Goal: Feedback & Contribution: Contribute content

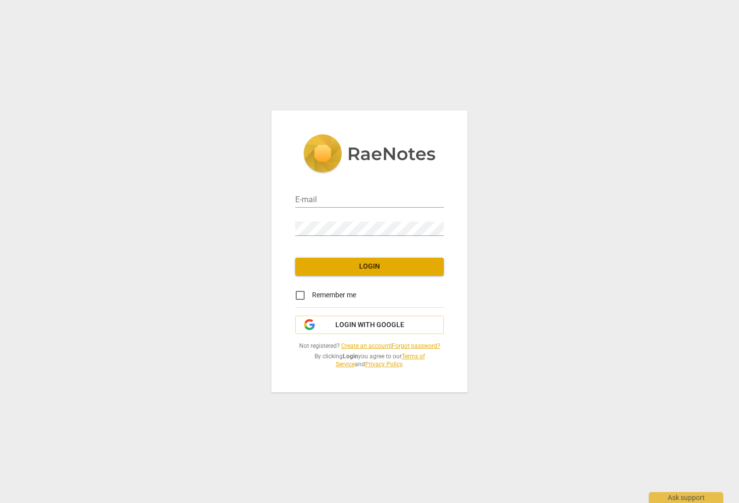
type input "[PERSON_NAME][EMAIL_ADDRESS][DOMAIN_NAME]"
click at [360, 267] on span "Login" at bounding box center [369, 267] width 133 height 10
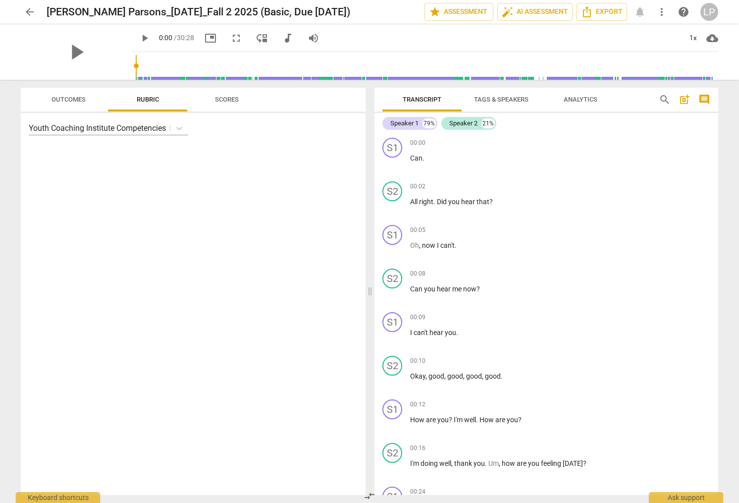
click at [61, 100] on span "Outcomes" at bounding box center [69, 99] width 34 height 7
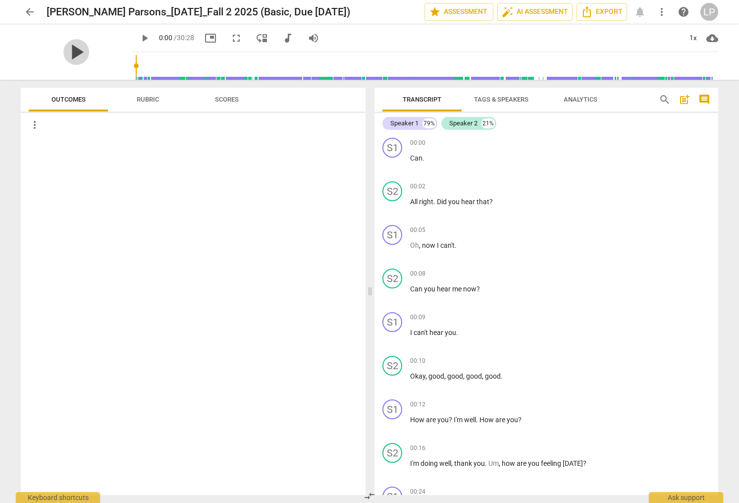
click at [67, 52] on span "play_arrow" at bounding box center [76, 52] width 26 height 26
click at [205, 37] on span "picture_in_picture" at bounding box center [211, 38] width 12 height 12
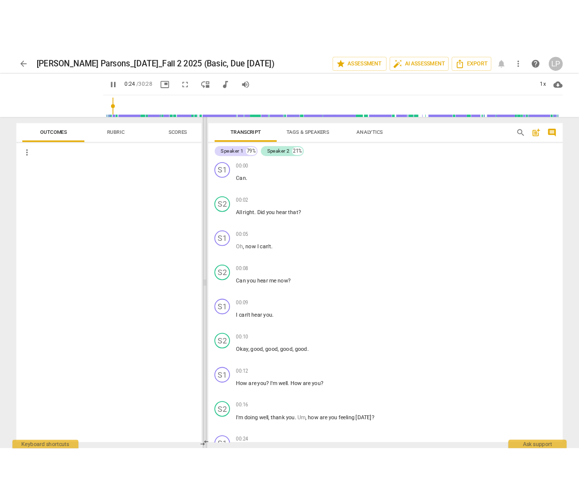
scroll to position [369, 0]
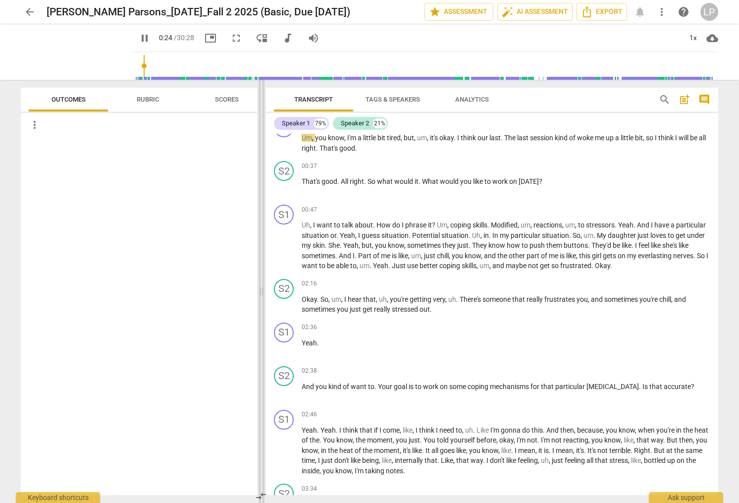
drag, startPoint x: 371, startPoint y: 220, endPoint x: 262, endPoint y: 226, distance: 108.7
click at [262, 226] on span at bounding box center [262, 291] width 6 height 423
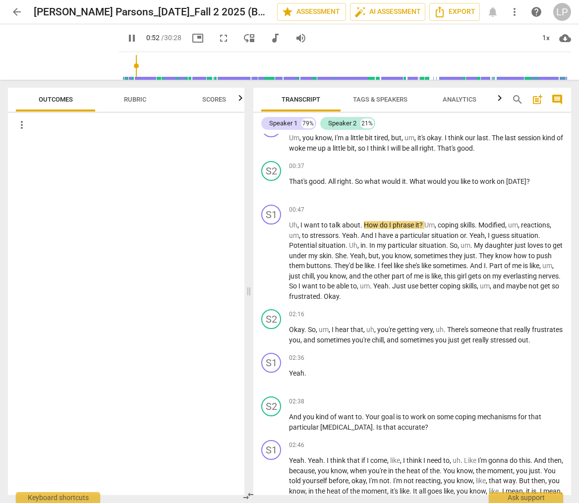
click at [377, 99] on span "Tags & Speakers" at bounding box center [380, 99] width 54 height 7
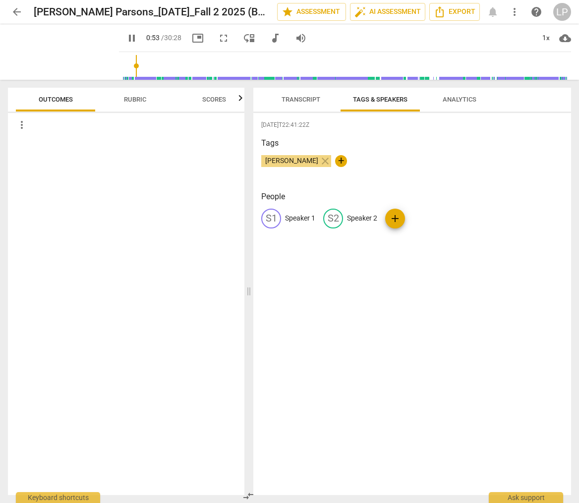
click at [362, 216] on p "Speaker 2" at bounding box center [362, 218] width 30 height 10
type input "55"
type input "R"
type input "56"
type input "Ra"
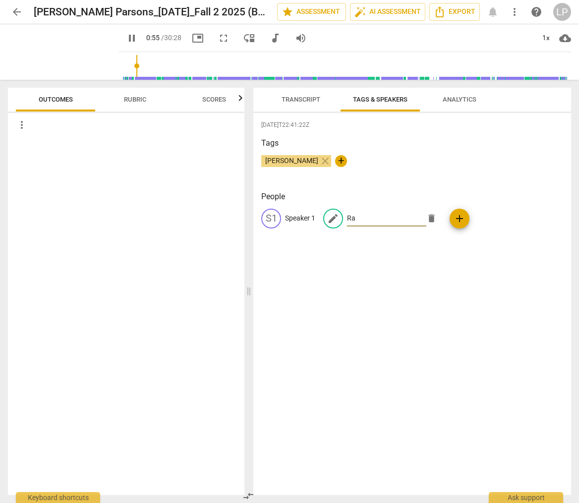
type input "56"
type input "Rach"
type input "56"
type input "Rache"
type input "56"
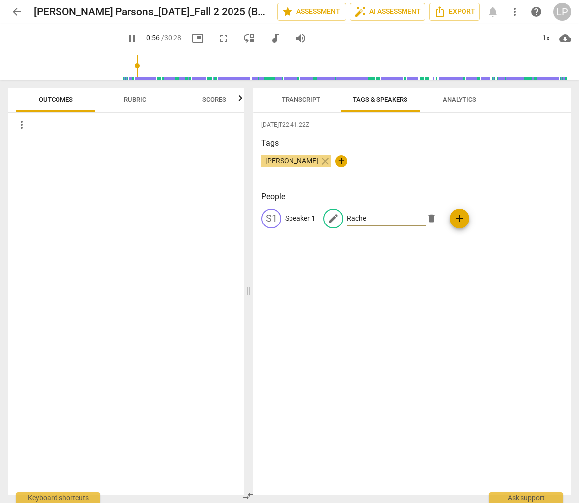
type input "[PERSON_NAME]"
type input "58"
type input "[PERSON_NAME]"
click at [295, 217] on p "Speaker 1" at bounding box center [300, 218] width 30 height 10
type input "59"
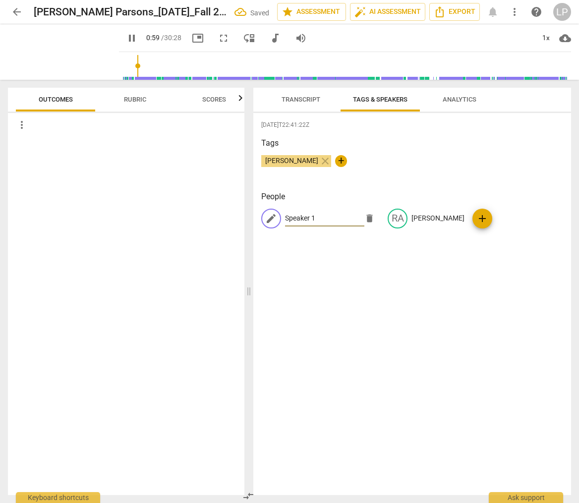
type input "S"
type input "59"
type input "Sh"
type input "60"
type input "Sho"
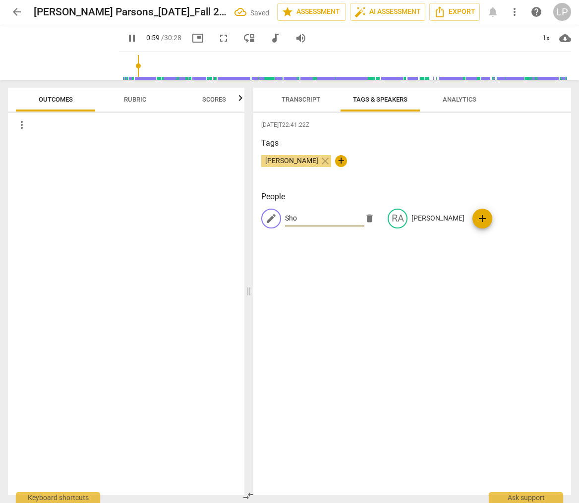
type input "60"
type input "Shola"
type input "60"
type input "Sholan"
type input "61"
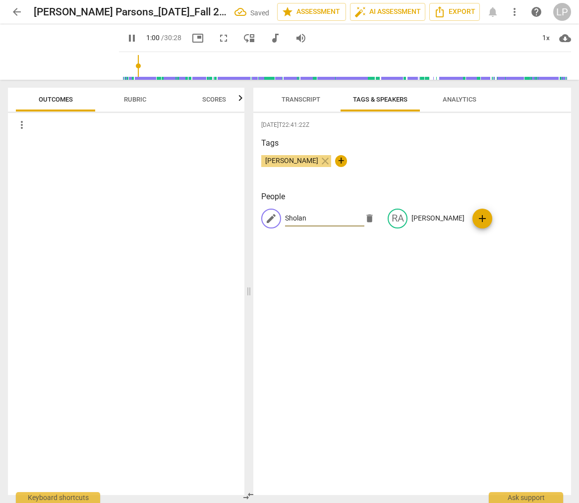
type input "Sholand"
type input "61"
type input "[PERSON_NAME]"
type input "64"
type input "[PERSON_NAME]"
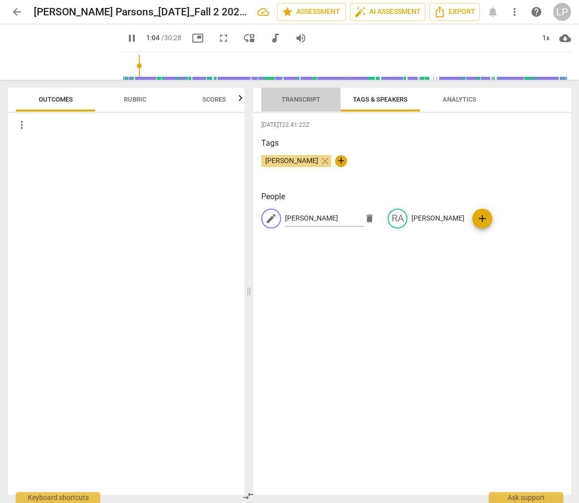
click at [294, 101] on span "Transcript" at bounding box center [300, 99] width 39 height 7
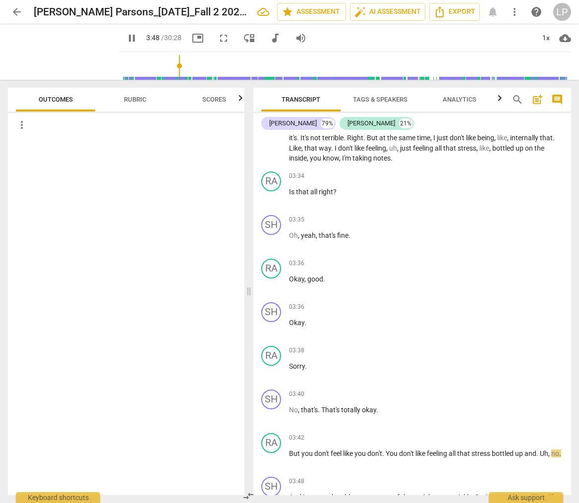
scroll to position [1101, 0]
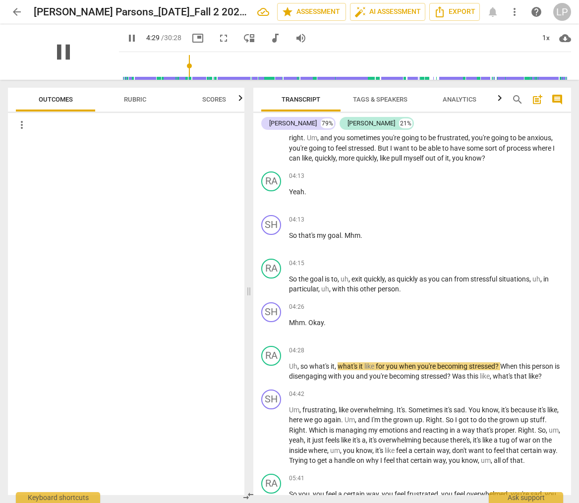
click at [59, 45] on span "pause" at bounding box center [64, 52] width 26 height 26
type input "270"
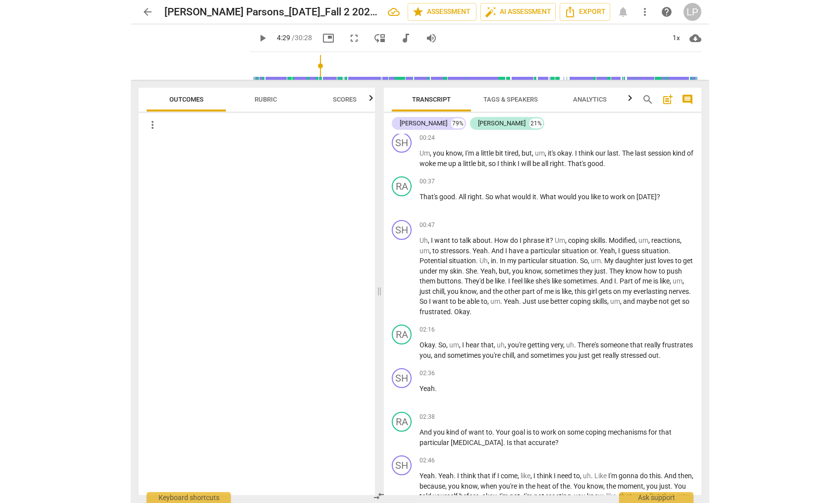
scroll to position [374, 0]
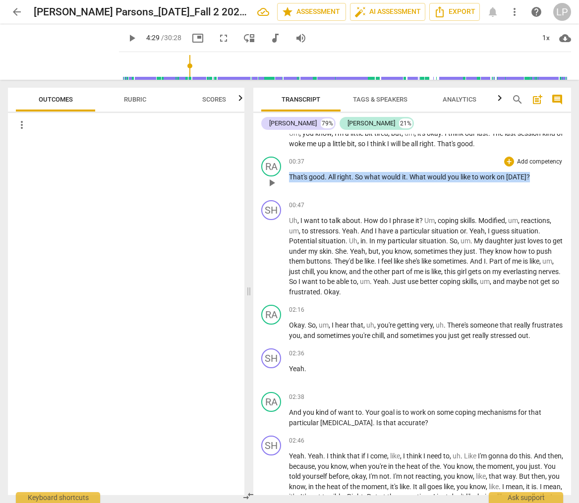
drag, startPoint x: 533, startPoint y: 176, endPoint x: 289, endPoint y: 177, distance: 243.8
click at [289, 177] on p "That's good . All right . So what would it . What would you like to work on [DA…" at bounding box center [426, 177] width 274 height 10
click at [516, 160] on p "Add competency" at bounding box center [539, 162] width 47 height 9
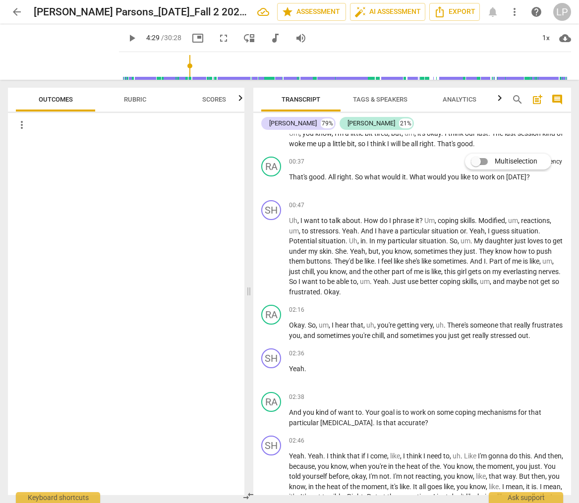
click at [502, 189] on div at bounding box center [289, 251] width 579 height 503
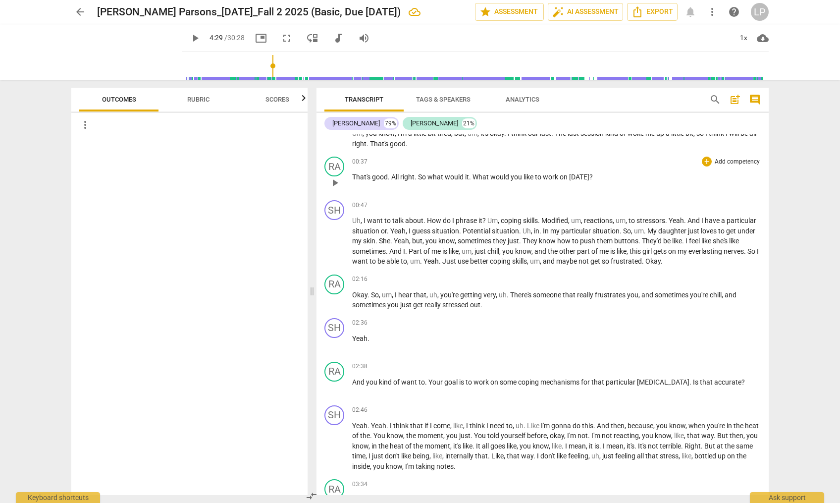
click at [597, 180] on p "That's good . All right . So what would it . What would you like to work on [DA…" at bounding box center [556, 177] width 409 height 10
click at [704, 162] on div "+" at bounding box center [707, 162] width 10 height 10
click at [739, 163] on span "Multiselection" at bounding box center [754, 161] width 43 height 10
click at [726, 163] on input "Multiselection" at bounding box center [714, 162] width 24 height 24
checkbox input "true"
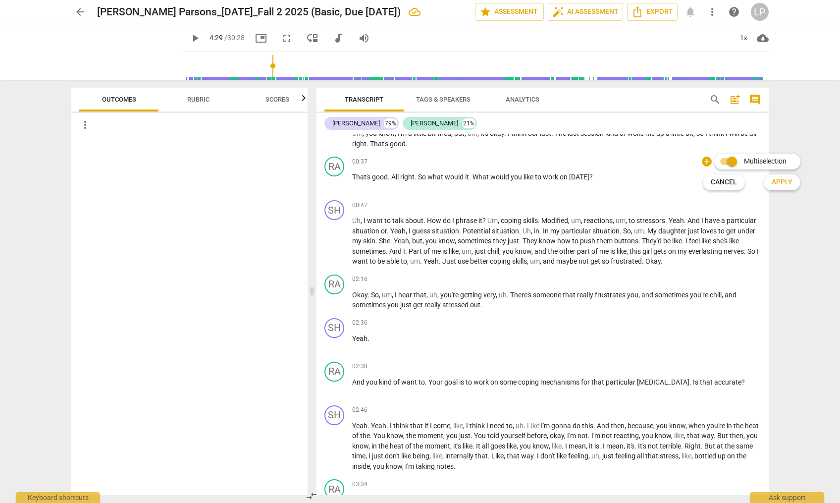
click at [739, 183] on span "Apply" at bounding box center [782, 182] width 21 height 10
click at [729, 163] on p "Add competency" at bounding box center [737, 162] width 47 height 9
click at [739, 171] on span "Apply" at bounding box center [782, 172] width 21 height 10
click at [703, 162] on div "+" at bounding box center [707, 162] width 10 height 10
click at [641, 178] on div at bounding box center [420, 251] width 840 height 503
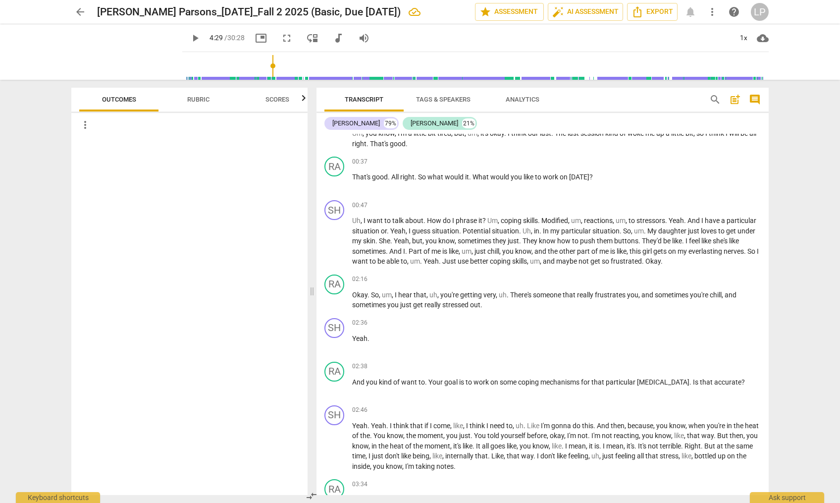
click at [739, 97] on span "comment" at bounding box center [755, 100] width 12 height 12
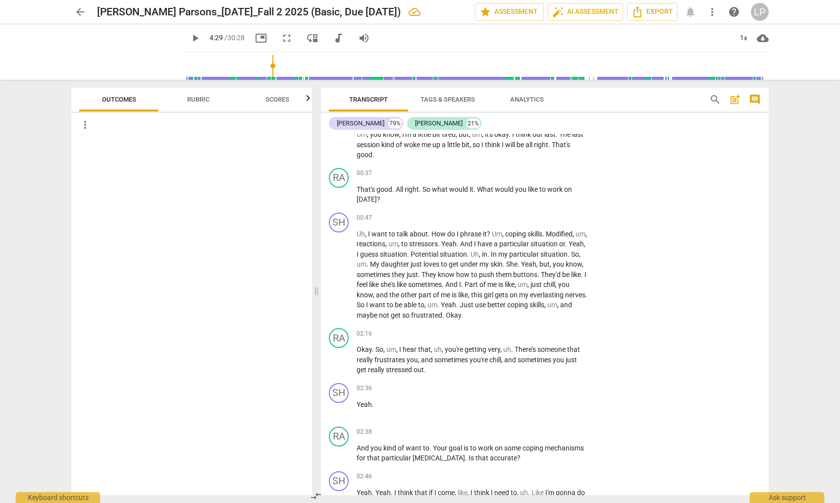
scroll to position [380, 0]
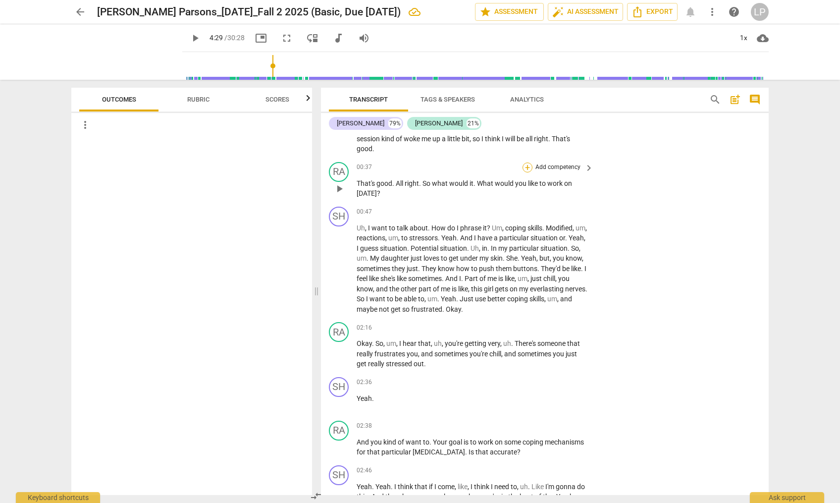
click at [525, 167] on div "+" at bounding box center [528, 168] width 10 height 10
click at [546, 156] on input "Multiselection" at bounding box center [555, 157] width 24 height 24
click at [630, 156] on div "Multiselection m" at bounding box center [575, 157] width 109 height 21
click at [590, 157] on span "Multiselection" at bounding box center [576, 157] width 43 height 10
click at [548, 157] on input "Multiselection" at bounding box center [536, 157] width 24 height 24
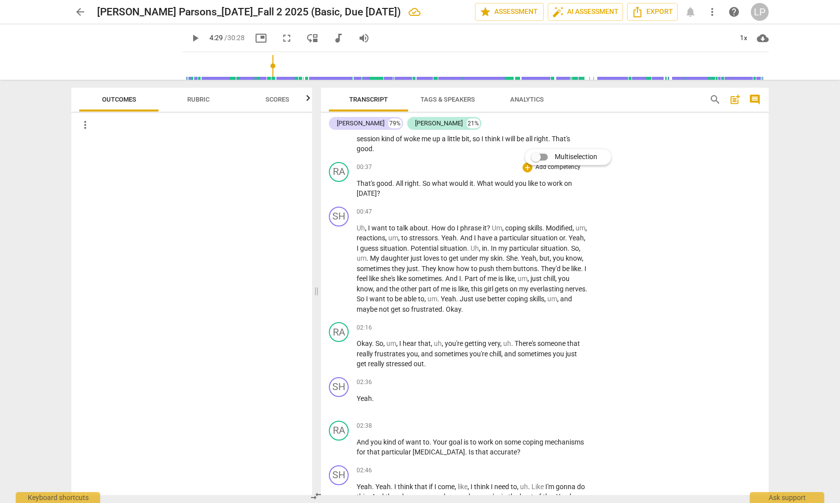
checkbox input "true"
click at [604, 178] on span "Apply" at bounding box center [604, 178] width 21 height 10
click at [375, 181] on span "That's" at bounding box center [367, 183] width 20 height 8
drag, startPoint x: 358, startPoint y: 183, endPoint x: 381, endPoint y: 193, distance: 25.8
click at [381, 193] on p "That's good . All right . So what would it . What would you like to work on [DA…" at bounding box center [473, 188] width 232 height 20
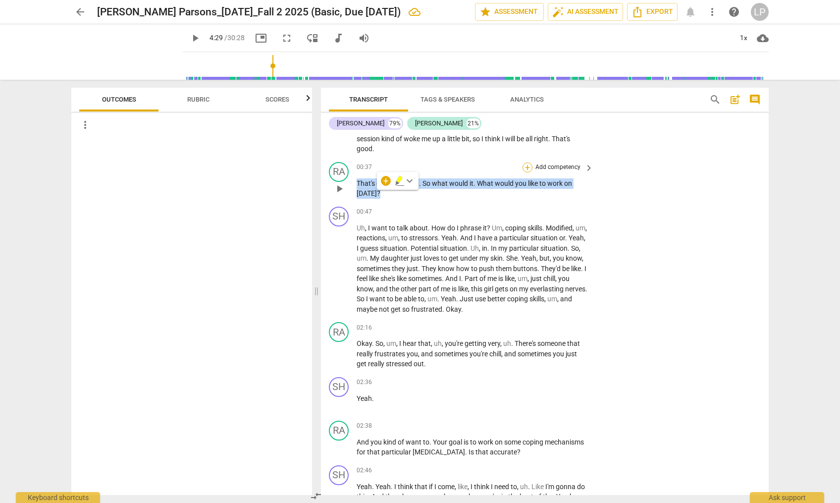
click at [526, 166] on div "+" at bounding box center [528, 168] width 10 height 10
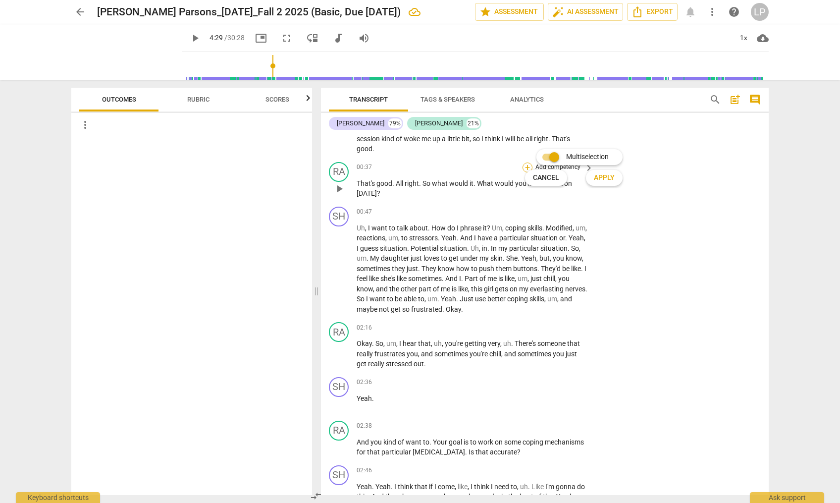
click at [526, 166] on div "Multiselection m Cancel c Apply x" at bounding box center [581, 168] width 120 height 42
click at [606, 177] on span "Apply" at bounding box center [604, 178] width 21 height 10
click at [508, 13] on span "star Assessment" at bounding box center [510, 12] width 60 height 12
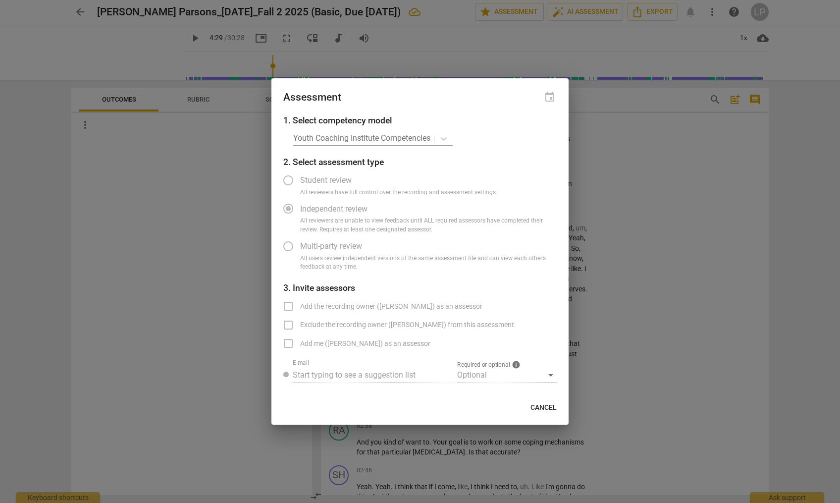
click at [542, 405] on span "Cancel" at bounding box center [544, 408] width 26 height 10
radio input "false"
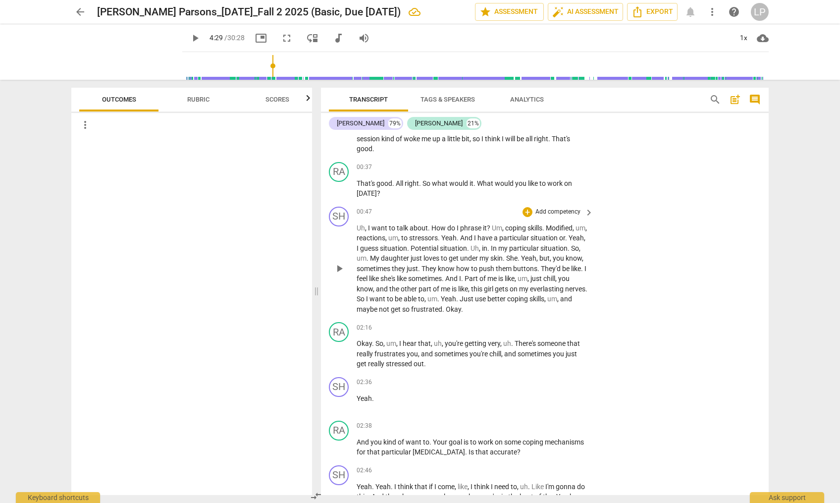
click at [640, 245] on div "SH play_arrow pause 00:47 + Add competency keyboard_arrow_right Uh , I want to …" at bounding box center [545, 261] width 448 height 116
click at [450, 97] on span "Tags & Speakers" at bounding box center [448, 99] width 54 height 7
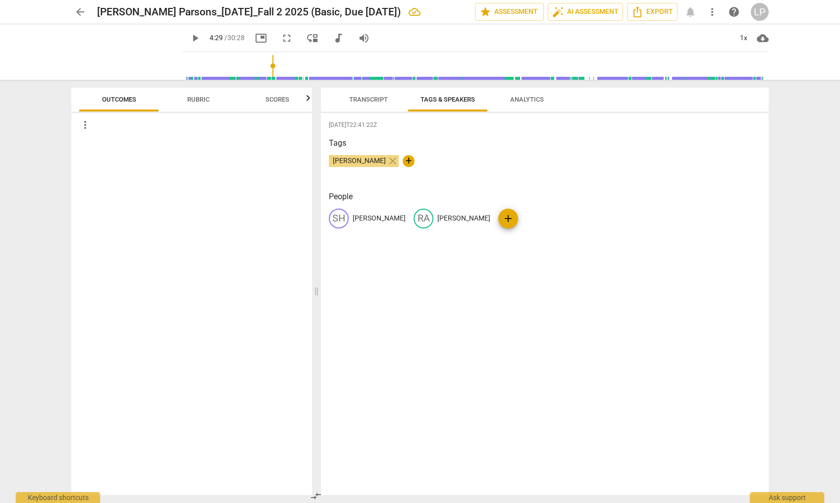
click at [523, 100] on span "Analytics" at bounding box center [527, 99] width 34 height 7
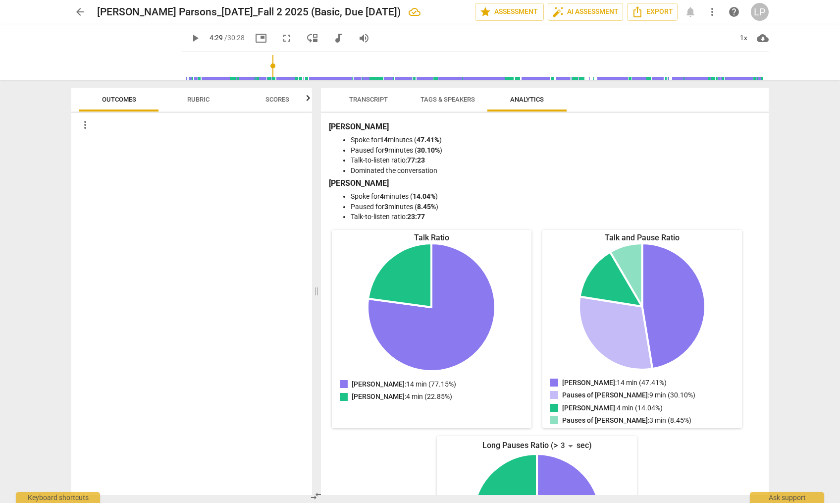
click at [372, 100] on span "Transcript" at bounding box center [368, 99] width 39 height 7
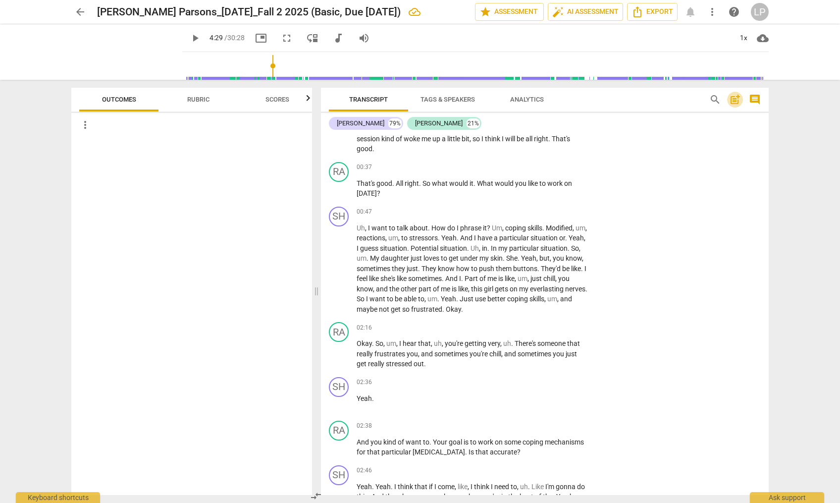
click at [735, 98] on span "post_add" at bounding box center [735, 100] width 12 height 12
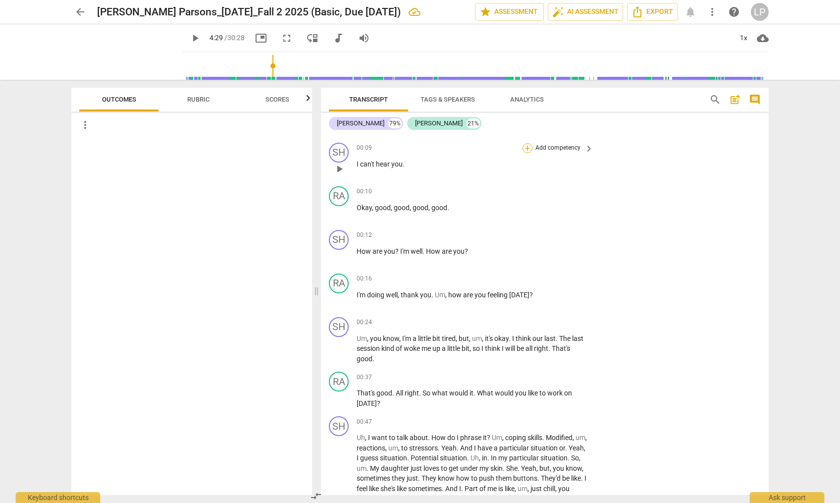
scroll to position [211, 0]
click at [524, 376] on div "+" at bounding box center [528, 376] width 10 height 10
click at [524, 376] on div "Cancel c" at bounding box center [551, 386] width 61 height 21
click at [636, 323] on div at bounding box center [420, 251] width 840 height 503
click at [737, 98] on span "post_add" at bounding box center [735, 100] width 12 height 12
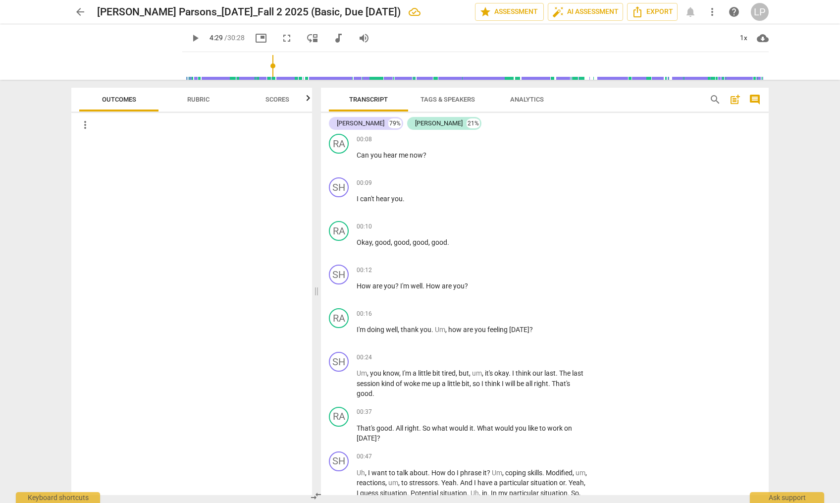
scroll to position [58, 0]
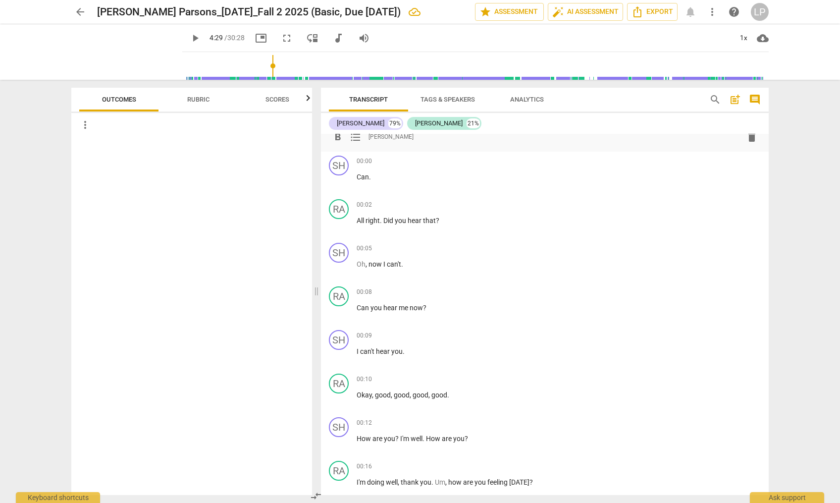
click at [737, 98] on span "post_add" at bounding box center [735, 100] width 12 height 12
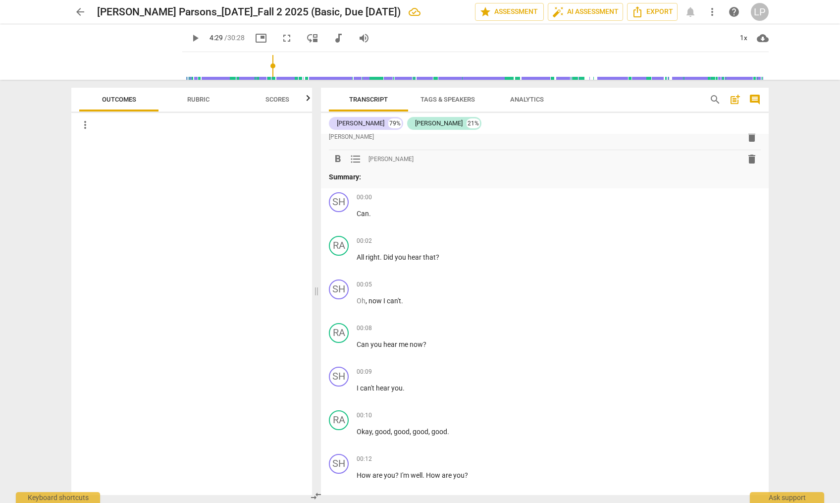
click at [734, 99] on span "post_add" at bounding box center [735, 100] width 12 height 12
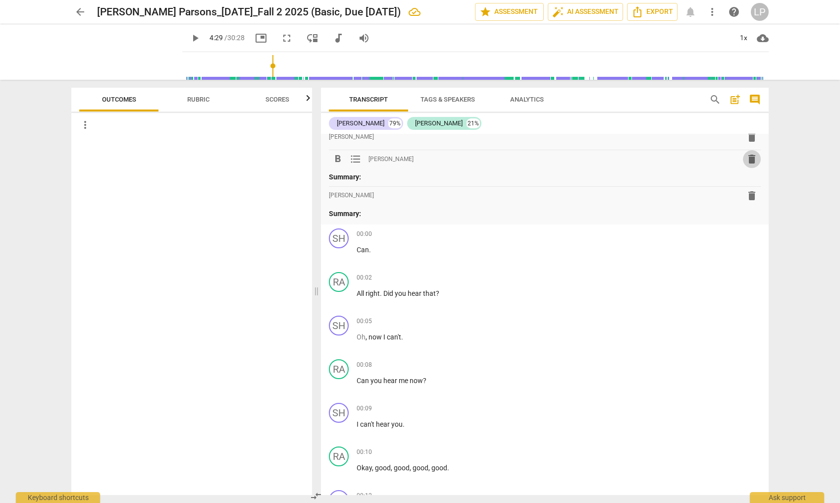
click at [739, 162] on span "delete" at bounding box center [752, 159] width 12 height 12
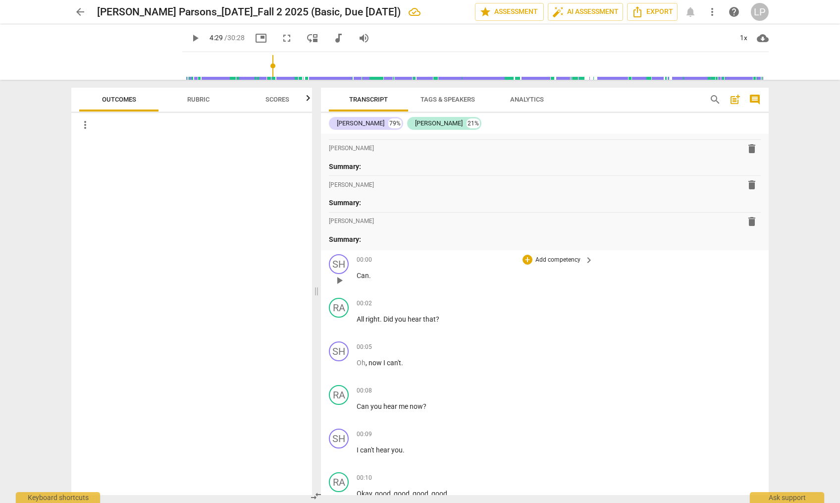
scroll to position [0, 0]
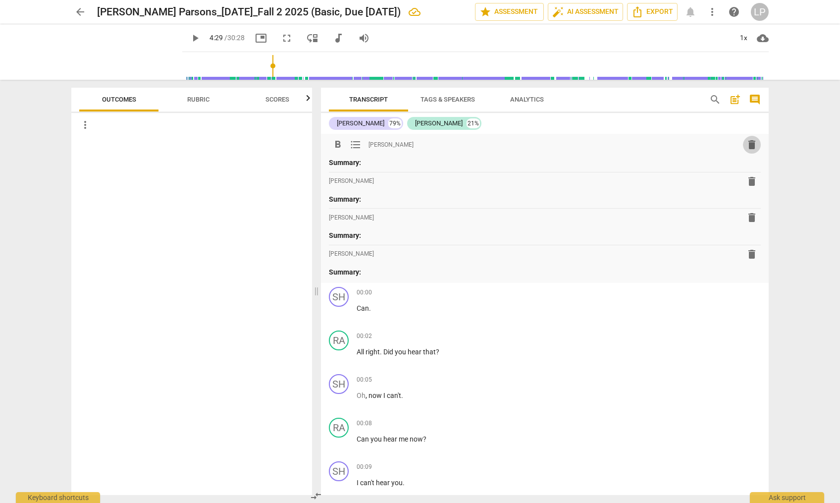
click at [739, 144] on span "delete" at bounding box center [752, 145] width 12 height 12
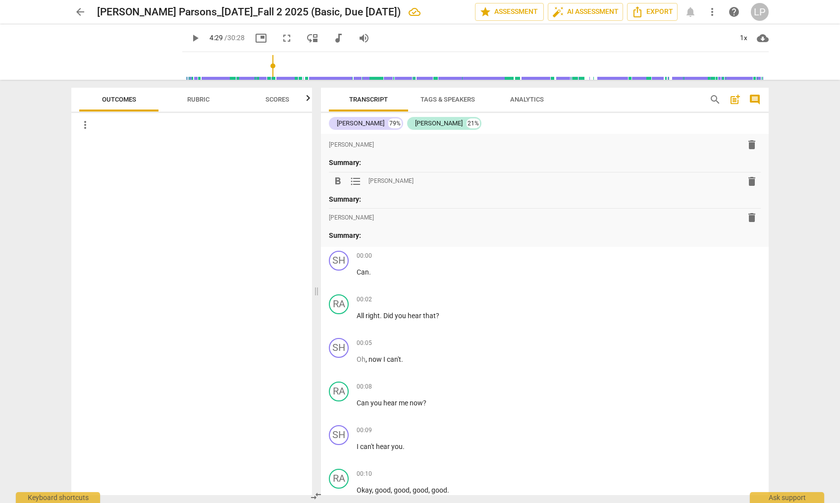
click at [739, 183] on span "delete" at bounding box center [752, 181] width 12 height 12
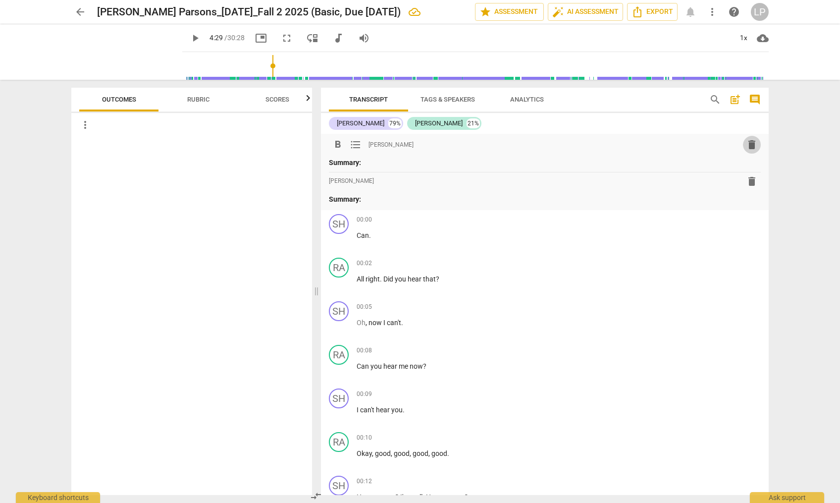
click at [739, 144] on span "delete" at bounding box center [752, 145] width 12 height 12
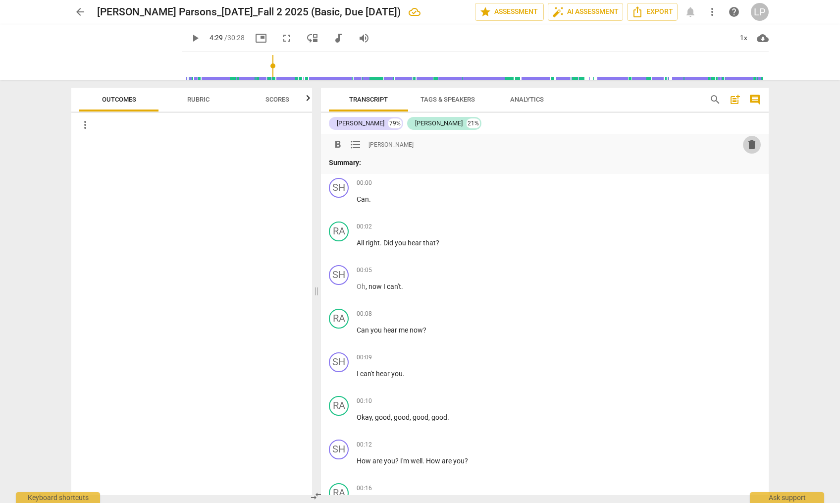
click at [739, 143] on span "delete" at bounding box center [752, 145] width 12 height 12
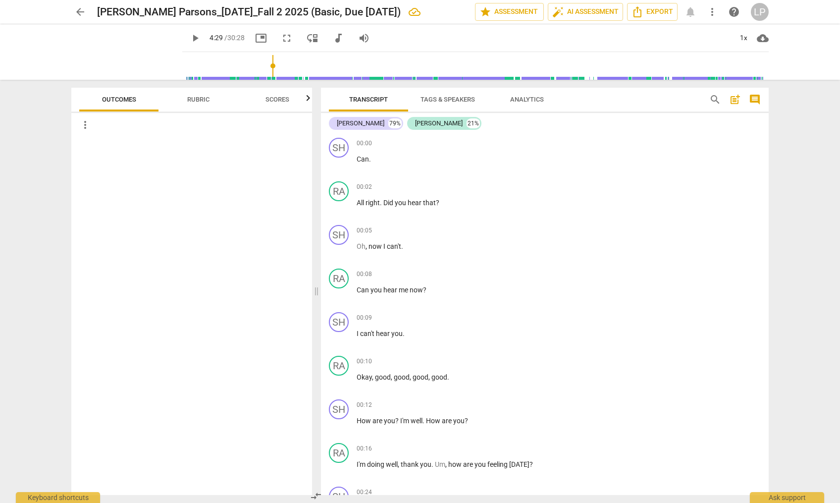
click at [739, 100] on span "comment" at bounding box center [755, 100] width 12 height 12
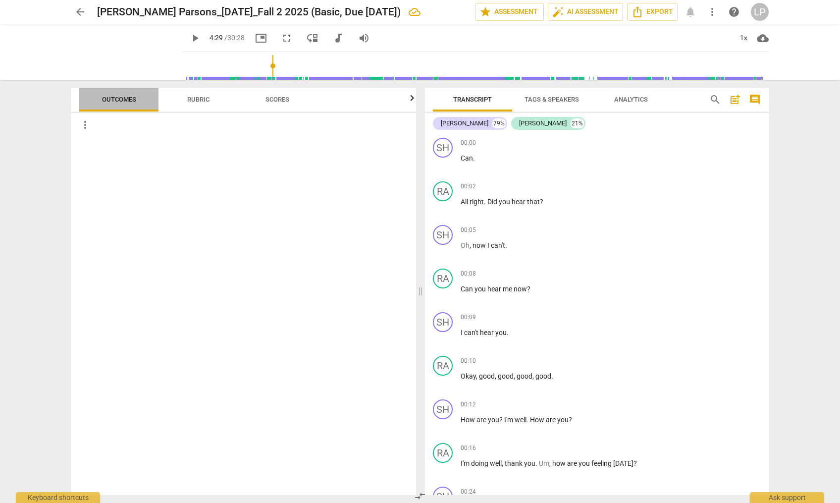
click at [109, 97] on span "Outcomes" at bounding box center [119, 99] width 34 height 7
click at [85, 124] on span "more_vert" at bounding box center [85, 125] width 12 height 12
click at [85, 124] on li "Uncheck all" at bounding box center [107, 125] width 56 height 24
click at [702, 188] on div "+" at bounding box center [707, 186] width 10 height 10
click at [702, 188] on div "Cancel c" at bounding box center [729, 196] width 61 height 21
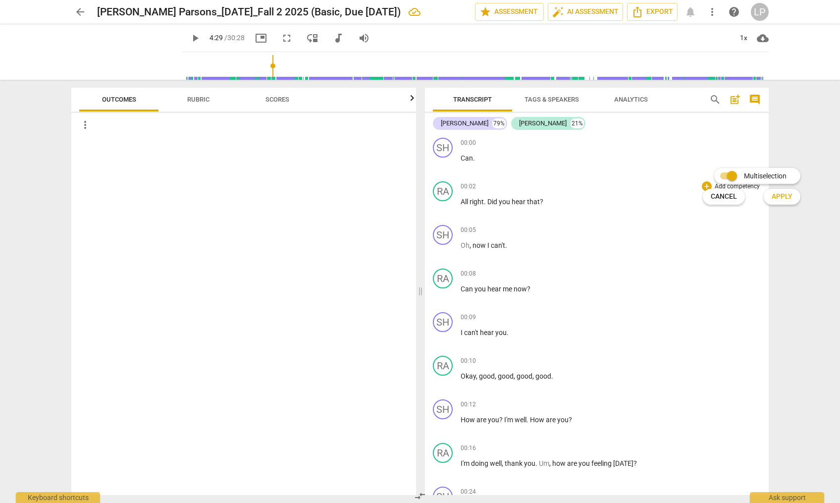
click at [682, 271] on div at bounding box center [420, 251] width 840 height 503
click at [739, 15] on div "LP" at bounding box center [760, 12] width 18 height 18
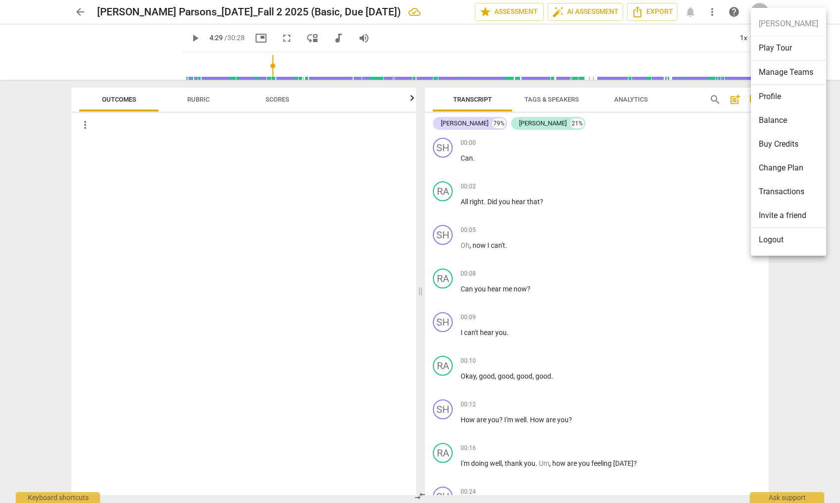
click at [618, 149] on div at bounding box center [420, 251] width 840 height 503
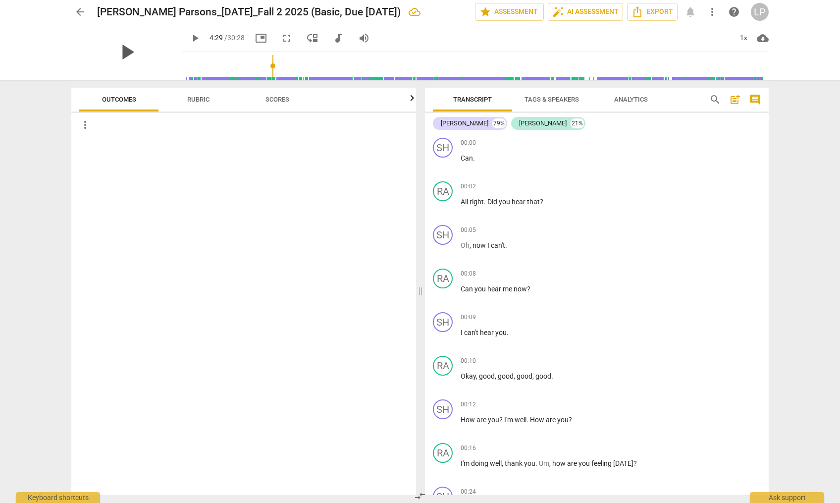
click at [116, 51] on span "play_arrow" at bounding box center [127, 52] width 26 height 26
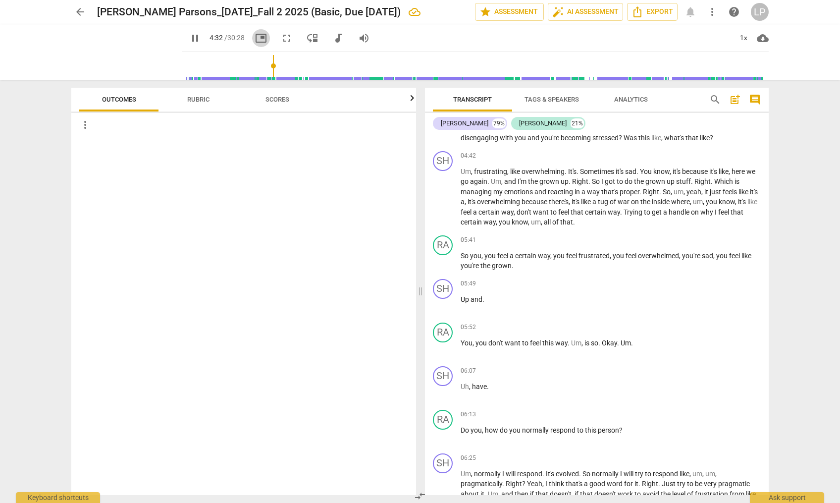
click at [255, 39] on span "picture_in_picture" at bounding box center [261, 38] width 12 height 12
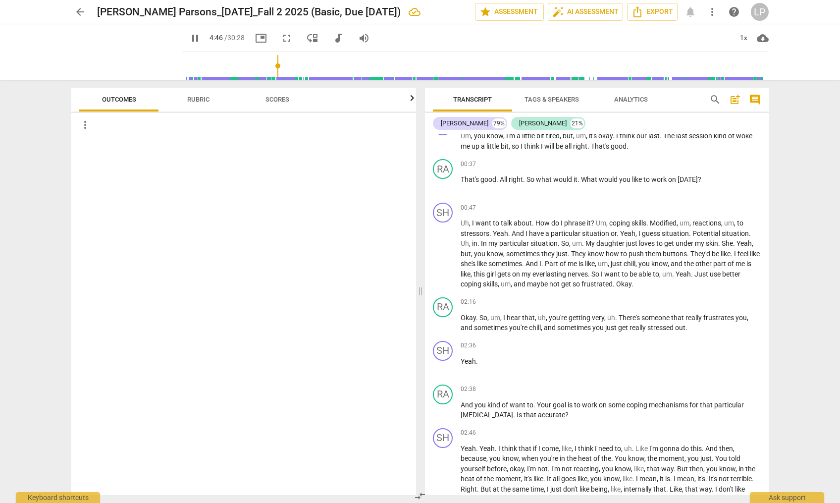
scroll to position [401, 0]
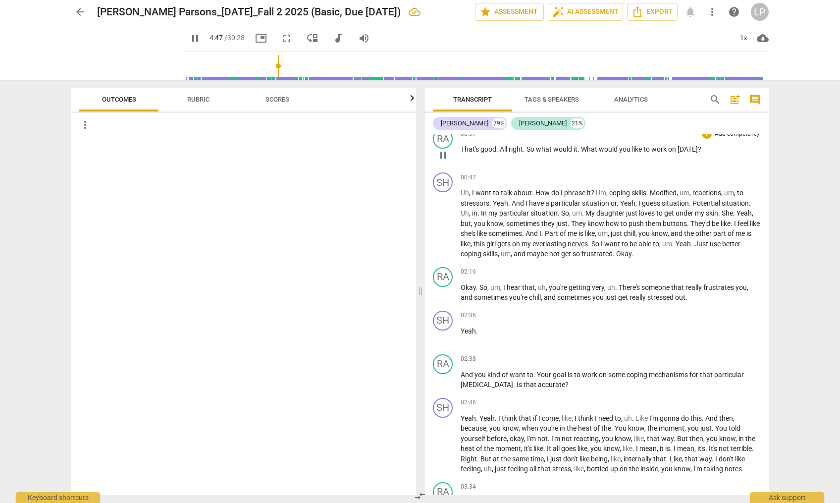
click at [651, 146] on span "to" at bounding box center [648, 149] width 8 height 8
drag, startPoint x: 462, startPoint y: 149, endPoint x: 700, endPoint y: 147, distance: 238.3
click at [700, 147] on p "That's good . All right . So what would it . What would you like to work on [DA…" at bounding box center [611, 149] width 300 height 10
click at [709, 137] on div "+" at bounding box center [709, 137] width 10 height 10
click at [709, 137] on div "Cancel c" at bounding box center [734, 147] width 61 height 21
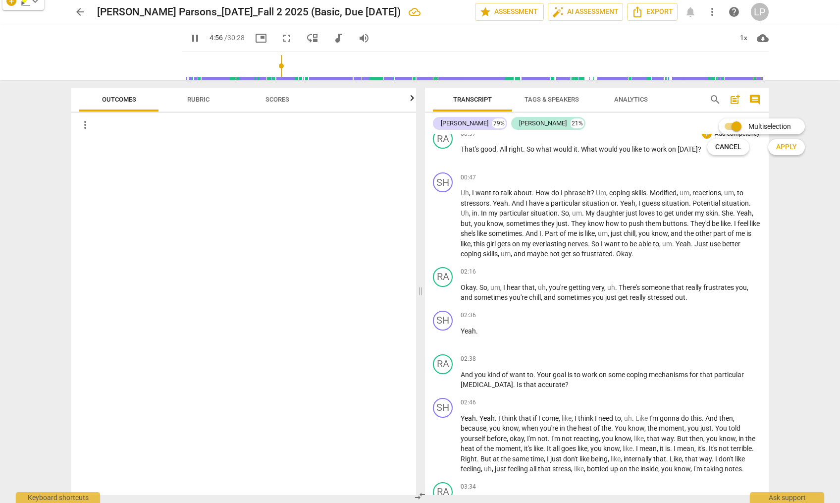
scroll to position [1363, 0]
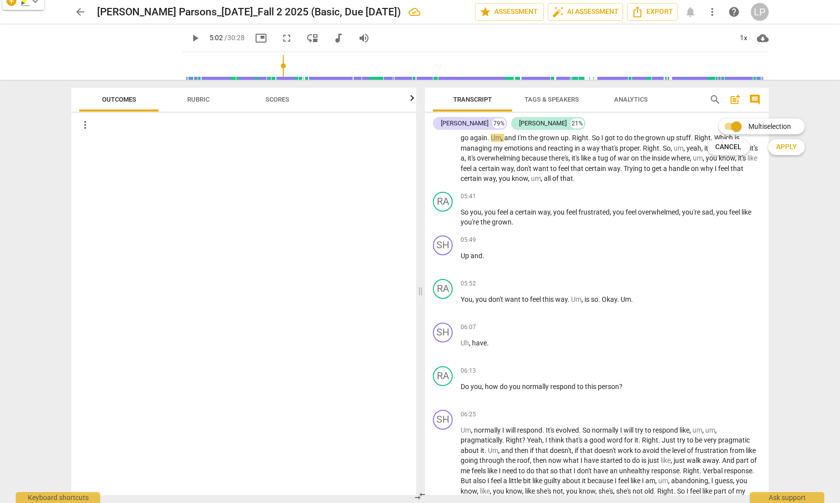
type input "303"
drag, startPoint x: 737, startPoint y: 125, endPoint x: 727, endPoint y: 126, distance: 10.5
click at [727, 126] on input "Multiselection" at bounding box center [737, 126] width 24 height 24
checkbox input "false"
click at [709, 195] on div at bounding box center [420, 251] width 840 height 503
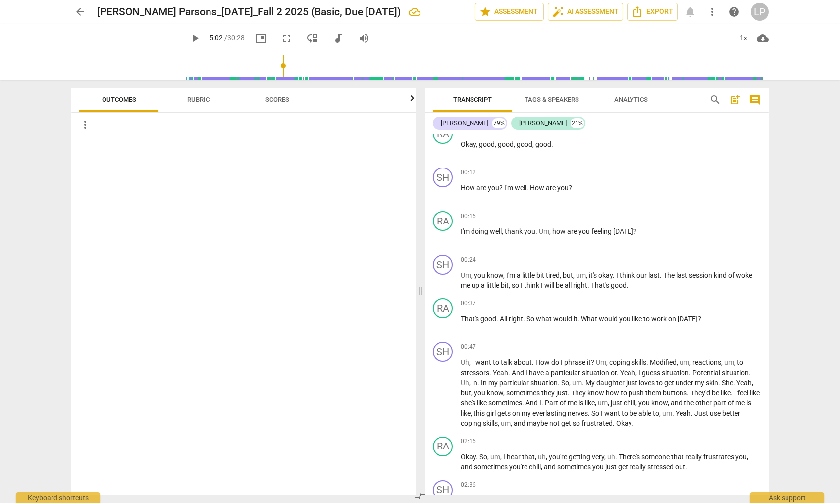
scroll to position [230, 0]
click at [703, 309] on div "+" at bounding box center [707, 305] width 10 height 10
click at [703, 309] on input "Multiselection" at bounding box center [714, 305] width 24 height 24
checkbox input "true"
click at [723, 328] on span "Cancel" at bounding box center [724, 326] width 26 height 10
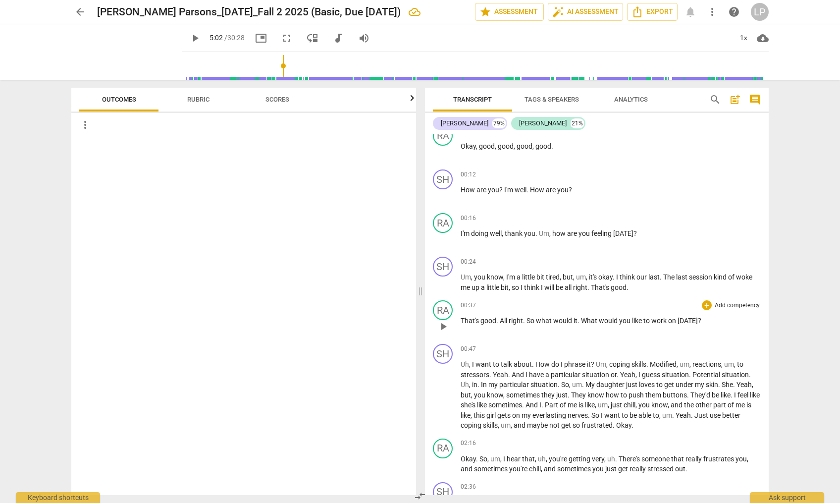
click at [739, 305] on p "Add competency" at bounding box center [737, 305] width 47 height 9
click at [739, 319] on span "Apply" at bounding box center [782, 316] width 21 height 10
click at [739, 310] on div "00:37 + Add competency keyboard_arrow_right That's good . All right . So what w…" at bounding box center [611, 318] width 300 height 36
click at [739, 305] on p "Add competency" at bounding box center [737, 305] width 47 height 9
click at [722, 296] on input "Multiselection" at bounding box center [732, 295] width 24 height 24
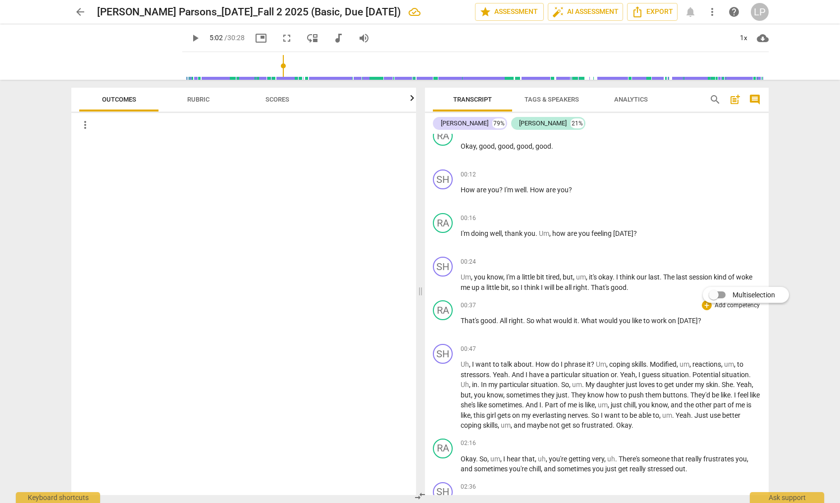
click at [739, 294] on span "Multiselection" at bounding box center [754, 295] width 43 height 10
click at [726, 294] on input "Multiselection" at bounding box center [714, 295] width 24 height 24
checkbox input "true"
click at [739, 315] on span "Apply" at bounding box center [782, 316] width 21 height 10
click at [703, 305] on div "+" at bounding box center [707, 305] width 10 height 10
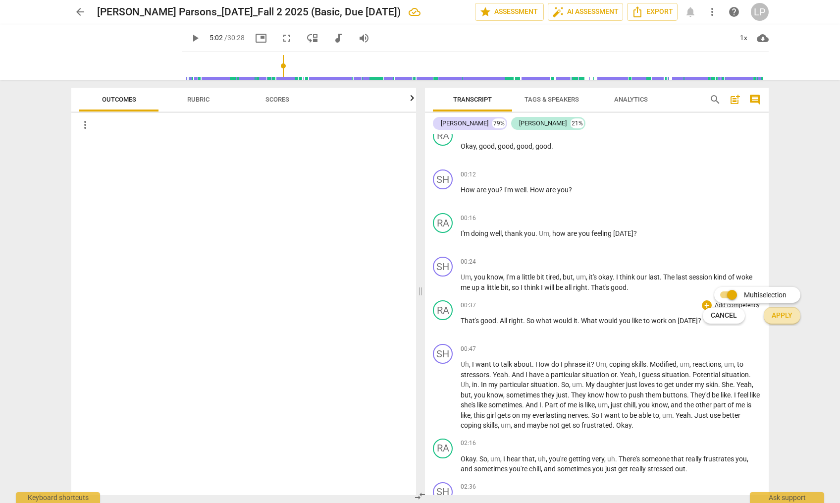
click at [739, 314] on span "Apply" at bounding box center [782, 316] width 21 height 10
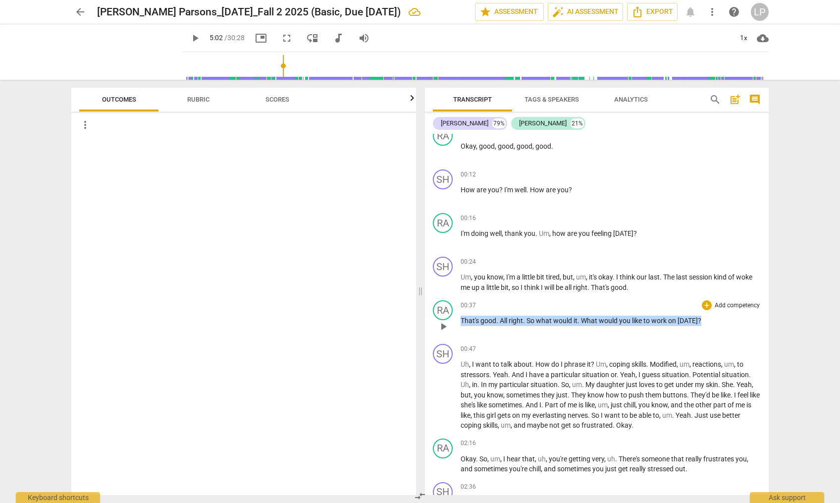
drag, startPoint x: 700, startPoint y: 320, endPoint x: 462, endPoint y: 320, distance: 238.3
click at [462, 320] on p "That's good . All right . So what would it . What would you like to work on [DA…" at bounding box center [611, 321] width 300 height 10
click at [733, 307] on div at bounding box center [420, 251] width 840 height 503
click at [733, 308] on span "keyboard_arrow_down" at bounding box center [732, 308] width 12 height 12
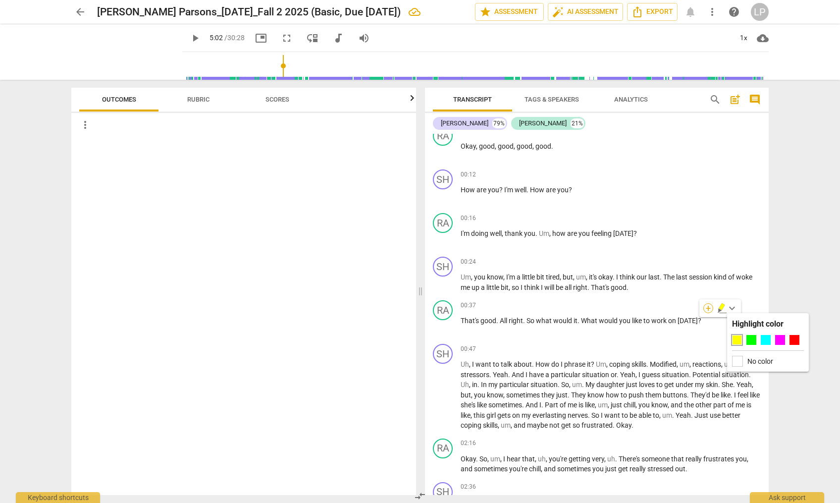
click at [710, 307] on div "+" at bounding box center [709, 308] width 10 height 10
click at [709, 163] on div at bounding box center [420, 251] width 840 height 503
click at [739, 101] on span "comment" at bounding box center [755, 100] width 12 height 12
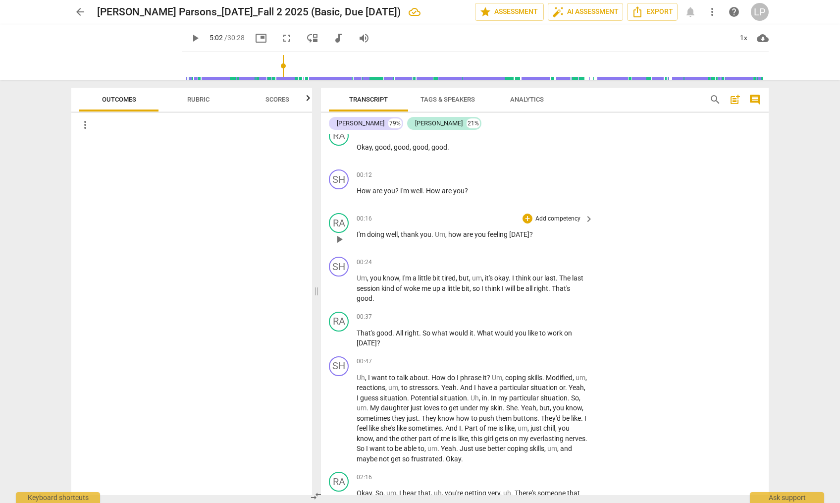
click at [558, 216] on p "Add competency" at bounding box center [558, 219] width 47 height 9
click at [600, 229] on span "Apply" at bounding box center [604, 229] width 21 height 10
click at [739, 101] on span "comment" at bounding box center [755, 100] width 12 height 12
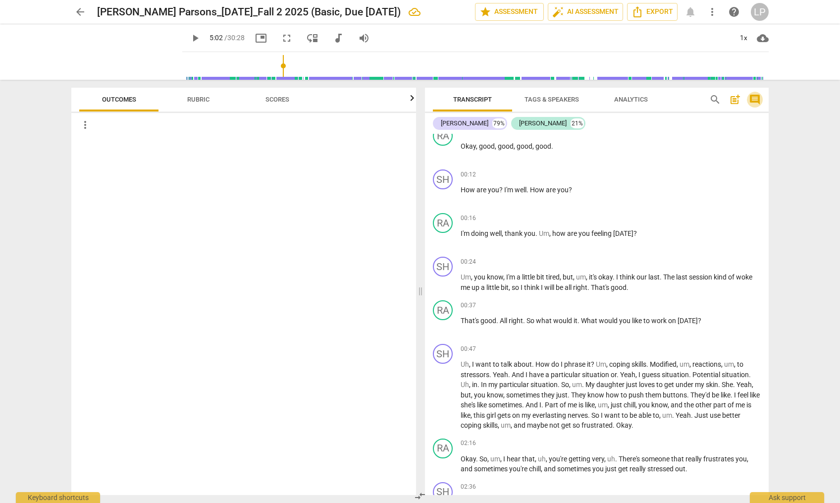
click at [739, 101] on span "comment" at bounding box center [755, 100] width 12 height 12
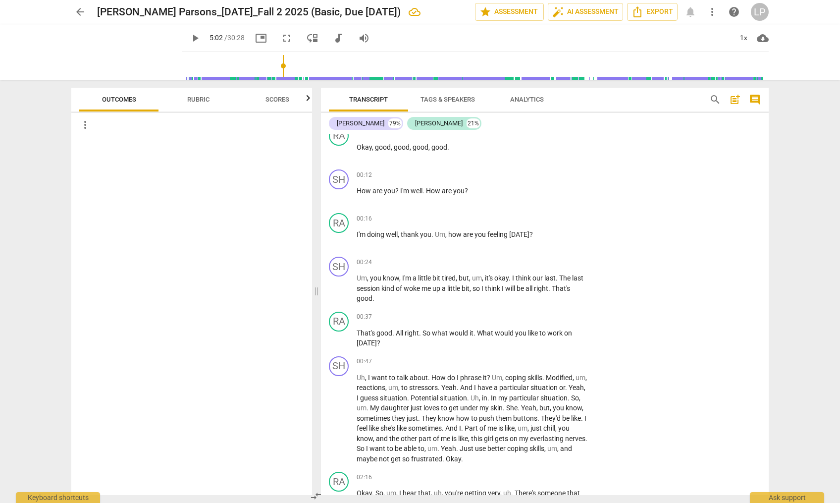
click at [711, 12] on span "more_vert" at bounding box center [712, 12] width 12 height 12
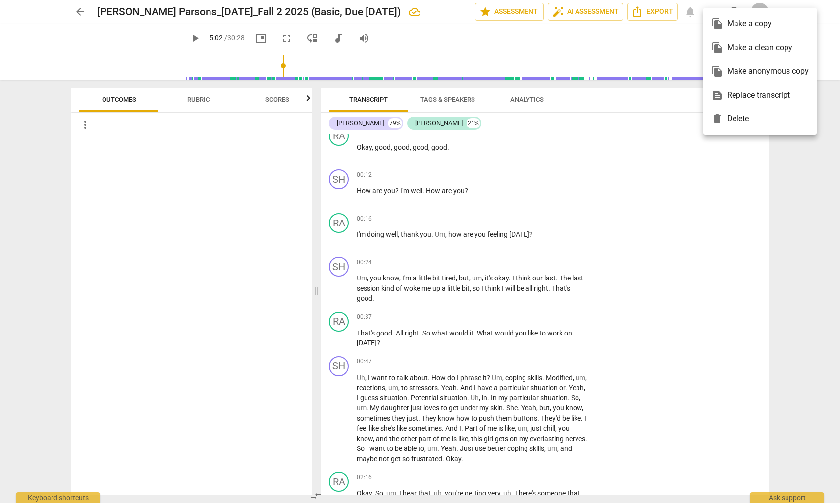
click at [650, 180] on div at bounding box center [420, 251] width 840 height 503
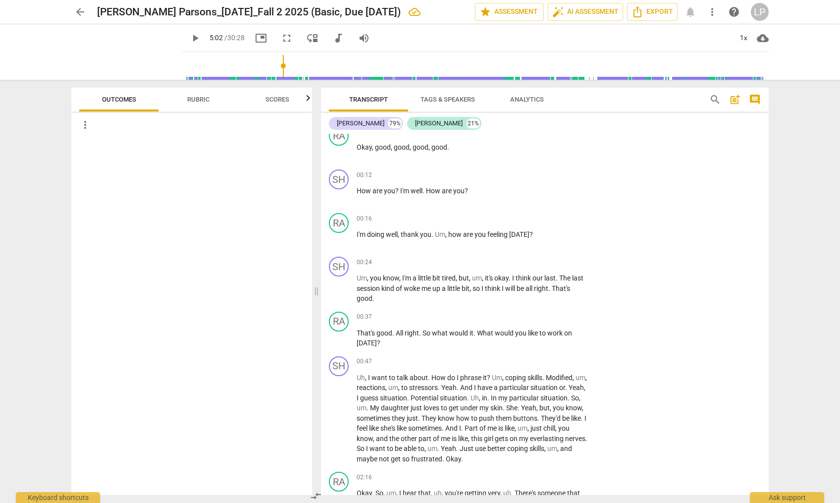
click at [736, 14] on span "help" at bounding box center [734, 12] width 12 height 12
click at [187, 99] on span "Rubric" at bounding box center [198, 99] width 22 height 7
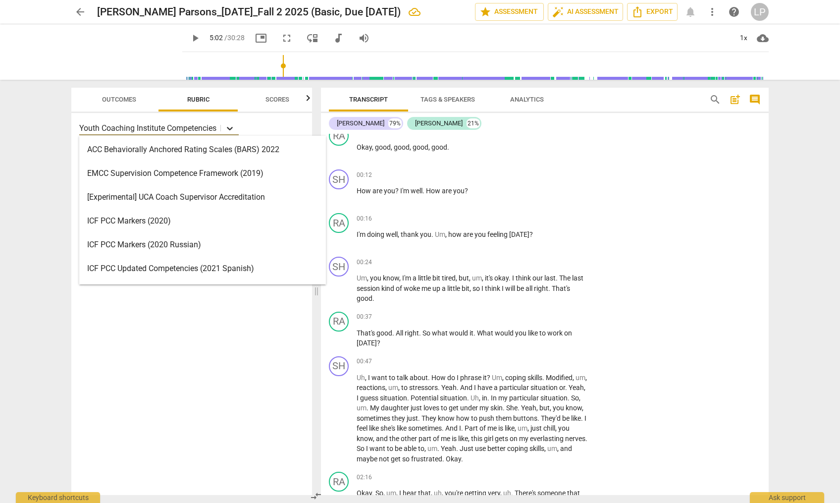
click at [230, 128] on icon at bounding box center [230, 128] width 6 height 3
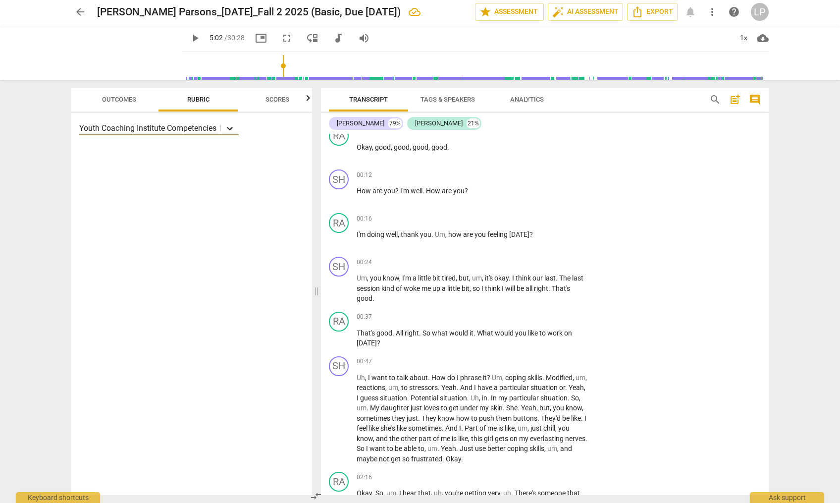
click at [230, 128] on icon at bounding box center [230, 128] width 6 height 3
click at [541, 319] on p "Add competency" at bounding box center [558, 317] width 47 height 9
click at [543, 347] on div at bounding box center [420, 251] width 840 height 503
click at [589, 317] on span "keyboard_arrow_right" at bounding box center [589, 318] width 12 height 12
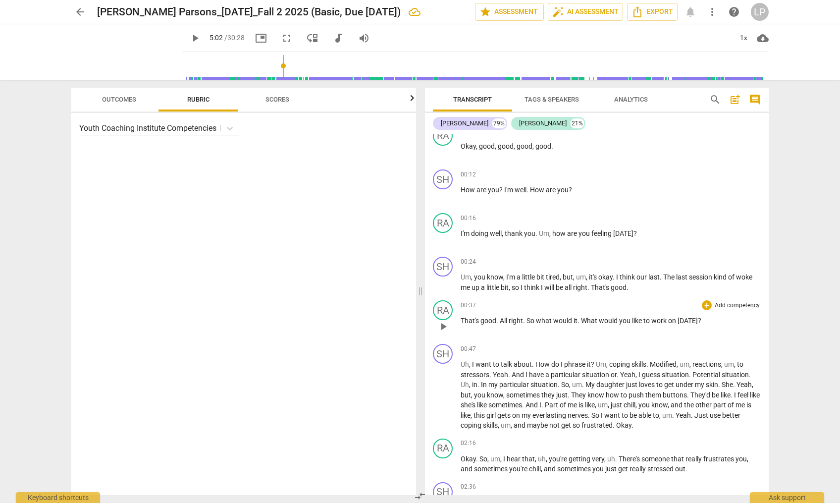
click at [739, 304] on p "Add competency" at bounding box center [737, 305] width 47 height 9
click at [739, 314] on span "Apply" at bounding box center [782, 316] width 21 height 10
drag, startPoint x: 704, startPoint y: 320, endPoint x: 476, endPoint y: 309, distance: 227.7
click at [476, 309] on div "00:37 + Add competency keyboard_arrow_right That's good . All right . So what w…" at bounding box center [611, 318] width 300 height 36
click at [720, 306] on icon "button" at bounding box center [722, 308] width 10 height 12
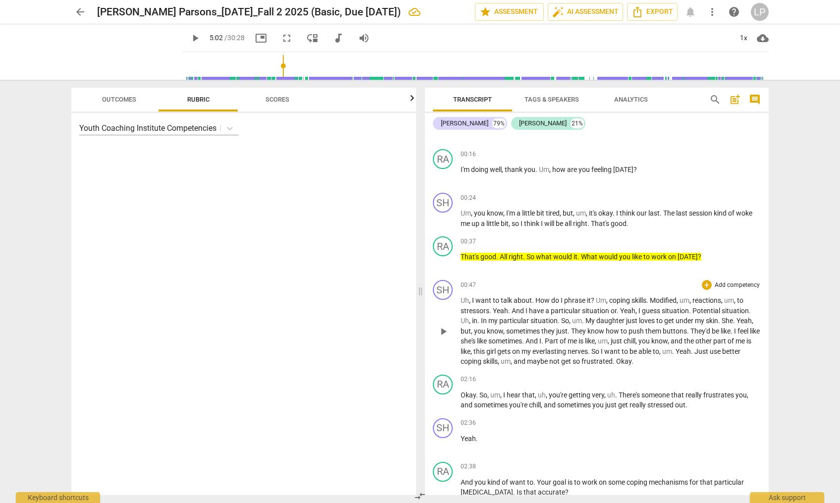
scroll to position [294, 0]
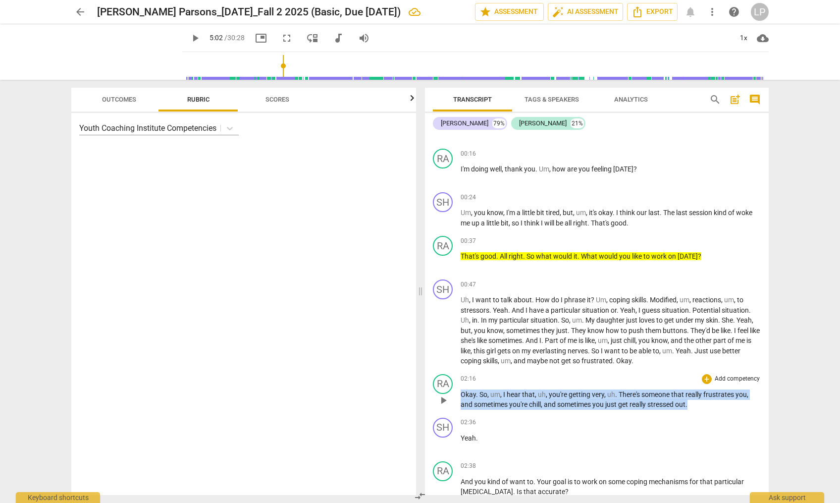
drag, startPoint x: 694, startPoint y: 402, endPoint x: 455, endPoint y: 394, distance: 238.9
click at [455, 394] on div "RA play_arrow pause 02:16 + Add competency keyboard_arrow_right Okay . So , um …" at bounding box center [597, 392] width 344 height 44
click at [712, 391] on icon "button" at bounding box center [713, 390] width 6 height 7
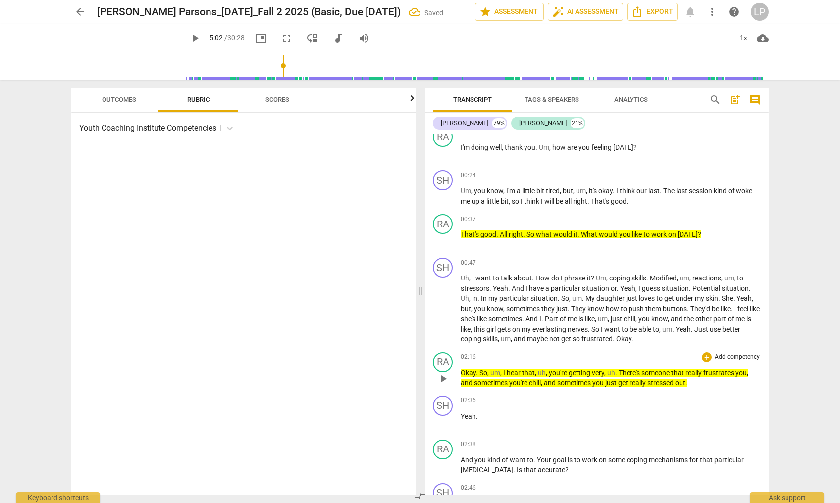
scroll to position [510, 0]
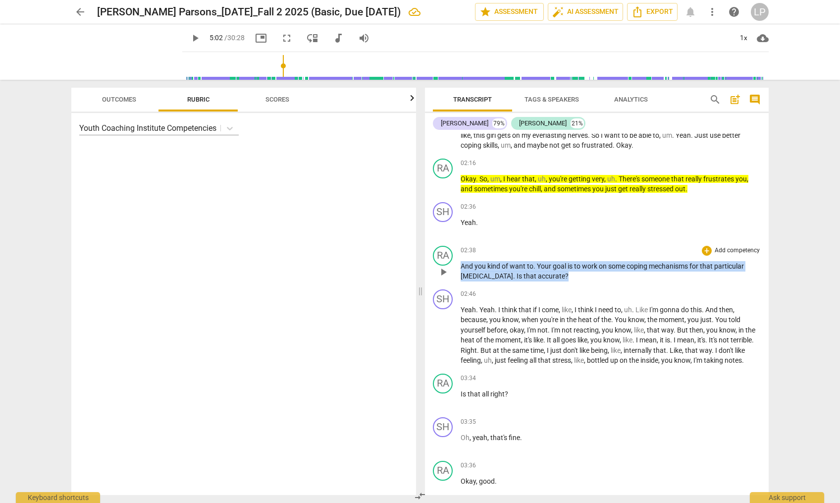
drag, startPoint x: 543, startPoint y: 276, endPoint x: 455, endPoint y: 268, distance: 87.6
click at [455, 268] on div "RA play_arrow pause 02:38 + Add competency keyboard_arrow_right And you kind of…" at bounding box center [597, 264] width 344 height 44
click at [560, 265] on icon "button" at bounding box center [560, 266] width 3 height 4
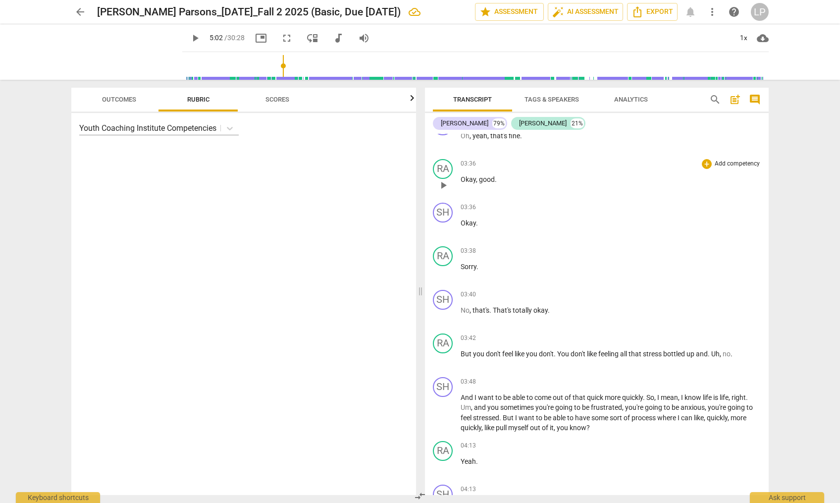
scroll to position [817, 0]
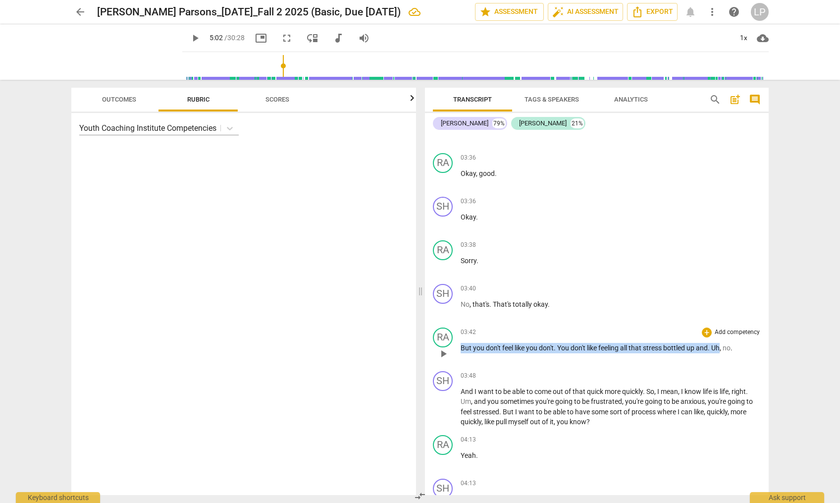
drag, startPoint x: 723, startPoint y: 358, endPoint x: 466, endPoint y: 349, distance: 257.8
click at [466, 349] on div "03:42 + Add competency keyboard_arrow_right But you don't feel like you don't .…" at bounding box center [611, 345] width 300 height 36
click at [739, 344] on icon "button" at bounding box center [745, 343] width 6 height 7
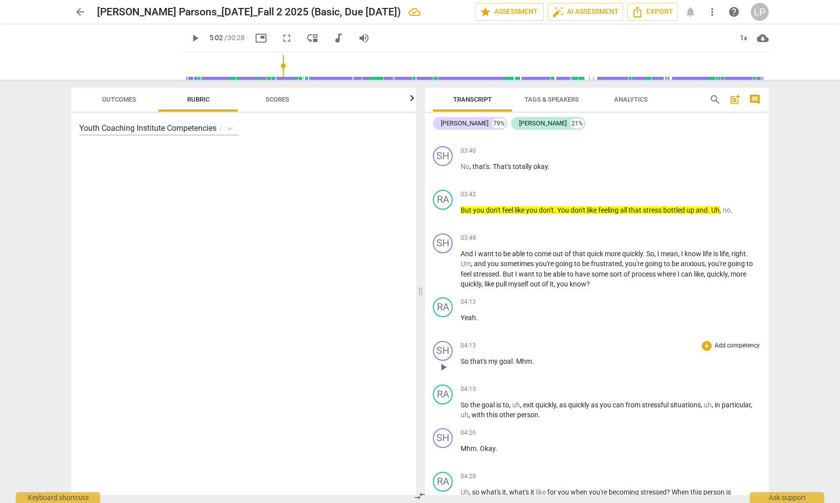
scroll to position [957, 0]
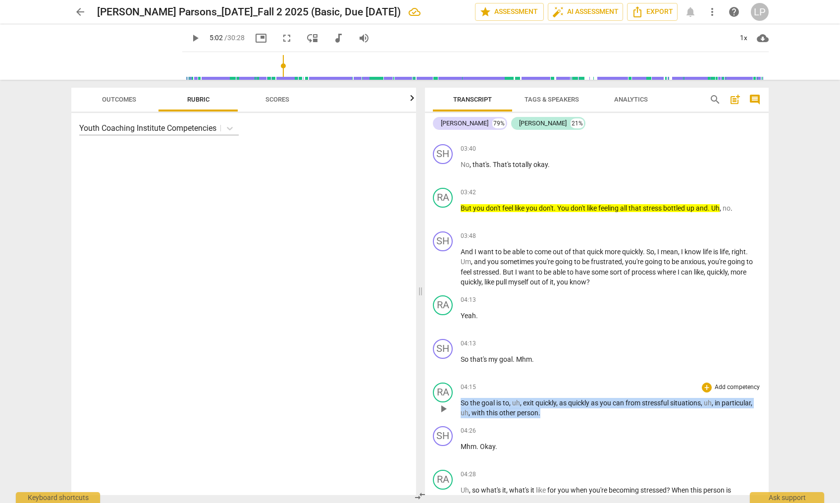
drag, startPoint x: 542, startPoint y: 424, endPoint x: 460, endPoint y: 411, distance: 82.7
click at [460, 411] on div "RA play_arrow pause 04:15 + Add competency keyboard_arrow_right So the goal is …" at bounding box center [597, 401] width 344 height 44
click at [561, 407] on icon "button" at bounding box center [563, 410] width 10 height 12
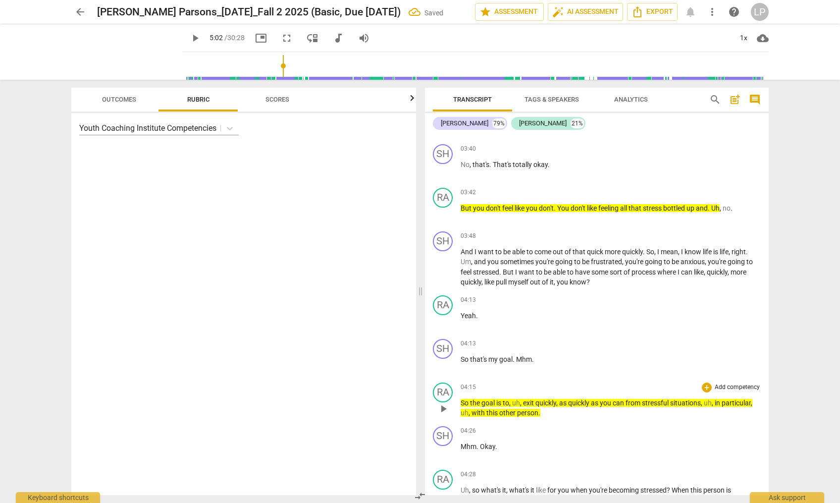
scroll to position [1052, 0]
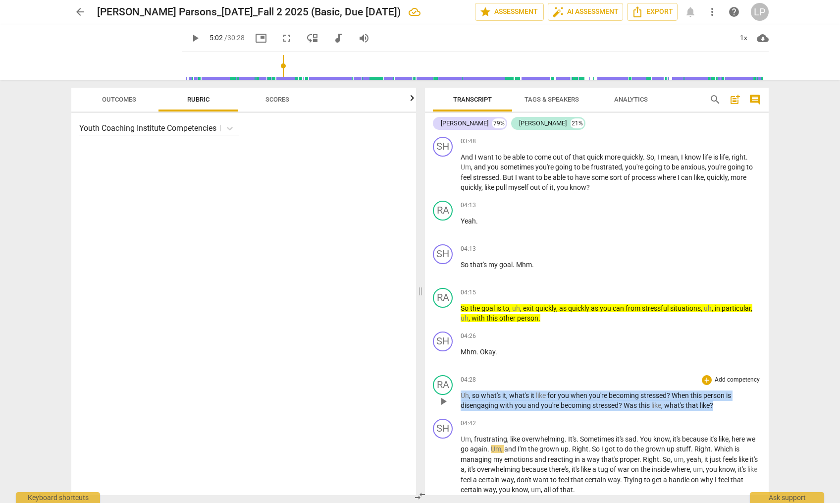
drag, startPoint x: 716, startPoint y: 415, endPoint x: 460, endPoint y: 405, distance: 256.3
click at [460, 405] on div "RA play_arrow pause 04:28 + Add competency keyboard_arrow_right Uh , so what's …" at bounding box center [597, 393] width 344 height 44
click at [736, 403] on icon "button" at bounding box center [738, 401] width 6 height 7
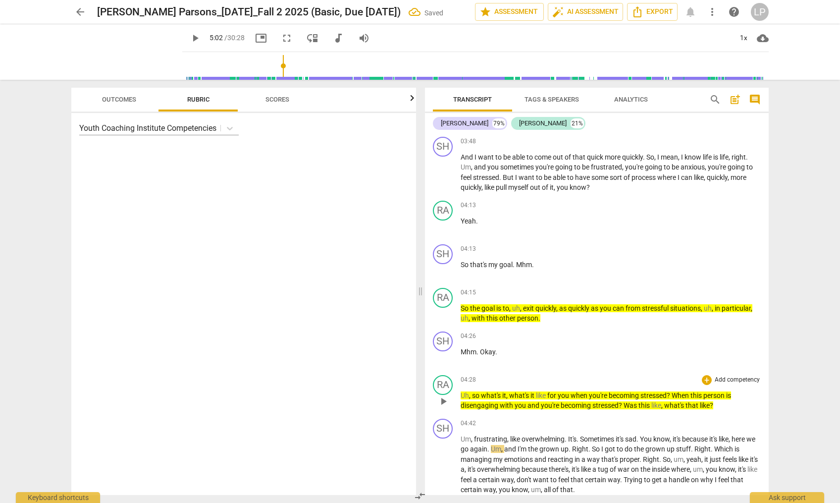
click at [719, 399] on span "person" at bounding box center [715, 395] width 23 height 8
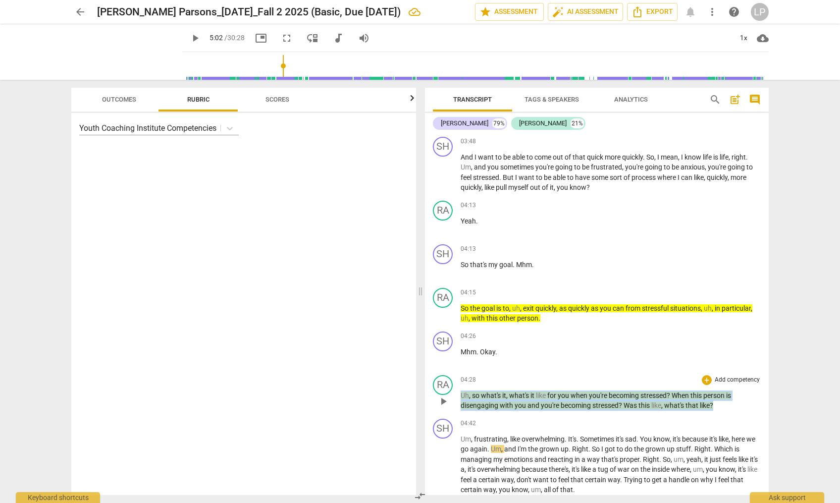
drag, startPoint x: 721, startPoint y: 415, endPoint x: 460, endPoint y: 407, distance: 261.2
click at [460, 407] on div "RA play_arrow pause 04:28 + Add competency keyboard_arrow_right Uh , so what's …" at bounding box center [597, 393] width 344 height 44
click at [739, 403] on span "keyboard_arrow_down" at bounding box center [748, 403] width 12 height 12
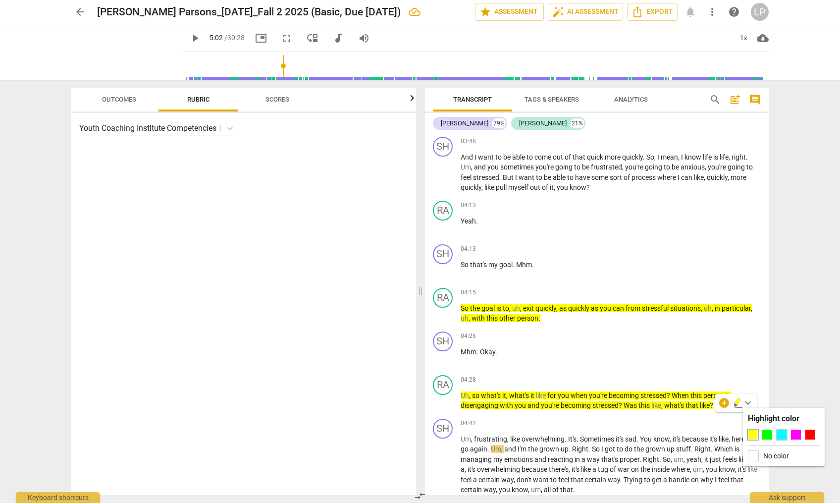
click at [739, 434] on div at bounding box center [782, 435] width 10 height 10
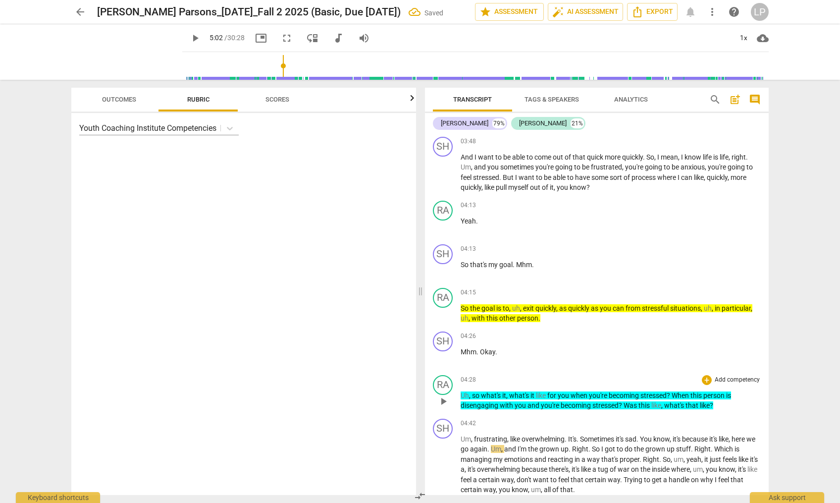
scroll to position [1153, 0]
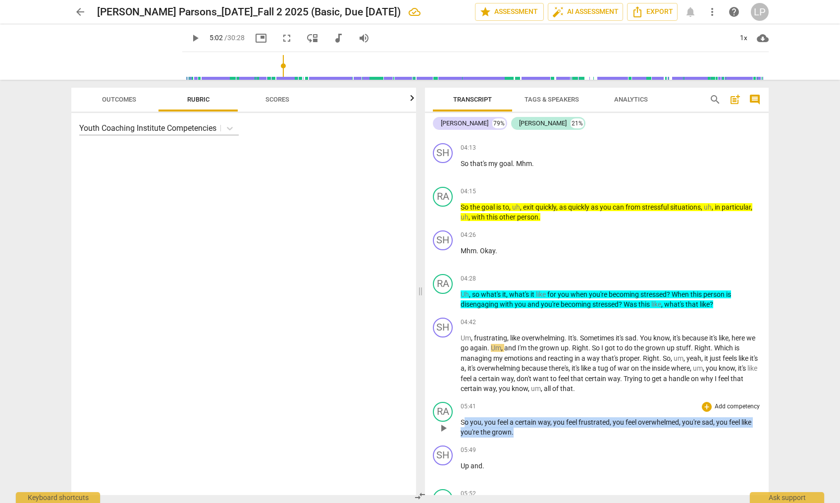
drag, startPoint x: 514, startPoint y: 443, endPoint x: 466, endPoint y: 433, distance: 49.2
click at [466, 433] on p "So you , you feel a certain way , you feel frustrated , you feel overwhelmed , …" at bounding box center [611, 427] width 300 height 20
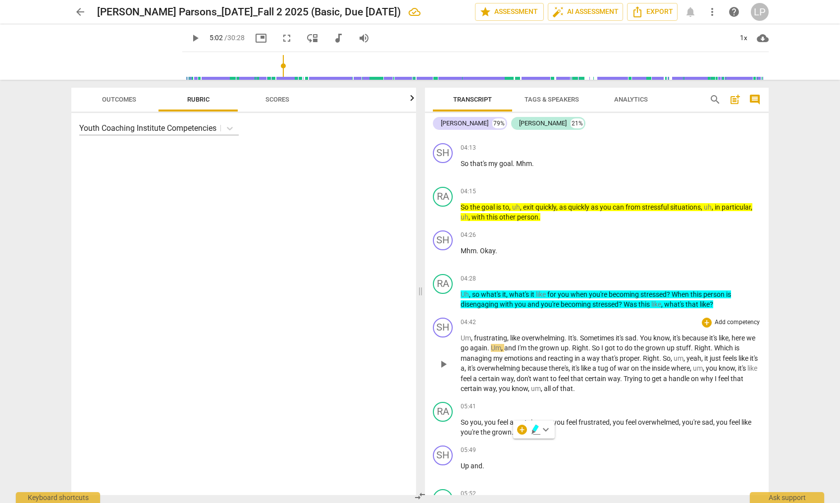
click at [731, 382] on span "that" at bounding box center [737, 379] width 13 height 8
click at [510, 436] on span "grown" at bounding box center [502, 432] width 20 height 8
type input "351"
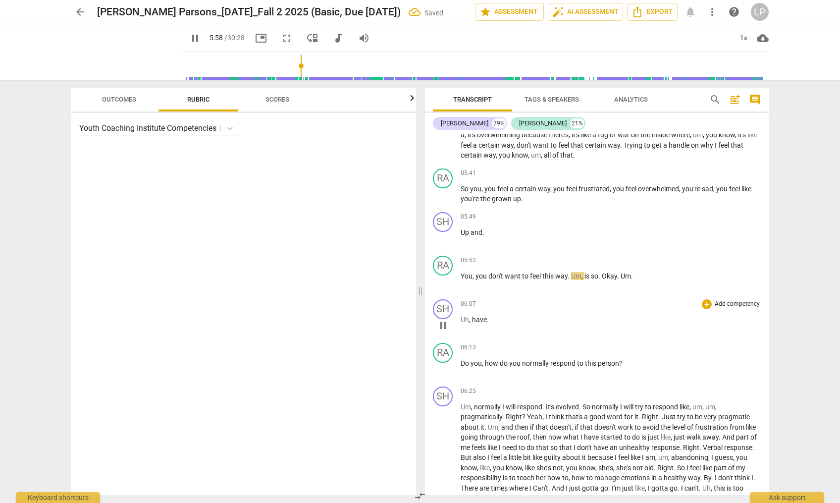
scroll to position [1378, 0]
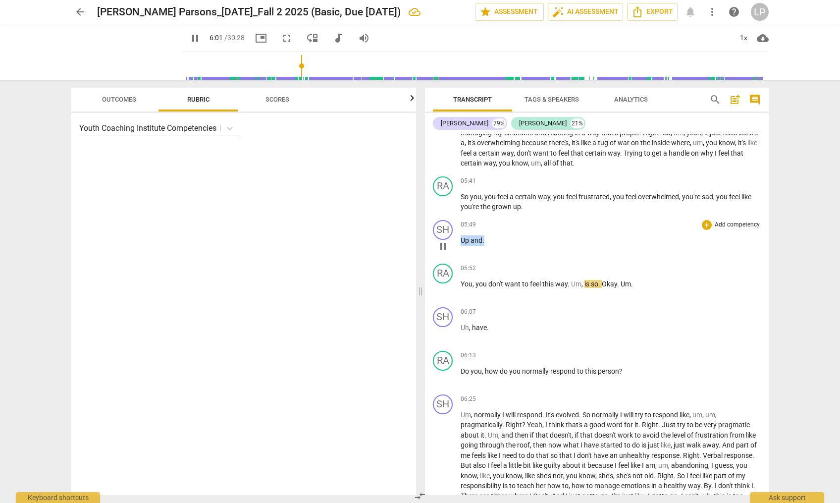
drag, startPoint x: 495, startPoint y: 250, endPoint x: 461, endPoint y: 250, distance: 34.7
click at [461, 246] on p "Up and ." at bounding box center [611, 240] width 300 height 10
type input "362"
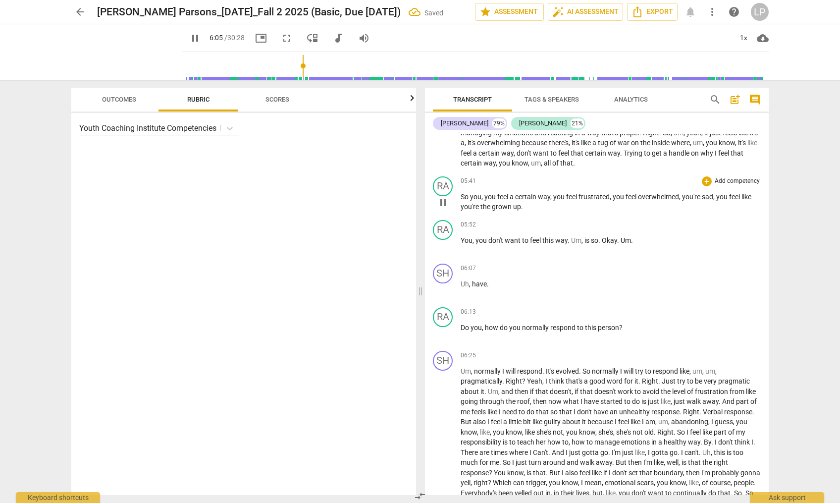
click at [521, 211] on span "." at bounding box center [522, 207] width 2 height 8
type input "367"
drag, startPoint x: 493, startPoint y: 295, endPoint x: 457, endPoint y: 296, distance: 36.7
click at [457, 296] on div "SH play_arrow pause 06:07 + Add competency keyboard_arrow_right Uh , have ." at bounding box center [597, 282] width 344 height 44
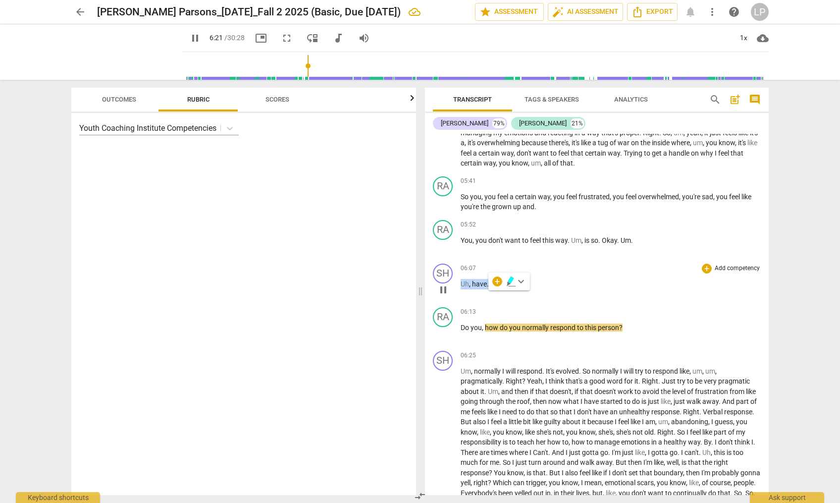
type input "381"
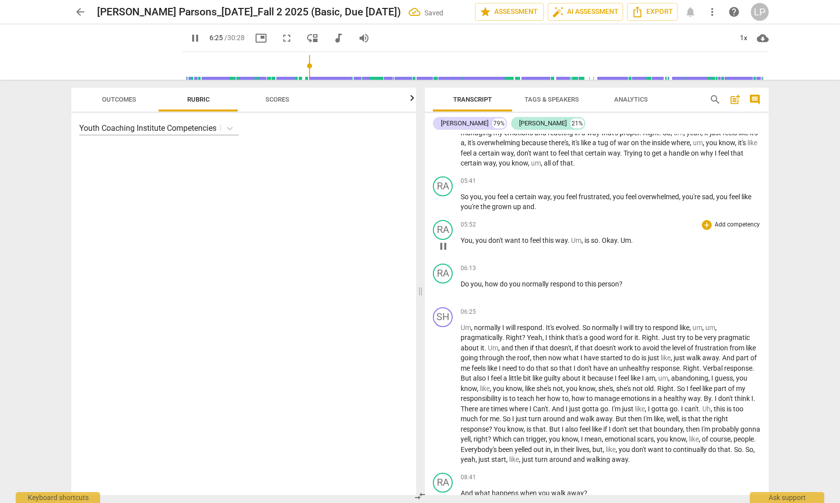
click at [635, 246] on p "You , you don't want to feel this way . Um , is so . Okay . Um ." at bounding box center [611, 240] width 300 height 10
type input "387"
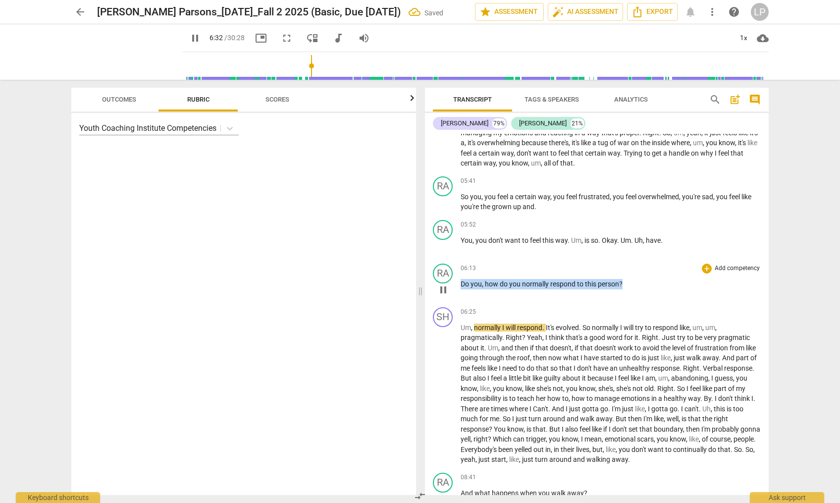
drag, startPoint x: 625, startPoint y: 293, endPoint x: 455, endPoint y: 296, distance: 170.0
click at [455, 296] on div "RA play_arrow pause 06:13 + Add competency keyboard_arrow_right Do you , how do…" at bounding box center [597, 282] width 344 height 44
click at [646, 280] on icon "button" at bounding box center [645, 279] width 6 height 7
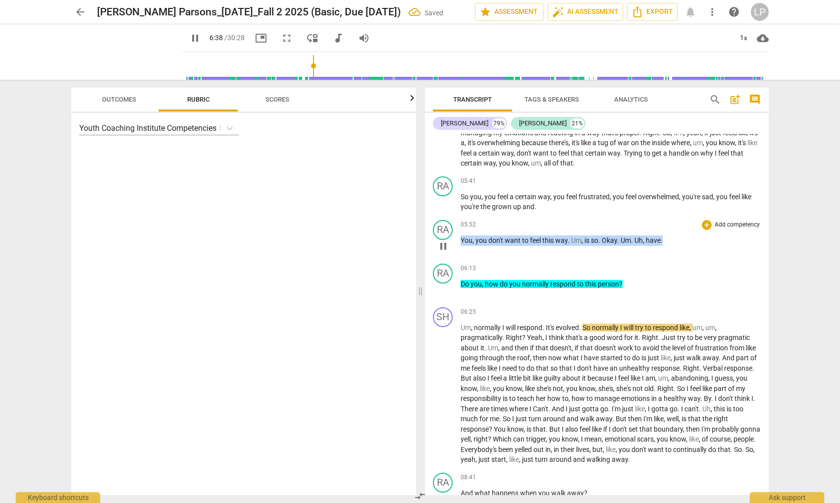
drag, startPoint x: 665, startPoint y: 250, endPoint x: 460, endPoint y: 252, distance: 205.1
click at [460, 252] on div "RA play_arrow pause 05:52 + Add competency keyboard_arrow_right You , you don't…" at bounding box center [597, 238] width 344 height 44
click at [687, 238] on icon "button" at bounding box center [686, 238] width 10 height 12
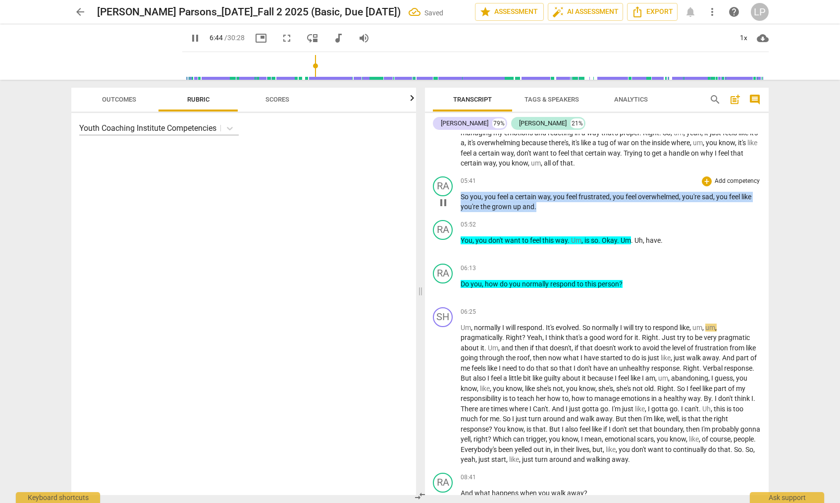
drag, startPoint x: 542, startPoint y: 217, endPoint x: 461, endPoint y: 209, distance: 80.6
click at [461, 209] on p "So you , you feel a certain way , you feel frustrated , you feel overwhelmed , …" at bounding box center [611, 202] width 300 height 20
click at [560, 203] on icon "button" at bounding box center [558, 202] width 6 height 7
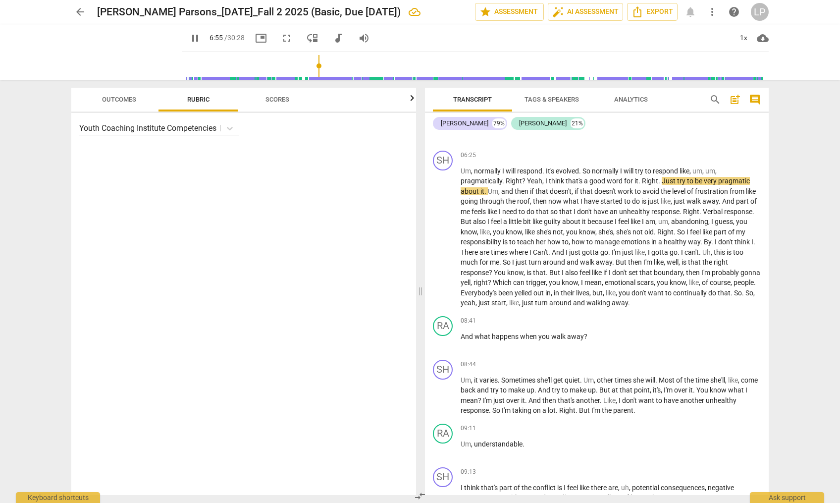
scroll to position [1543, 0]
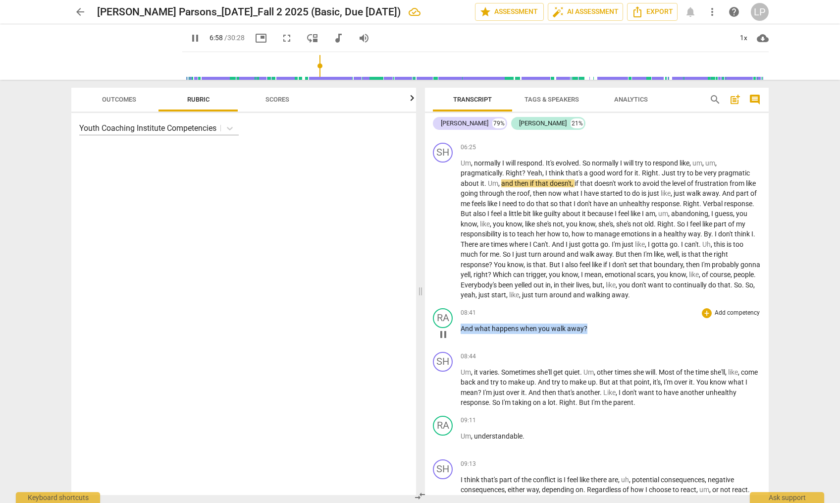
drag, startPoint x: 588, startPoint y: 338, endPoint x: 459, endPoint y: 340, distance: 129.3
click at [459, 340] on div "RA play_arrow pause 08:41 + Add competency keyboard_arrow_right And what happen…" at bounding box center [597, 326] width 344 height 44
click at [620, 326] on span "keyboard_arrow_down" at bounding box center [619, 326] width 12 height 12
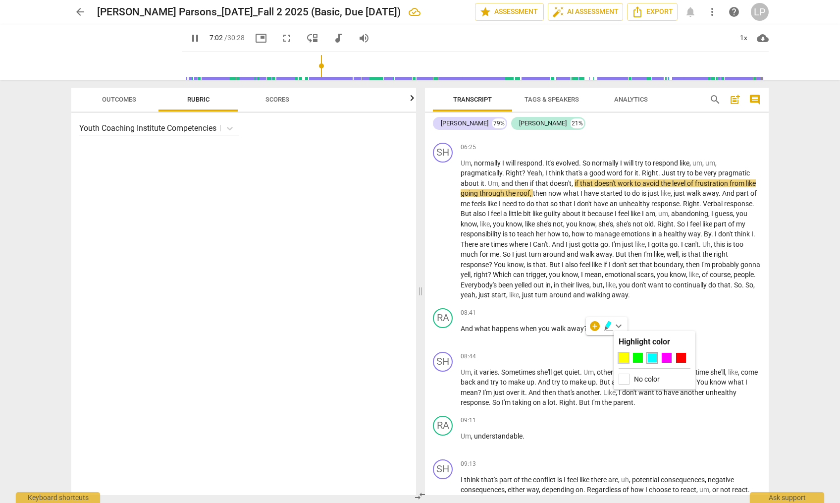
click at [625, 357] on div at bounding box center [624, 358] width 10 height 10
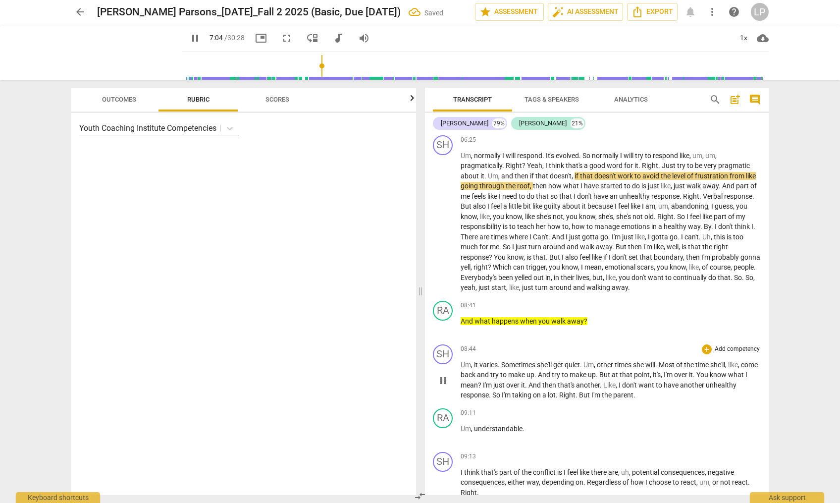
scroll to position [1551, 0]
click at [600, 388] on span "another" at bounding box center [588, 384] width 24 height 8
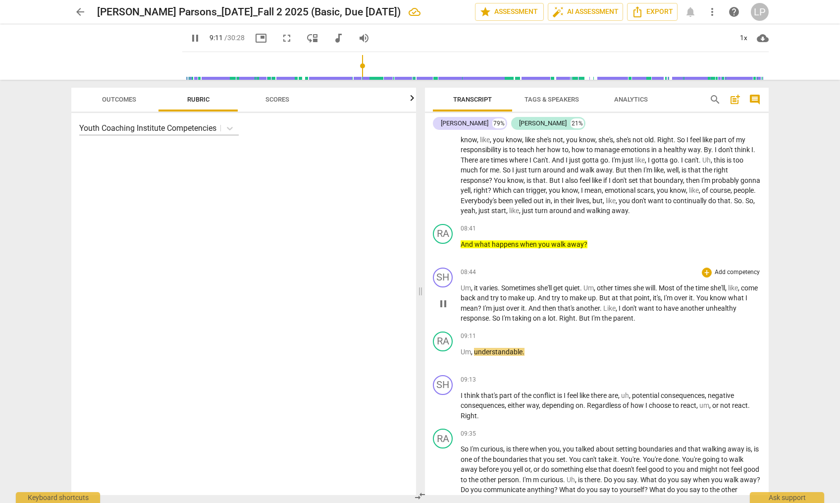
scroll to position [1628, 0]
click at [473, 355] on span "," at bounding box center [472, 351] width 3 height 8
type input "556"
drag, startPoint x: 515, startPoint y: 361, endPoint x: 463, endPoint y: 361, distance: 52.0
click at [463, 357] on p "U nderstandable ." at bounding box center [611, 351] width 300 height 10
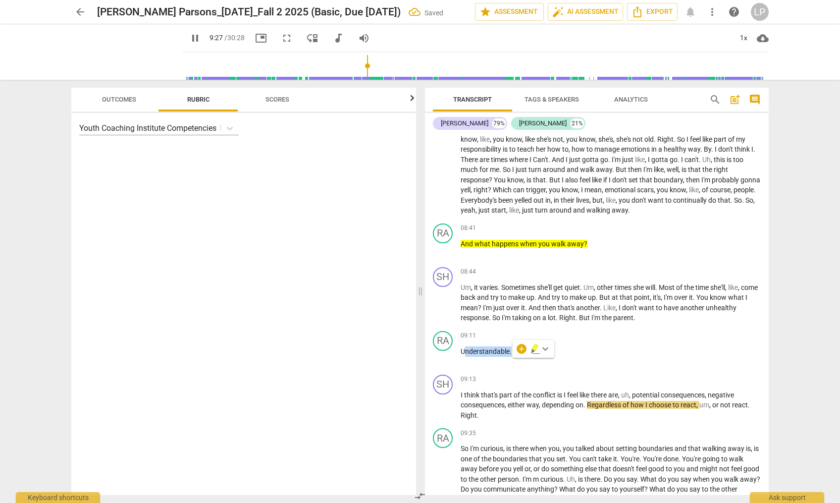
click at [533, 344] on icon "button" at bounding box center [536, 349] width 10 height 12
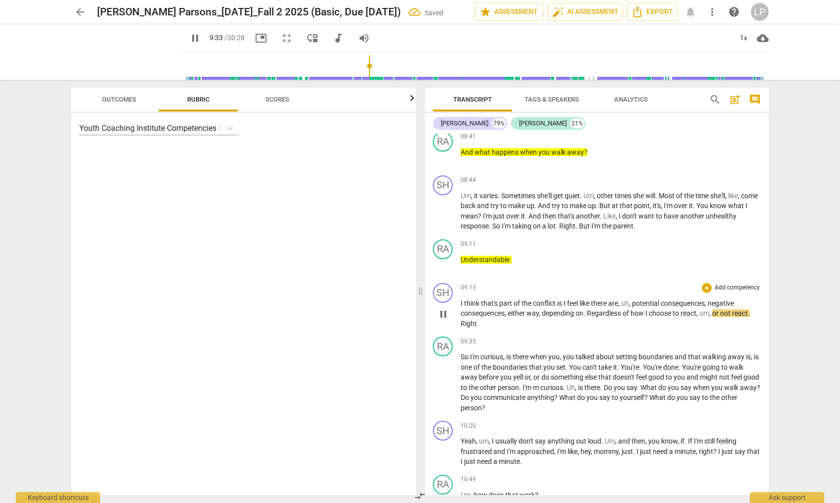
scroll to position [1775, 0]
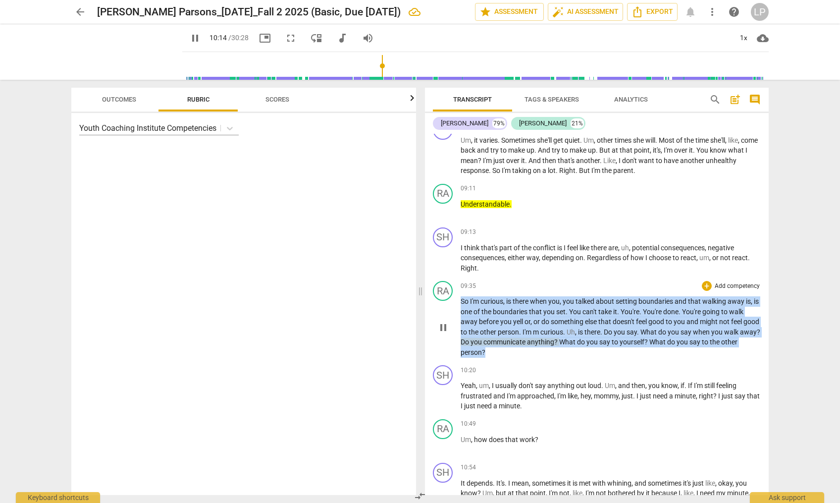
drag, startPoint x: 504, startPoint y: 363, endPoint x: 461, endPoint y: 313, distance: 65.7
click at [461, 313] on p "So I'm curious , is there when you , you talked about setting boundaries and th…" at bounding box center [611, 326] width 300 height 61
click at [538, 350] on span "keyboard_arrow_down" at bounding box center [536, 350] width 12 height 12
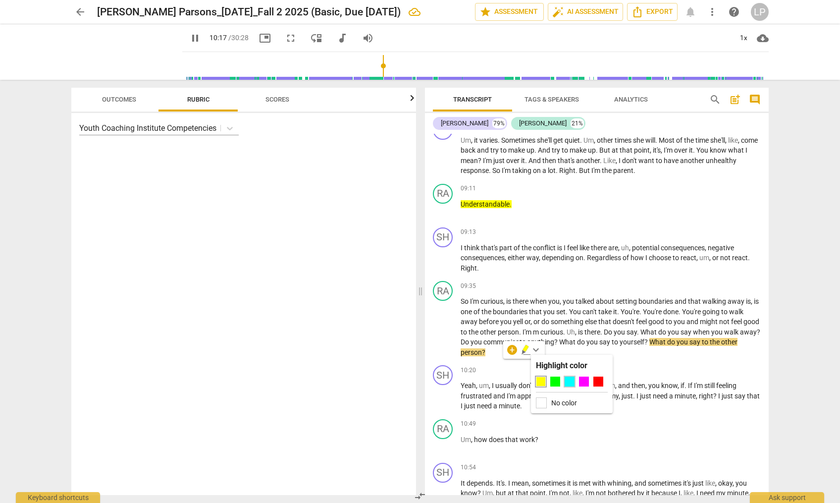
click at [569, 383] on div at bounding box center [570, 382] width 10 height 10
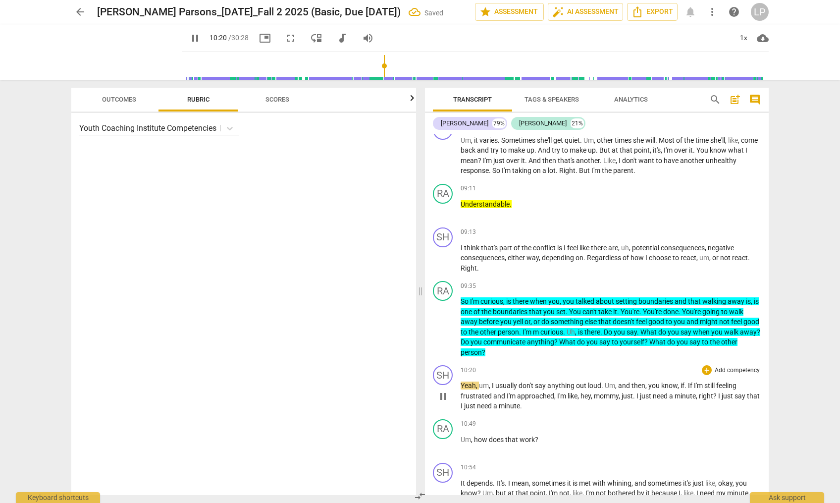
click at [571, 400] on span "like" at bounding box center [573, 396] width 10 height 8
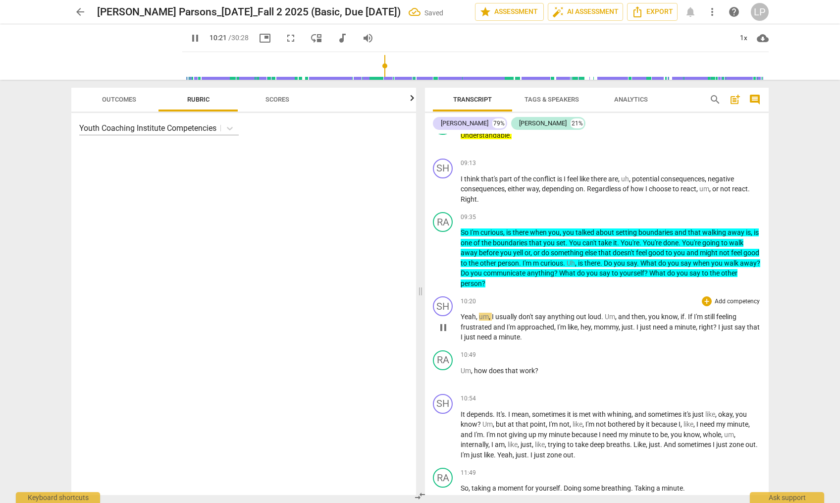
scroll to position [1846, 0]
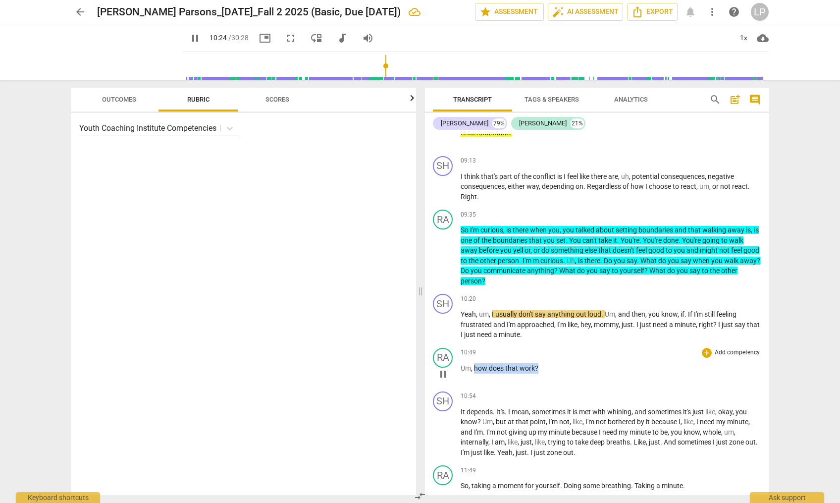
drag, startPoint x: 543, startPoint y: 380, endPoint x: 474, endPoint y: 377, distance: 69.9
click at [474, 374] on p "Um , how does that work ?" at bounding box center [611, 368] width 300 height 10
click at [573, 363] on span "keyboard_arrow_down" at bounding box center [571, 366] width 12 height 12
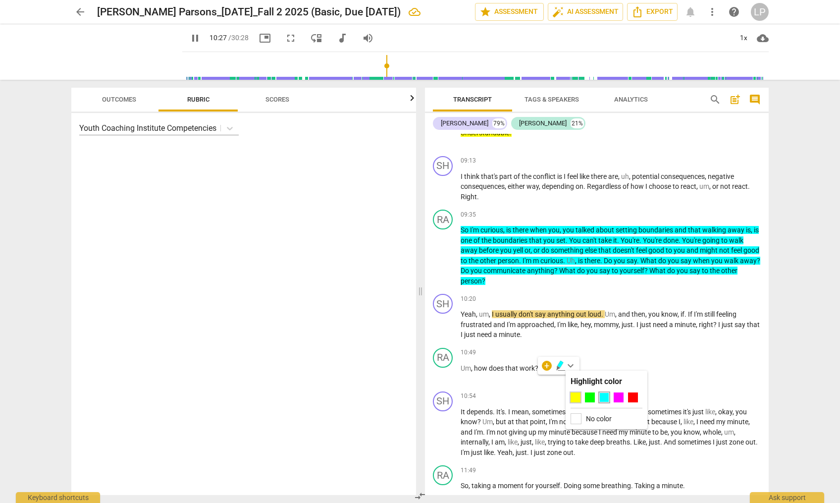
click at [578, 397] on div at bounding box center [576, 397] width 10 height 10
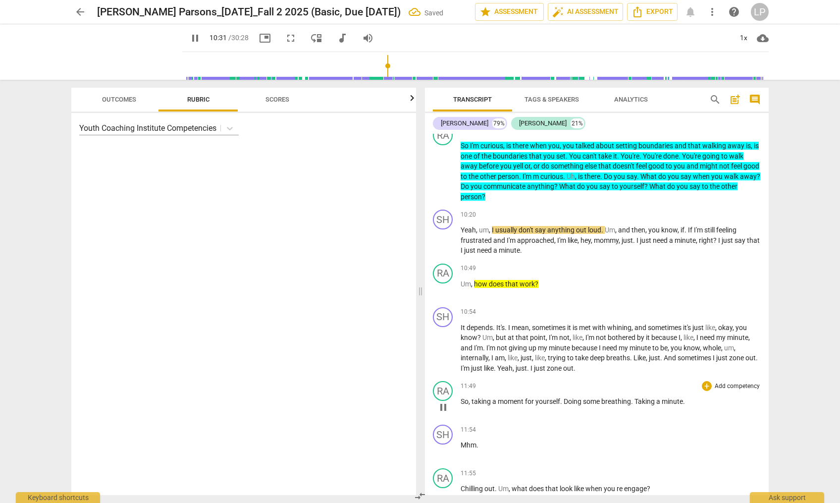
scroll to position [1991, 0]
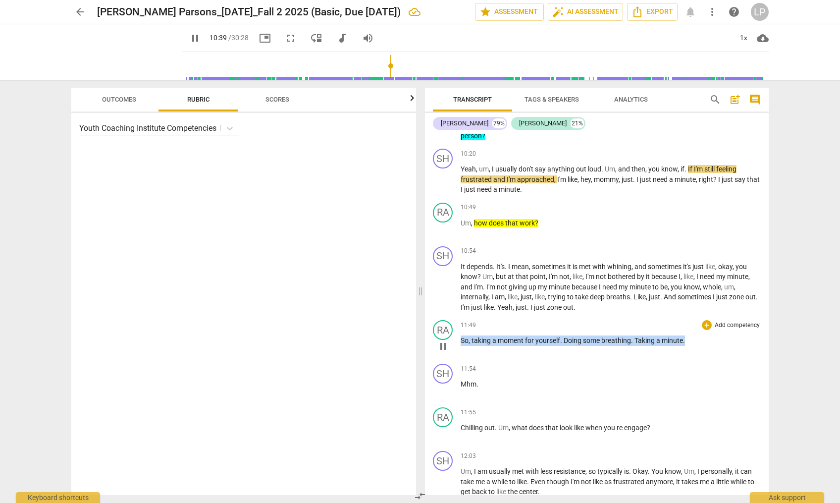
drag, startPoint x: 687, startPoint y: 350, endPoint x: 454, endPoint y: 350, distance: 232.9
click at [454, 350] on div "RA play_arrow pause 11:49 + Add competency keyboard_arrow_right So , taking a m…" at bounding box center [597, 338] width 344 height 44
click at [708, 337] on icon "button" at bounding box center [709, 336] width 6 height 7
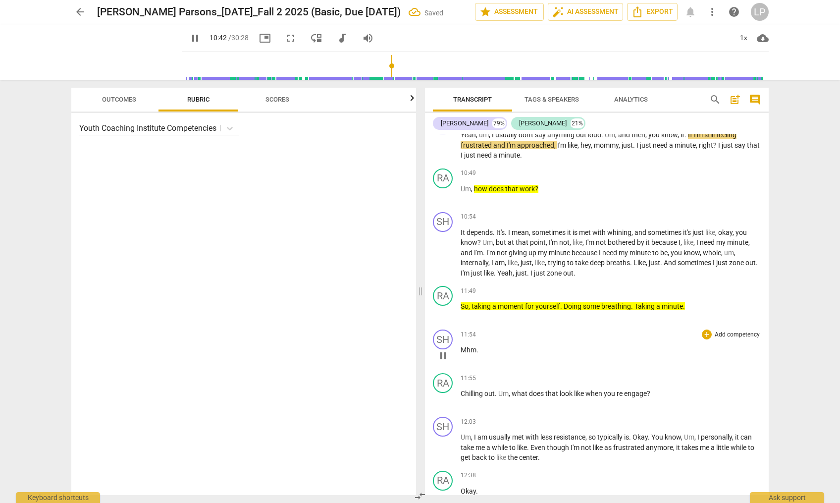
scroll to position [2118, 0]
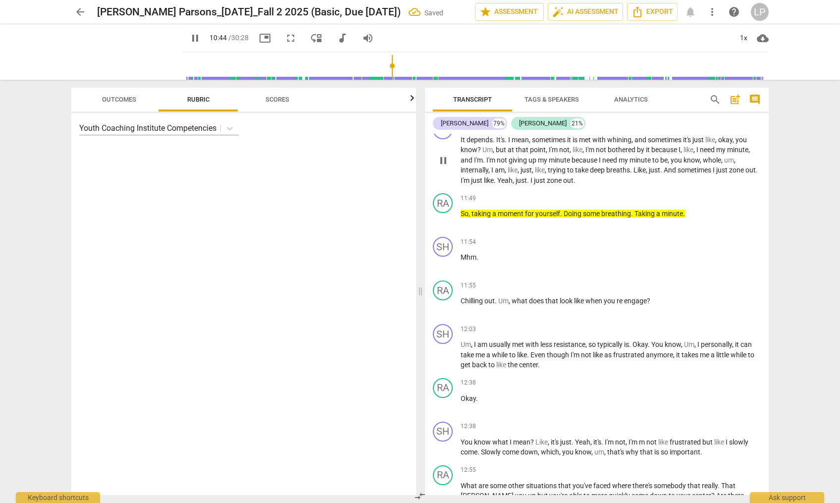
click at [534, 174] on span "," at bounding box center [533, 170] width 3 height 8
click at [655, 306] on p "Chilling out . Um , what does that look like when you re engage ?" at bounding box center [611, 301] width 300 height 10
drag, startPoint x: 655, startPoint y: 311, endPoint x: 460, endPoint y: 314, distance: 195.2
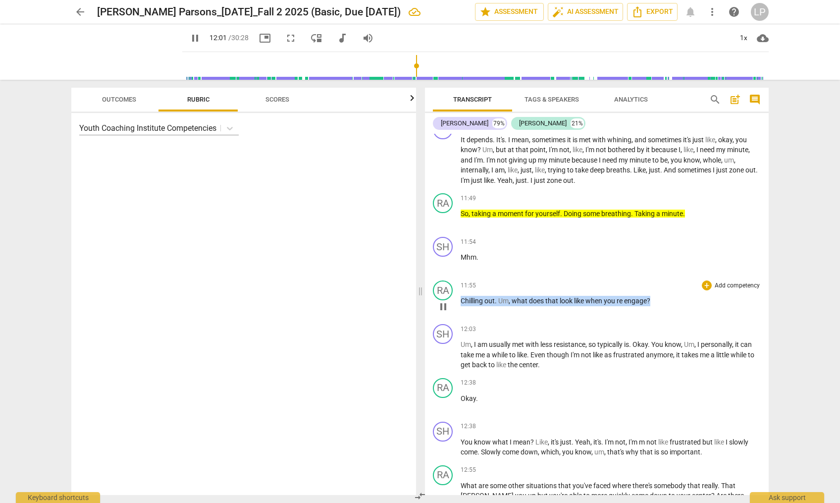
click at [460, 314] on div "RA play_arrow pause 11:55 + Add competency keyboard_arrow_right Chilling out . …" at bounding box center [597, 298] width 344 height 44
click at [675, 298] on icon "button" at bounding box center [674, 296] width 6 height 7
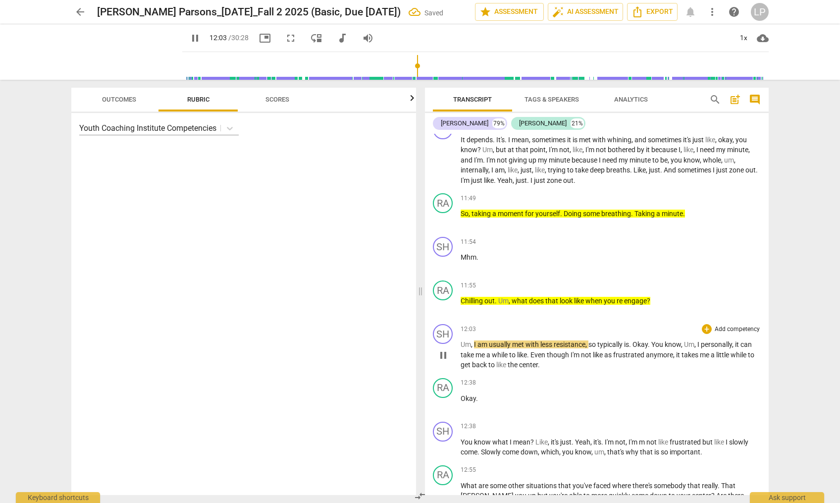
click at [593, 359] on span "not" at bounding box center [587, 355] width 12 height 8
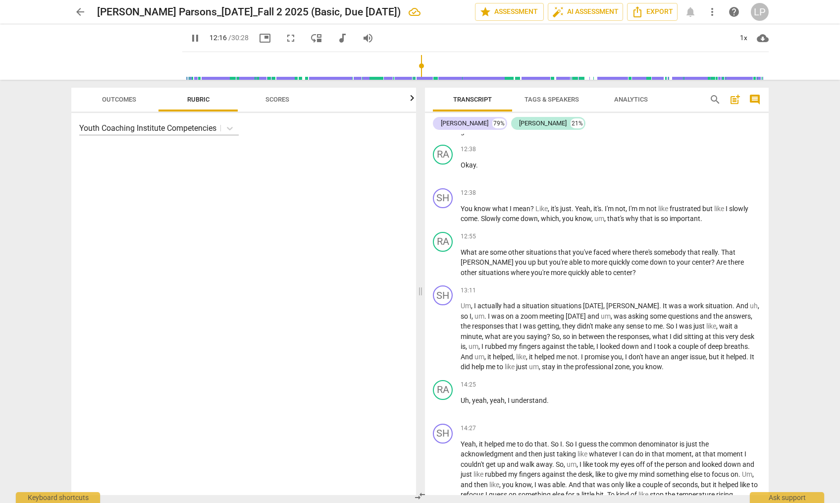
scroll to position [2371, 0]
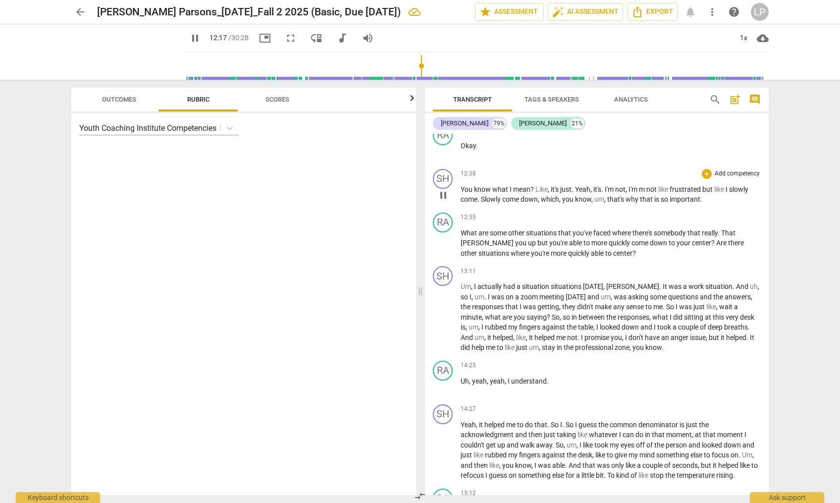
click at [601, 203] on span "um" at bounding box center [600, 199] width 10 height 8
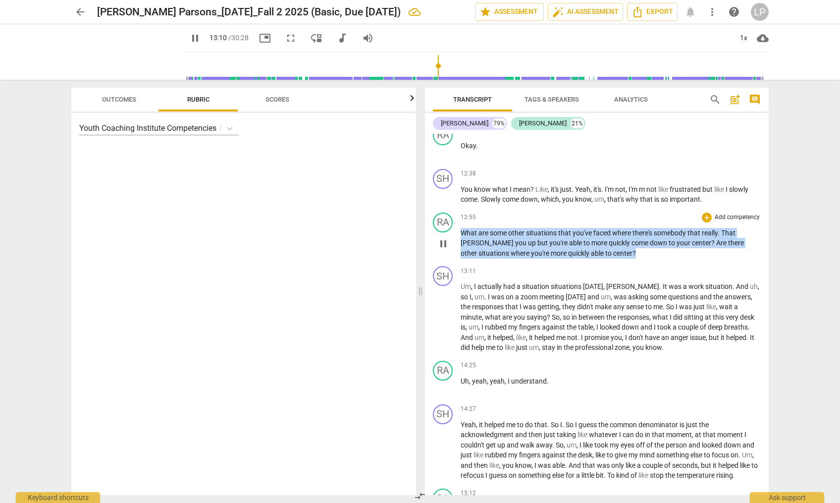
drag, startPoint x: 590, startPoint y: 263, endPoint x: 457, endPoint y: 245, distance: 134.4
click at [457, 245] on div "RA play_arrow pause 12:55 + Add competency keyboard_arrow_right What are some o…" at bounding box center [597, 236] width 344 height 54
click at [620, 250] on span "keyboard_arrow_down" at bounding box center [620, 251] width 12 height 12
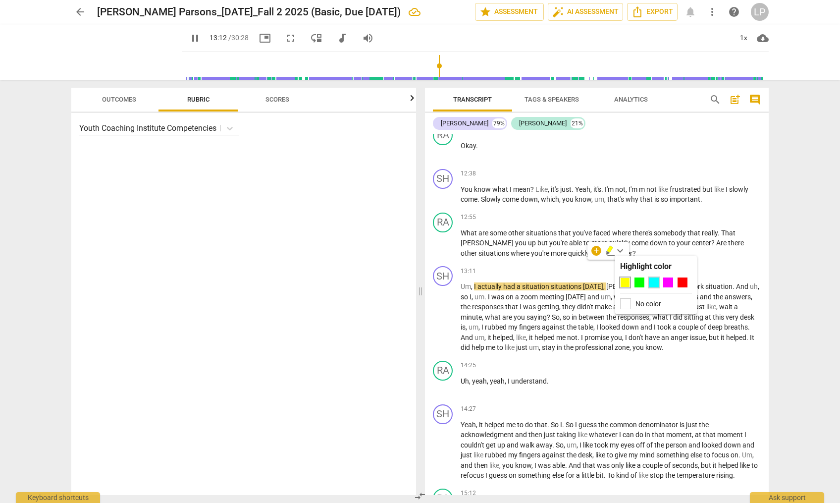
click at [653, 284] on div at bounding box center [654, 282] width 10 height 10
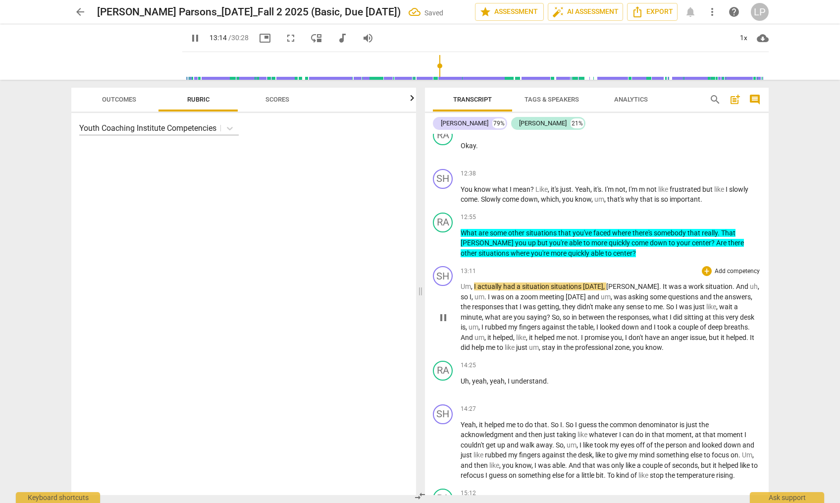
click at [565, 332] on p "Um , I actually had a situation situations [DATE] , [PERSON_NAME] . It was a wo…" at bounding box center [611, 316] width 300 height 71
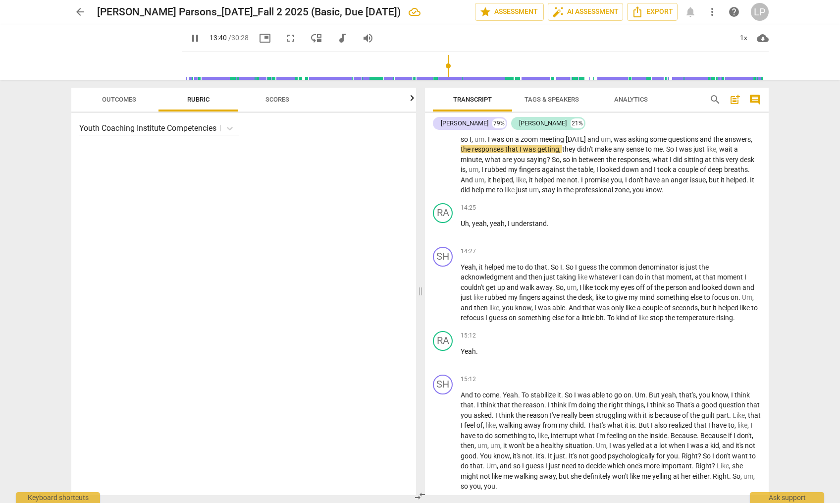
scroll to position [2529, 0]
drag, startPoint x: 549, startPoint y: 231, endPoint x: 460, endPoint y: 233, distance: 89.7
click at [460, 233] on div "RA play_arrow pause 14:25 + Add competency keyboard_arrow_right Uh , yeah , yea…" at bounding box center [597, 221] width 344 height 44
click at [584, 220] on span "keyboard_arrow_down" at bounding box center [581, 221] width 12 height 12
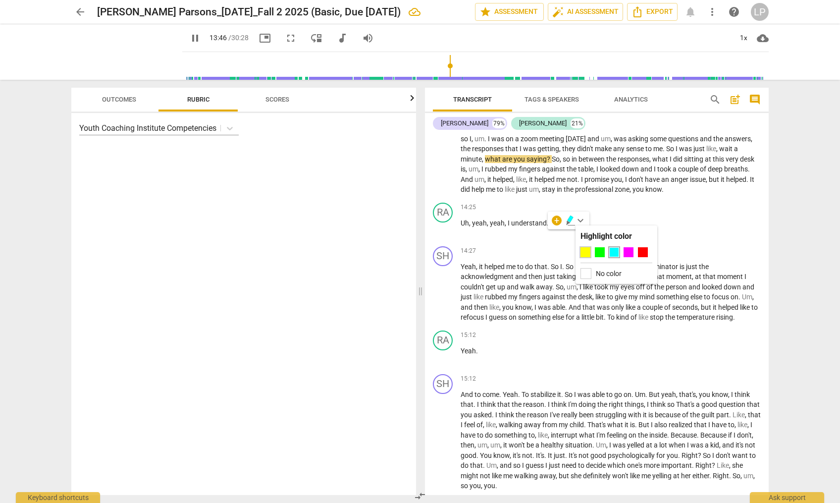
click at [586, 251] on div at bounding box center [586, 252] width 10 height 10
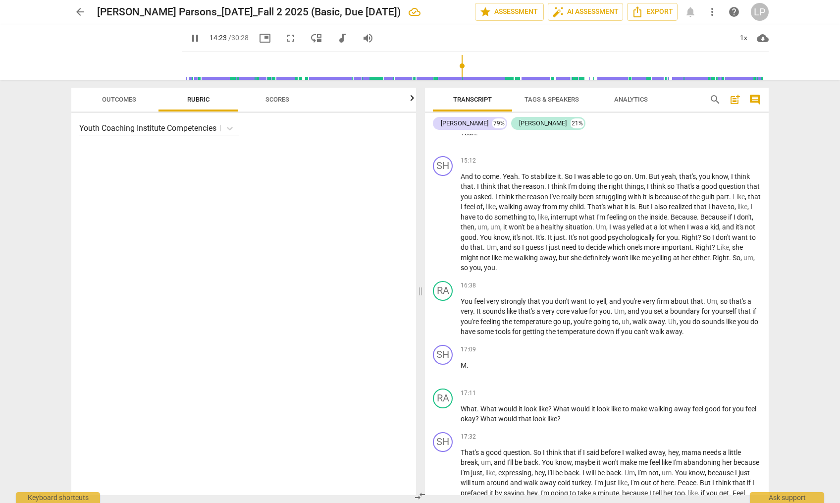
scroll to position [2590, 0]
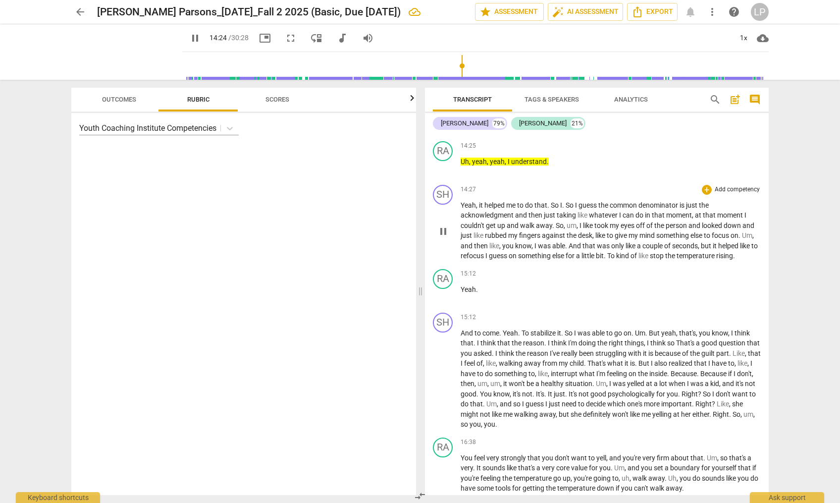
click at [547, 260] on span "something" at bounding box center [535, 256] width 34 height 8
click at [535, 250] on span "," at bounding box center [533, 246] width 3 height 8
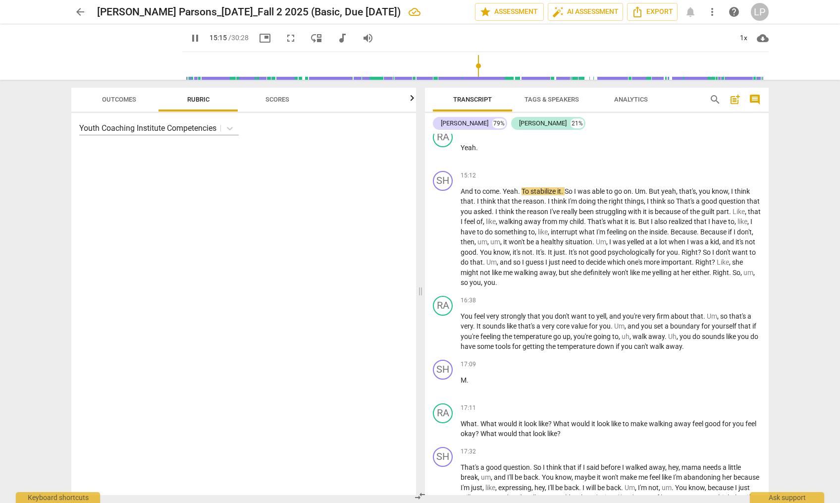
scroll to position [2758, 0]
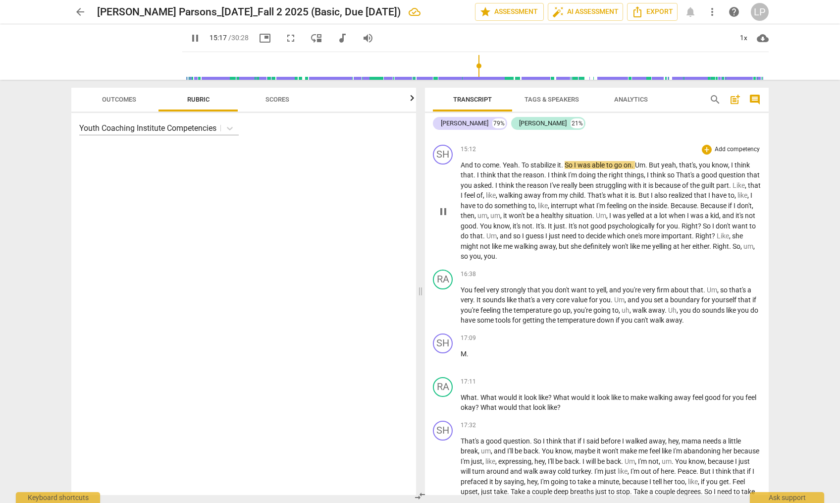
click at [513, 240] on span "and" at bounding box center [506, 236] width 13 height 8
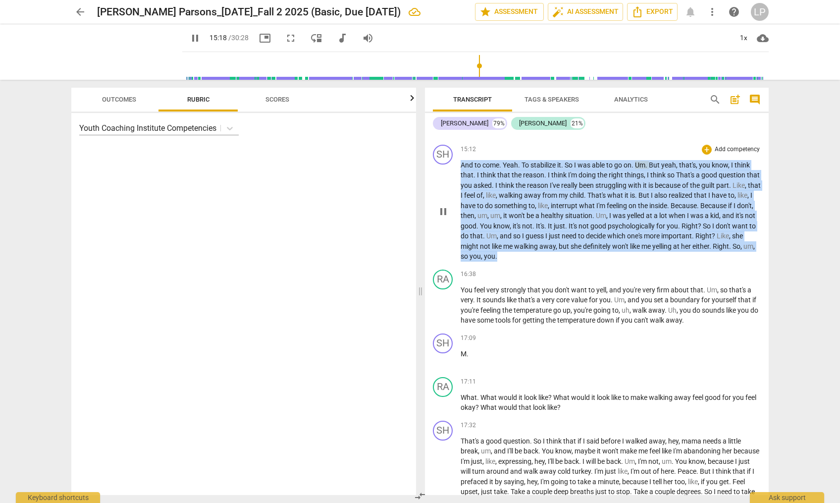
click at [513, 240] on span "and" at bounding box center [506, 236] width 13 height 8
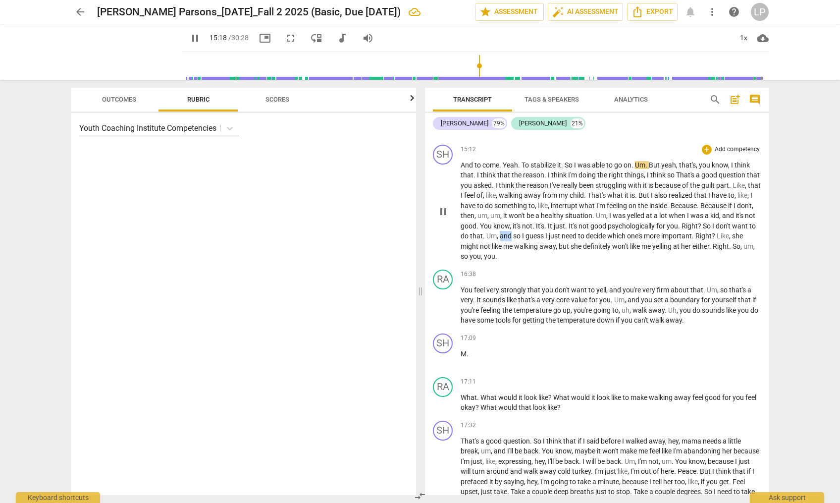
click at [513, 240] on span "and" at bounding box center [506, 236] width 13 height 8
drag, startPoint x: 603, startPoint y: 277, endPoint x: 564, endPoint y: 276, distance: 39.6
click at [564, 262] on p "And to come . Yeah . To stabilize it . So I was able to go on . Um . But yeah ,…" at bounding box center [611, 211] width 300 height 102
click at [636, 262] on span "keyboard_arrow_down" at bounding box center [635, 264] width 12 height 12
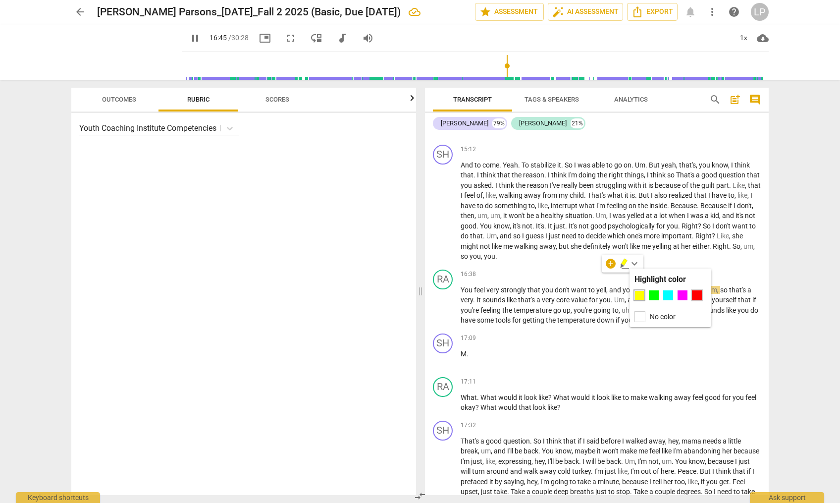
click at [698, 292] on div at bounding box center [697, 295] width 10 height 10
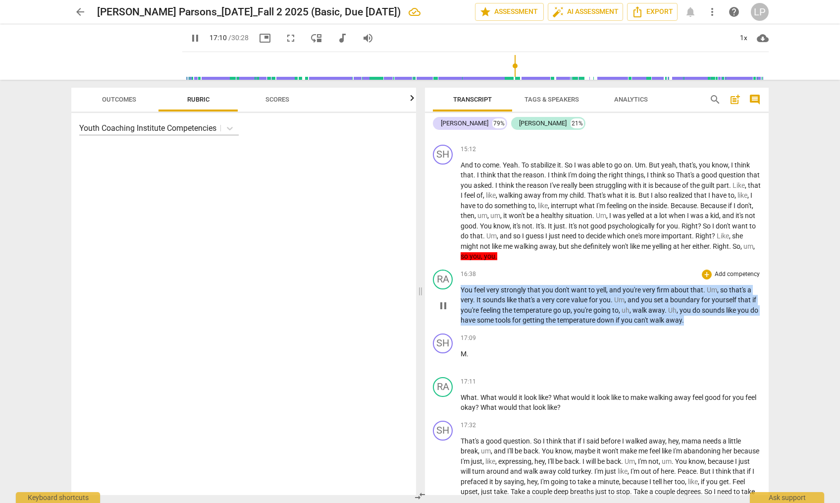
drag, startPoint x: 698, startPoint y: 340, endPoint x: 460, endPoint y: 312, distance: 239.0
click at [461, 312] on p "You feel very strongly that you don't want to yell , and you're very firm about…" at bounding box center [611, 305] width 300 height 41
click at [729, 329] on span "keyboard_arrow_down" at bounding box center [727, 328] width 12 height 12
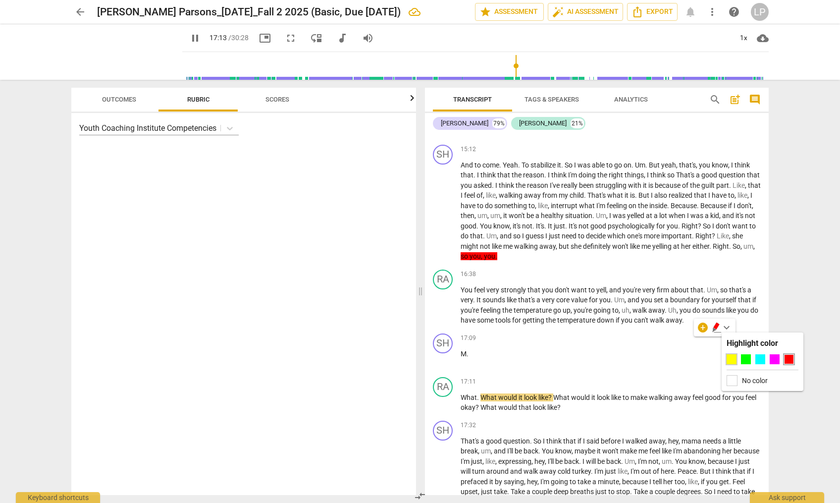
click at [730, 357] on div at bounding box center [732, 359] width 10 height 10
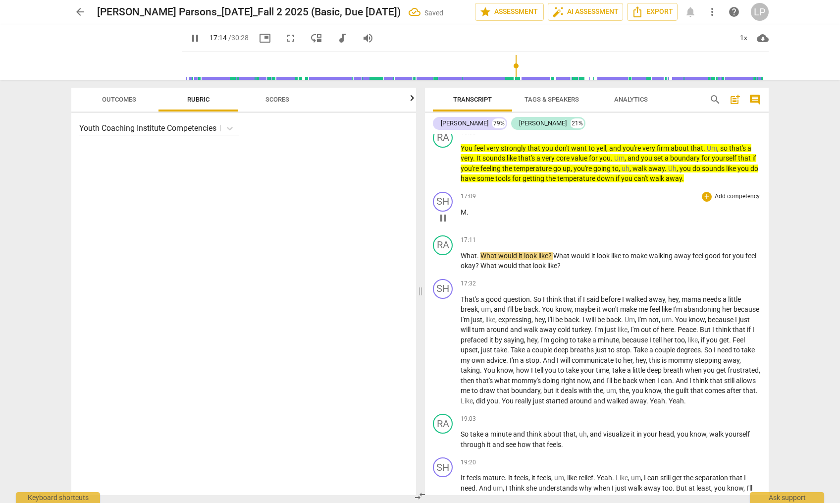
scroll to position [2909, 0]
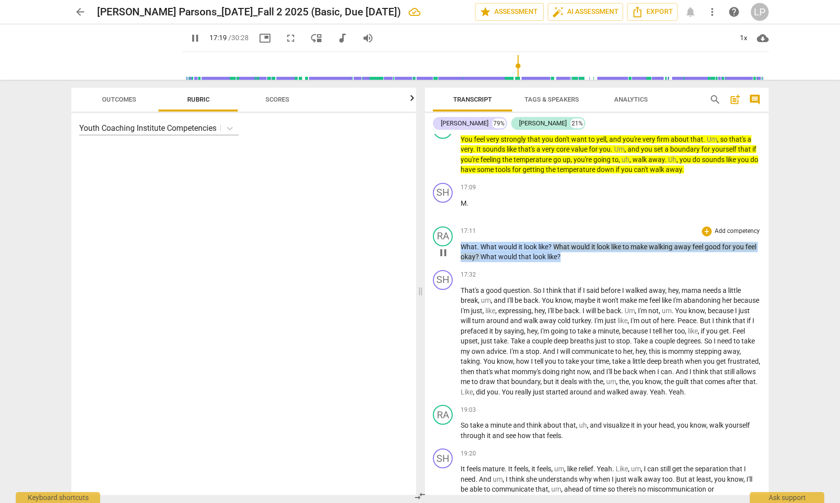
drag, startPoint x: 575, startPoint y: 274, endPoint x: 460, endPoint y: 264, distance: 115.4
click at [460, 264] on div "RA play_arrow pause 17:11 + Add competency keyboard_arrow_right What . What wou…" at bounding box center [597, 244] width 344 height 44
click at [606, 265] on span "keyboard_arrow_down" at bounding box center [606, 265] width 12 height 12
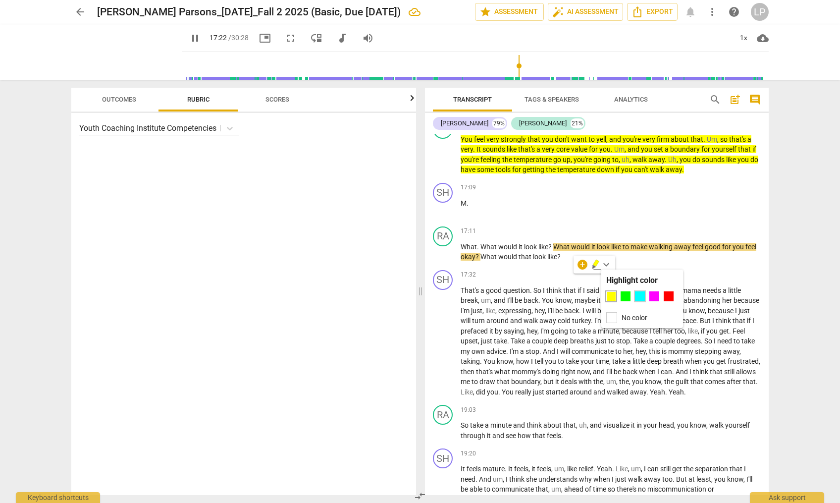
click at [641, 298] on div at bounding box center [640, 296] width 10 height 10
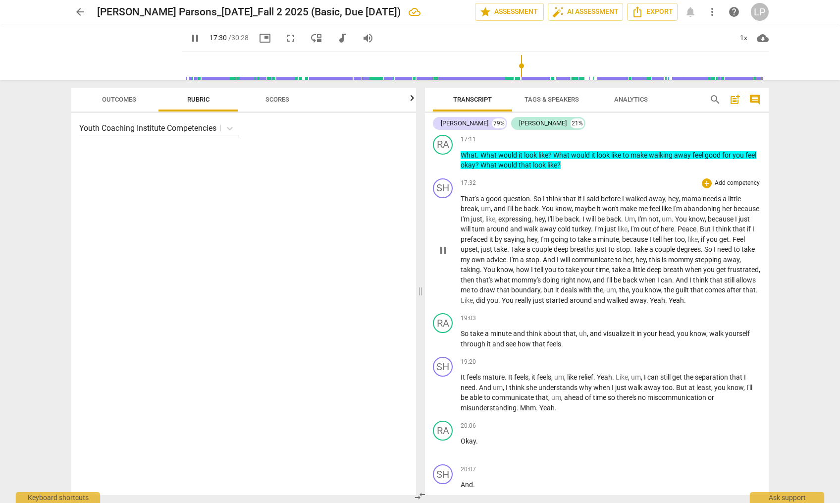
scroll to position [3022, 0]
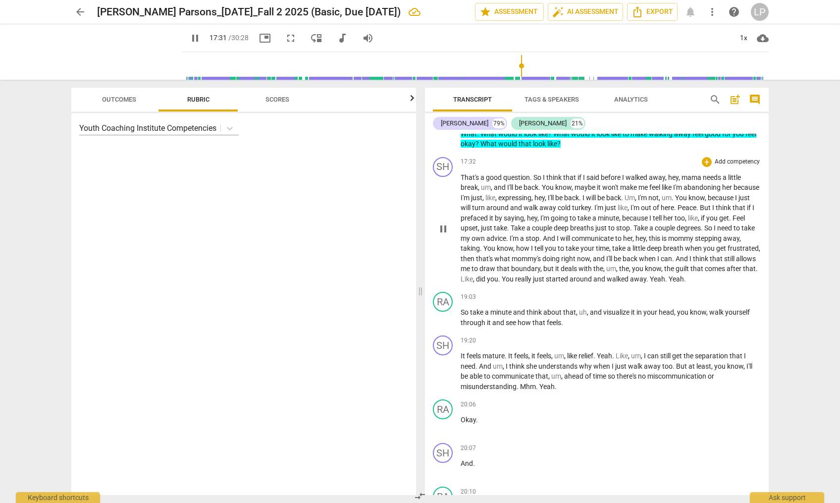
click at [558, 252] on span "you" at bounding box center [551, 248] width 13 height 8
click at [572, 327] on p "So take a minute and think about that , uh , and visualize it in your head , yo…" at bounding box center [611, 317] width 300 height 20
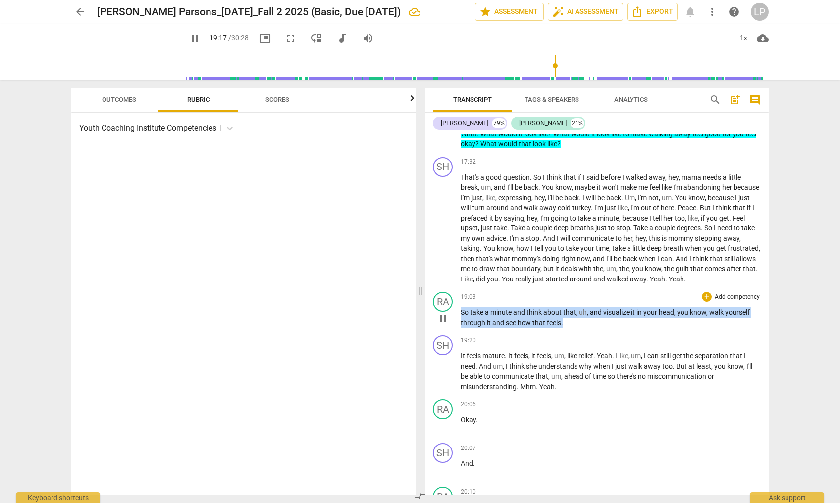
drag, startPoint x: 571, startPoint y: 344, endPoint x: 458, endPoint y: 331, distance: 113.2
click at [458, 331] on div "RA play_arrow pause 19:03 + Add competency keyboard_arrow_right So take a minut…" at bounding box center [597, 310] width 344 height 44
click at [597, 331] on span "keyboard_arrow_down" at bounding box center [596, 330] width 12 height 12
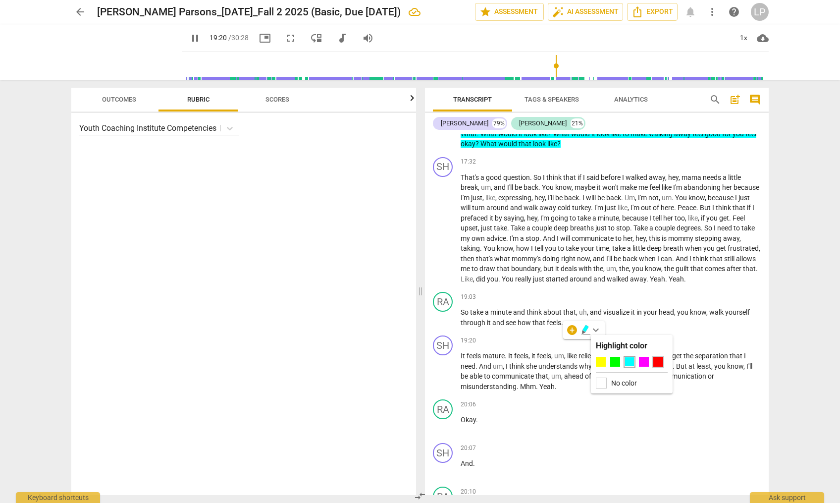
click at [659, 362] on div at bounding box center [658, 362] width 10 height 10
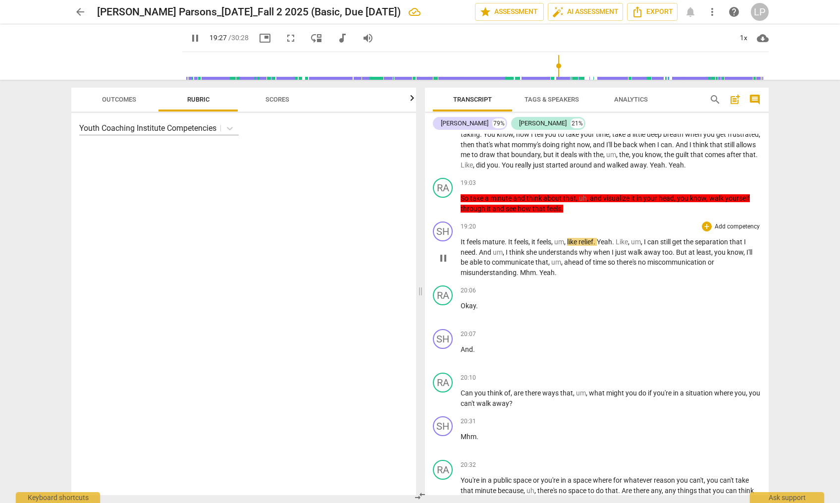
scroll to position [3159, 0]
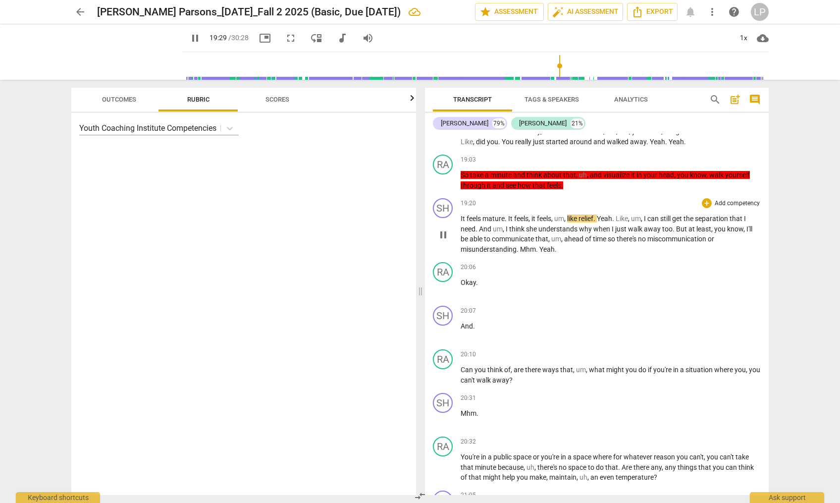
click at [499, 243] on span "communicate" at bounding box center [514, 239] width 44 height 8
click at [539, 253] on span "." at bounding box center [537, 249] width 3 height 8
type input "1205"
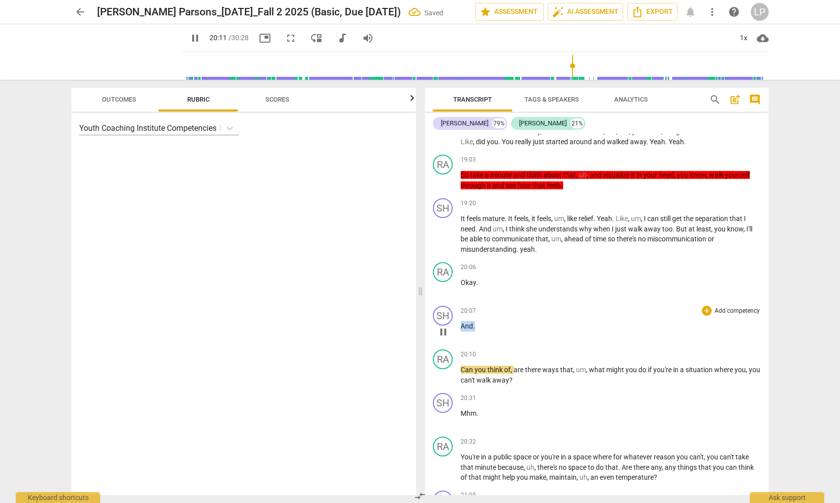
drag, startPoint x: 479, startPoint y: 348, endPoint x: 461, endPoint y: 347, distance: 17.9
click at [461, 331] on p "And ." at bounding box center [611, 326] width 300 height 10
type input "1212"
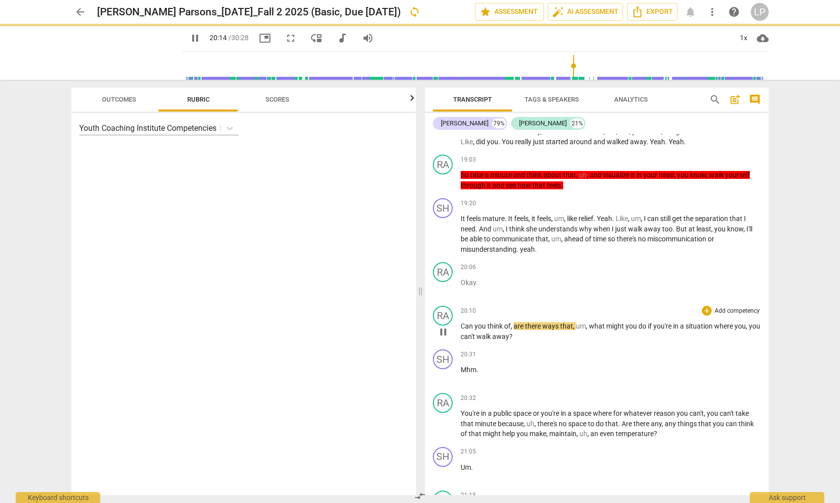
click at [461, 330] on span "Can" at bounding box center [468, 326] width 14 height 8
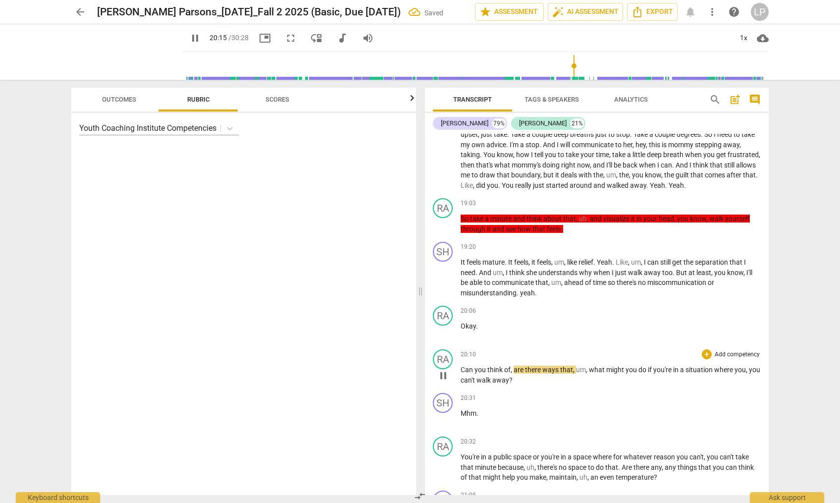
type input "1216"
paste p
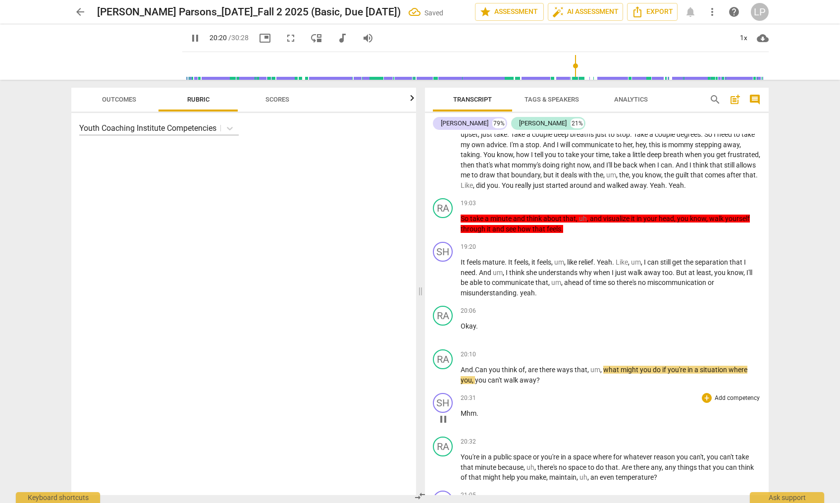
click at [545, 403] on div "20:31 + Add competency keyboard_arrow_right" at bounding box center [611, 398] width 300 height 10
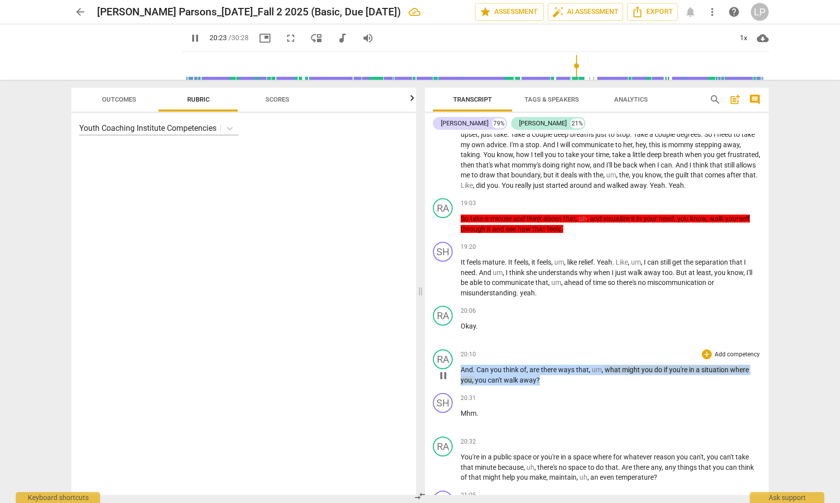
drag, startPoint x: 542, startPoint y: 402, endPoint x: 461, endPoint y: 393, distance: 81.7
click at [461, 385] on p "And . Can you think of , are there ways that , um , what might you do if you're…" at bounding box center [611, 375] width 300 height 20
click at [572, 386] on span "keyboard_arrow_down" at bounding box center [572, 387] width 12 height 12
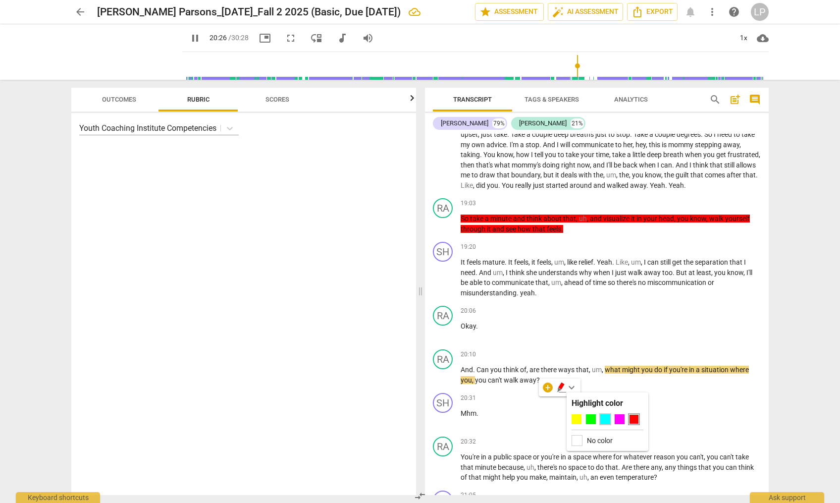
click at [608, 416] on div at bounding box center [605, 419] width 10 height 10
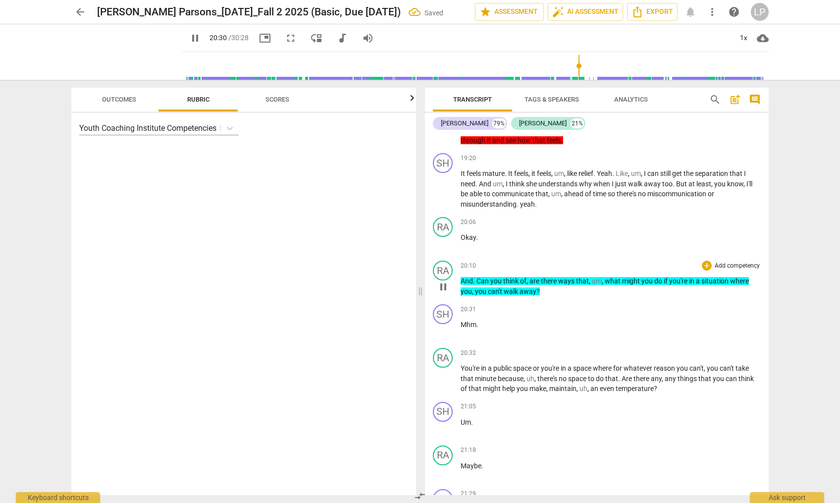
scroll to position [3358, 0]
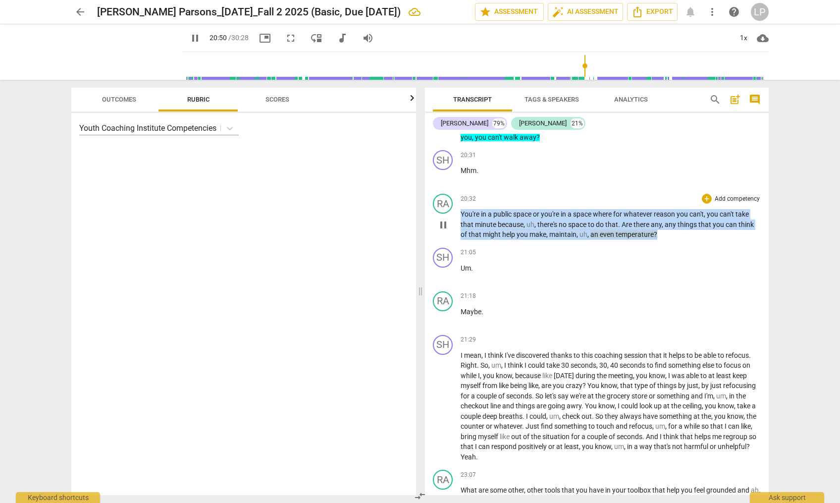
drag, startPoint x: 660, startPoint y: 255, endPoint x: 454, endPoint y: 235, distance: 207.5
click at [454, 235] on div "RA play_arrow pause 20:32 + Add competency keyboard_arrow_right You're in a pub…" at bounding box center [597, 217] width 344 height 54
click at [678, 241] on icon "button" at bounding box center [679, 240] width 6 height 7
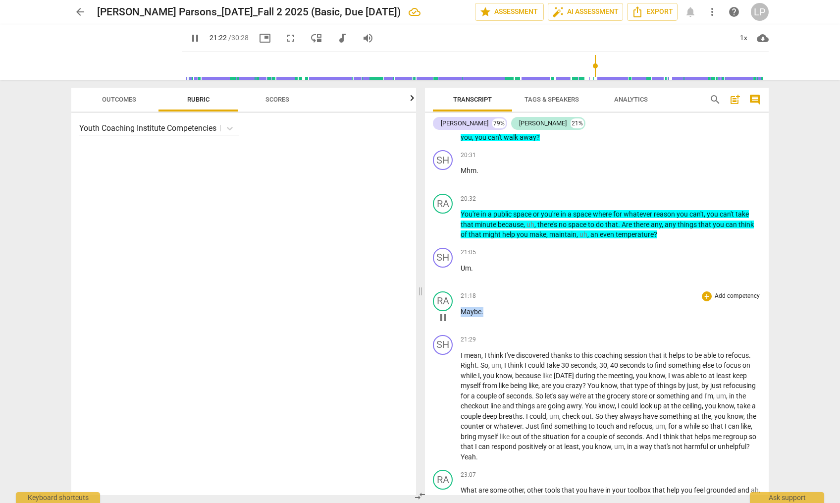
drag, startPoint x: 490, startPoint y: 334, endPoint x: 463, endPoint y: 332, distance: 27.9
click at [463, 317] on p "Maybe ." at bounding box center [611, 312] width 300 height 10
type input "1284"
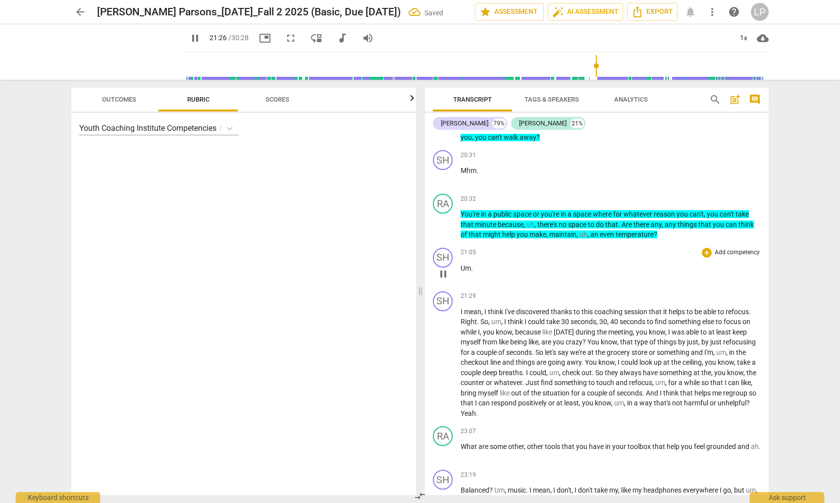
click at [487, 273] on p "Um ." at bounding box center [611, 268] width 300 height 10
type input "1288"
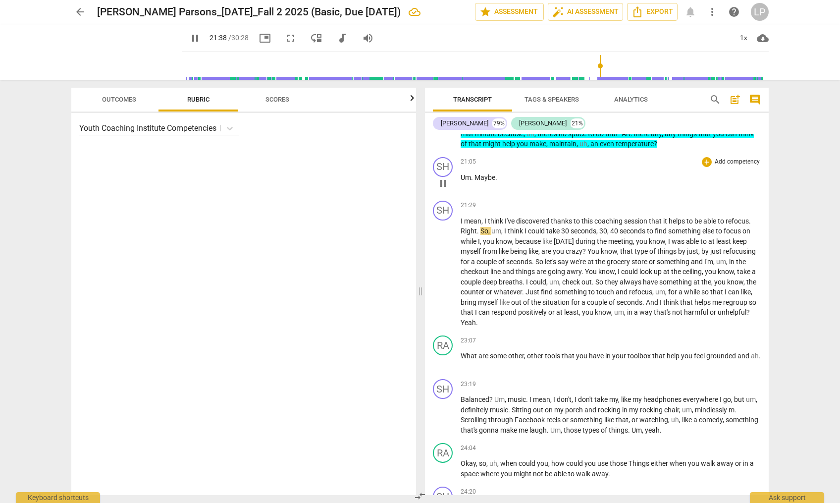
scroll to position [3467, 0]
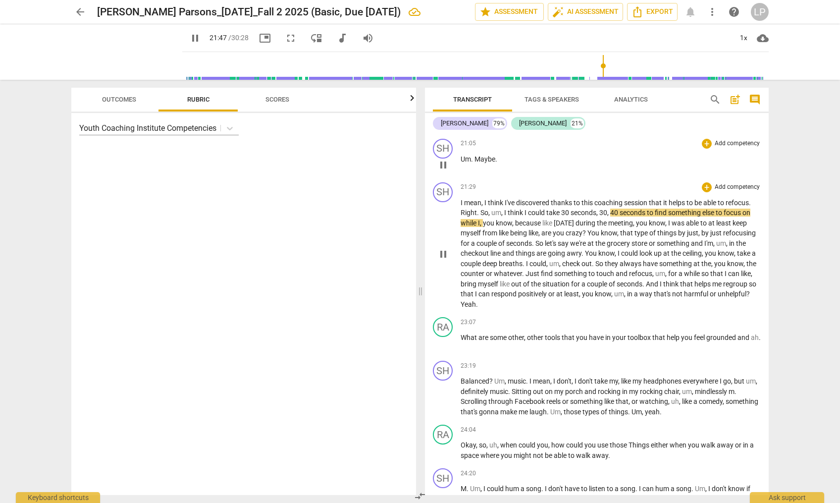
drag, startPoint x: 504, startPoint y: 221, endPoint x: 585, endPoint y: 232, distance: 80.9
click at [585, 232] on p "I mean , I think I've discovered thanks to this coaching session that it helps …" at bounding box center [611, 254] width 300 height 112
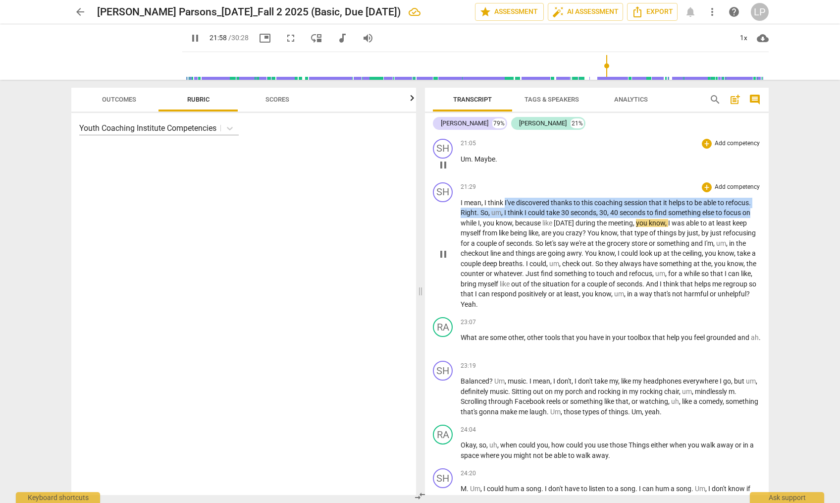
drag, startPoint x: 505, startPoint y: 222, endPoint x: 754, endPoint y: 230, distance: 248.8
click at [739, 230] on p "I mean , I think I've discovered thanks to this coaching session that it helps …" at bounding box center [611, 254] width 300 height 112
click at [739, 221] on span "keyboard_arrow_down" at bounding box center [787, 220] width 12 height 12
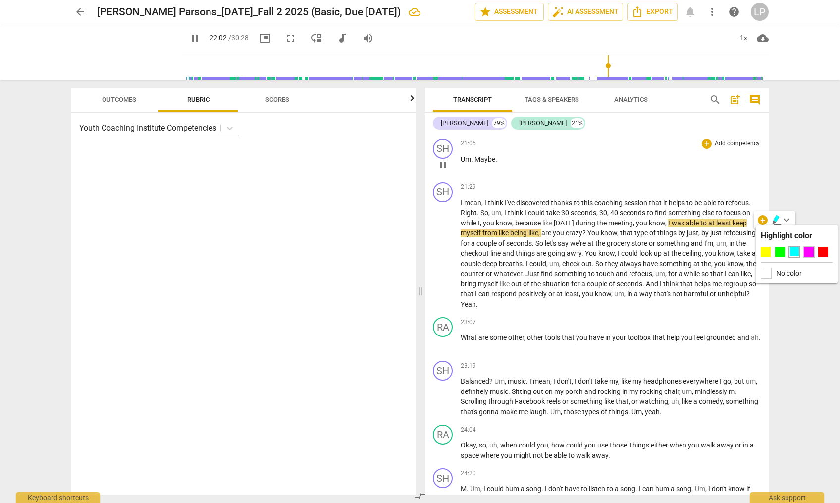
click at [739, 250] on div at bounding box center [809, 252] width 10 height 10
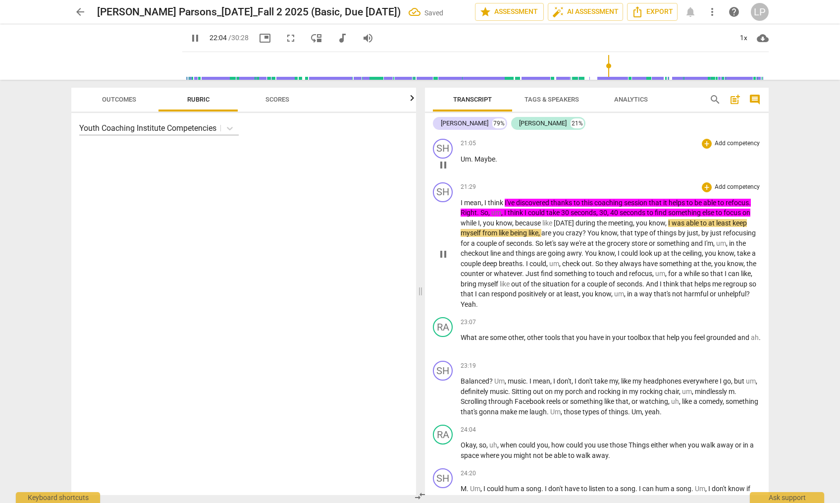
click at [718, 192] on p "Add competency" at bounding box center [737, 187] width 47 height 9
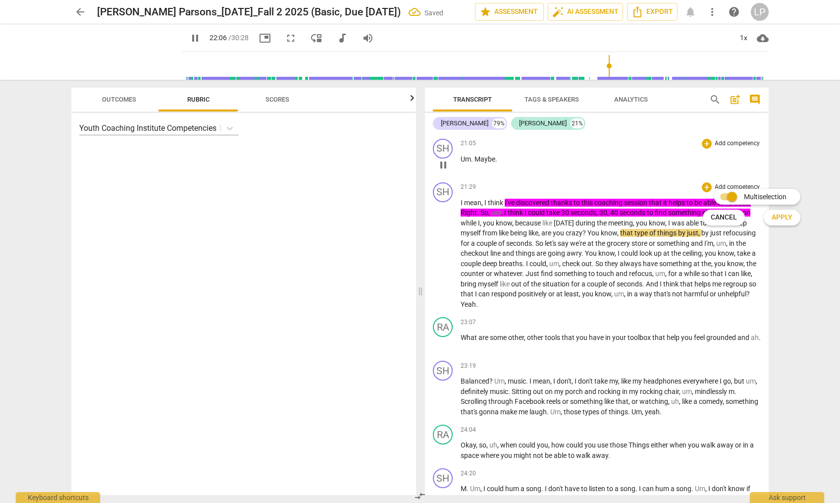
click at [649, 299] on div at bounding box center [420, 251] width 840 height 503
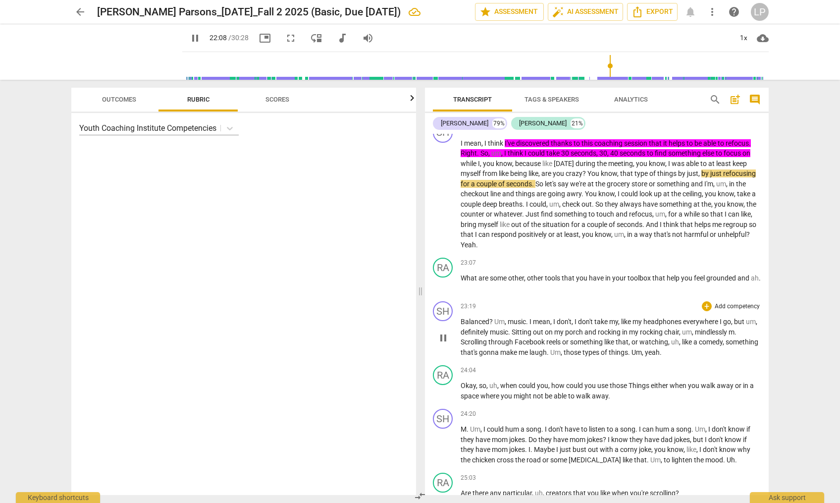
scroll to position [3602, 0]
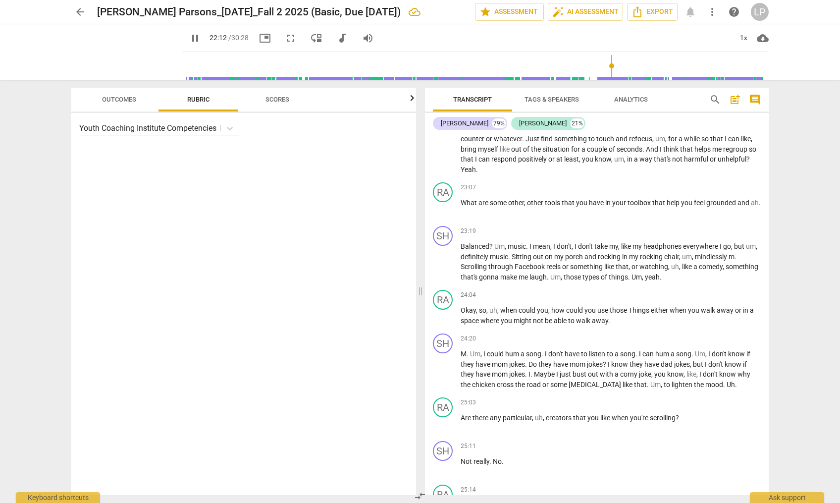
click at [739, 153] on span "so" at bounding box center [752, 149] width 7 height 8
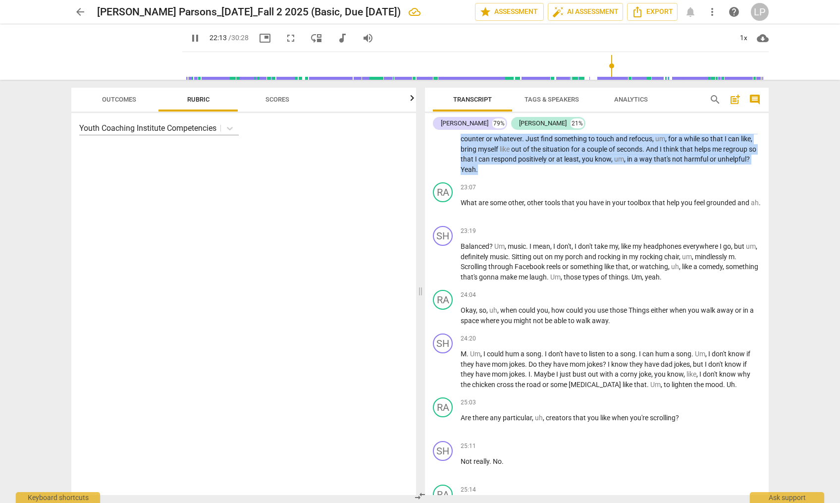
click at [739, 153] on span "so" at bounding box center [752, 149] width 7 height 8
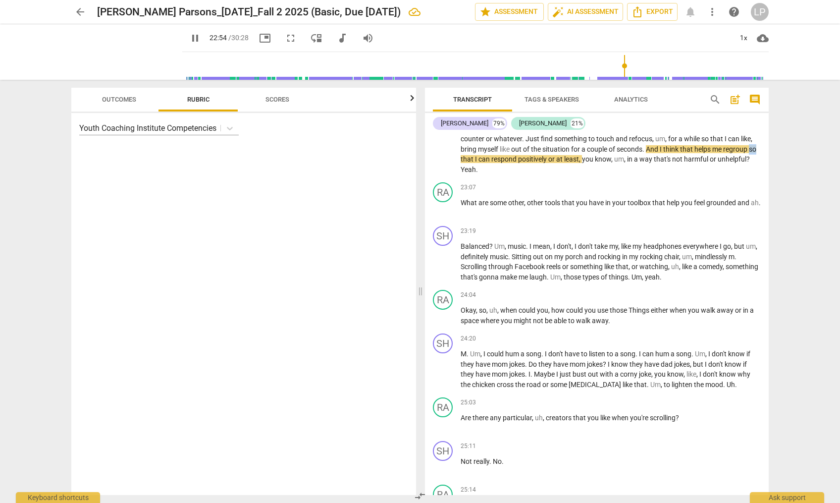
click at [739, 153] on span "so" at bounding box center [752, 149] width 7 height 8
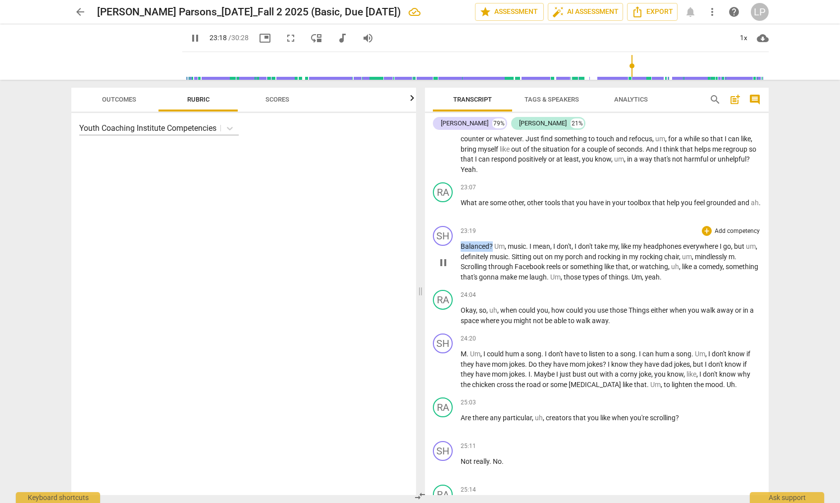
drag, startPoint x: 492, startPoint y: 266, endPoint x: 460, endPoint y: 265, distance: 32.7
click at [460, 265] on div "SH play_arrow pause 23:19 + Add competency keyboard_arrow_right Balanced ? Um ,…" at bounding box center [597, 254] width 344 height 64
type input "1401"
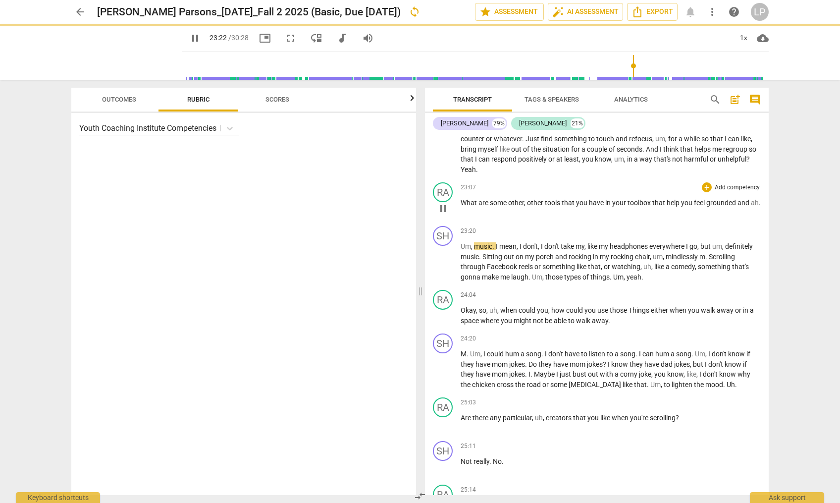
click at [500, 208] on p "What are some other , other tools that you have in your toolbox that help you f…" at bounding box center [611, 203] width 300 height 10
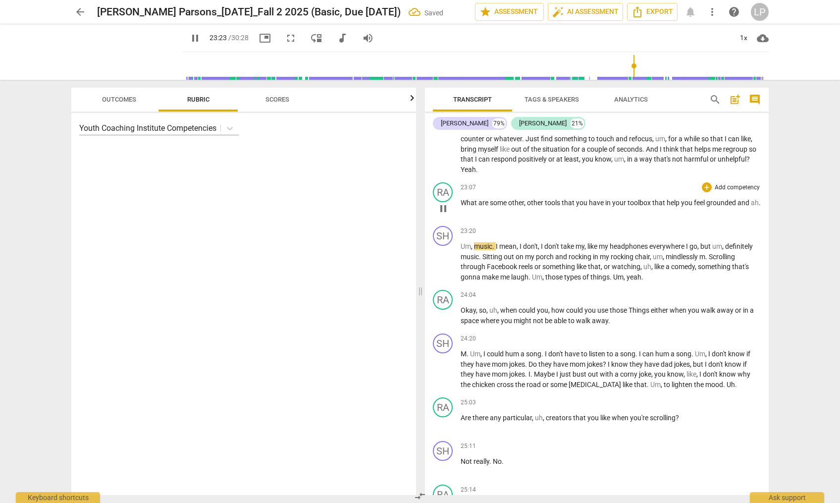
type input "1403"
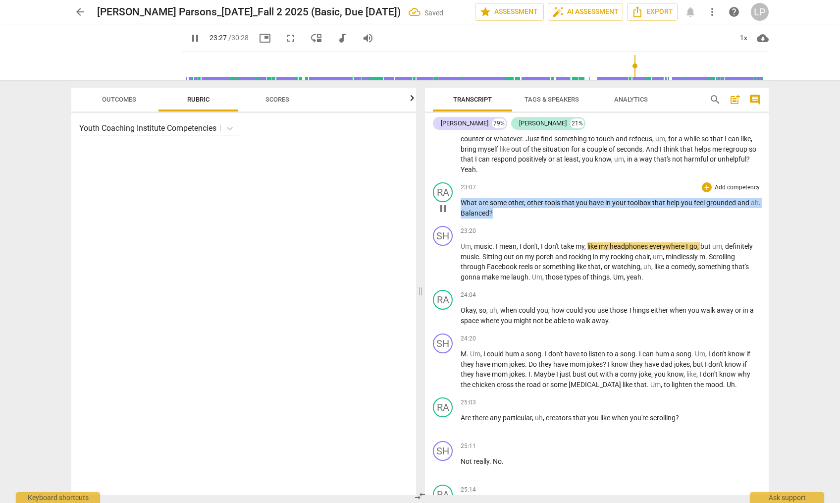
drag, startPoint x: 512, startPoint y: 235, endPoint x: 459, endPoint y: 224, distance: 54.6
click at [459, 222] on div "RA play_arrow pause 23:07 + Add competency keyboard_arrow_right What are some o…" at bounding box center [597, 200] width 344 height 44
click at [540, 220] on span "keyboard_arrow_down" at bounding box center [537, 221] width 12 height 12
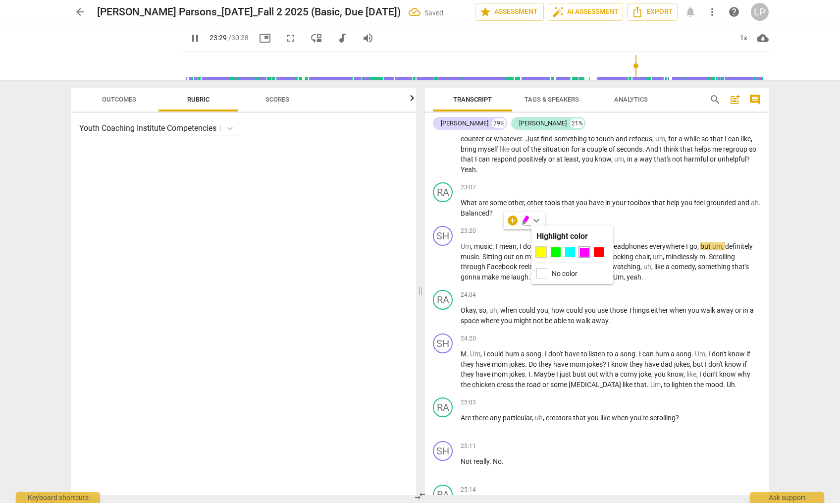
click at [542, 252] on div at bounding box center [542, 252] width 10 height 10
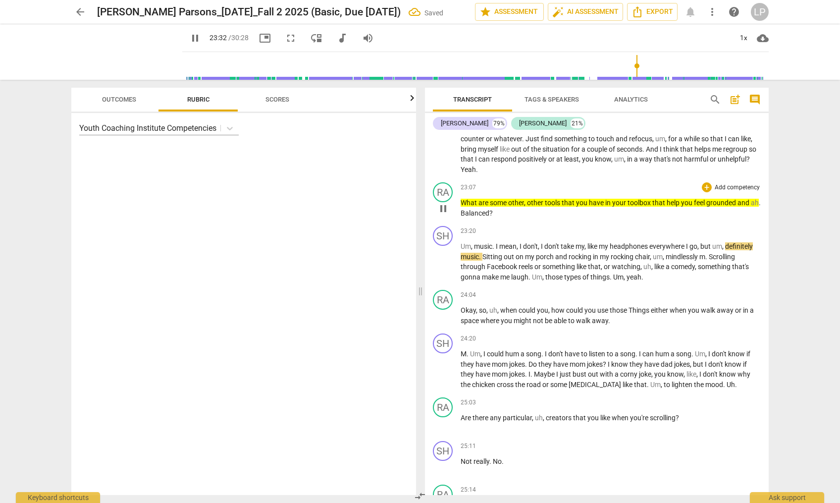
click at [512, 218] on p "What are some other , other tools that you have in your toolbox that help you f…" at bounding box center [611, 208] width 300 height 20
drag, startPoint x: 512, startPoint y: 231, endPoint x: 472, endPoint y: 233, distance: 39.7
click at [472, 218] on p "What are some other , other tools that you have in your toolbox that help you f…" at bounding box center [611, 208] width 300 height 20
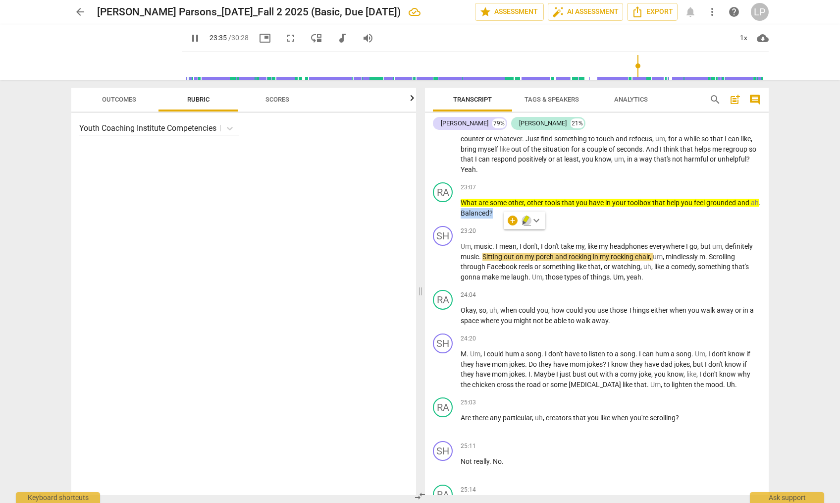
click at [525, 219] on icon "button" at bounding box center [526, 219] width 6 height 7
click at [538, 271] on span "or" at bounding box center [539, 267] width 8 height 8
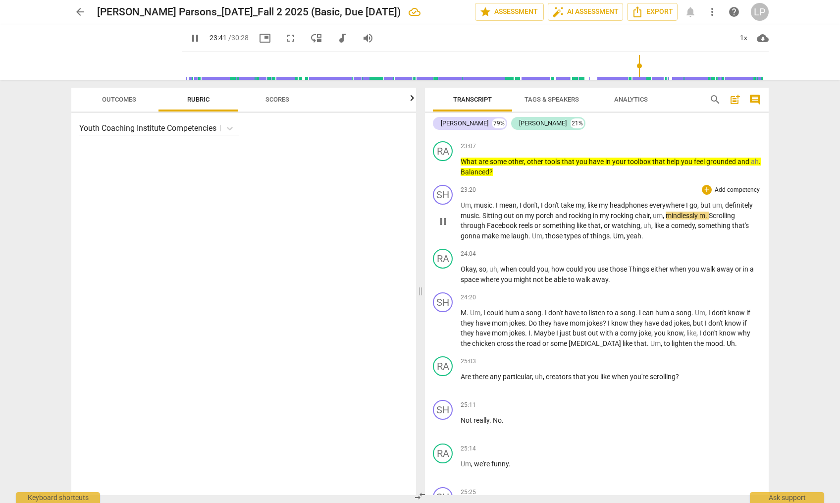
scroll to position [3657, 0]
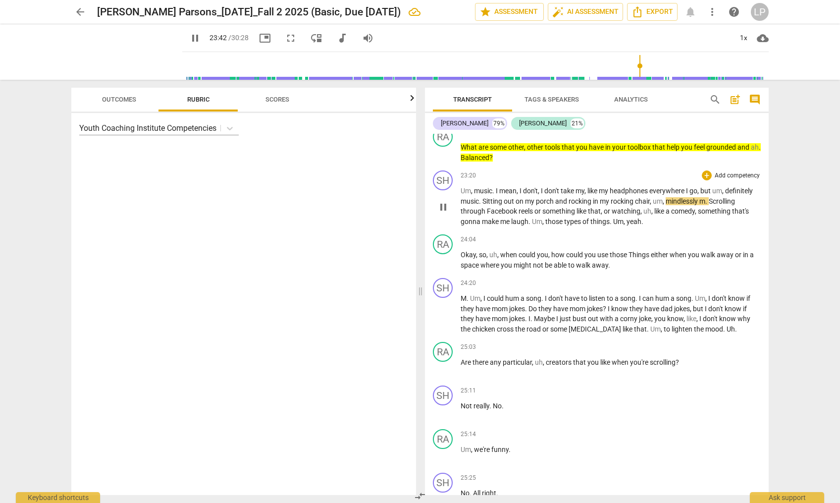
click at [551, 215] on span "something" at bounding box center [560, 211] width 34 height 8
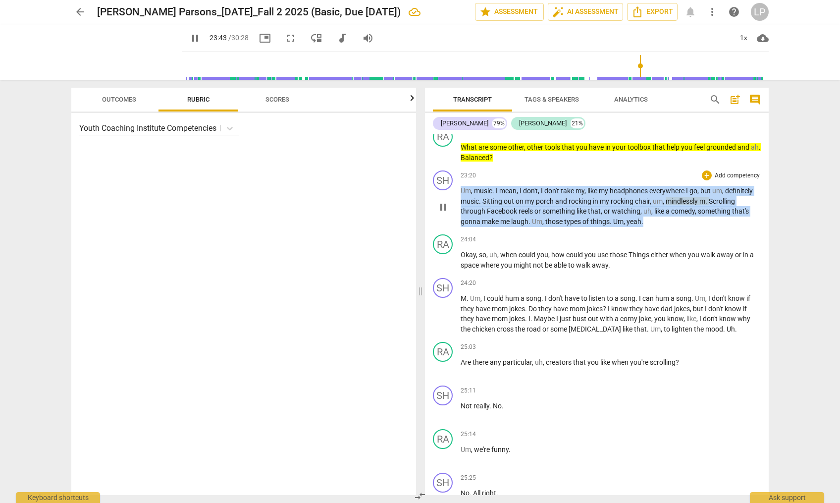
click at [551, 215] on span "something" at bounding box center [560, 211] width 34 height 8
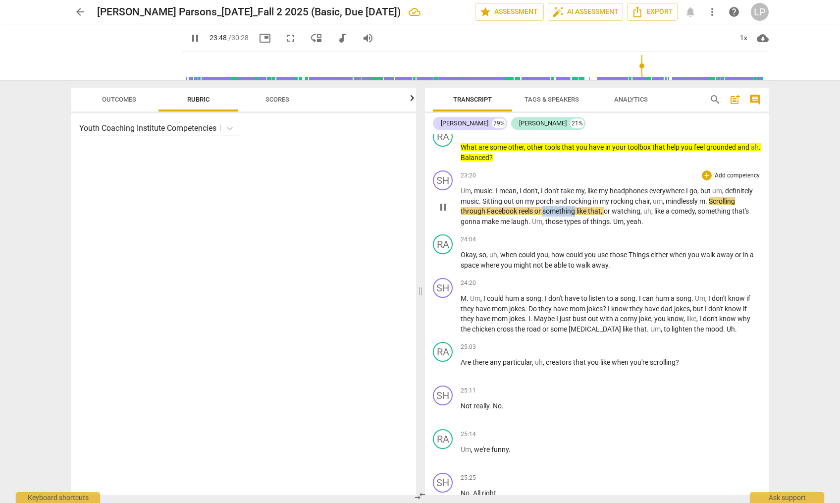
click at [551, 215] on span "something" at bounding box center [560, 211] width 34 height 8
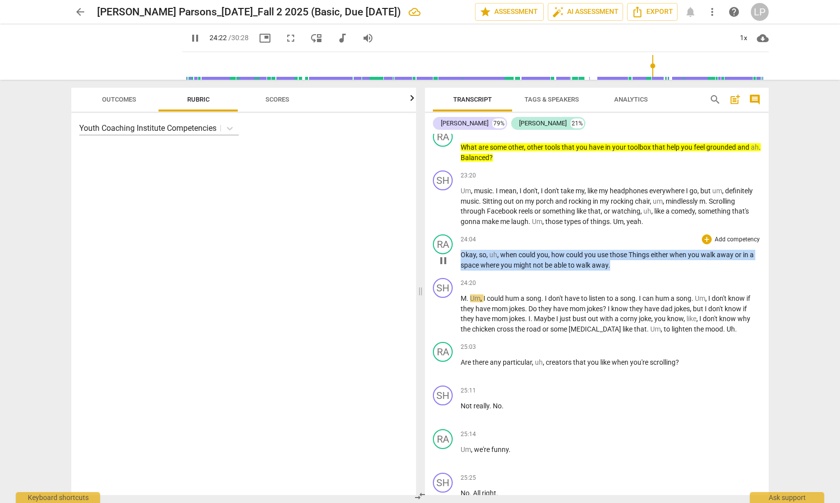
drag, startPoint x: 616, startPoint y: 286, endPoint x: 460, endPoint y: 276, distance: 156.3
click at [460, 274] on div "RA play_arrow pause 24:04 + Add competency keyboard_arrow_right Okay , so , uh …" at bounding box center [597, 252] width 344 height 44
click at [632, 273] on icon "button" at bounding box center [633, 271] width 6 height 7
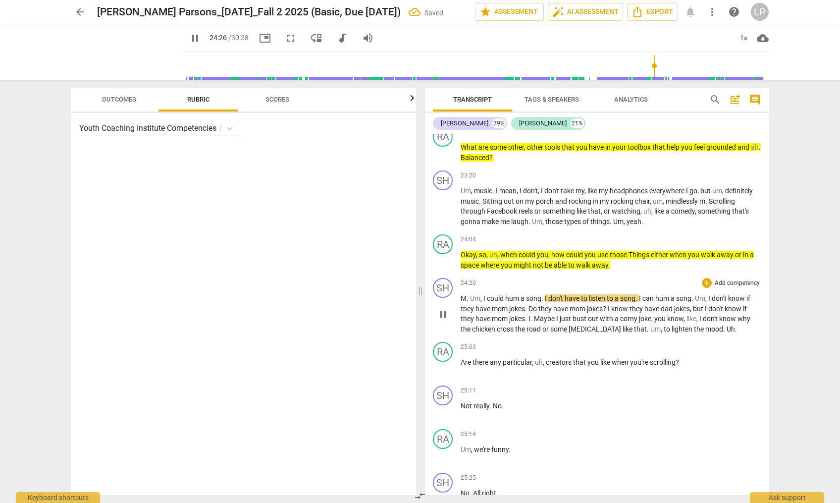
click at [637, 323] on span "corny" at bounding box center [629, 319] width 19 height 8
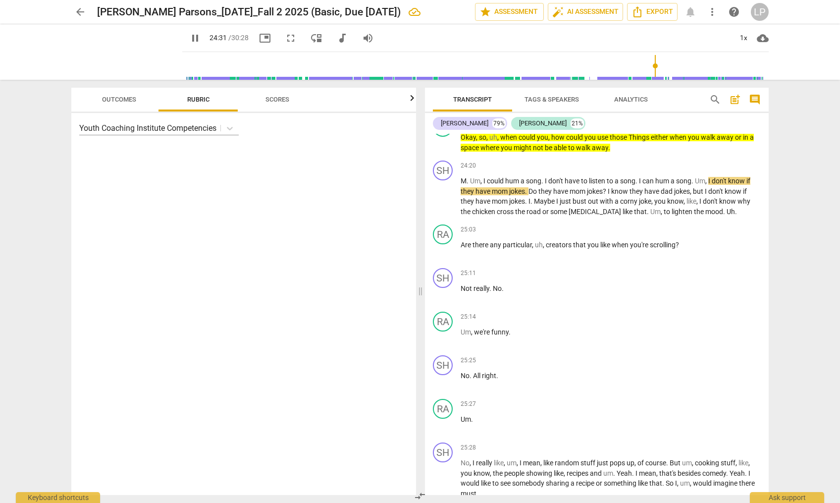
scroll to position [3804, 0]
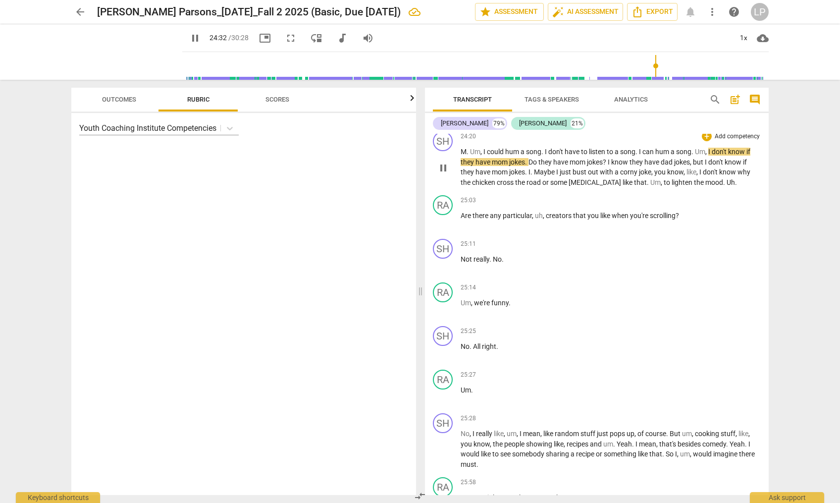
click at [558, 186] on span "some" at bounding box center [559, 182] width 18 height 8
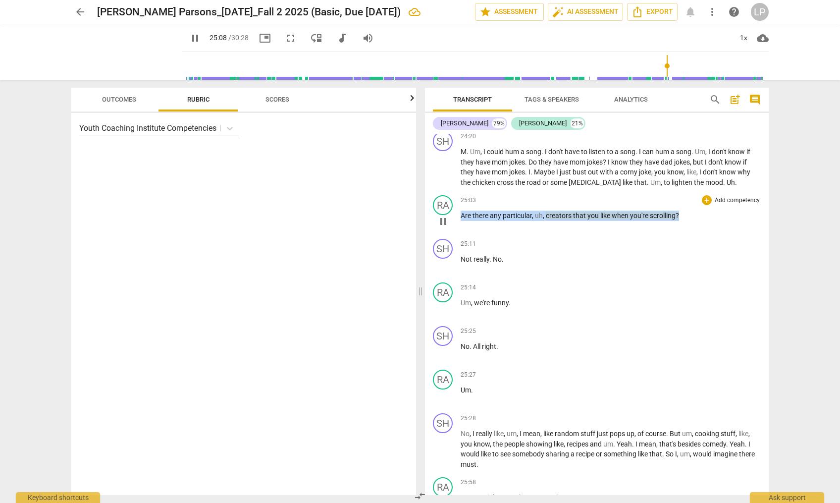
drag, startPoint x: 681, startPoint y: 236, endPoint x: 460, endPoint y: 237, distance: 221.5
click at [460, 235] on div "RA play_arrow pause 25:03 + Add competency keyboard_arrow_right Are there any p…" at bounding box center [597, 213] width 344 height 44
click at [714, 225] on span "keyboard_arrow_down" at bounding box center [712, 223] width 12 height 12
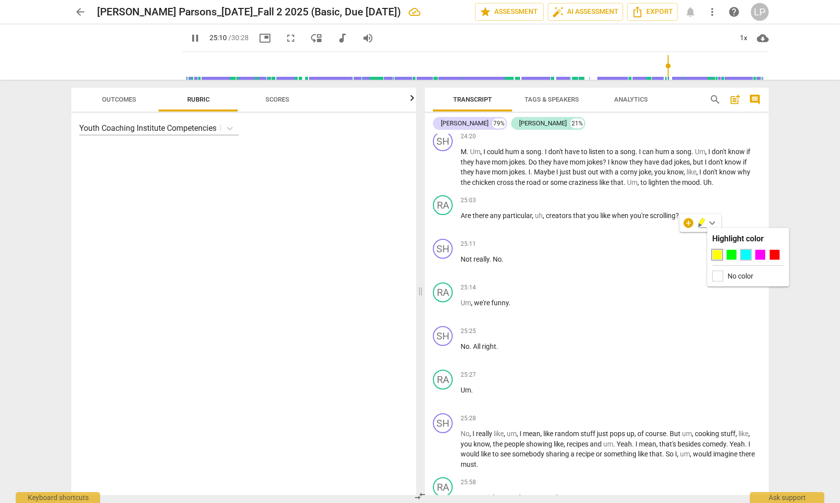
click at [739, 254] on div at bounding box center [746, 255] width 10 height 10
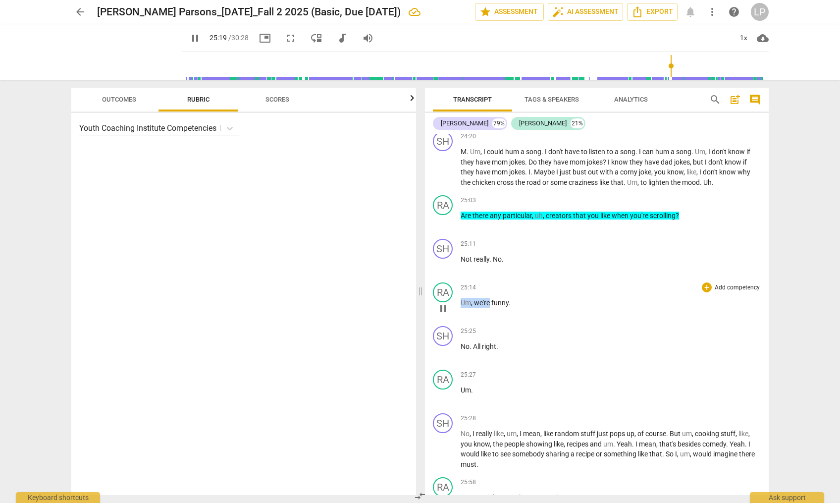
drag, startPoint x: 488, startPoint y: 323, endPoint x: 462, endPoint y: 319, distance: 26.6
click at [462, 308] on p "Um , we're funny ." at bounding box center [611, 303] width 300 height 10
type input "1521"
click at [473, 350] on span "All" at bounding box center [477, 346] width 9 height 8
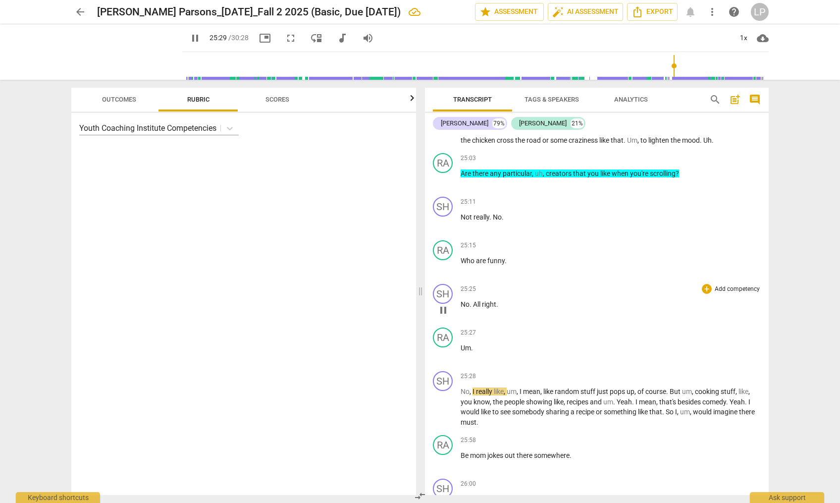
scroll to position [3859, 0]
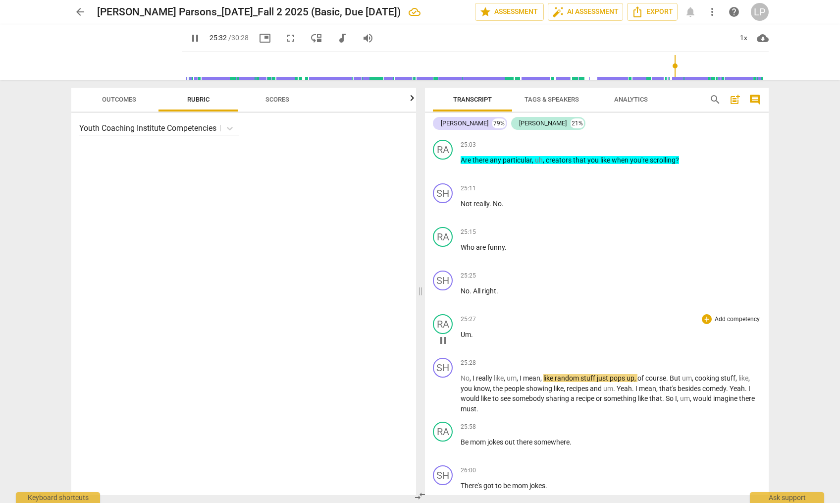
click at [477, 340] on p "Um ." at bounding box center [611, 334] width 300 height 10
type input "1534"
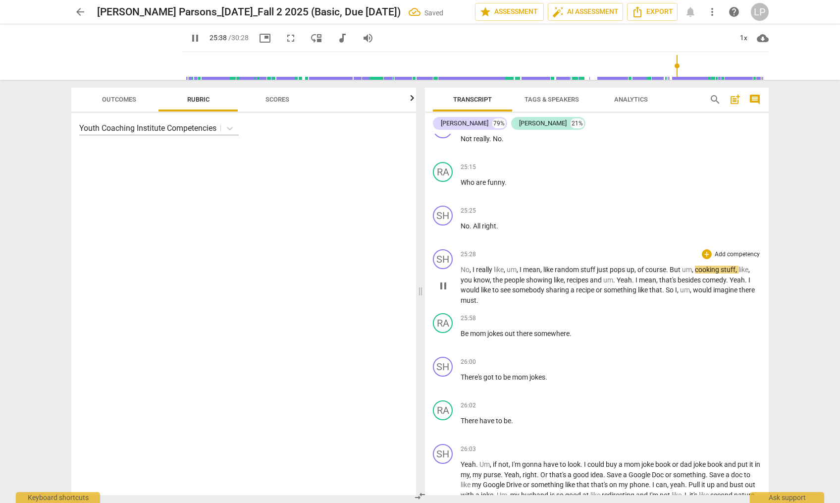
scroll to position [3926, 0]
click at [575, 303] on p "No , I really like , um , I mean , like random stuff just pops up , of course .…" at bounding box center [611, 283] width 300 height 41
click at [576, 292] on span "a" at bounding box center [573, 288] width 5 height 8
drag, startPoint x: 678, startPoint y: 308, endPoint x: 683, endPoint y: 314, distance: 7.7
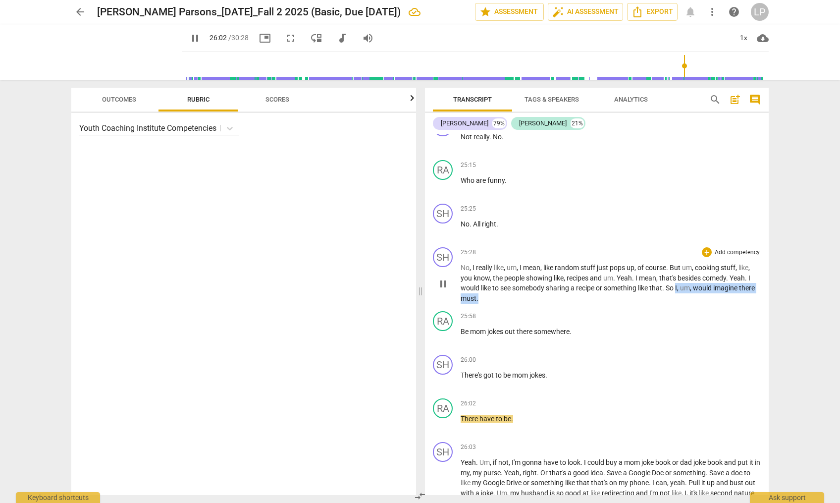
click at [683, 303] on p "No , I really like , um , I mean , like random stuff just pops up , of course .…" at bounding box center [611, 283] width 300 height 41
type input "1563"
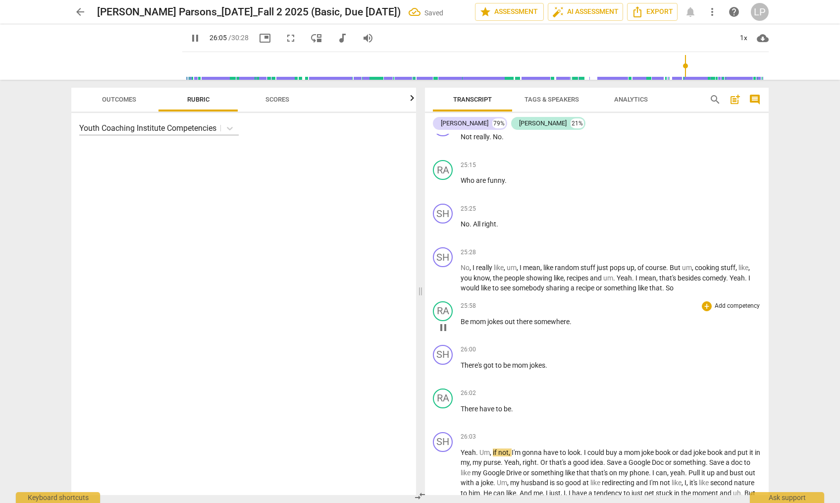
click at [462, 326] on span "Be" at bounding box center [465, 322] width 9 height 8
type input "1567"
paste p
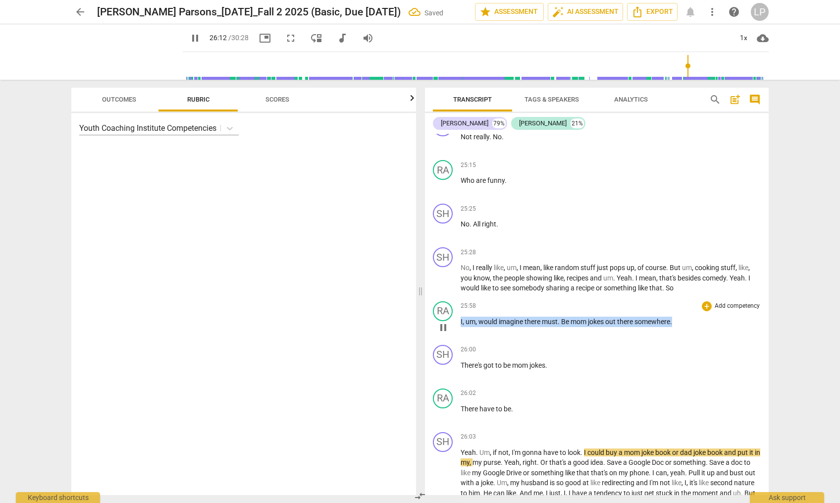
drag, startPoint x: 677, startPoint y: 342, endPoint x: 492, endPoint y: 335, distance: 184.9
click at [492, 335] on div "25:58 + Add competency keyboard_arrow_right I, um, would imagine there must. Be…" at bounding box center [611, 319] width 300 height 36
click at [699, 329] on icon "button" at bounding box center [698, 329] width 10 height 12
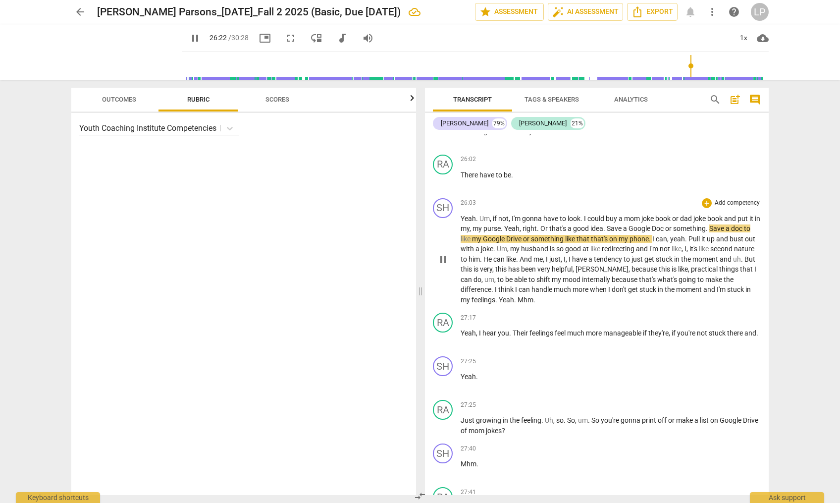
scroll to position [4166, 0]
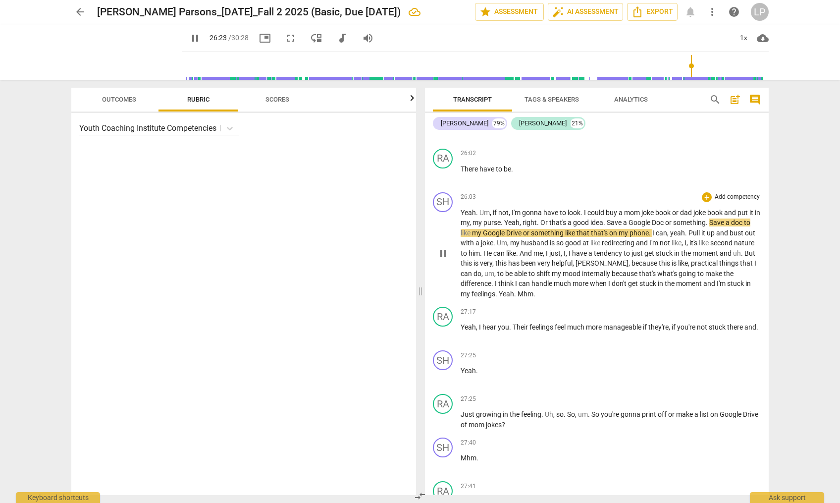
click at [629, 277] on span "because" at bounding box center [625, 274] width 27 height 8
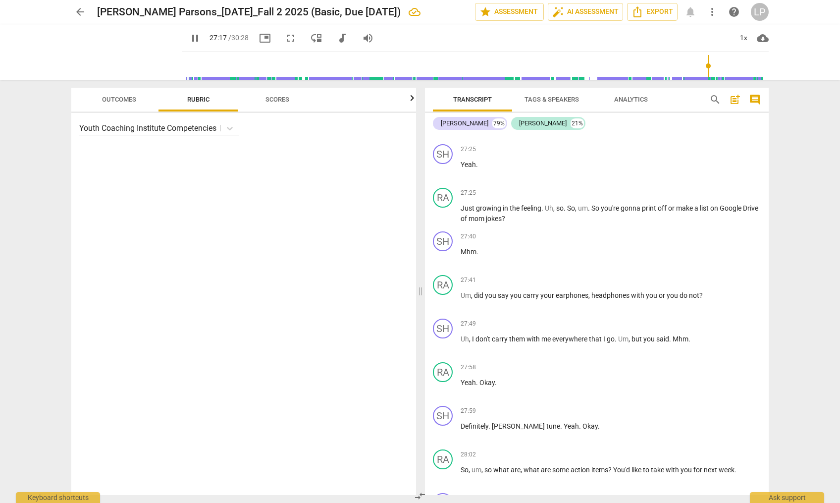
scroll to position [4299, 0]
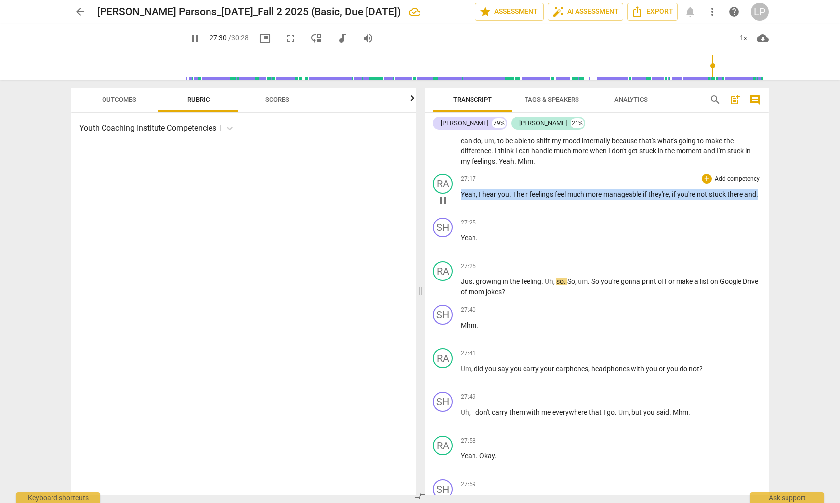
drag, startPoint x: 479, startPoint y: 228, endPoint x: 461, endPoint y: 217, distance: 21.6
click at [461, 200] on p "Yeah , I hear you . Their feelings feel much more manageable if they're , if yo…" at bounding box center [611, 194] width 300 height 10
click at [508, 211] on span "keyboard_arrow_down" at bounding box center [507, 212] width 12 height 12
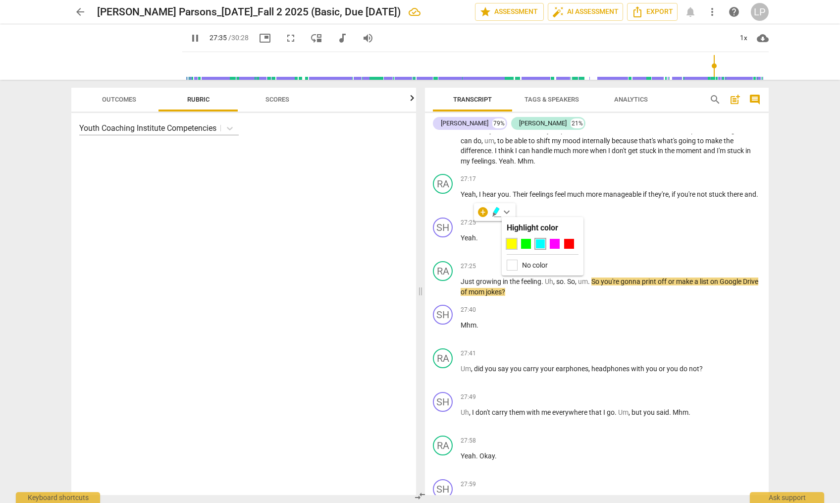
click at [510, 241] on div at bounding box center [512, 244] width 10 height 10
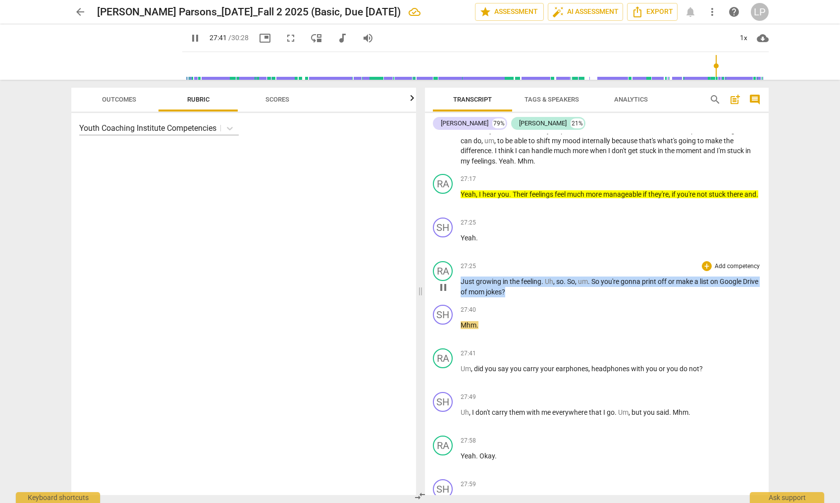
drag, startPoint x: 531, startPoint y: 313, endPoint x: 460, endPoint y: 303, distance: 71.5
click at [460, 301] on div "RA play_arrow pause 27:25 + Add competency keyboard_arrow_right Just growing in…" at bounding box center [597, 279] width 344 height 44
click at [545, 298] on icon "button" at bounding box center [546, 297] width 6 height 7
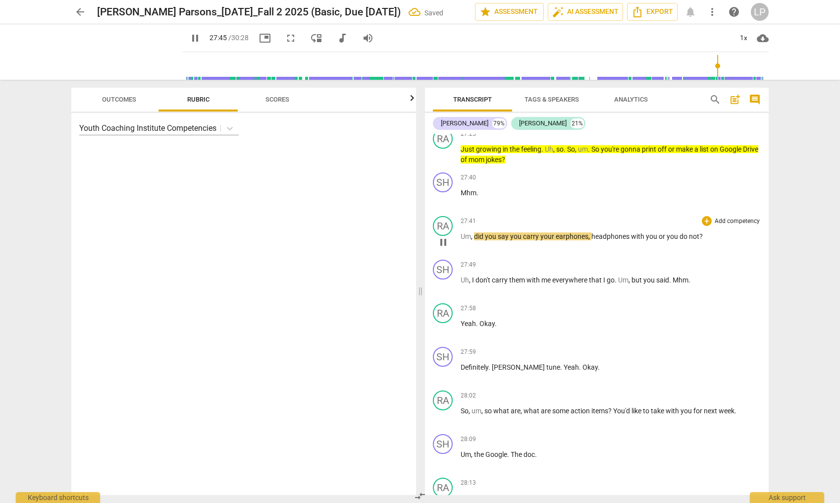
scroll to position [4436, 0]
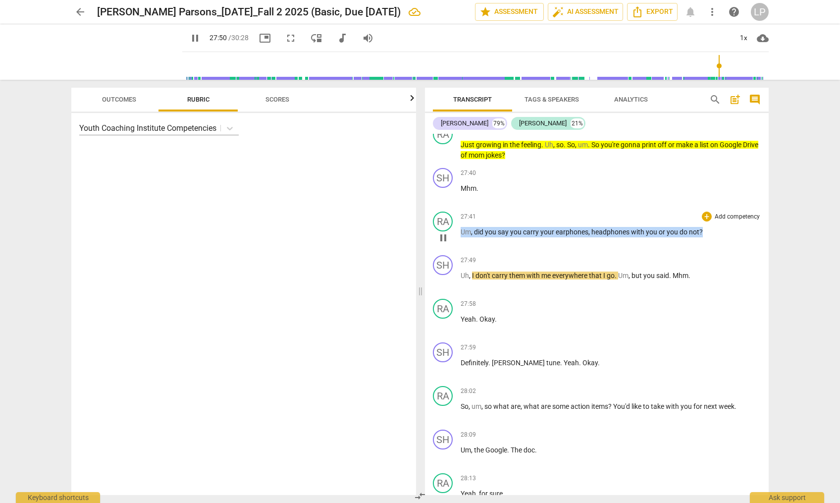
drag, startPoint x: 706, startPoint y: 252, endPoint x: 456, endPoint y: 253, distance: 249.2
click at [456, 251] on div "RA play_arrow pause 27:41 + Add competency keyboard_arrow_right Um , did you sa…" at bounding box center [597, 230] width 344 height 44
click at [734, 239] on span "keyboard_arrow_down" at bounding box center [735, 239] width 12 height 12
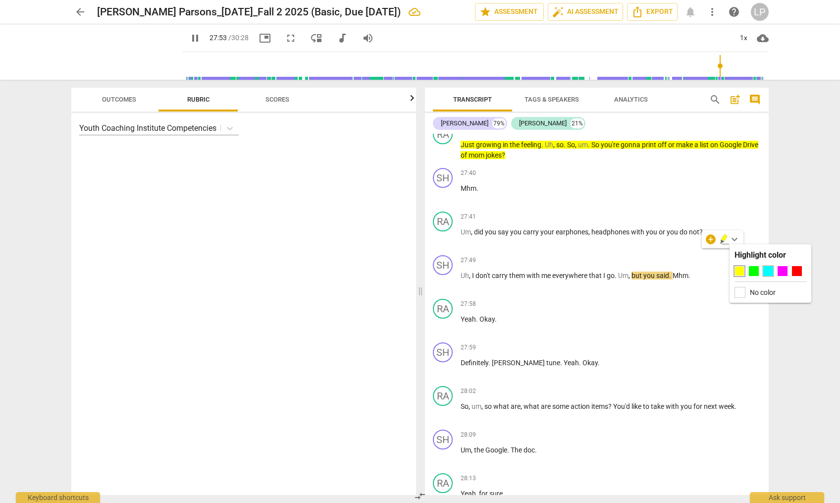
click at [739, 271] on div at bounding box center [768, 271] width 10 height 10
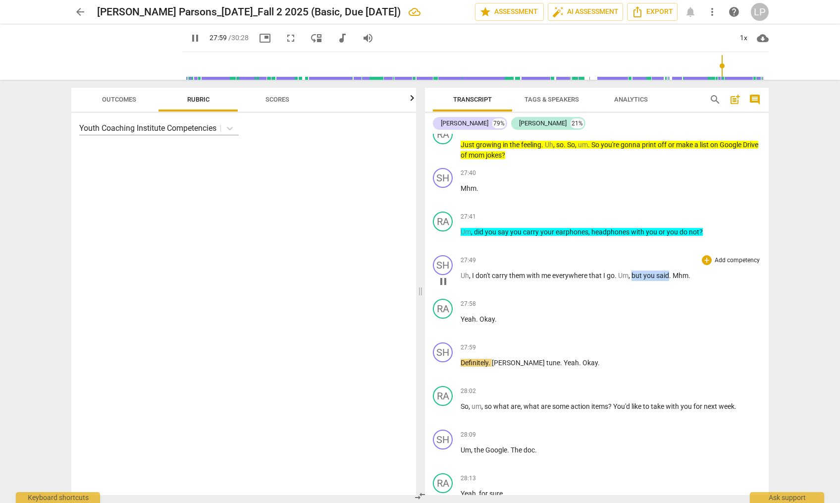
drag, startPoint x: 633, startPoint y: 295, endPoint x: 670, endPoint y: 295, distance: 37.7
click at [670, 281] on p "Uh , I don't carry them with me everywhere that I go . Um , but you said . Mhm ." at bounding box center [611, 276] width 300 height 10
click at [633, 279] on span "but" at bounding box center [638, 275] width 12 height 8
drag, startPoint x: 633, startPoint y: 294, endPoint x: 688, endPoint y: 294, distance: 55.5
click at [688, 281] on p "Uh , I don't carry them with me everywhere that I go . Um , but you said . Mhm ." at bounding box center [611, 276] width 300 height 10
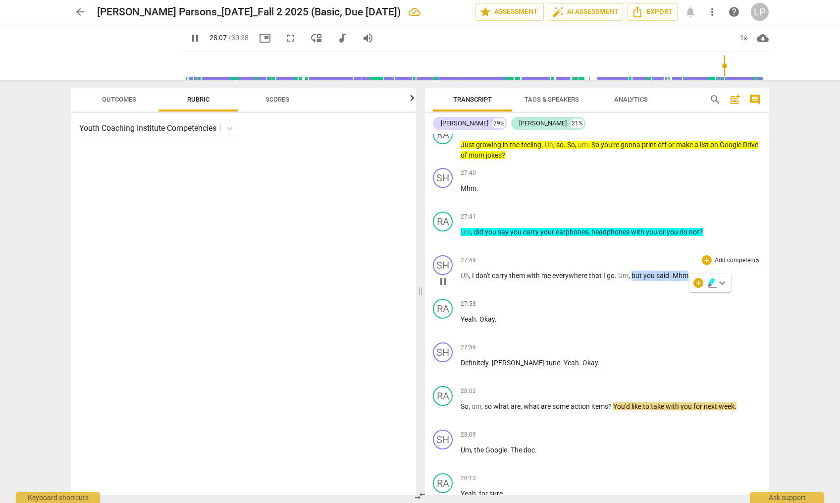
type input "1688"
drag, startPoint x: 498, startPoint y: 340, endPoint x: 461, endPoint y: 341, distance: 37.7
click at [461, 341] on div "SH play_arrow pause 00:00 + Add competency keyboard_arrow_right Can . RA play_a…" at bounding box center [597, 314] width 344 height 361
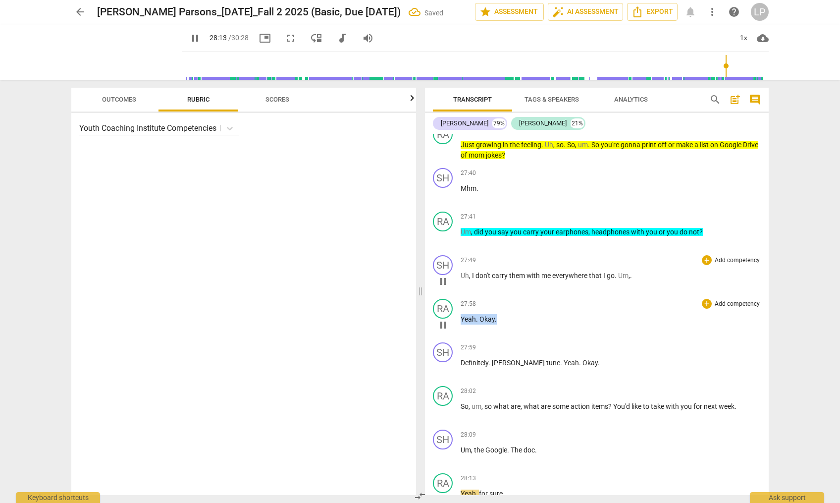
scroll to position [4812, 0]
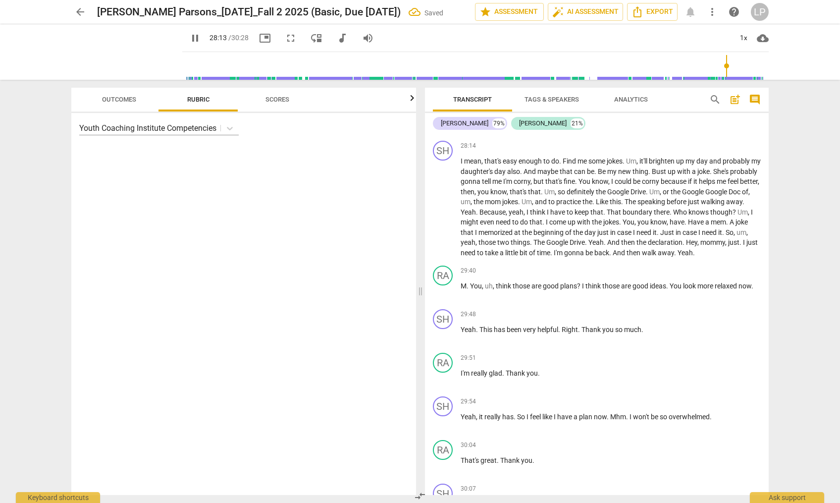
type input "1694"
paste p
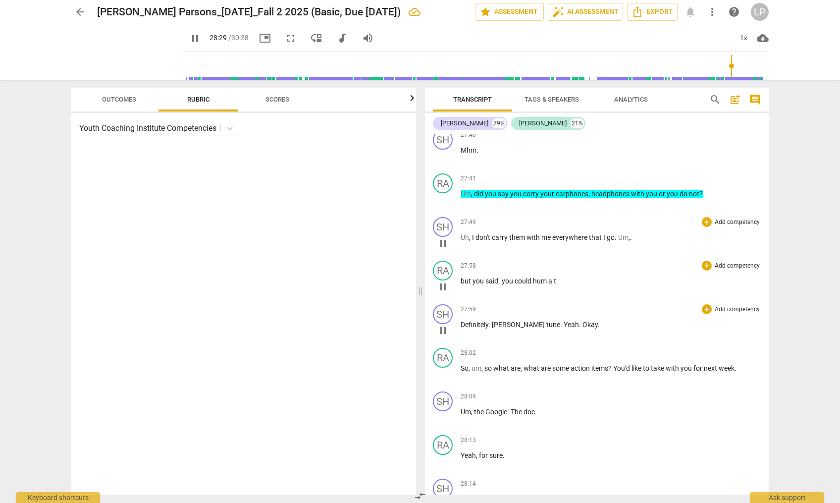
scroll to position [4637, 0]
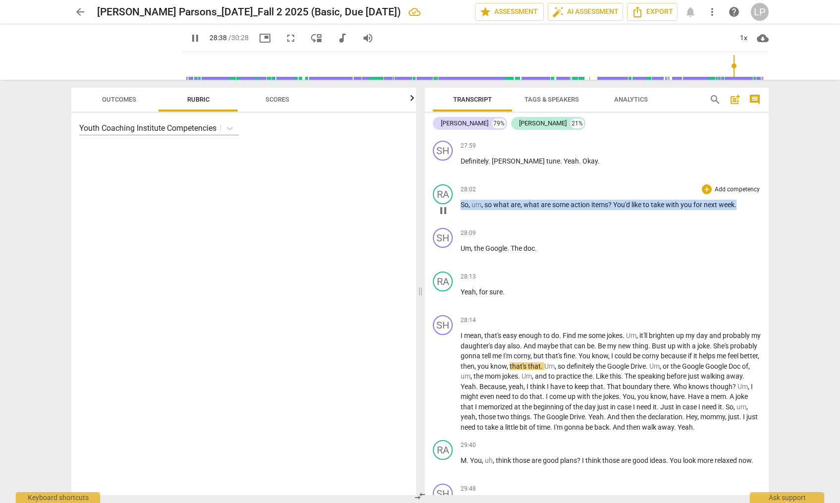
drag, startPoint x: 738, startPoint y: 223, endPoint x: 461, endPoint y: 222, distance: 276.9
click at [461, 210] on p "So , um , so what are , what are some action items ? You'd like to take with yo…" at bounding box center [611, 205] width 300 height 10
click at [739, 216] on span "keyboard_arrow_down" at bounding box center [771, 213] width 12 height 12
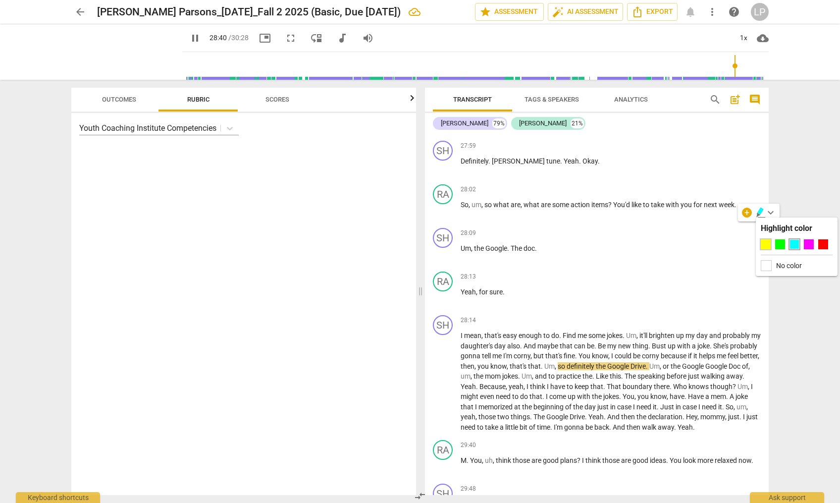
click at [739, 242] on div at bounding box center [766, 244] width 10 height 10
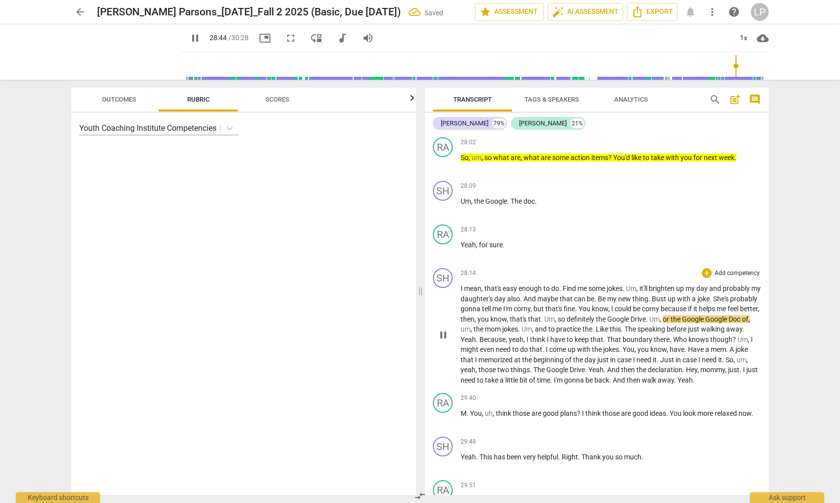
scroll to position [4685, 0]
click at [530, 373] on span "things" at bounding box center [520, 369] width 19 height 8
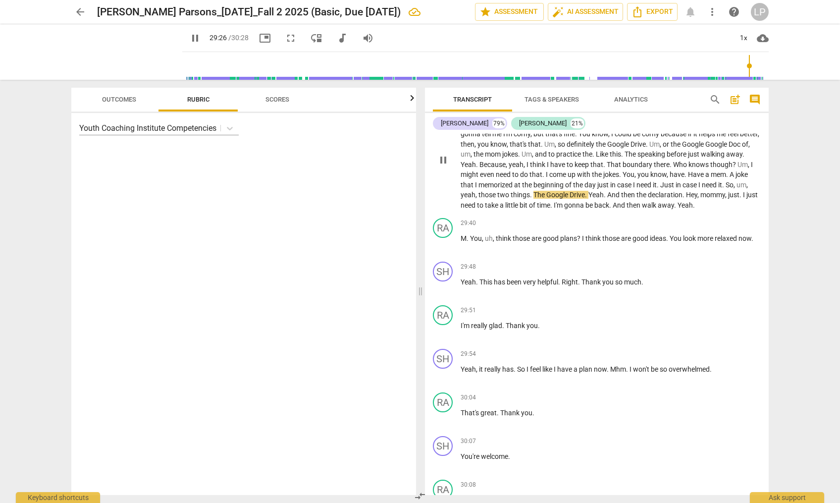
scroll to position [4860, 0]
click at [586, 241] on span "think" at bounding box center [594, 237] width 17 height 8
type input "1790"
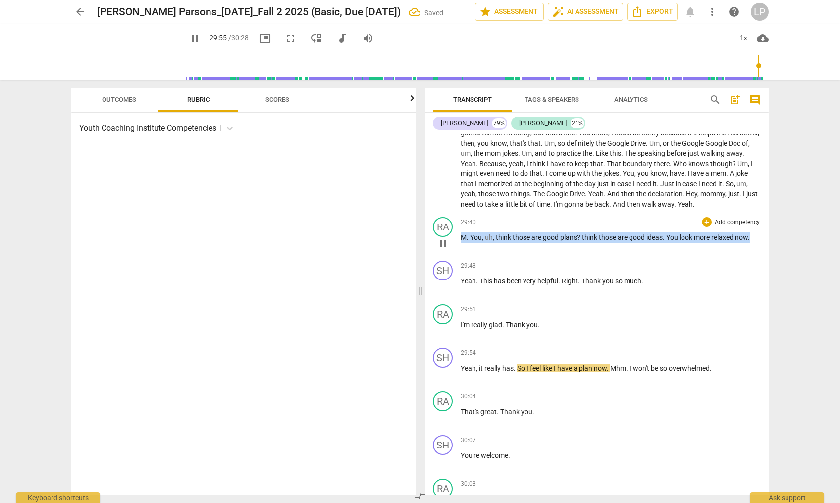
drag, startPoint x: 755, startPoint y: 257, endPoint x: 461, endPoint y: 262, distance: 294.3
click at [461, 243] on p "M . You , uh , think those are good plans ? think those are good ideas . You lo…" at bounding box center [611, 237] width 300 height 10
click at [739, 244] on span "keyboard_arrow_down" at bounding box center [785, 245] width 12 height 12
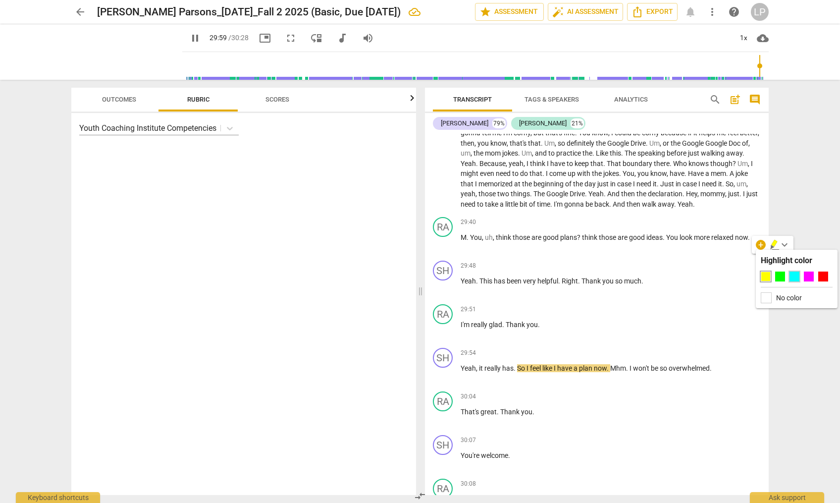
click at [739, 276] on div at bounding box center [795, 276] width 10 height 10
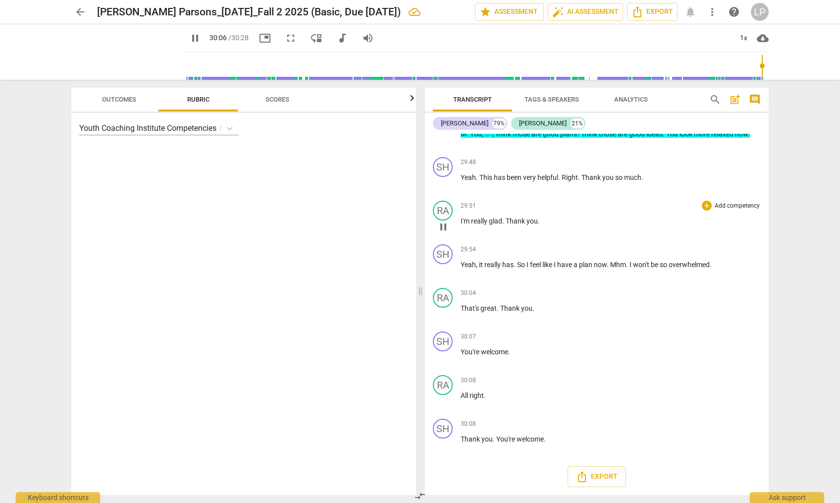
scroll to position [4984, 0]
click at [497, 437] on span "You're" at bounding box center [506, 439] width 20 height 8
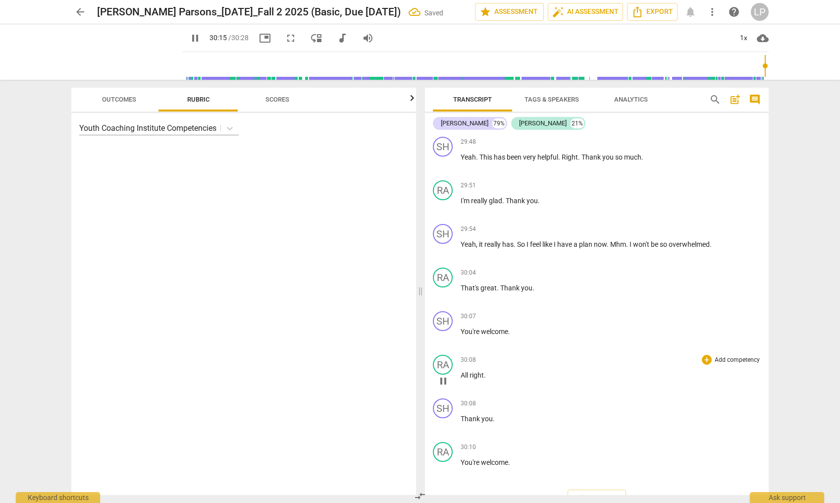
click at [561, 374] on div "RA play_arrow pause 30:08 + Add competency keyboard_arrow_right All right ." at bounding box center [597, 373] width 344 height 44
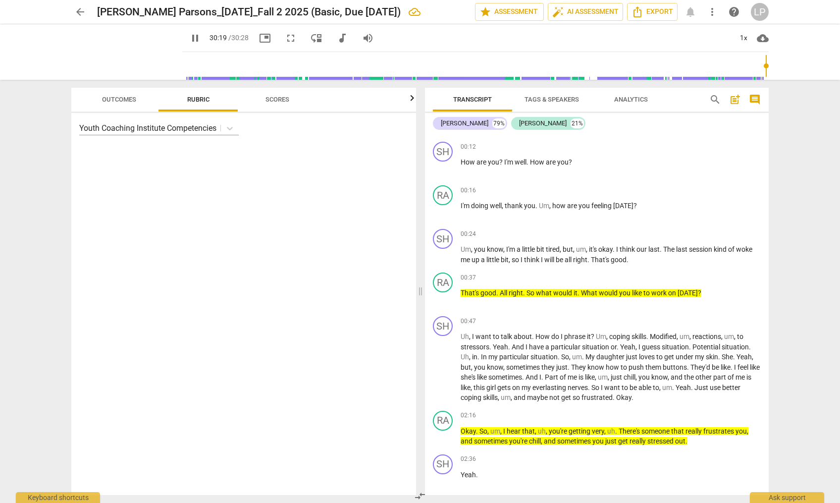
scroll to position [0, 0]
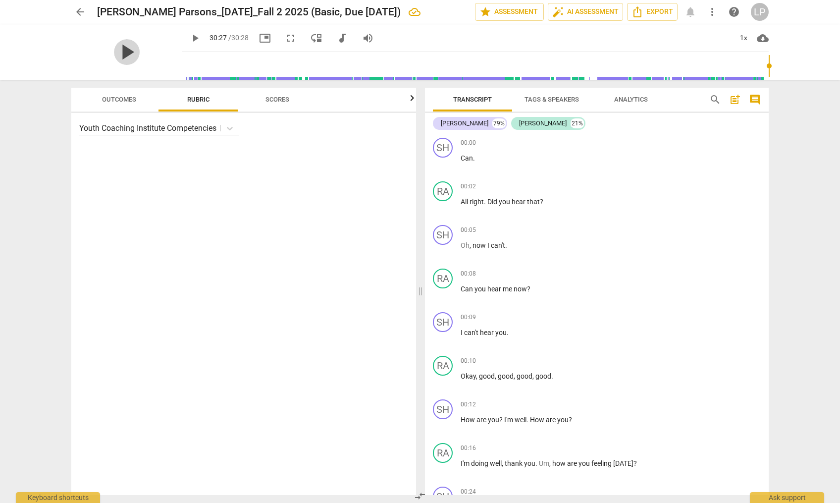
click at [123, 54] on span "play_arrow" at bounding box center [127, 52] width 26 height 26
click at [203, 70] on input "range" at bounding box center [477, 66] width 583 height 32
click at [186, 66] on input "range" at bounding box center [477, 66] width 583 height 32
click at [186, 67] on input "range" at bounding box center [477, 66] width 583 height 32
click at [123, 56] on span "play_arrow" at bounding box center [127, 52] width 26 height 26
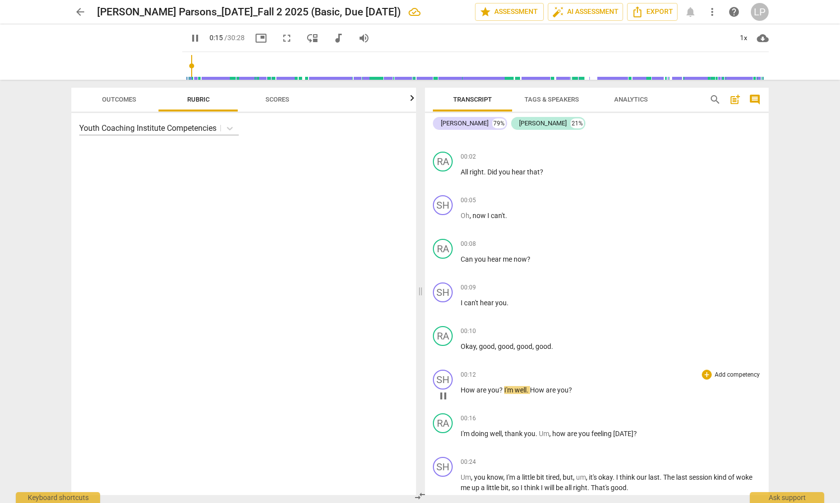
scroll to position [32, 0]
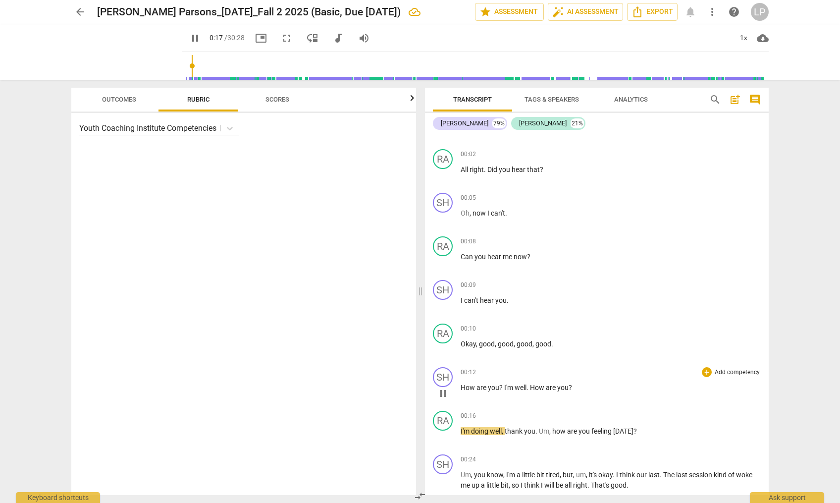
click at [503, 388] on span "?" at bounding box center [501, 387] width 5 height 8
drag, startPoint x: 504, startPoint y: 388, endPoint x: 460, endPoint y: 390, distance: 44.2
click at [460, 390] on div "SH play_arrow pause 00:12 + Add competency keyboard_arrow_right How are you ? I…" at bounding box center [597, 385] width 344 height 44
type input "27"
click at [568, 341] on p "Okay , good , good , good , good ." at bounding box center [611, 344] width 300 height 10
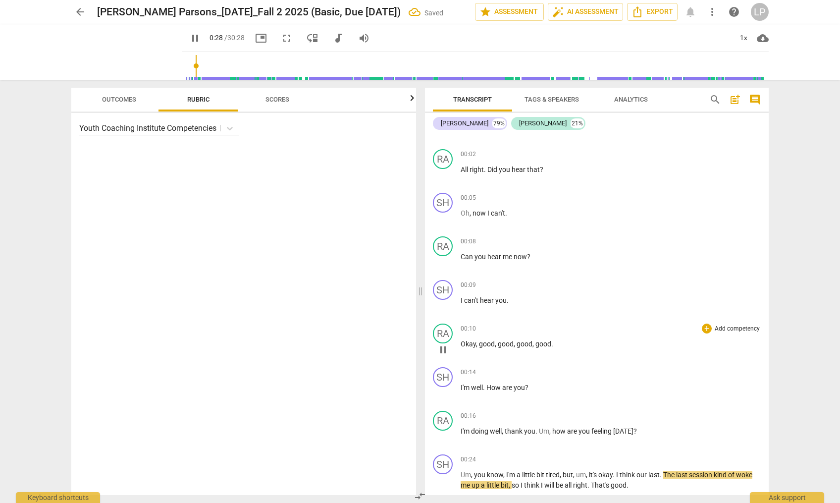
type input "29"
paste p
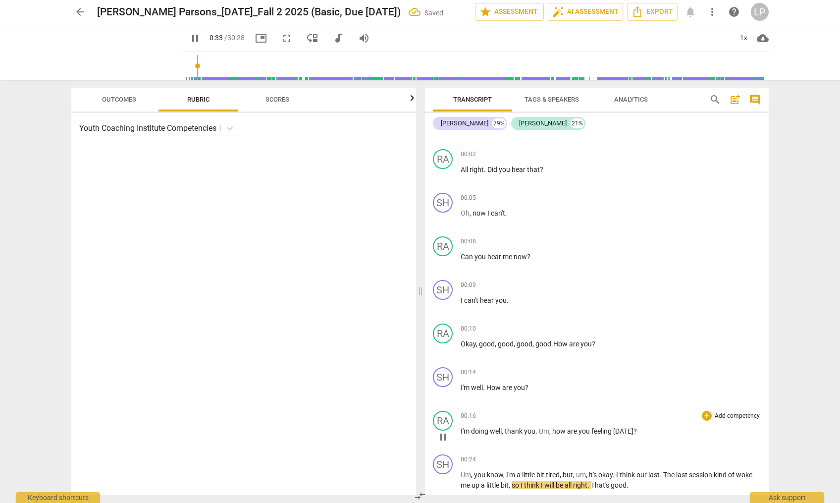
click at [545, 432] on span "Um" at bounding box center [544, 431] width 10 height 8
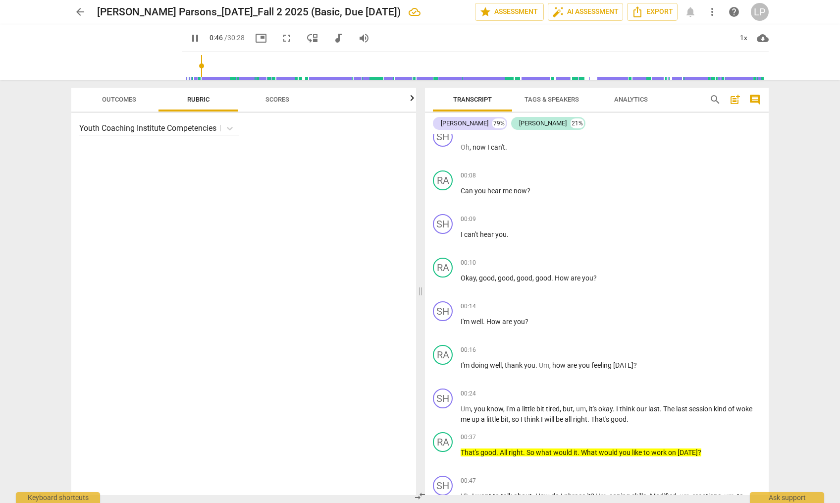
scroll to position [0, 0]
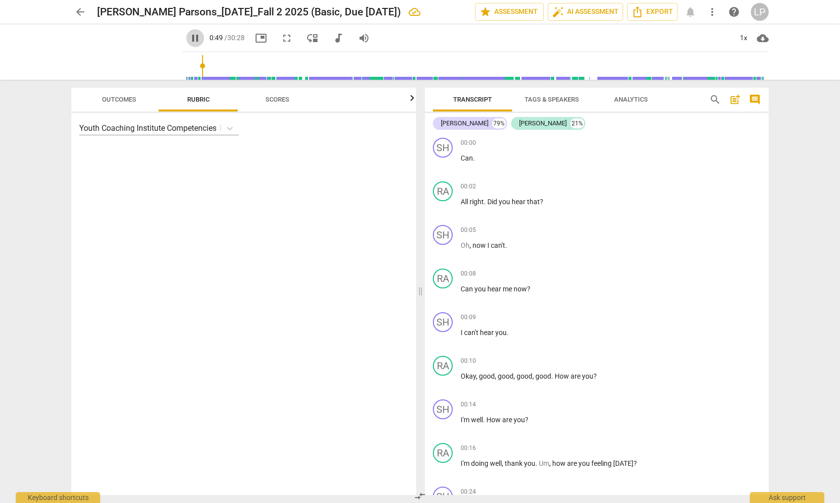
click at [189, 39] on span "pause" at bounding box center [195, 38] width 12 height 12
type input "50"
click at [81, 11] on span "arrow_back" at bounding box center [80, 12] width 12 height 12
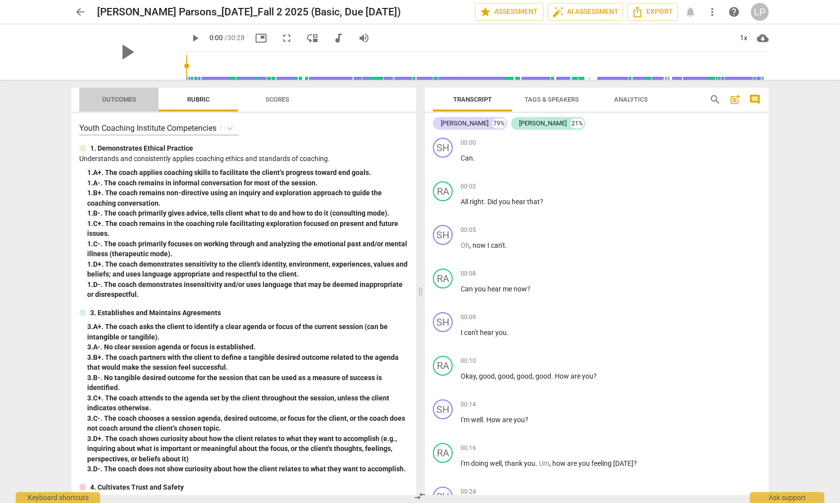
click at [119, 97] on span "Outcomes" at bounding box center [119, 99] width 34 height 7
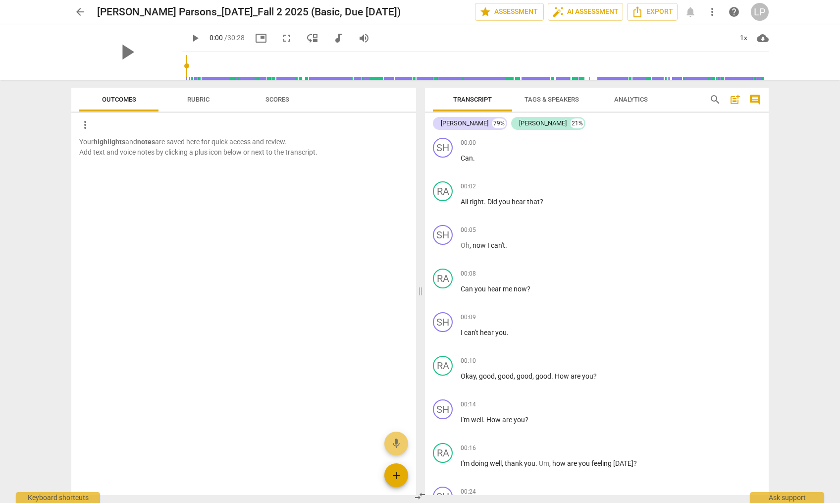
click at [395, 476] on span "add" at bounding box center [396, 475] width 12 height 12
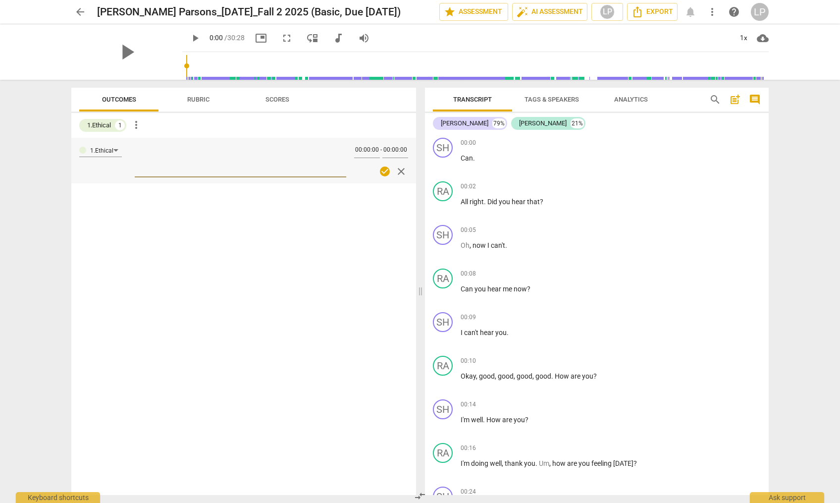
click at [399, 171] on span "close" at bounding box center [401, 171] width 12 height 12
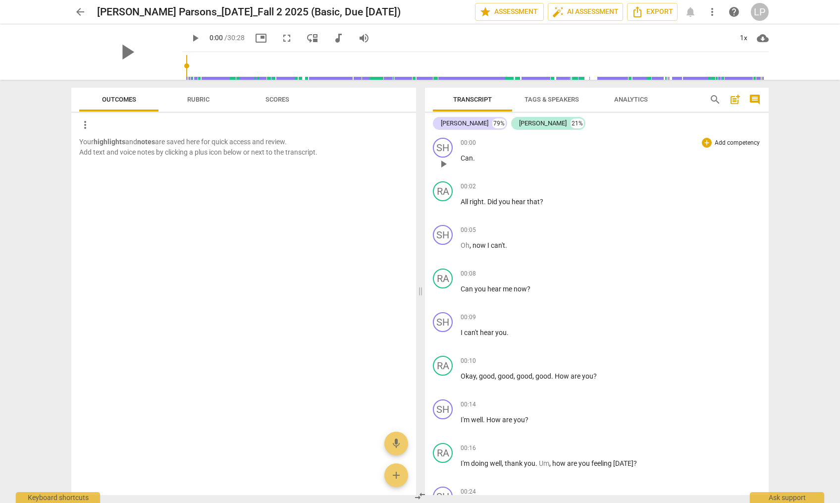
click at [720, 144] on p "Add competency" at bounding box center [737, 143] width 47 height 9
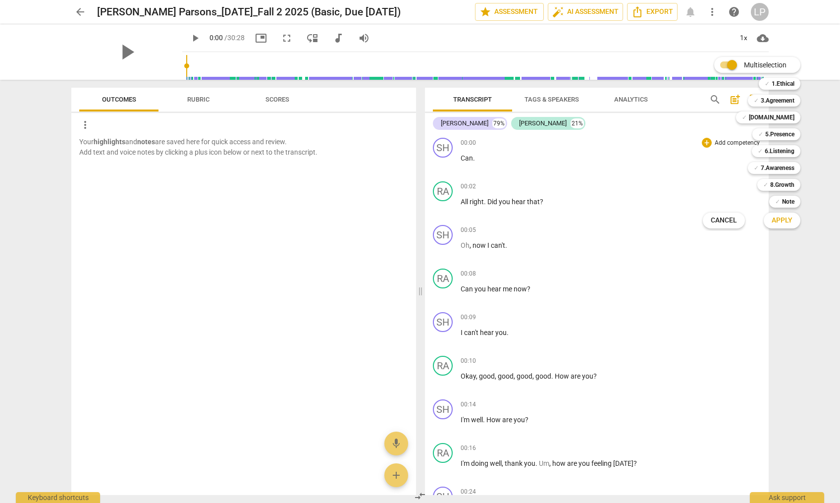
click at [637, 314] on div at bounding box center [420, 251] width 840 height 503
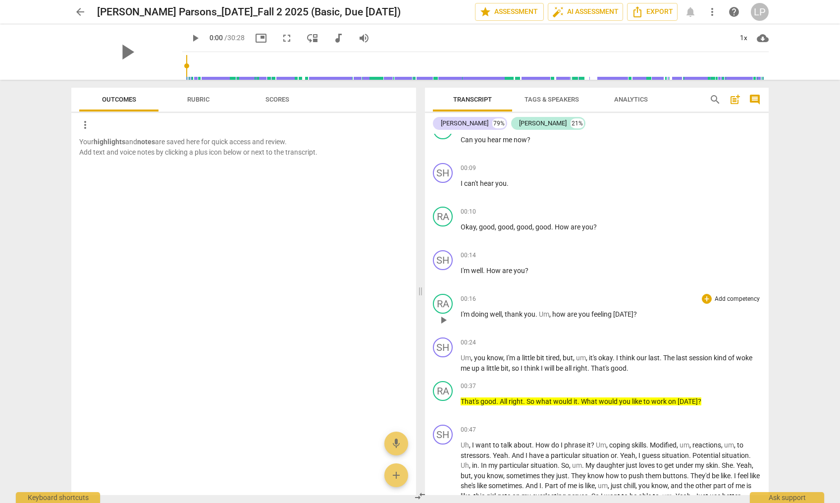
scroll to position [150, 0]
click at [651, 400] on span "to" at bounding box center [648, 401] width 8 height 8
click at [717, 385] on p "Add competency" at bounding box center [737, 385] width 47 height 9
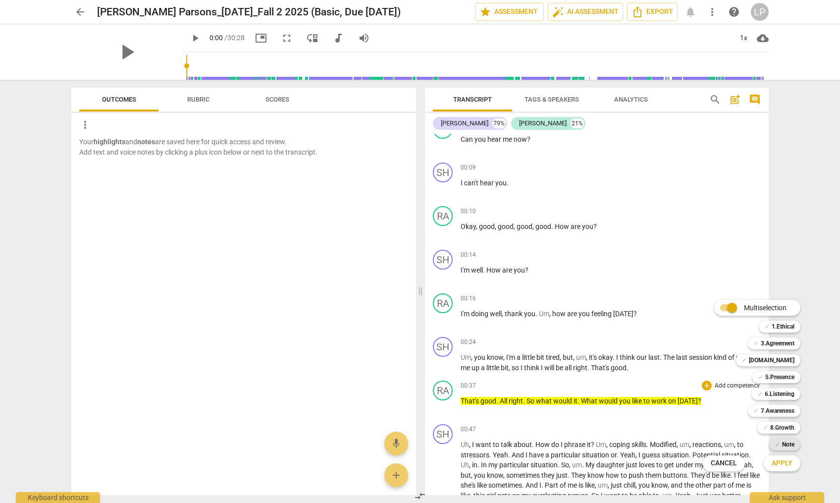
click at [782, 445] on b "Note" at bounding box center [788, 444] width 12 height 12
click at [720, 307] on input "Multiselection" at bounding box center [732, 308] width 24 height 24
checkbox input "false"
click at [782, 446] on b "Note" at bounding box center [777, 444] width 12 height 12
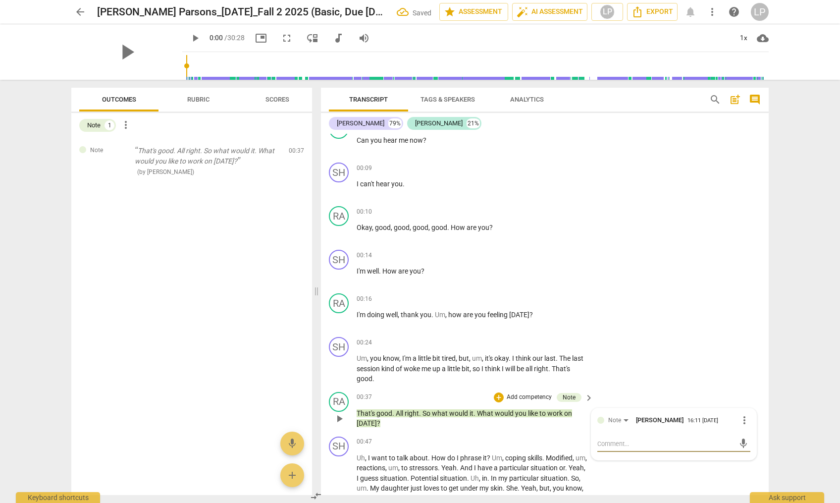
type textarea "A"
type textarea "Ag"
type textarea "Age"
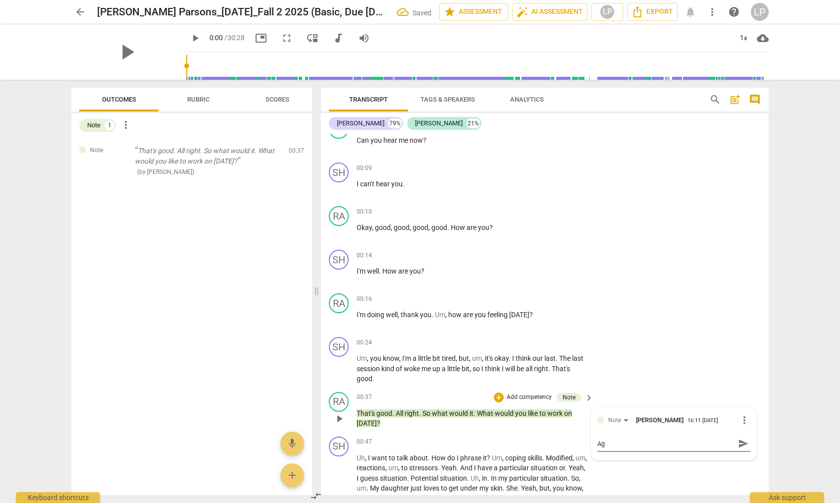
type textarea "Age"
type textarea "Agen"
type textarea "Agend"
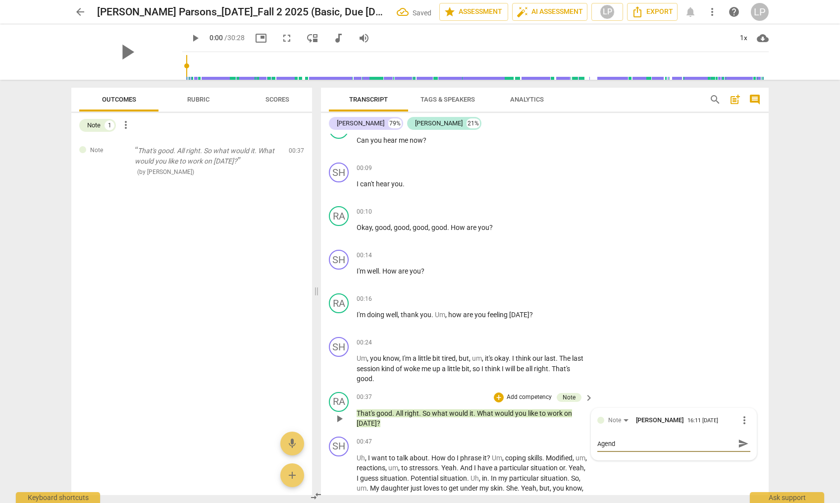
type textarea "Agenda"
click at [504, 436] on div "00:47 + Add competency keyboard_arrow_right" at bounding box center [476, 441] width 238 height 11
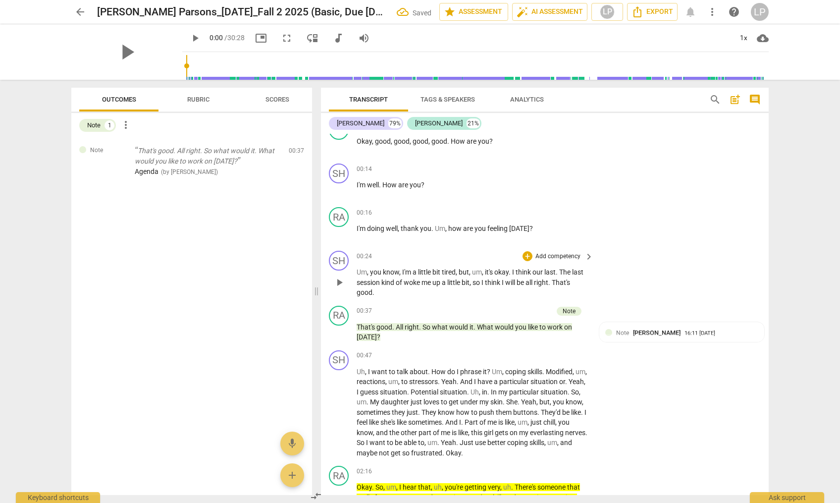
scroll to position [351, 0]
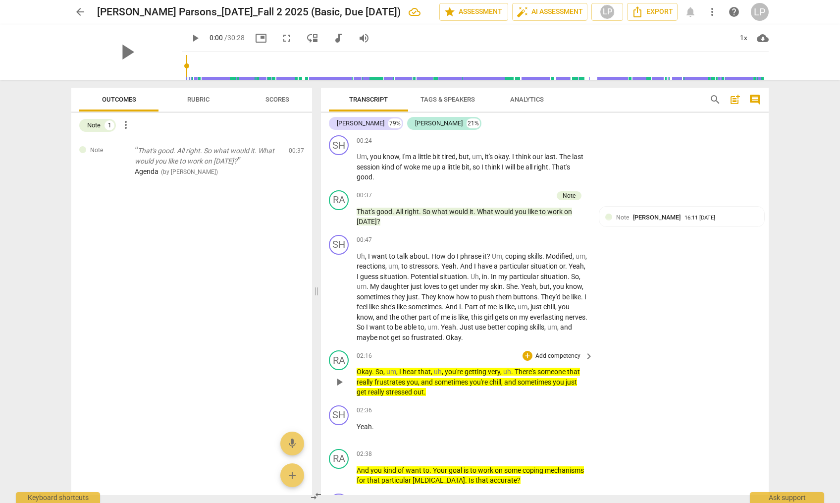
click at [429, 395] on p "Okay . So , um , I hear that , uh , you're getting very , uh . There's someone …" at bounding box center [473, 382] width 232 height 31
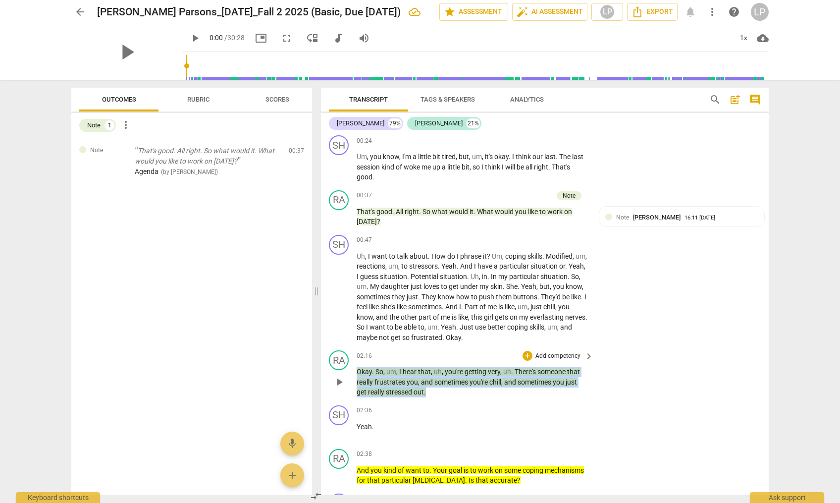
drag, startPoint x: 429, startPoint y: 392, endPoint x: 356, endPoint y: 375, distance: 75.0
click at [356, 375] on div "RA play_arrow pause 02:16 + Add competency keyboard_arrow_right Okay . So , um …" at bounding box center [545, 373] width 448 height 55
click at [535, 358] on p "Add competency" at bounding box center [558, 356] width 47 height 9
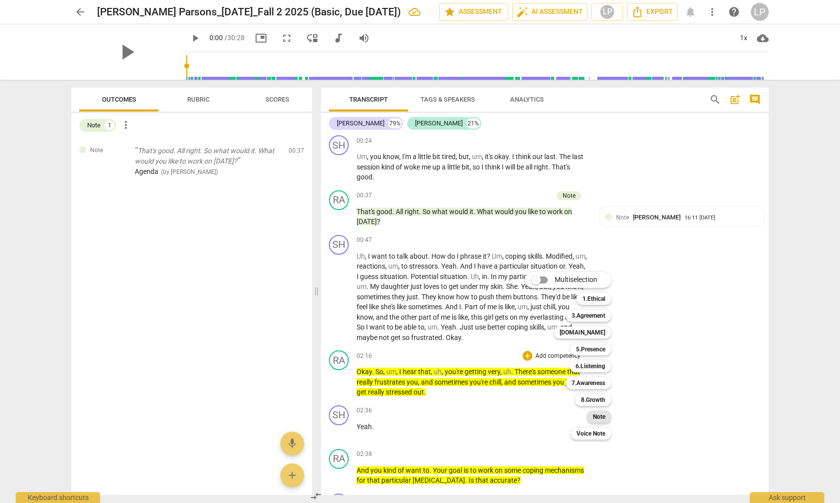
click at [597, 414] on b "Note" at bounding box center [599, 417] width 12 height 12
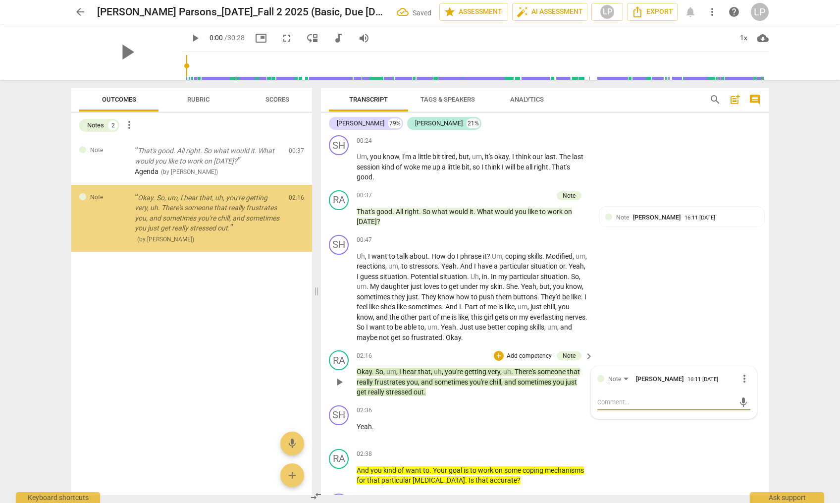
type textarea "S"
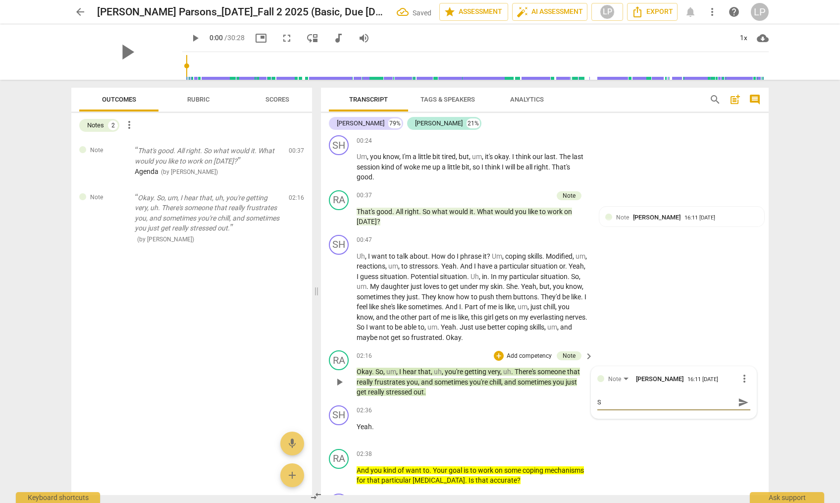
type textarea "Su"
type textarea "Sum"
type textarea "Summ"
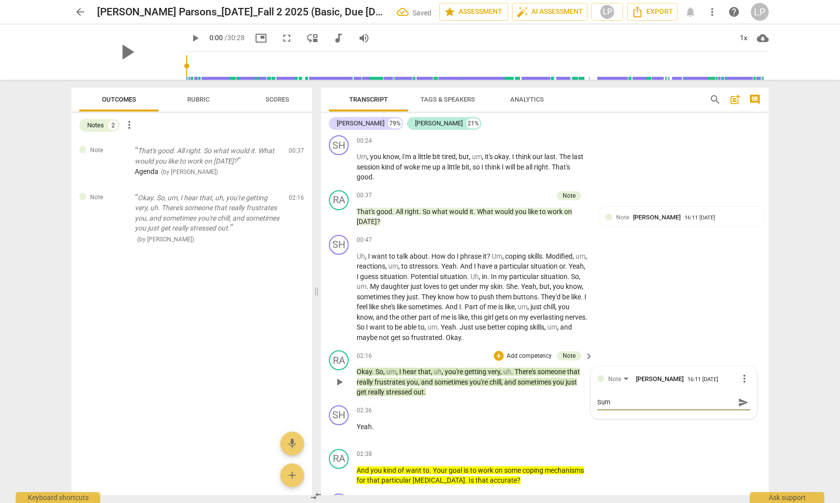
type textarea "Summ"
type textarea "Summa"
type textarea "Summar"
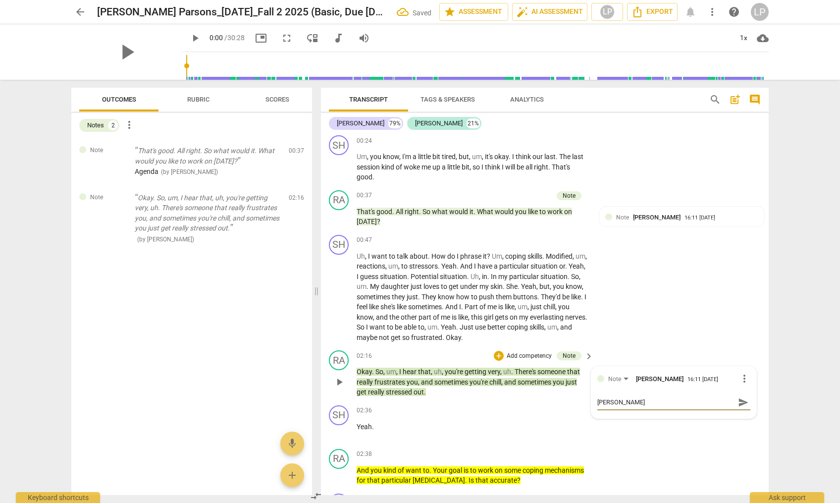
type textarea "Summary"
click at [738, 402] on span "send" at bounding box center [743, 402] width 11 height 11
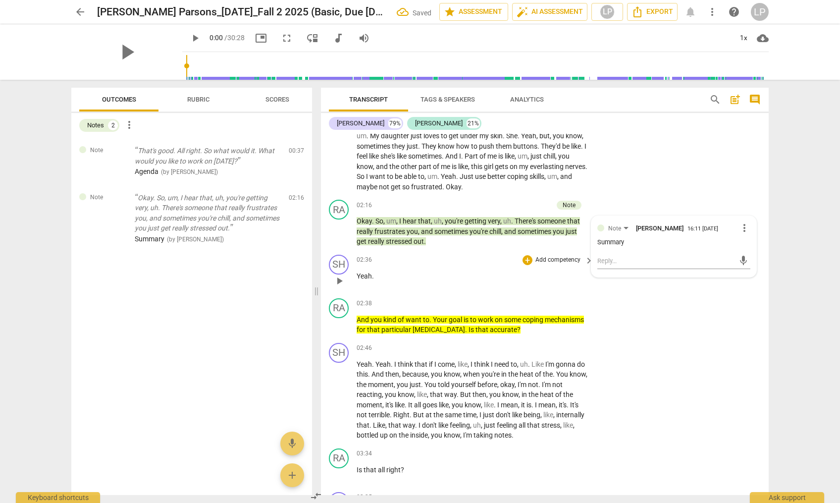
scroll to position [502, 0]
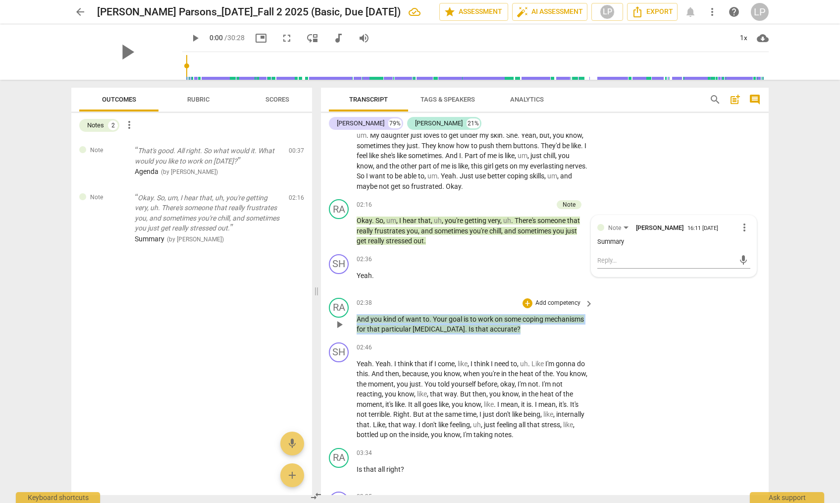
drag, startPoint x: 499, startPoint y: 328, endPoint x: 354, endPoint y: 319, distance: 145.5
click at [354, 319] on div "RA play_arrow pause 02:38 + Add competency keyboard_arrow_right And you kind of…" at bounding box center [545, 316] width 448 height 45
click at [545, 303] on p "Add competency" at bounding box center [558, 303] width 47 height 9
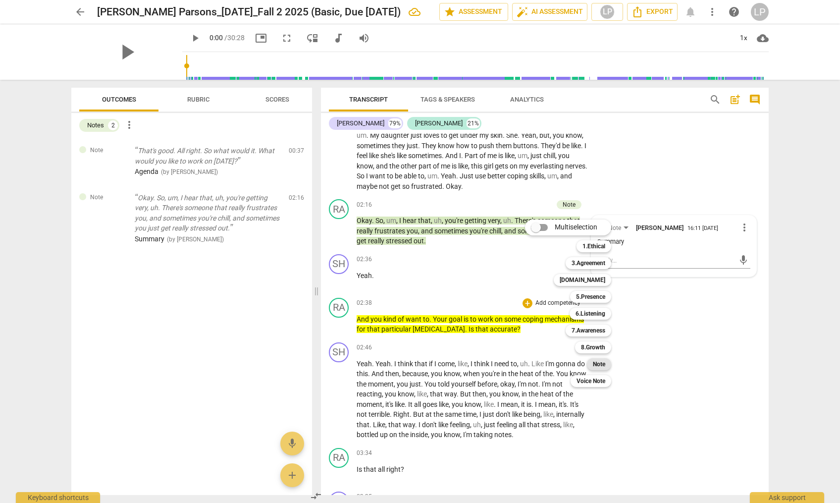
click at [600, 363] on b "Note" at bounding box center [599, 364] width 12 height 12
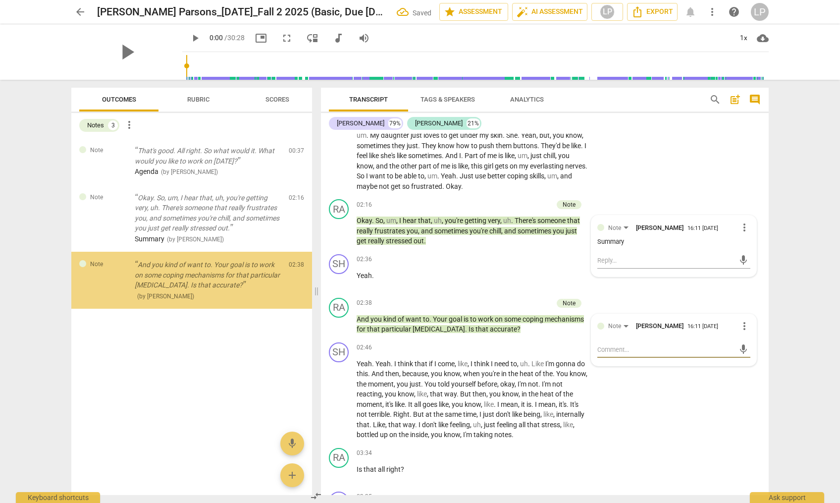
type textarea "S"
type textarea "Su"
type textarea "Sum"
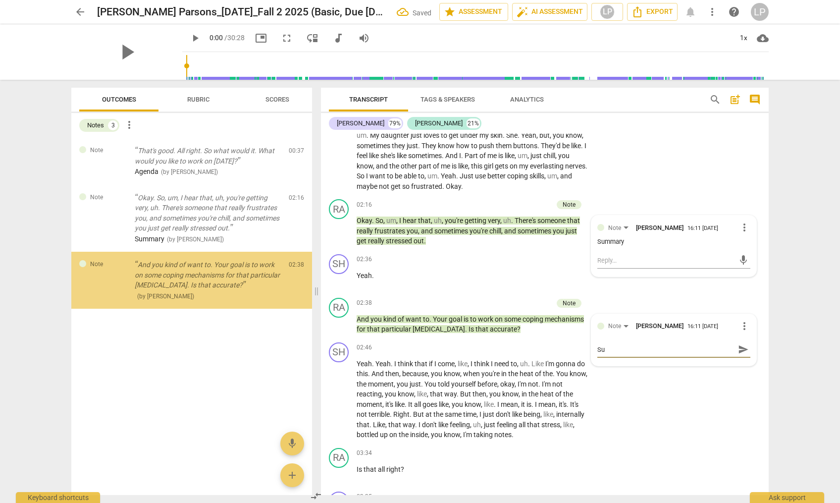
type textarea "Sum"
type textarea "Summ"
type textarea "Summa"
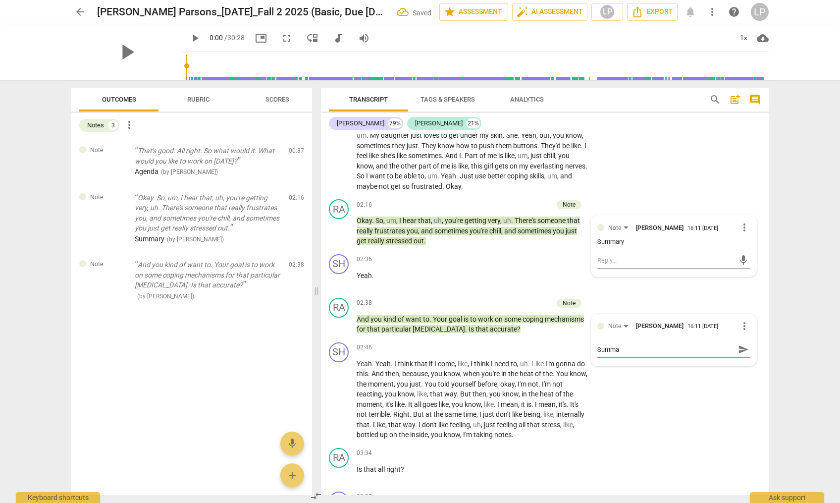
type textarea "Summar"
type textarea "Summary"
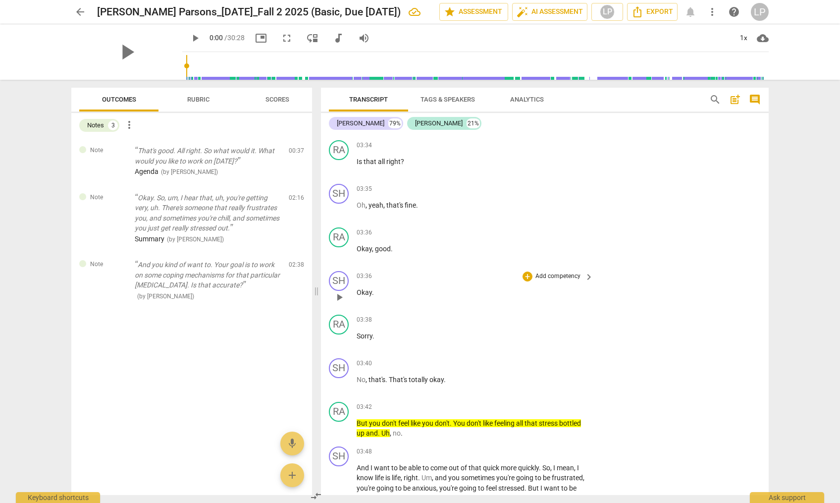
scroll to position [619, 0]
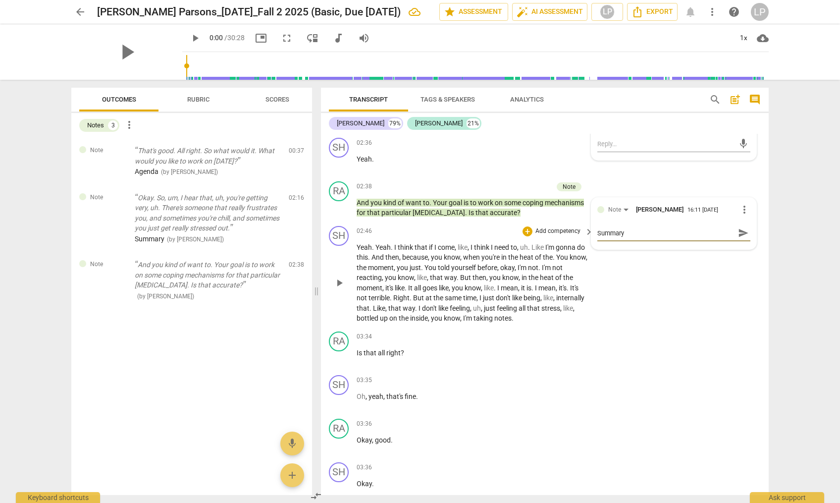
type textarea "Summary"
click at [450, 311] on span "like" at bounding box center [443, 308] width 11 height 8
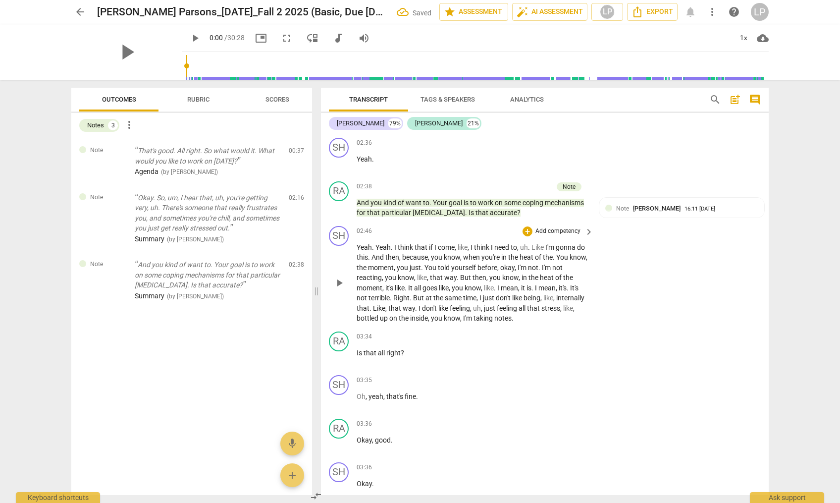
click at [449, 301] on span "same" at bounding box center [454, 298] width 18 height 8
click at [116, 54] on span "play_arrow" at bounding box center [127, 52] width 26 height 26
click at [401, 288] on span "like" at bounding box center [400, 288] width 10 height 8
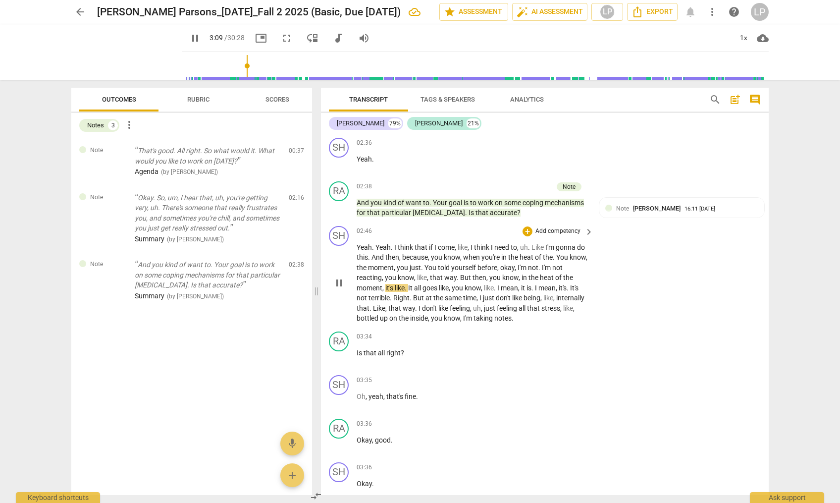
click at [416, 293] on p "Yeah . Yeah . I think that if I come , like , I think I need to , uh . Like I'm…" at bounding box center [473, 282] width 232 height 81
click at [403, 309] on span "that" at bounding box center [395, 308] width 14 height 8
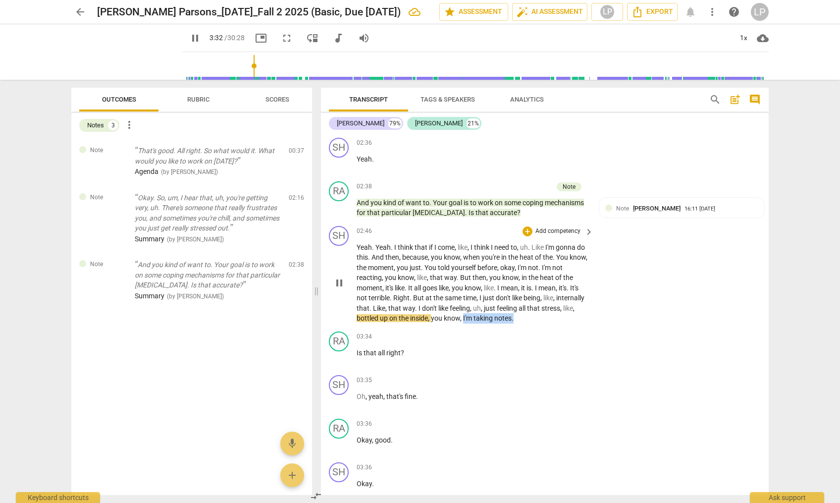
drag, startPoint x: 499, startPoint y: 317, endPoint x: 549, endPoint y: 322, distance: 50.3
click at [549, 322] on p "Yeah . Yeah . I think that if I come , like , I think I need to , uh . Like I'm…" at bounding box center [473, 282] width 232 height 81
type input "213"
click at [356, 352] on div "play_arrow pause" at bounding box center [343, 357] width 25 height 13
click at [358, 351] on span "Is" at bounding box center [360, 353] width 7 height 8
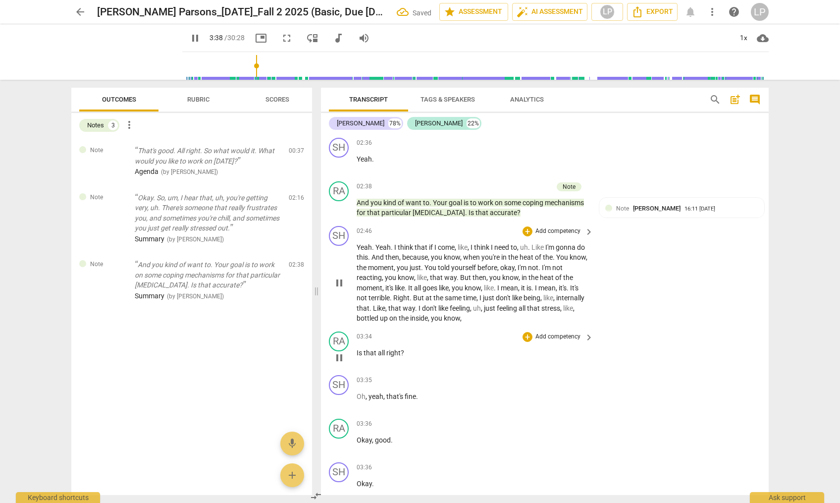
type input "219"
paste p
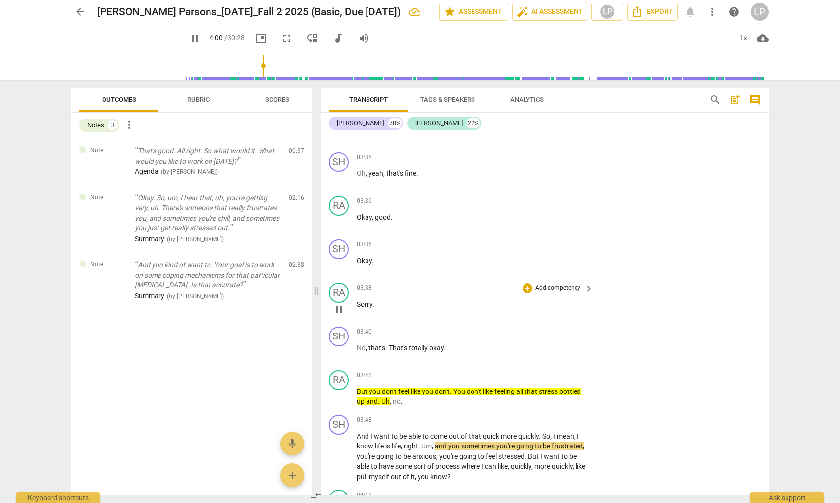
scroll to position [844, 0]
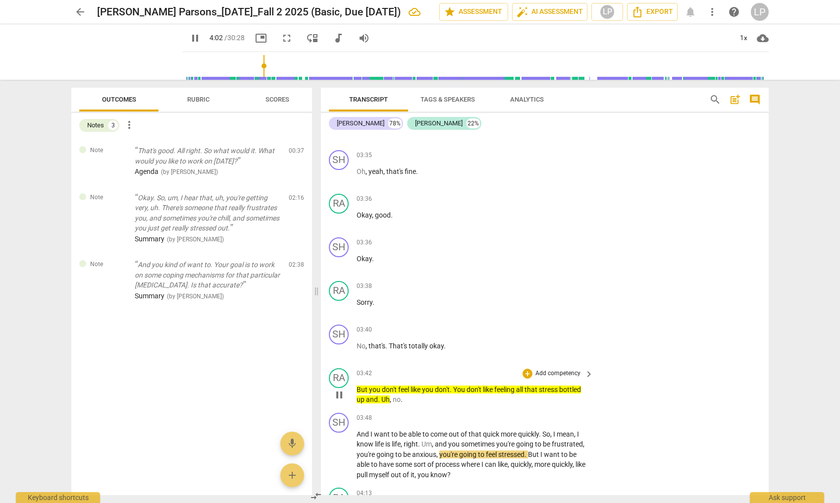
click at [552, 373] on p "Add competency" at bounding box center [558, 373] width 47 height 9
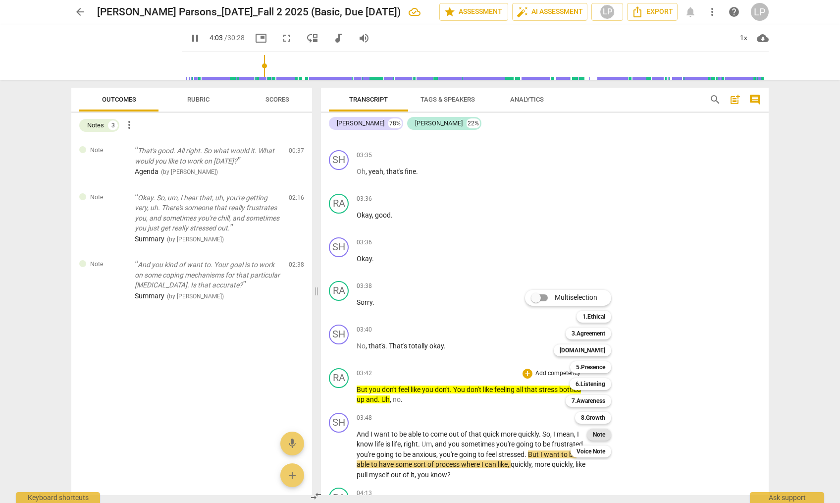
click at [595, 433] on b "Note" at bounding box center [599, 435] width 12 height 12
type input "244"
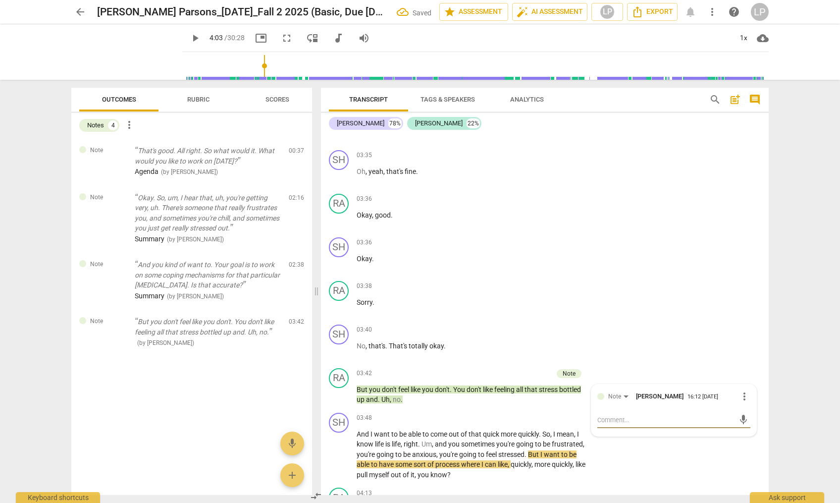
type textarea "S"
type textarea "Su"
type textarea "Sum"
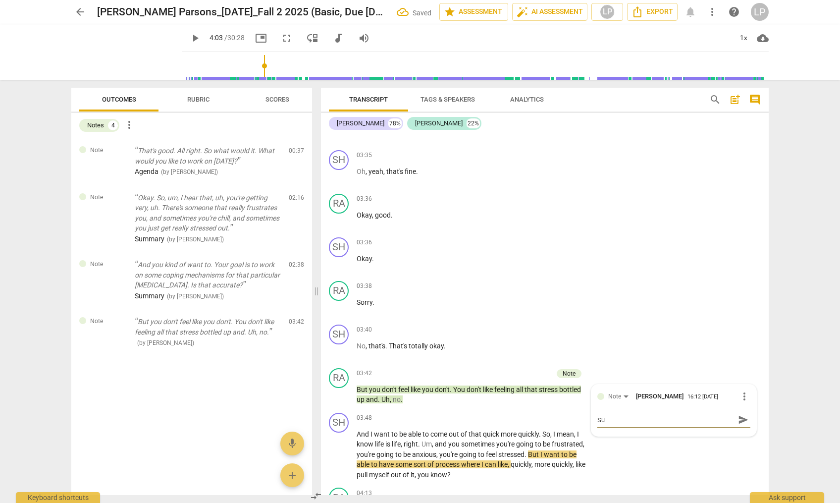
type textarea "Sum"
type textarea "Summ"
type textarea "Summa"
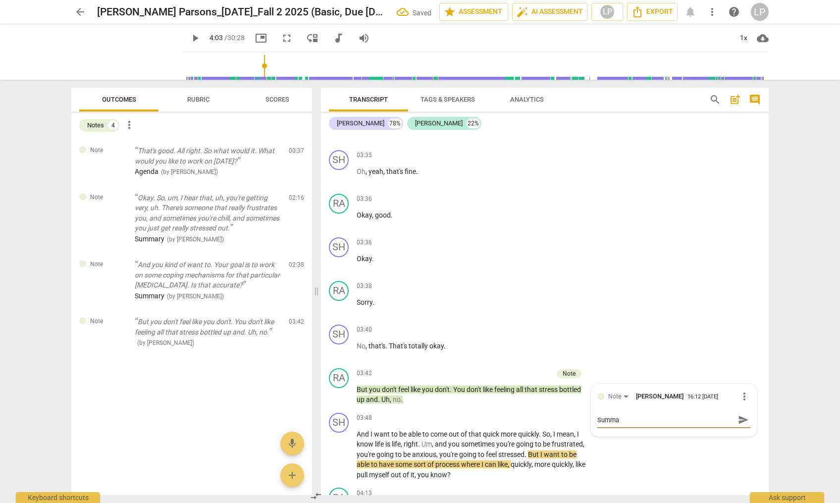
type textarea "Summar"
type textarea "Summary"
click at [738, 421] on span "send" at bounding box center [743, 419] width 11 height 11
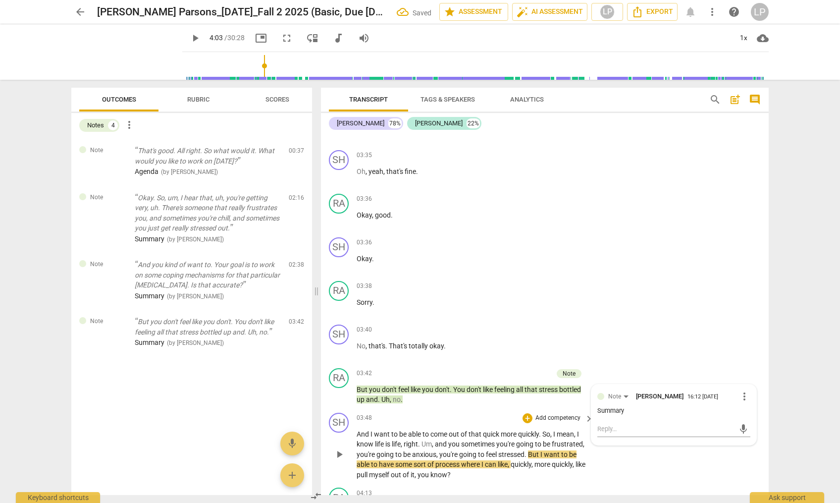
click at [439, 453] on span "," at bounding box center [437, 454] width 3 height 8
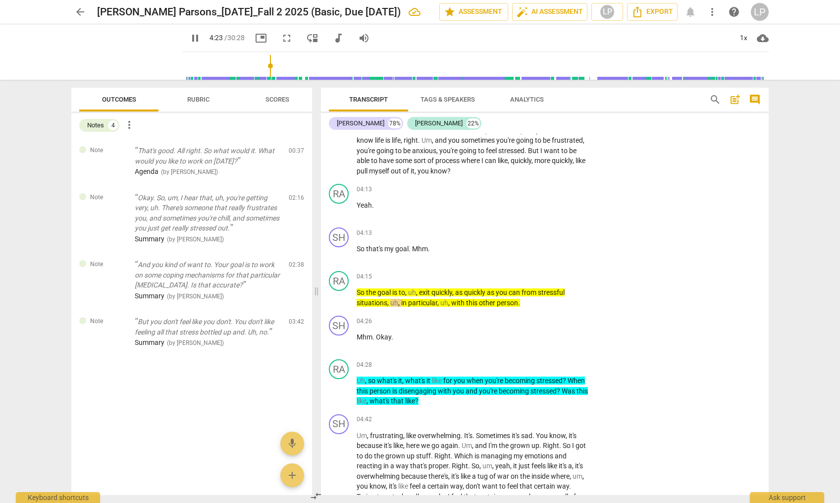
scroll to position [1164, 0]
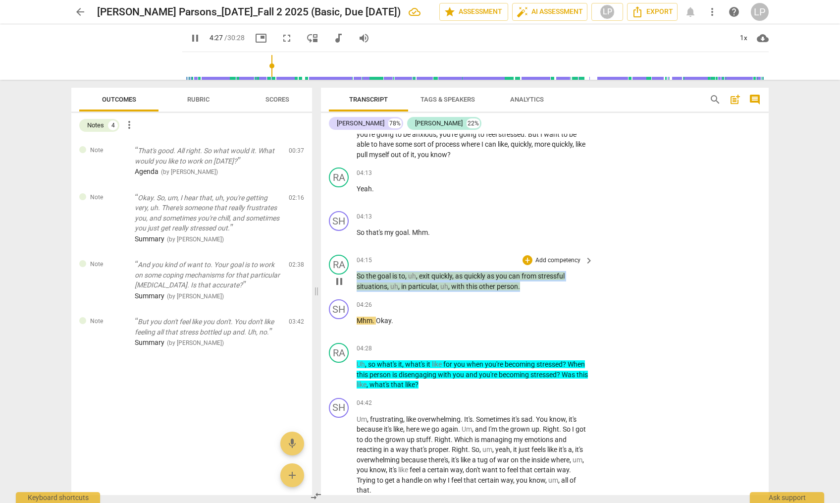
drag, startPoint x: 527, startPoint y: 288, endPoint x: 354, endPoint y: 278, distance: 173.7
click at [354, 278] on div "RA play_arrow pause 04:15 + Add competency keyboard_arrow_right So the goal is …" at bounding box center [545, 273] width 448 height 45
click at [551, 259] on p "Add competency" at bounding box center [558, 260] width 47 height 9
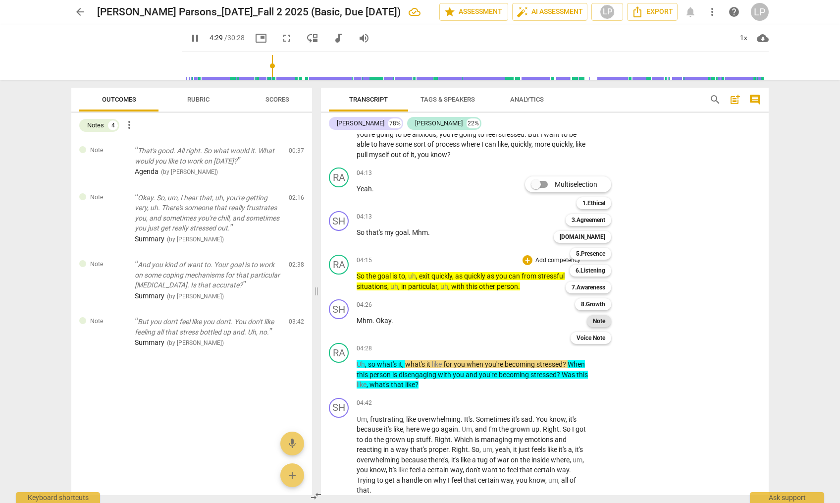
click at [600, 321] on b "Note" at bounding box center [599, 321] width 12 height 12
type input "270"
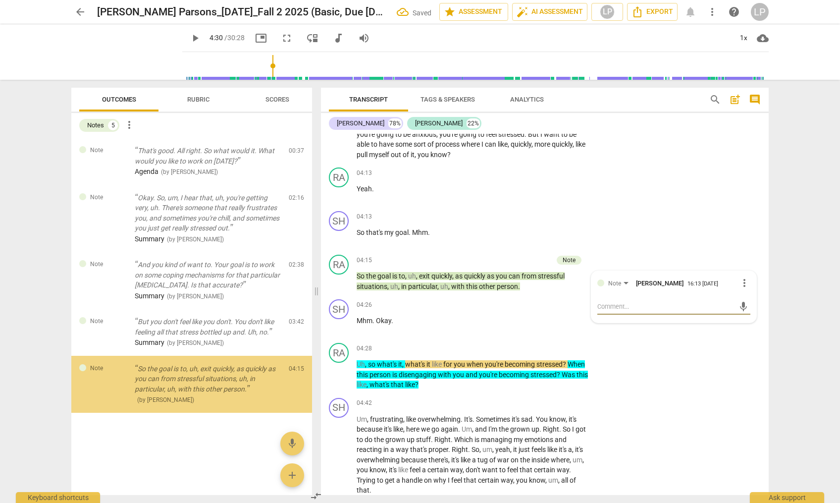
type textarea "G"
type textarea "Go"
type textarea "Goa"
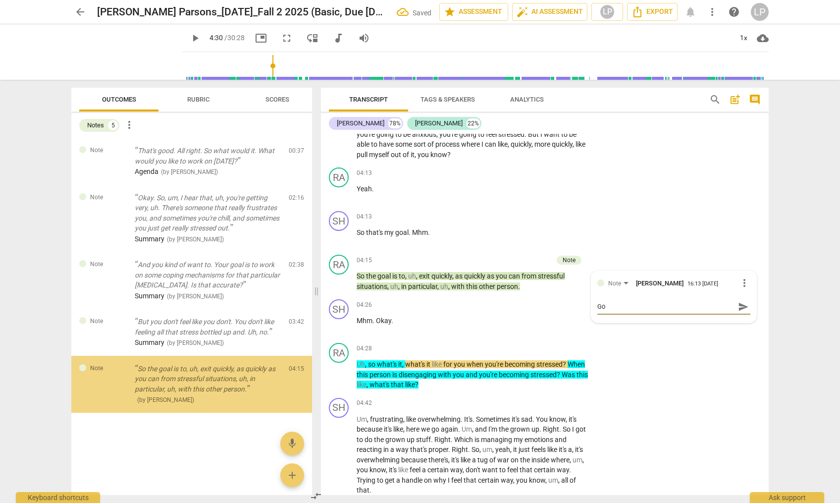
type textarea "Goa"
type textarea "Goal"
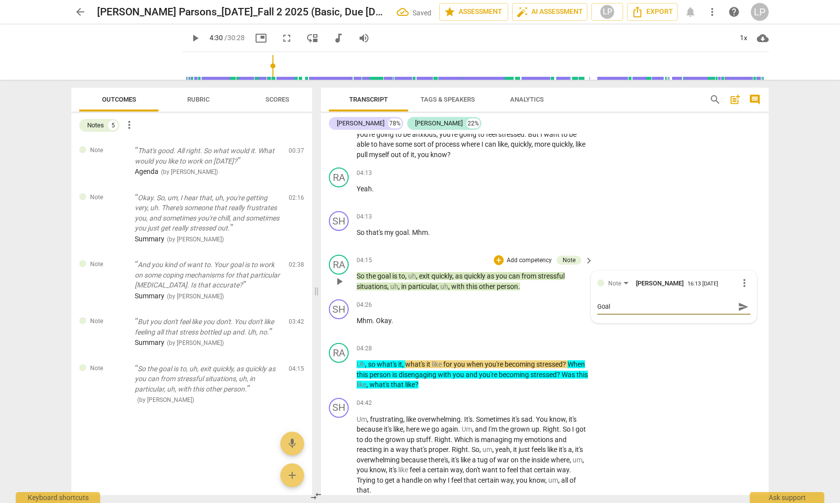
type textarea "Goal"
click at [738, 303] on span "send" at bounding box center [743, 306] width 11 height 11
click at [389, 367] on span "what's" at bounding box center [387, 364] width 21 height 8
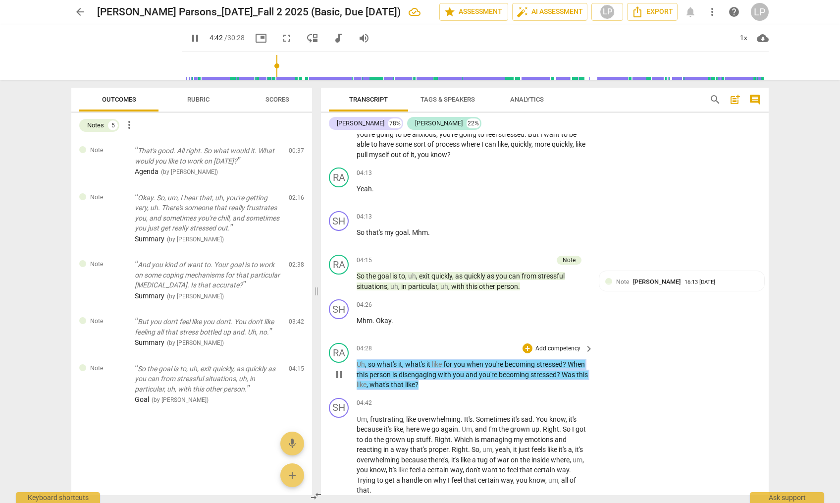
drag, startPoint x: 449, startPoint y: 384, endPoint x: 355, endPoint y: 363, distance: 95.9
click at [355, 363] on div "RA play_arrow pause 04:28 + Add competency keyboard_arrow_right Uh , so what's …" at bounding box center [545, 366] width 448 height 55
click at [544, 346] on p "Add competency" at bounding box center [558, 348] width 47 height 9
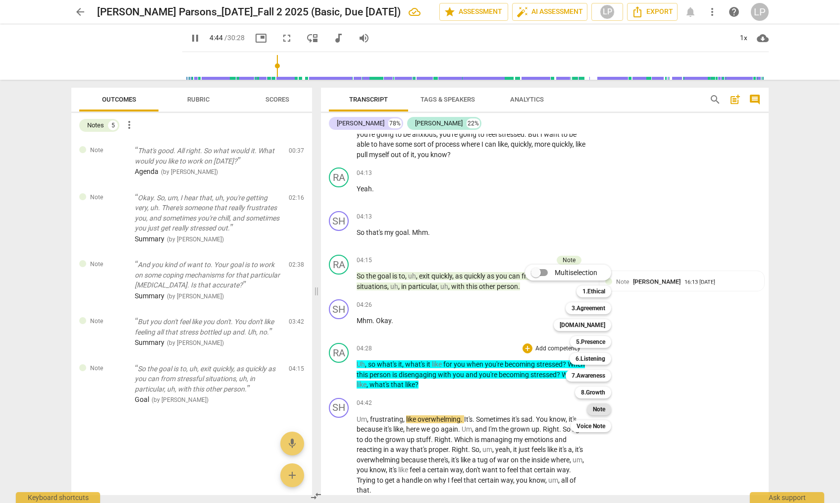
click at [598, 411] on b "Note" at bounding box center [599, 409] width 12 height 12
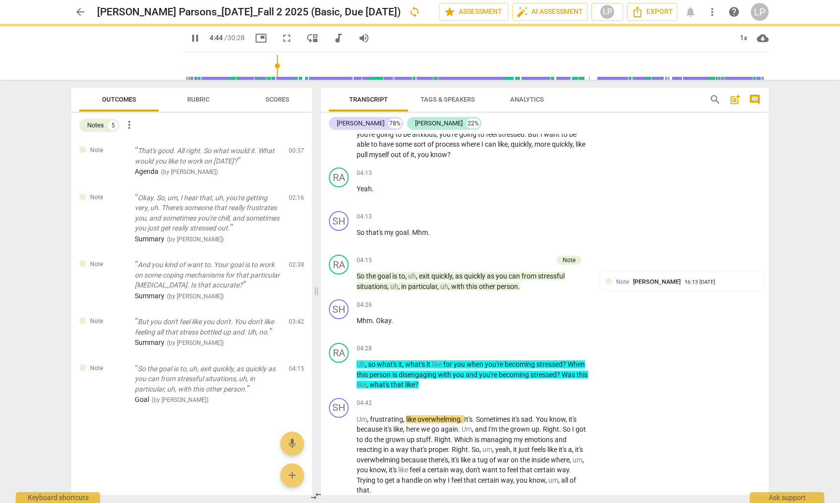
type input "285"
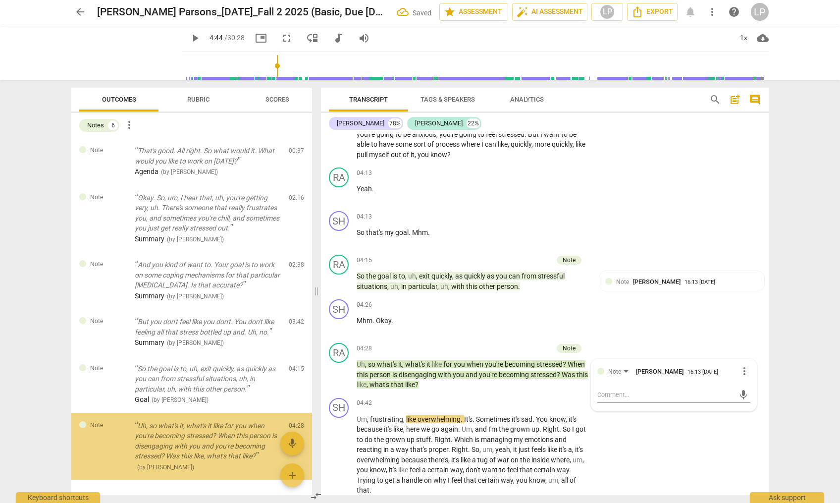
scroll to position [34, 0]
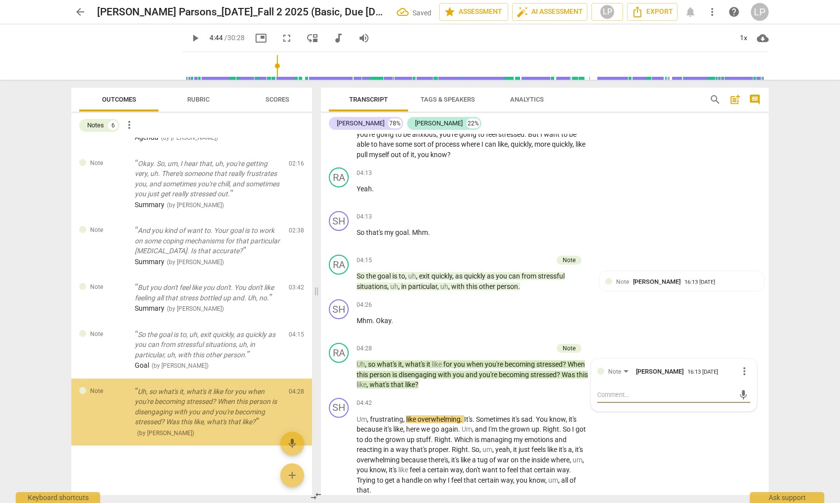
type textarea "Q"
type textarea "Qu"
type textarea "Que"
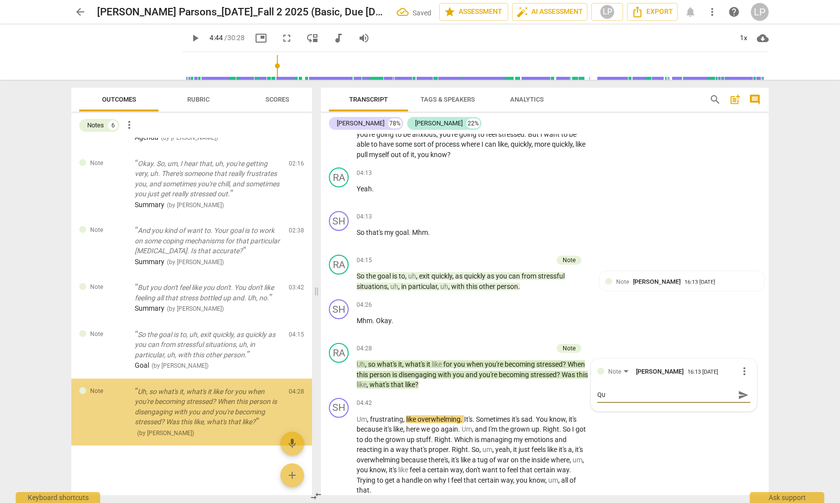
type textarea "Que"
type textarea "Ques"
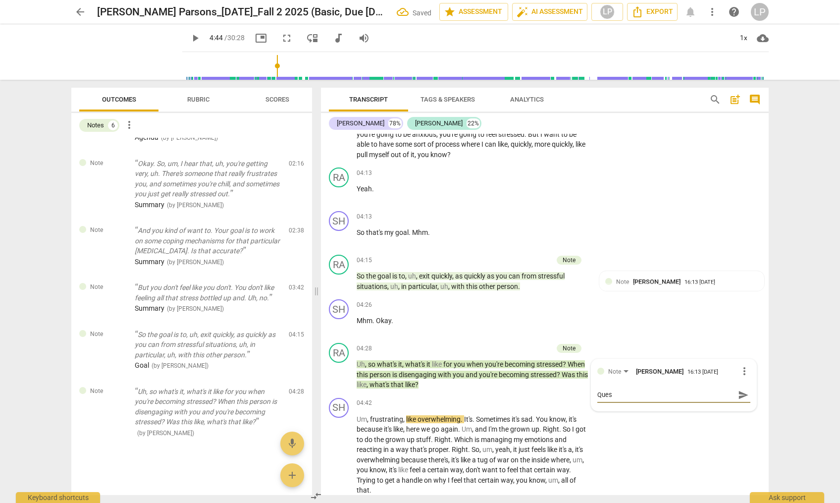
type textarea "Quest"
type textarea "Questi"
type textarea "Questio"
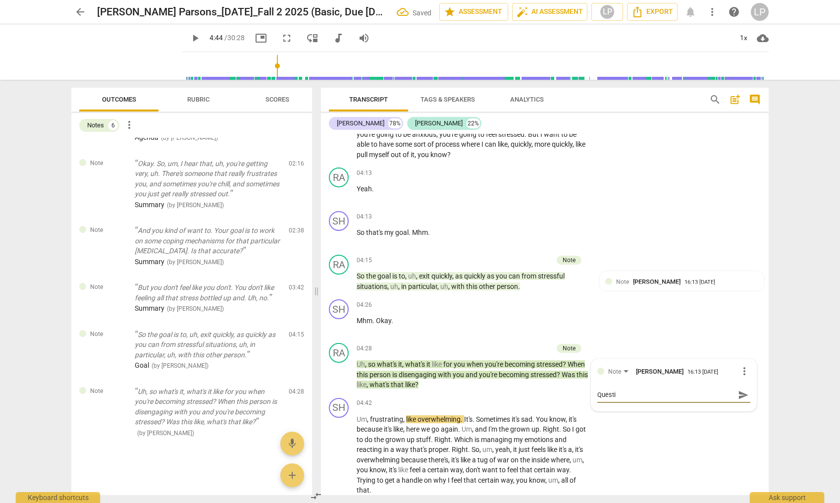
type textarea "Questio"
type textarea "Question"
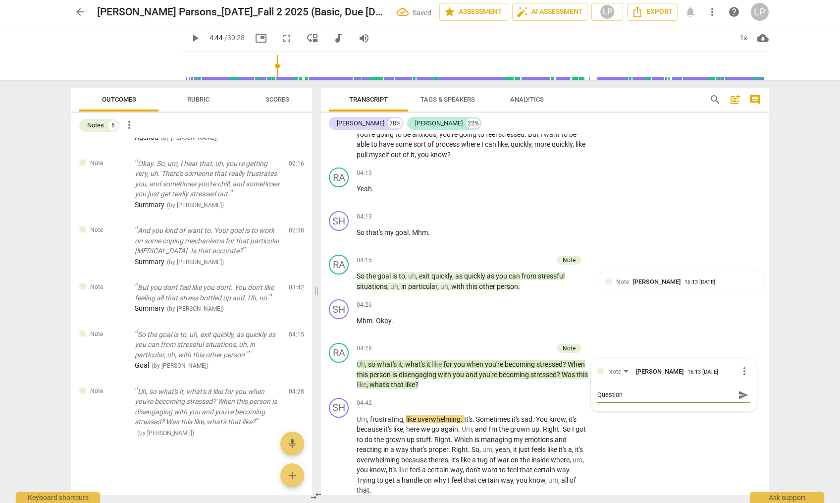
type textarea "Question s"
type textarea "Question st"
type textarea "Question sta"
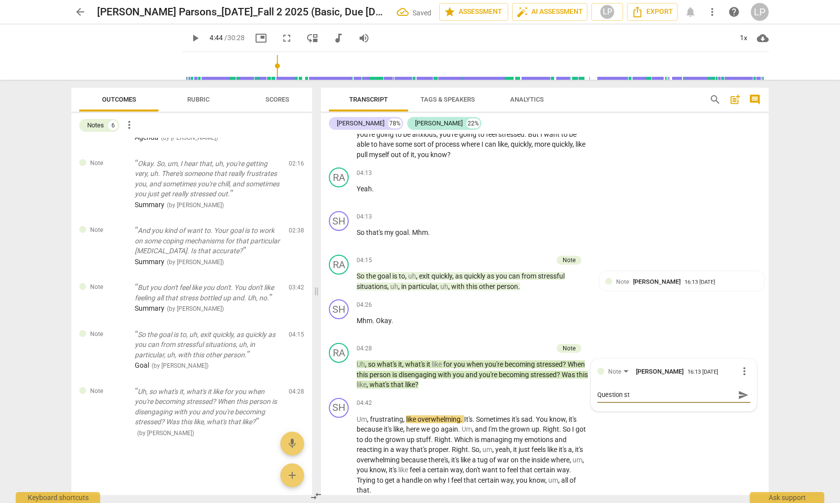
type textarea "Question sta"
type textarea "Question stac"
type textarea "Question stack"
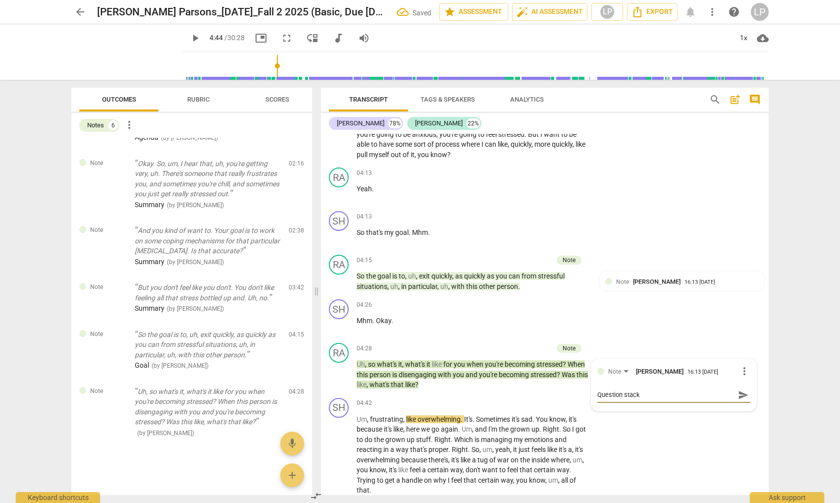
type textarea "Question stacki"
type textarea "Question stackin"
type textarea "Question stacking"
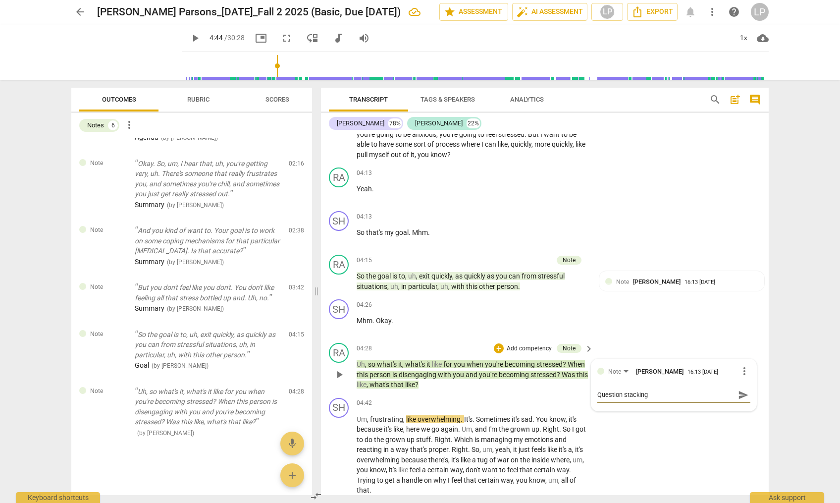
type textarea "Question stacking"
click at [738, 396] on span "send" at bounding box center [743, 394] width 11 height 11
click at [524, 428] on span "grown" at bounding box center [520, 429] width 21 height 8
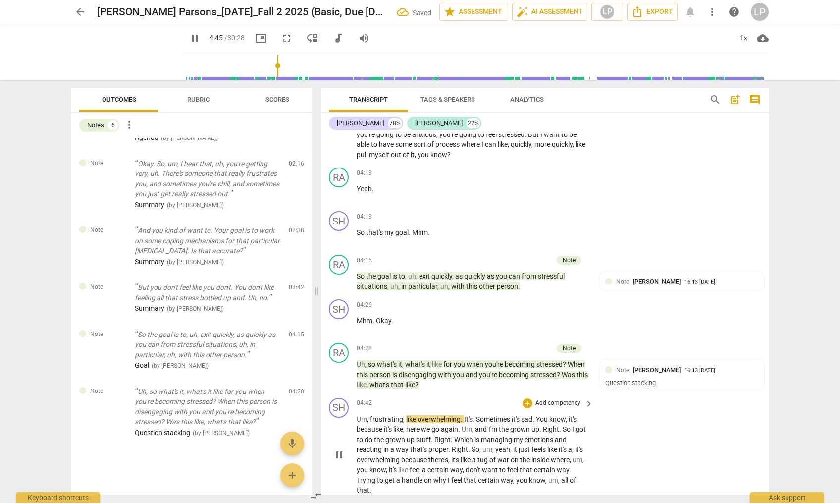
scroll to position [1325, 0]
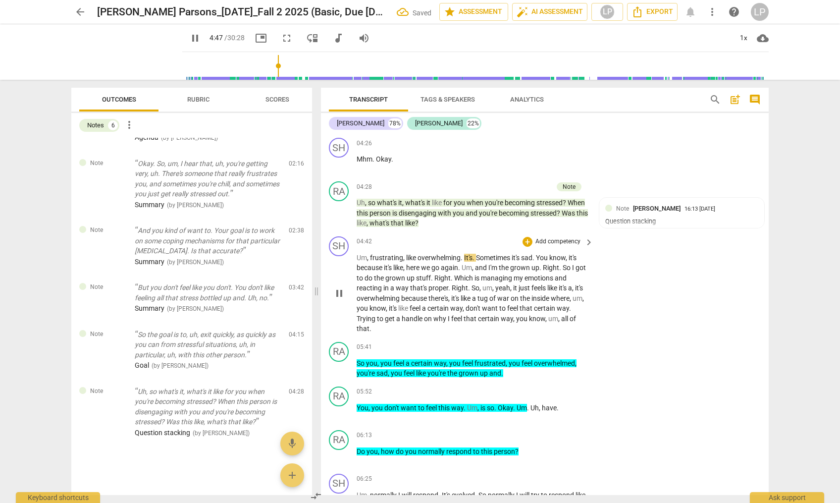
click at [422, 311] on span "feel" at bounding box center [416, 308] width 12 height 8
click at [558, 407] on span "." at bounding box center [558, 408] width 2 height 8
type input "372"
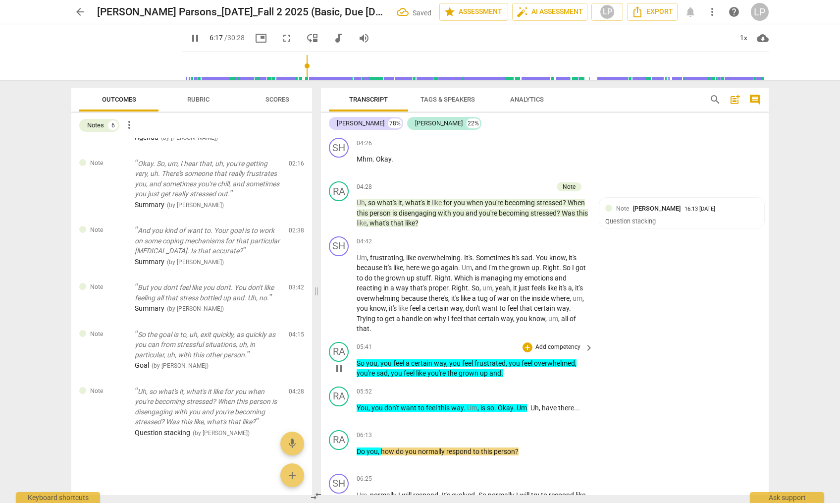
click at [559, 345] on p "Add competency" at bounding box center [558, 347] width 47 height 9
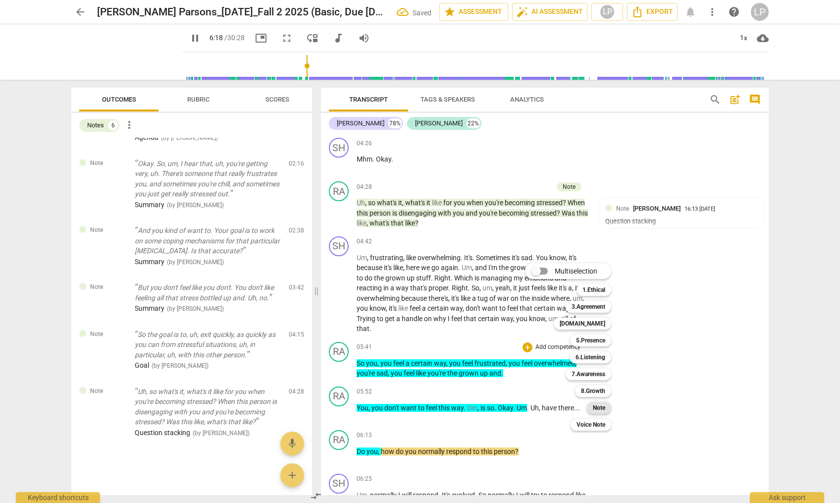
click at [596, 411] on b "Note" at bounding box center [599, 408] width 12 height 12
type input "379"
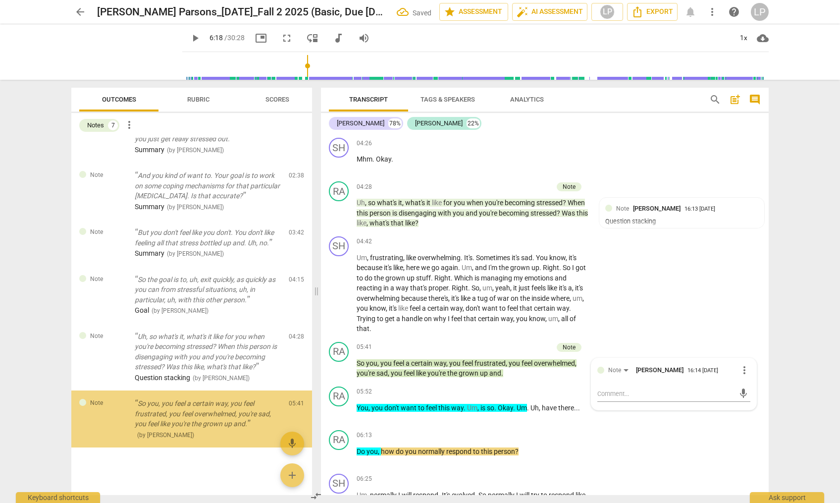
scroll to position [91, 0]
type textarea "S"
type textarea "Su"
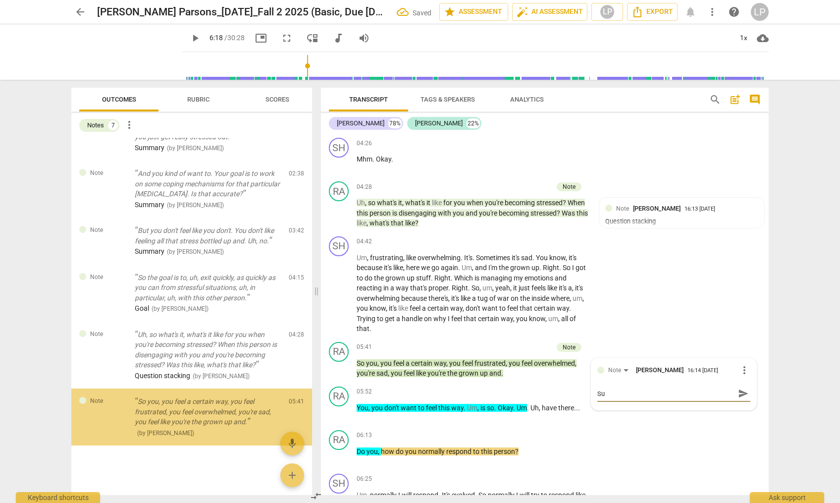
type textarea "Sum"
type textarea "Summ"
type textarea "Summa"
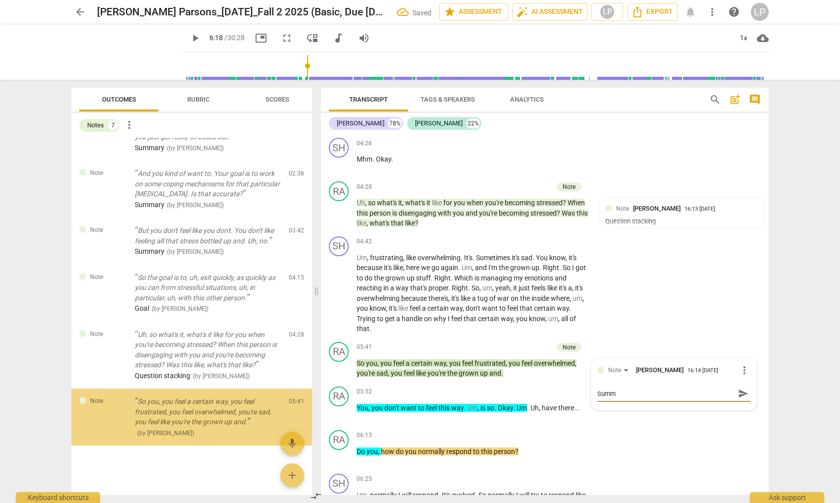
type textarea "Summa"
type textarea "Summar"
type textarea "Summary"
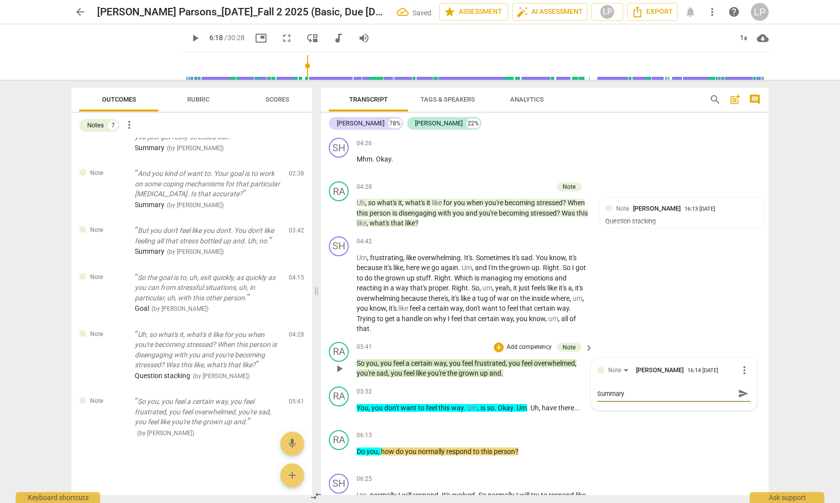
type textarea "Summary"
click at [738, 395] on span "send" at bounding box center [743, 393] width 11 height 11
click at [546, 389] on p "Add competency" at bounding box center [558, 391] width 47 height 9
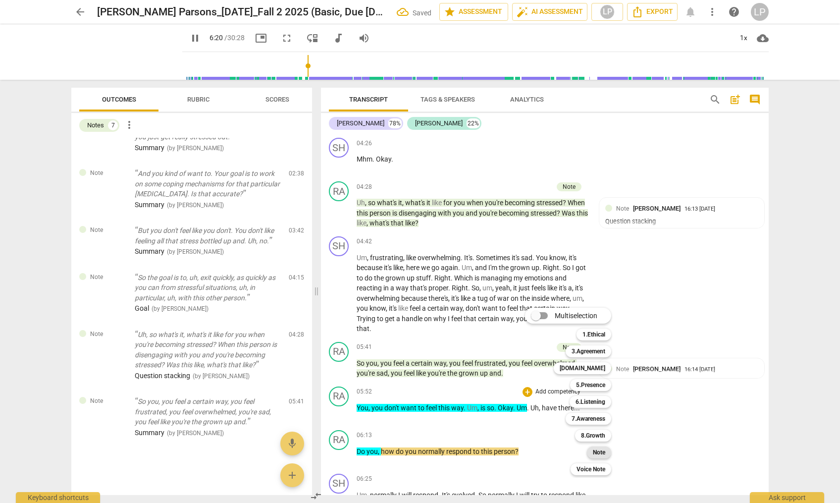
click at [601, 452] on b "Note" at bounding box center [599, 452] width 12 height 12
type input "380"
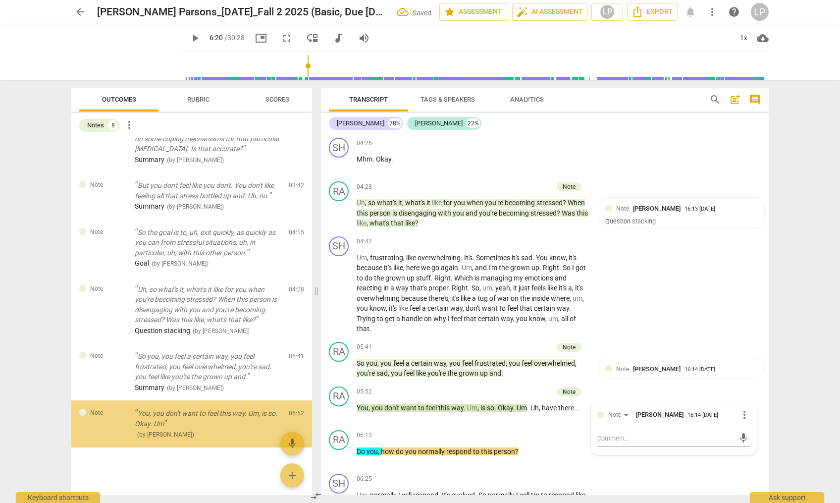
scroll to position [138, 0]
type textarea "T"
type textarea "Th"
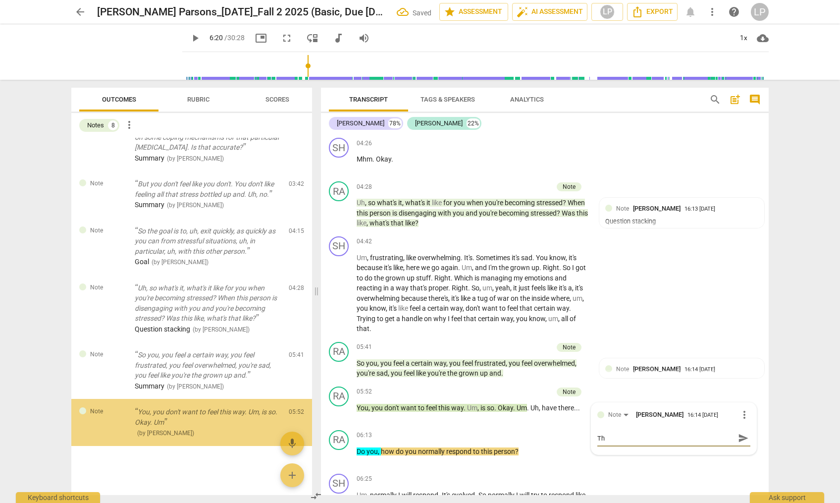
type textarea "Thi"
type textarea "Thin"
type textarea "Think"
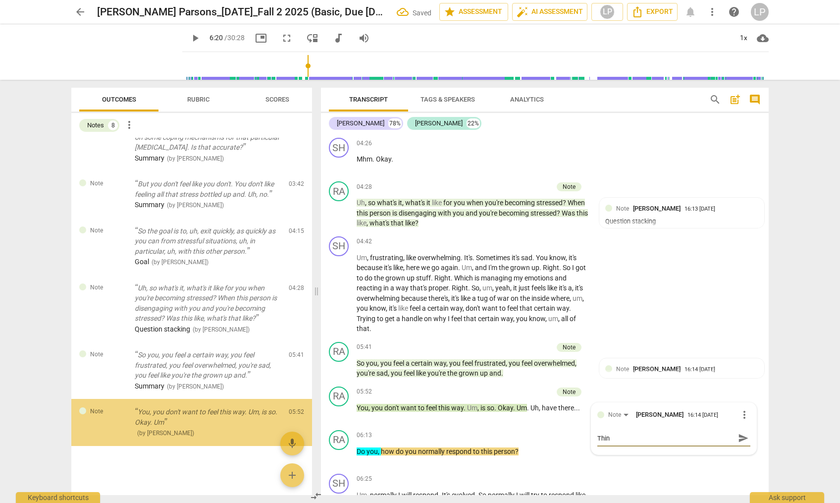
type textarea "Think"
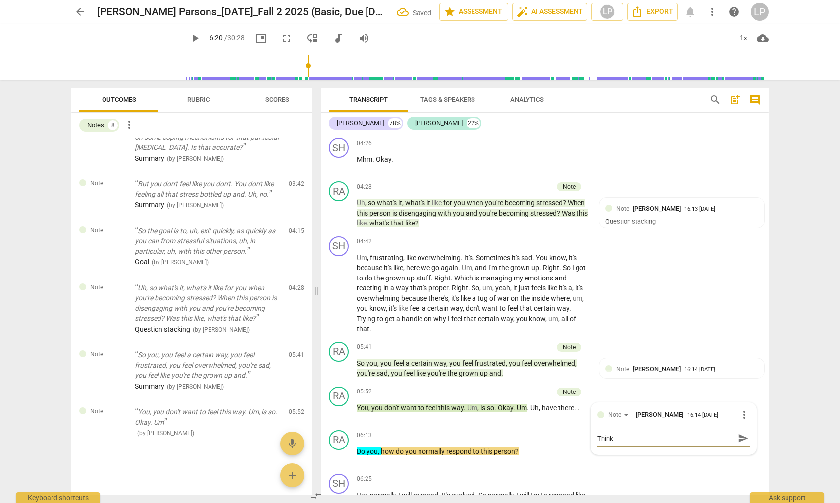
type textarea "Thinki"
type textarea "Thinkin"
type textarea "Thinking"
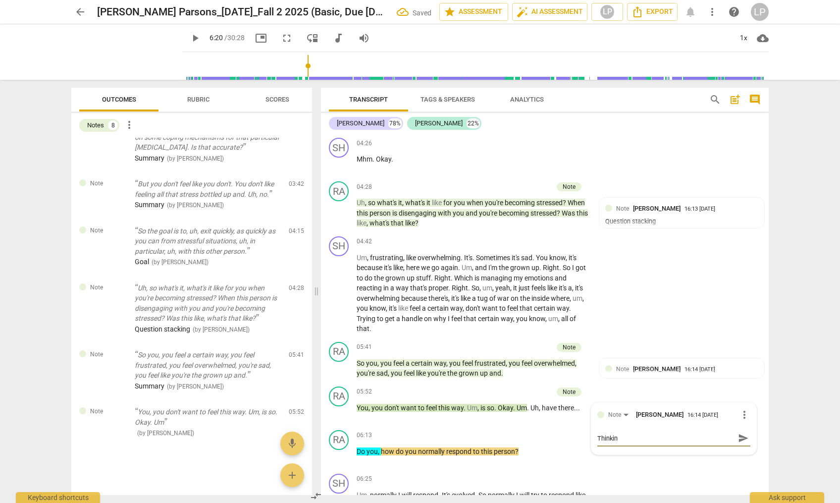
type textarea "Thinking"
type textarea "Thinking o"
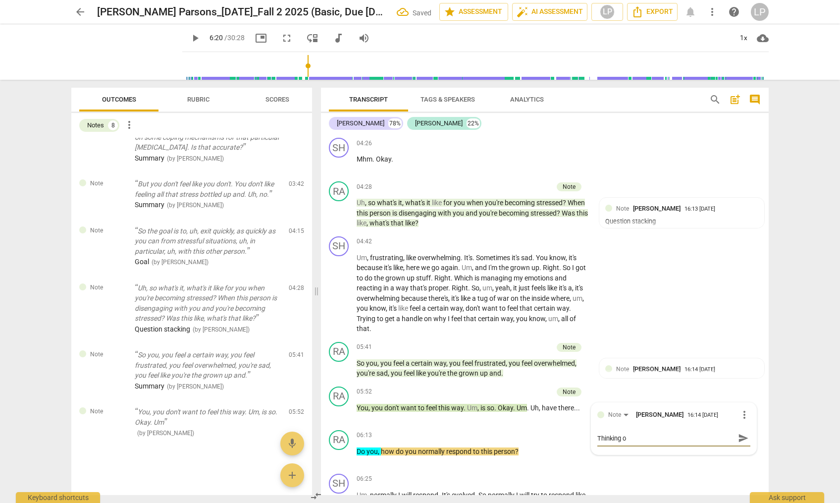
type textarea "Thinking ou"
type textarea "Thinking out"
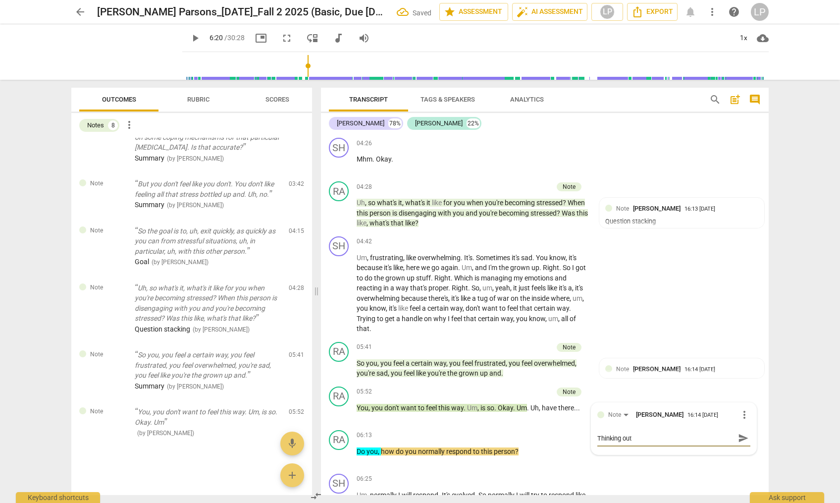
type textarea "Thinking out"
type textarea "Thinking out l"
type textarea "Thinking out lo"
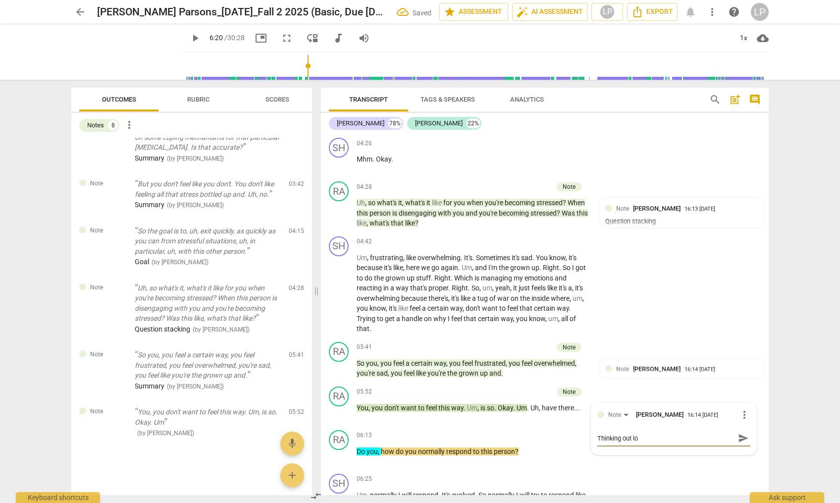
type textarea "Thinking out lou"
type textarea "Thinking out loud"
click at [738, 437] on span "send" at bounding box center [743, 438] width 11 height 11
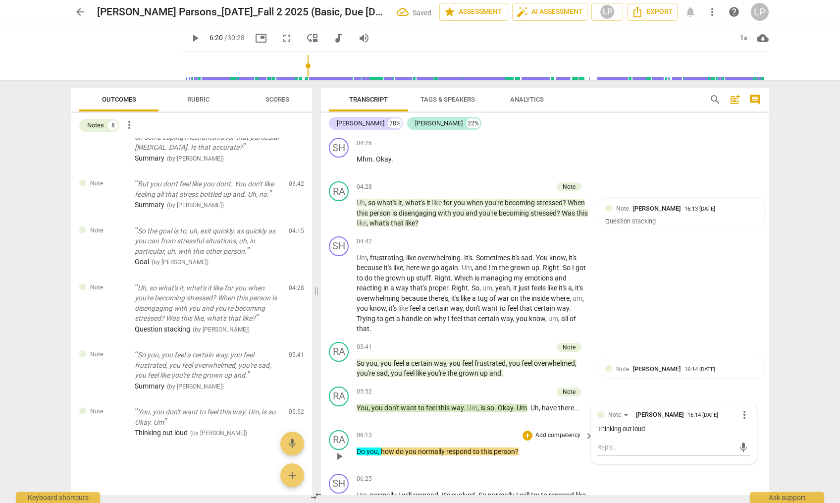
click at [483, 449] on span "this" at bounding box center [487, 451] width 13 height 8
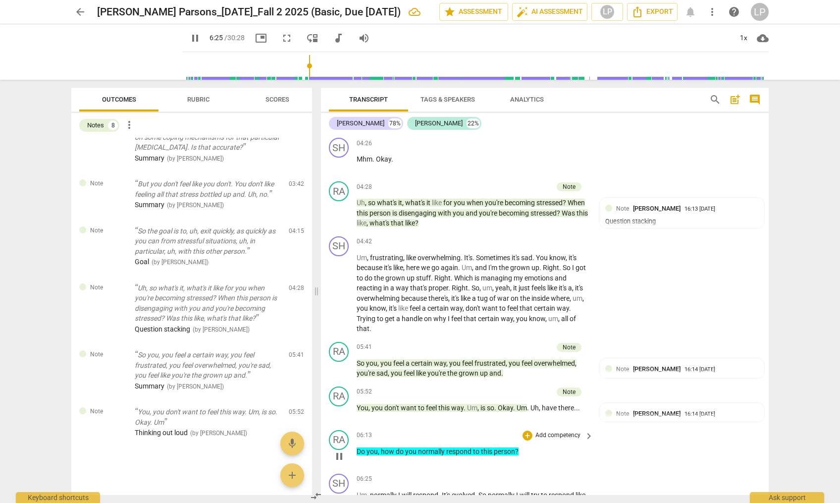
click at [554, 435] on p "Add competency" at bounding box center [558, 435] width 47 height 9
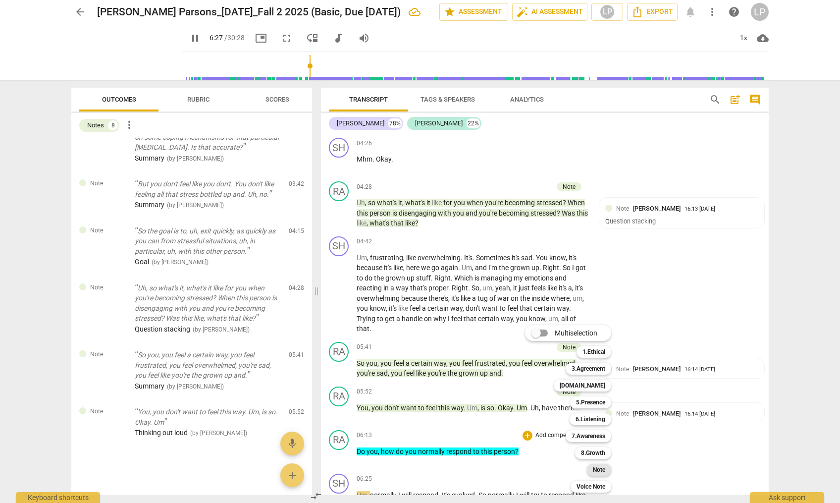
click at [597, 472] on b "Note" at bounding box center [599, 470] width 12 height 12
type input "387"
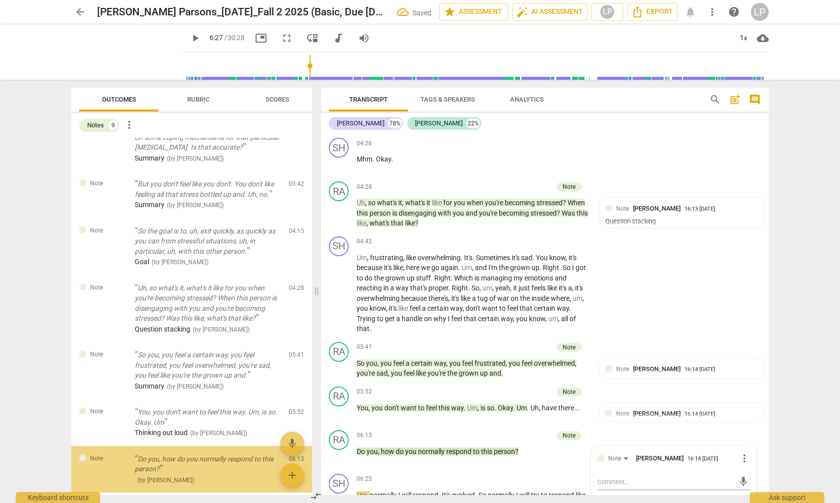
scroll to position [185, 0]
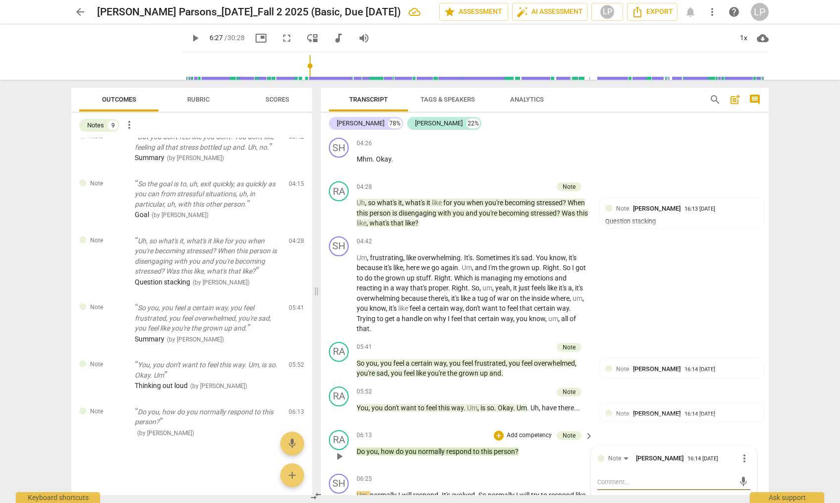
type textarea "T"
type textarea "Th"
type textarea "Thi"
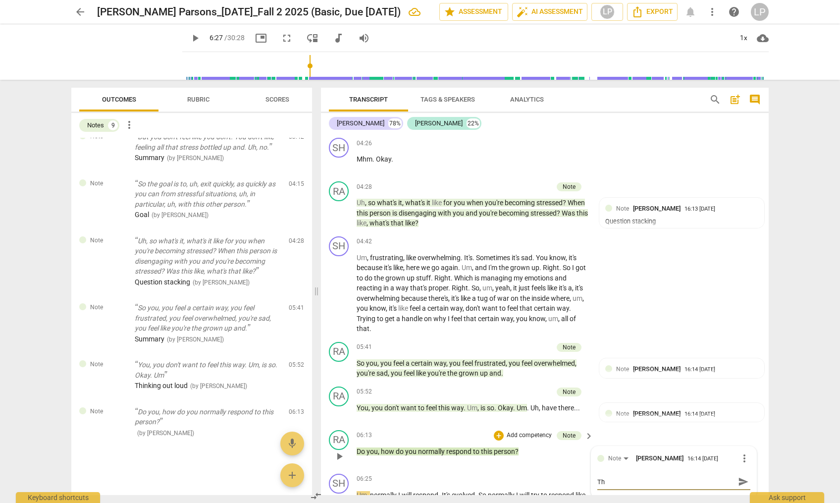
type textarea "Thi"
type textarea "Thin"
type textarea "Think"
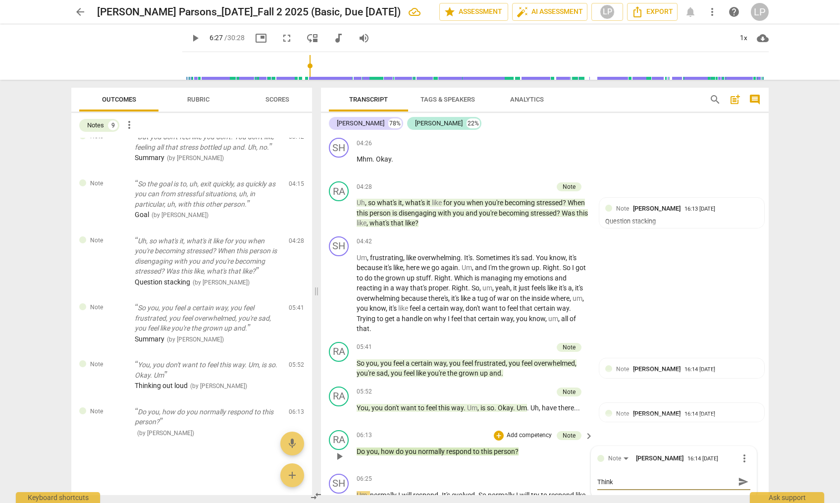
type textarea "Thinki"
type textarea "Thinkin"
type textarea "Thinking"
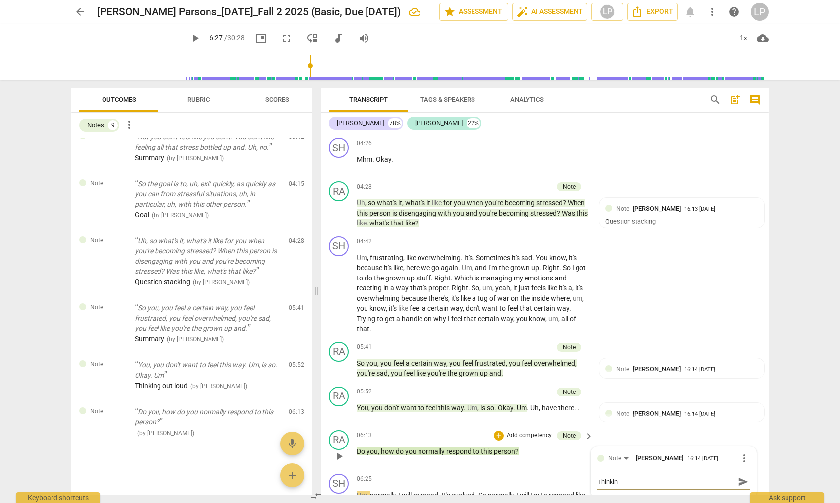
type textarea "Thinking"
type textarea "Thinking o"
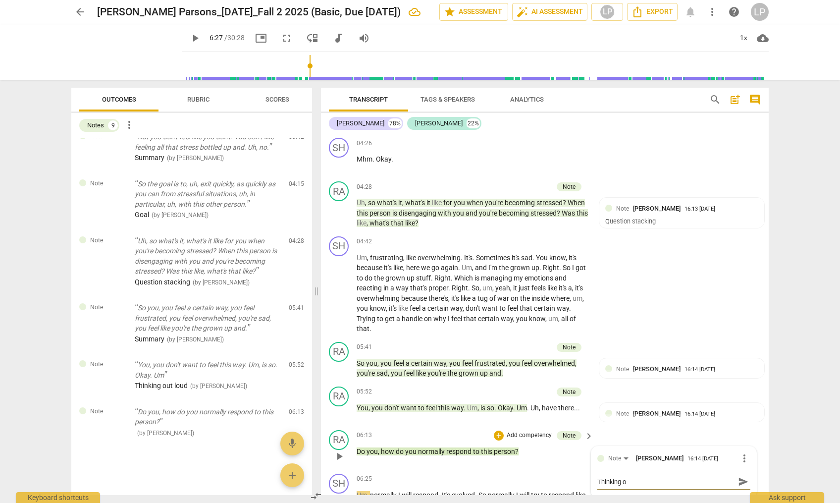
type textarea "Thinking ou"
type textarea "Thinking out"
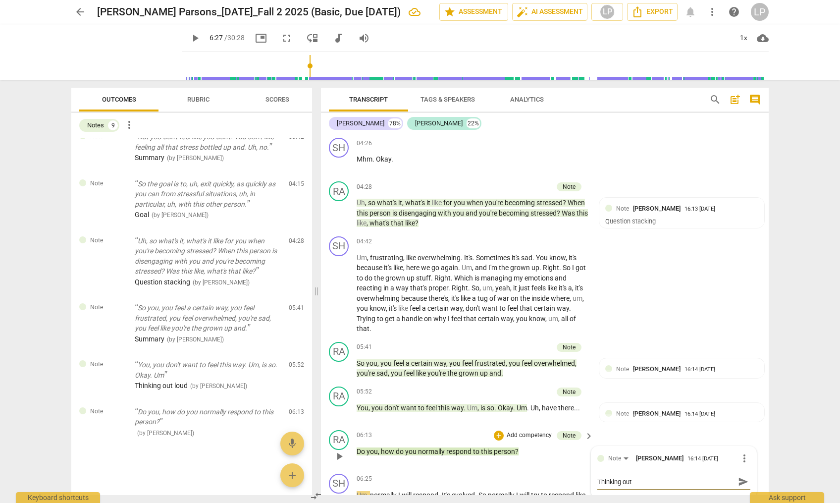
type textarea "Thinking out"
type textarea "Thinking out l"
type textarea "Thinking out lo"
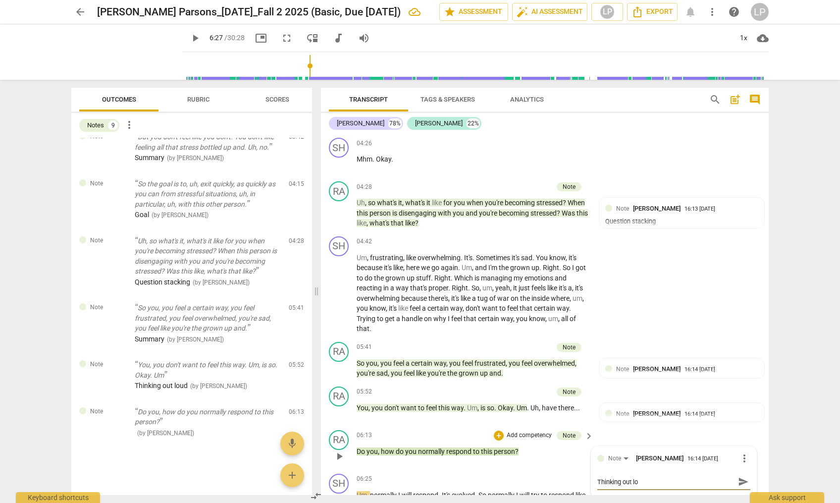
type textarea "Thinking out lou"
click at [738, 480] on span "send" at bounding box center [743, 481] width 11 height 11
click at [474, 450] on span "to" at bounding box center [477, 451] width 8 height 8
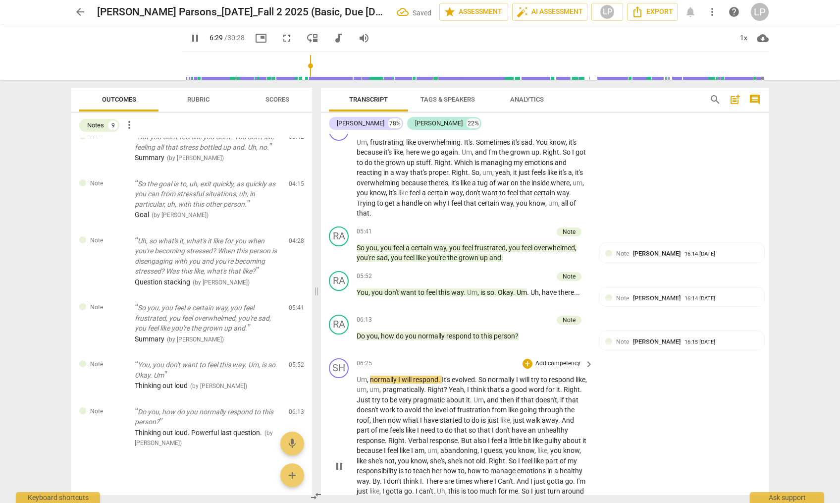
scroll to position [1492, 0]
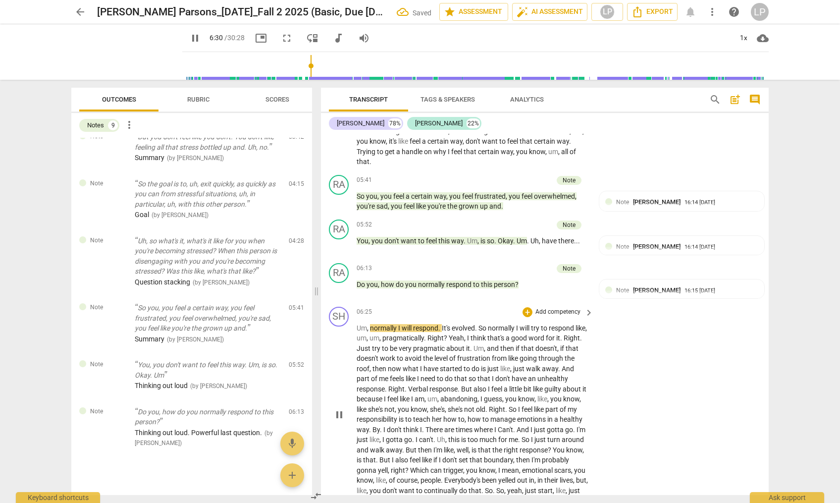
click at [449, 379] on span "do" at bounding box center [449, 379] width 9 height 8
click at [444, 427] on span "There" at bounding box center [435, 430] width 19 height 8
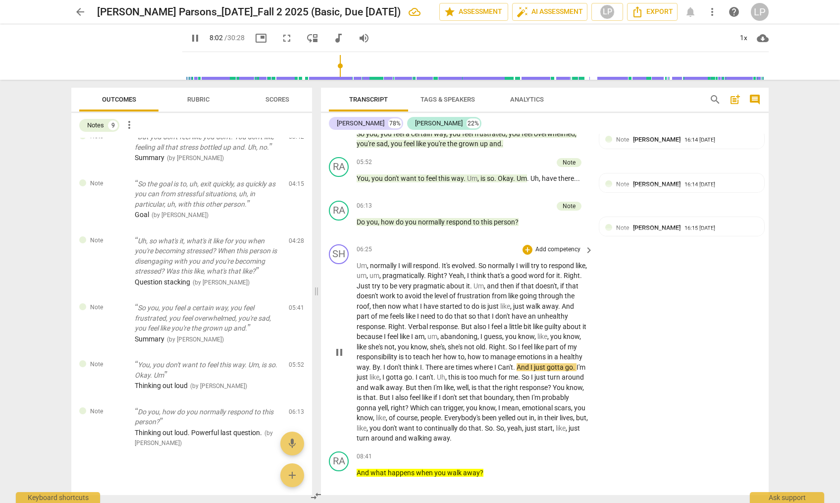
scroll to position [1587, 0]
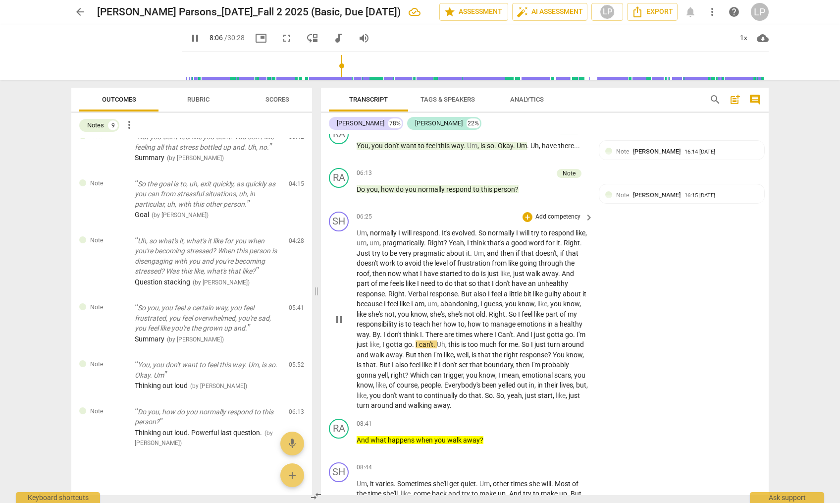
click at [431, 375] on span "Which" at bounding box center [420, 375] width 20 height 8
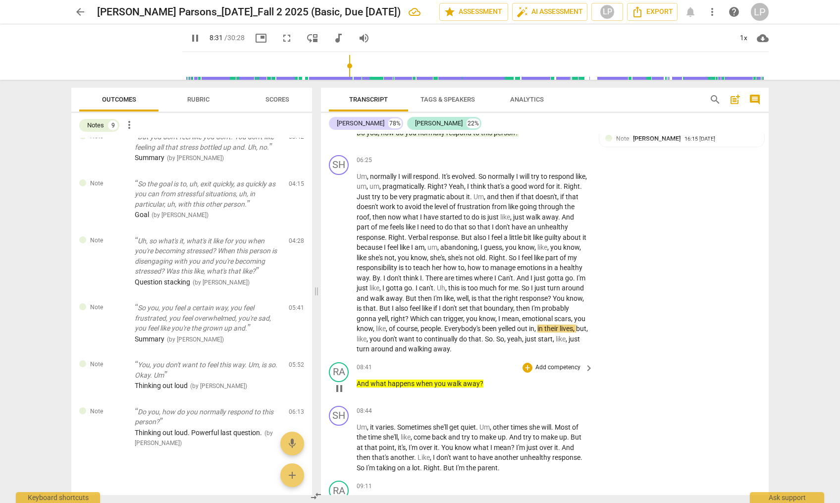
scroll to position [1613, 0]
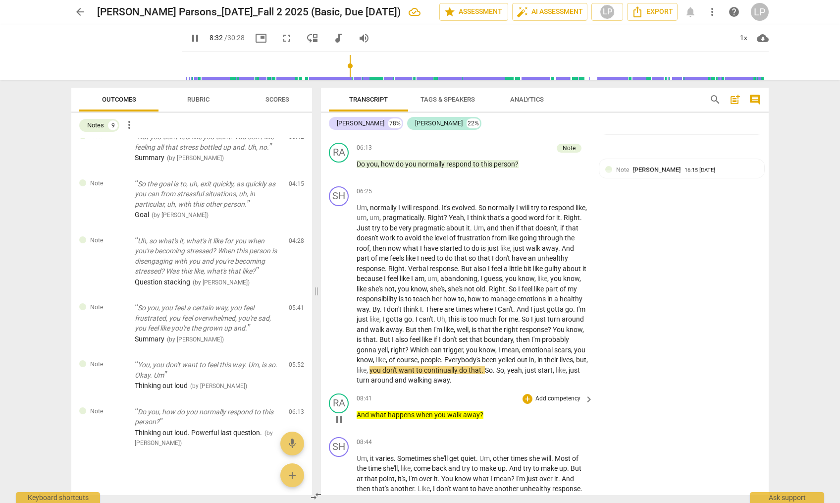
click at [540, 398] on p "Add competency" at bounding box center [558, 398] width 47 height 9
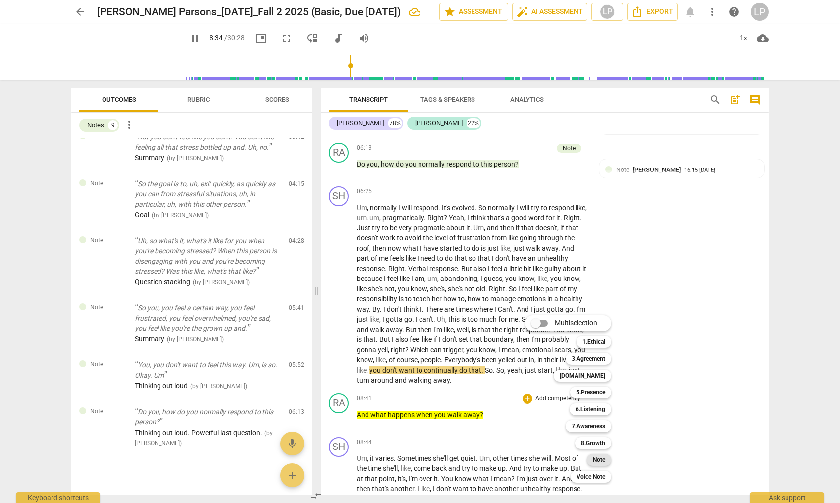
click at [598, 460] on b "Note" at bounding box center [599, 460] width 12 height 12
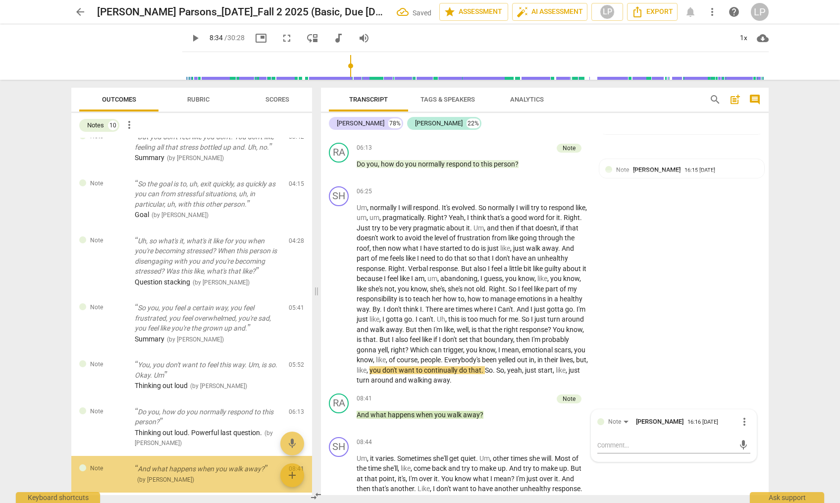
scroll to position [231, 0]
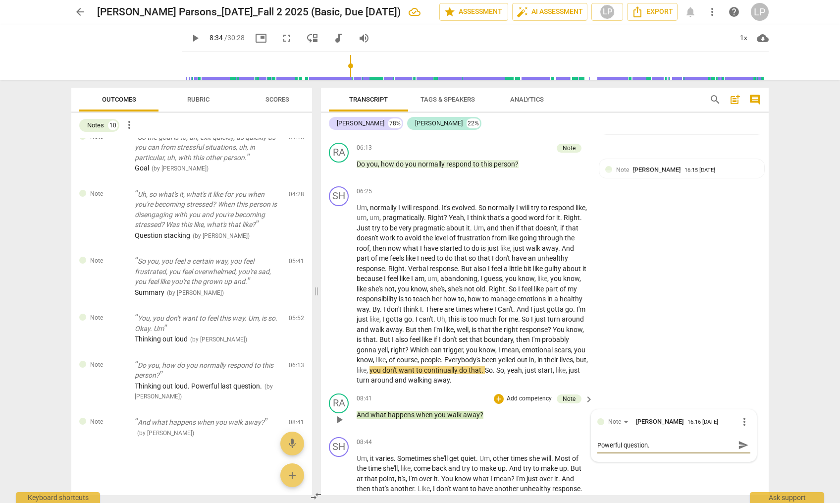
click at [738, 445] on span "send" at bounding box center [743, 444] width 11 height 11
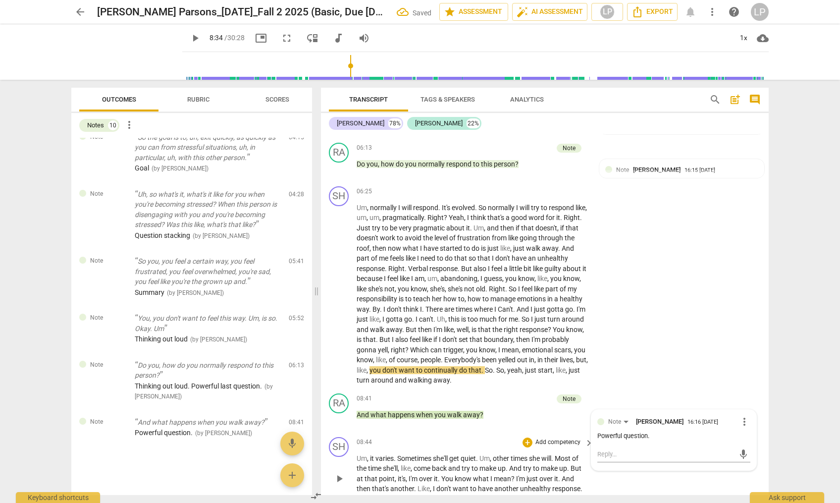
click at [452, 459] on span "get" at bounding box center [454, 458] width 11 height 8
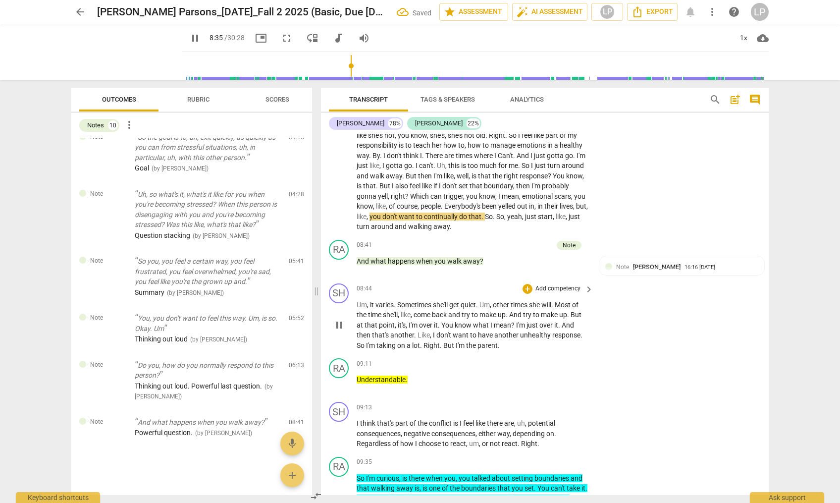
scroll to position [1884, 0]
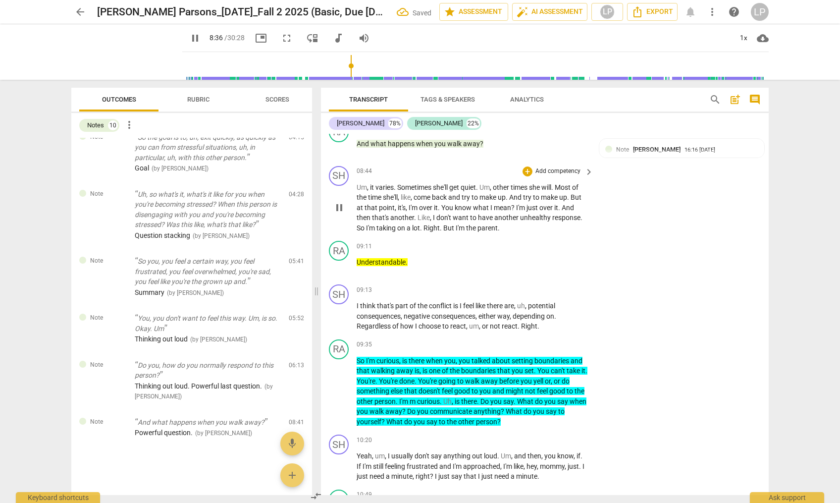
click at [402, 208] on span "it's" at bounding box center [402, 208] width 8 height 8
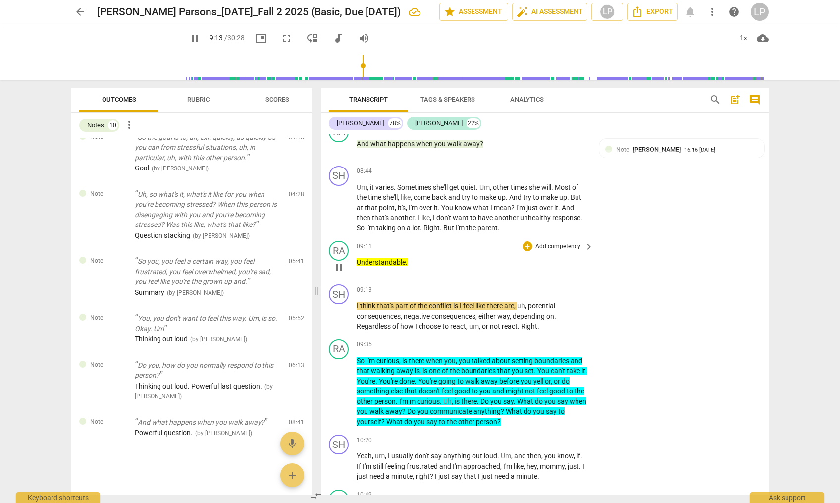
click at [558, 246] on p "Add competency" at bounding box center [558, 246] width 47 height 9
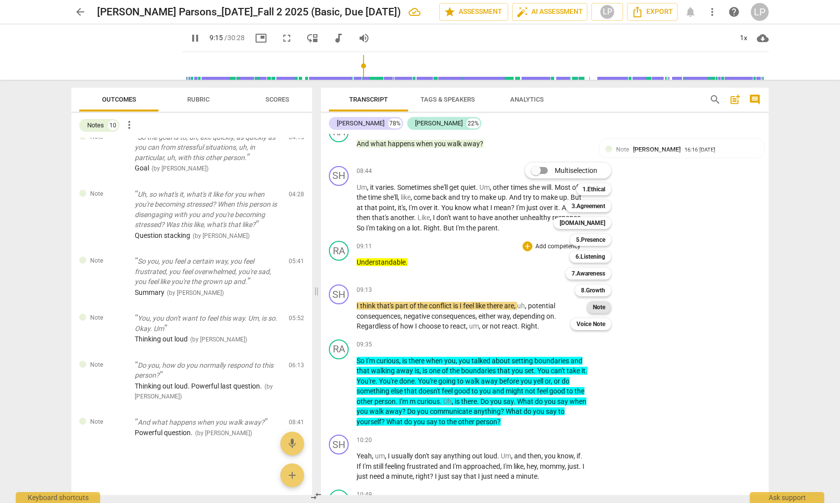
click at [599, 306] on b "Note" at bounding box center [599, 307] width 12 height 12
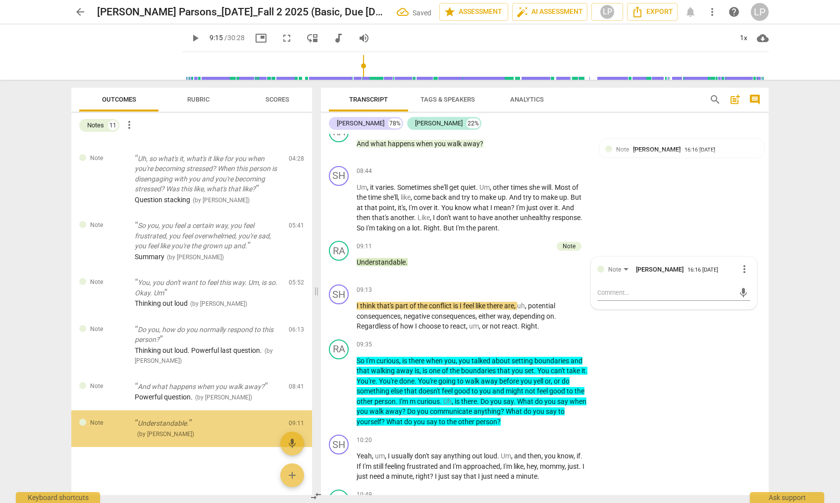
scroll to position [268, 0]
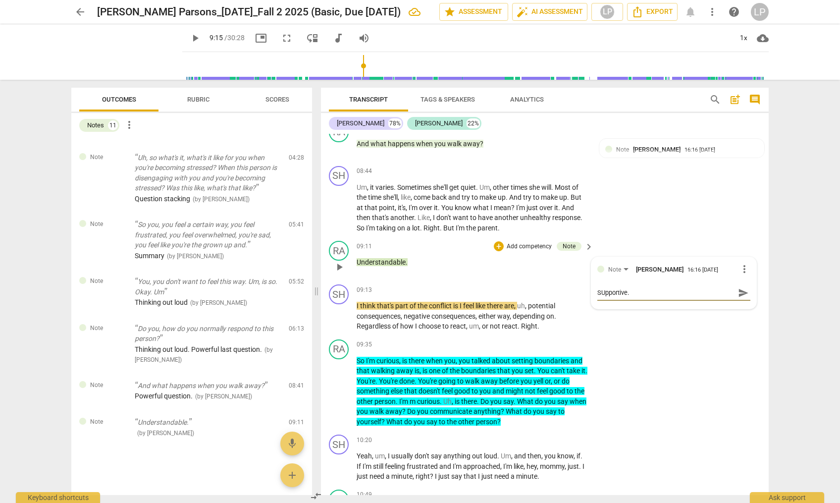
click at [602, 293] on textarea "SUpportive." at bounding box center [665, 292] width 137 height 9
click at [741, 293] on span "send" at bounding box center [743, 292] width 11 height 11
click at [456, 316] on span "consequences" at bounding box center [454, 316] width 44 height 8
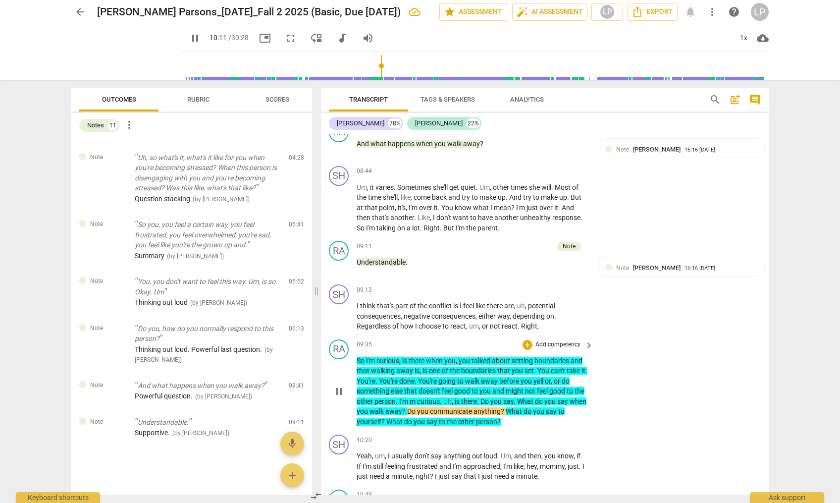
click at [548, 341] on p "Add competency" at bounding box center [558, 344] width 47 height 9
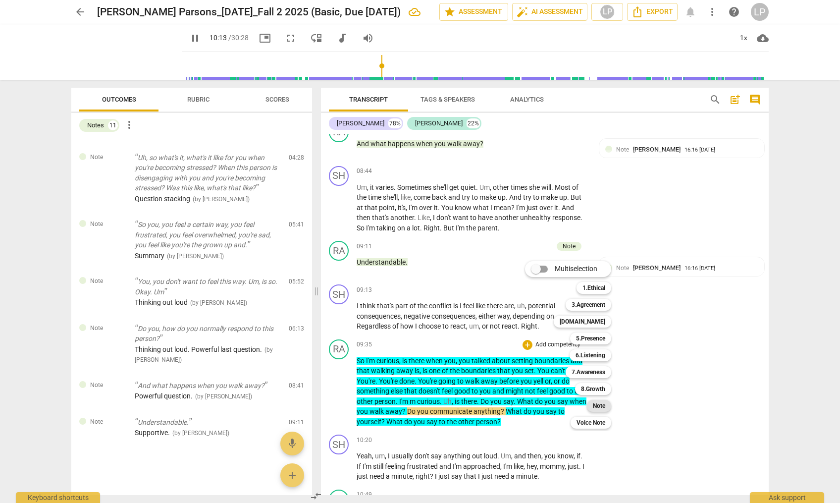
click at [598, 405] on b "Note" at bounding box center [599, 406] width 12 height 12
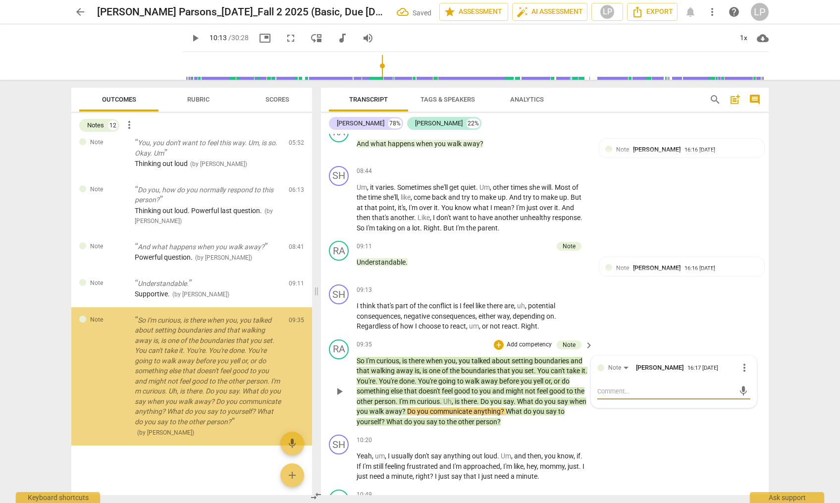
scroll to position [417, 0]
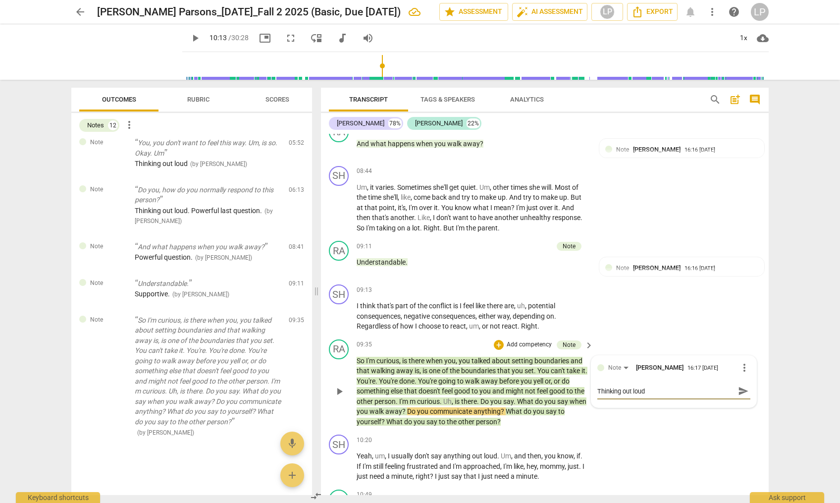
click at [597, 390] on textarea "Thinking out loud" at bounding box center [665, 390] width 137 height 9
click at [738, 390] on span "send" at bounding box center [743, 390] width 11 height 11
click at [440, 398] on span "curious" at bounding box center [428, 401] width 23 height 8
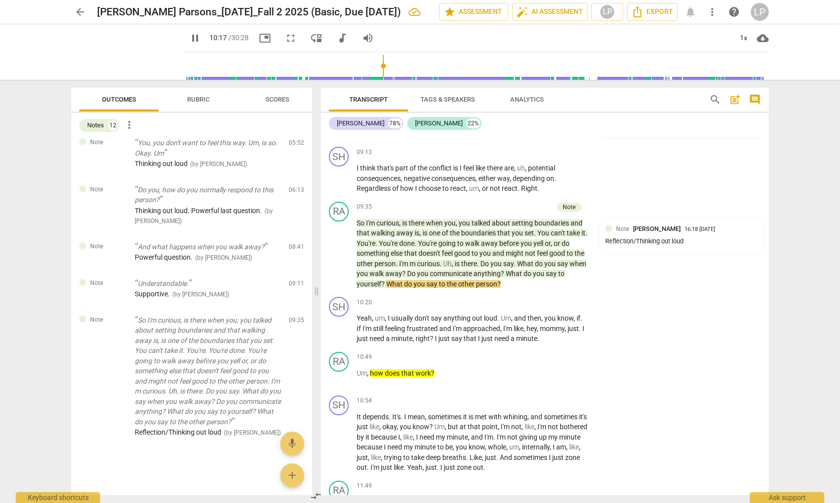
scroll to position [2046, 0]
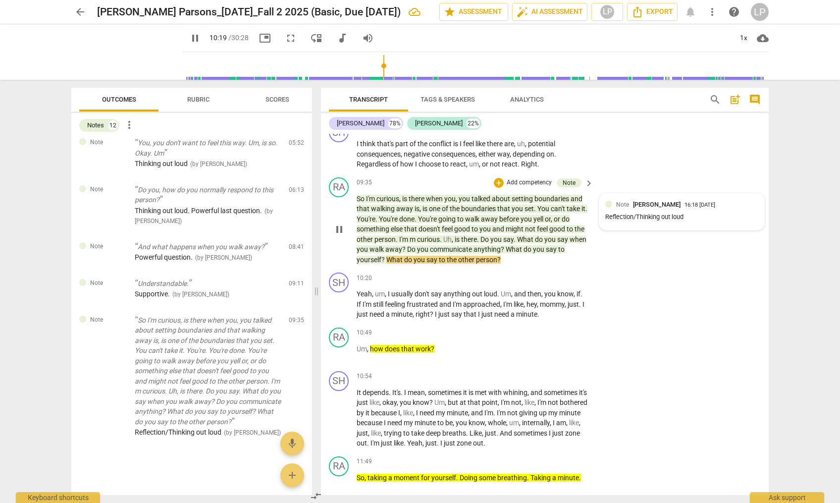
click at [658, 211] on div "Note Lillian Powell 16:18 09-12-2025 Reflection/Thinking out loud" at bounding box center [681, 212] width 153 height 24
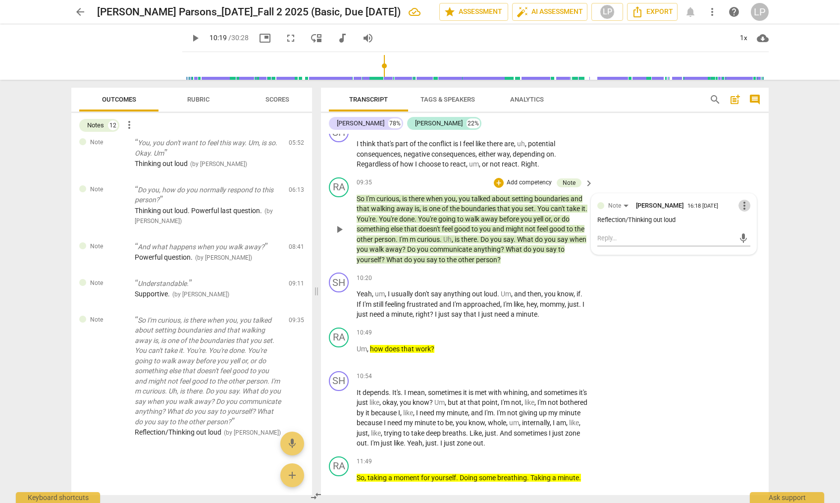
click at [744, 206] on span "more_vert" at bounding box center [745, 206] width 12 height 12
click at [746, 206] on li "Edit" at bounding box center [752, 205] width 34 height 19
click at [687, 226] on textarea "Reflection/Thinking out loud" at bounding box center [673, 228] width 153 height 9
click at [605, 250] on span "check_circle" at bounding box center [605, 250] width 12 height 12
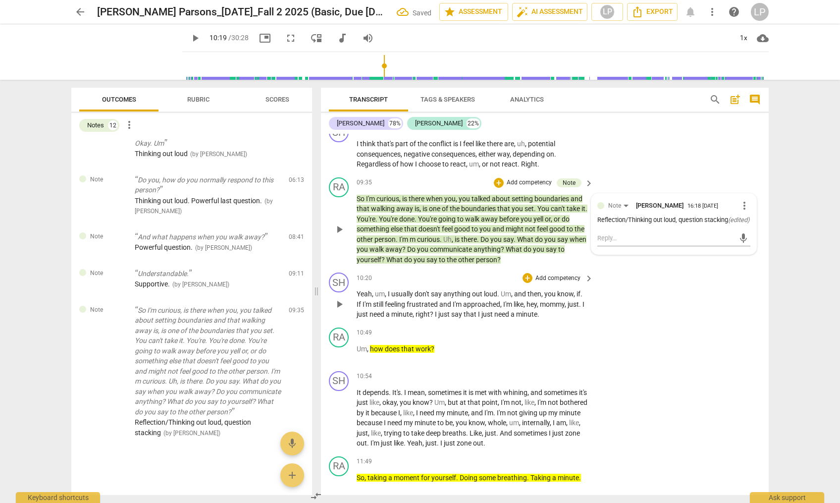
click at [496, 306] on span "approached" at bounding box center [481, 304] width 37 height 8
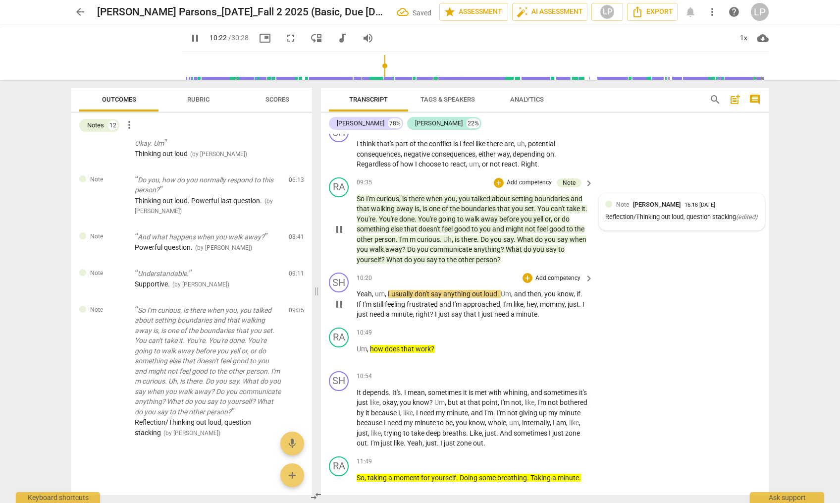
click at [435, 295] on span "say" at bounding box center [437, 294] width 12 height 8
click at [376, 351] on span "how" at bounding box center [377, 349] width 15 height 8
click at [375, 351] on span "how" at bounding box center [377, 349] width 15 height 8
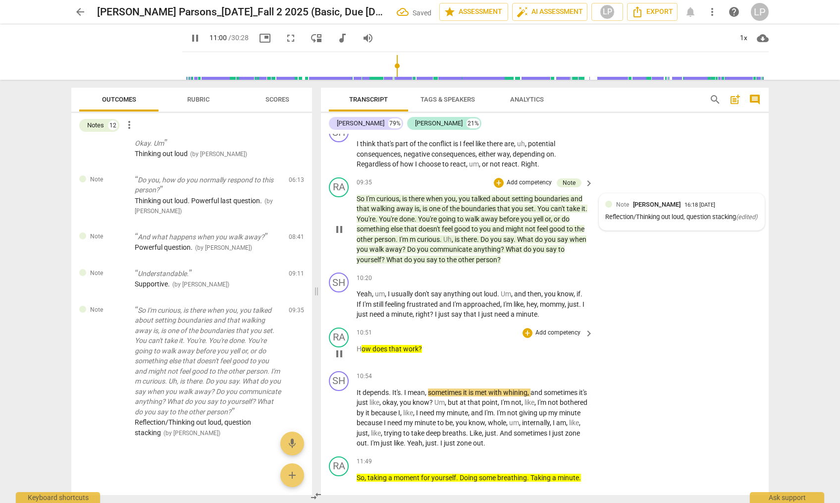
click at [554, 331] on p "Add competency" at bounding box center [558, 332] width 47 height 9
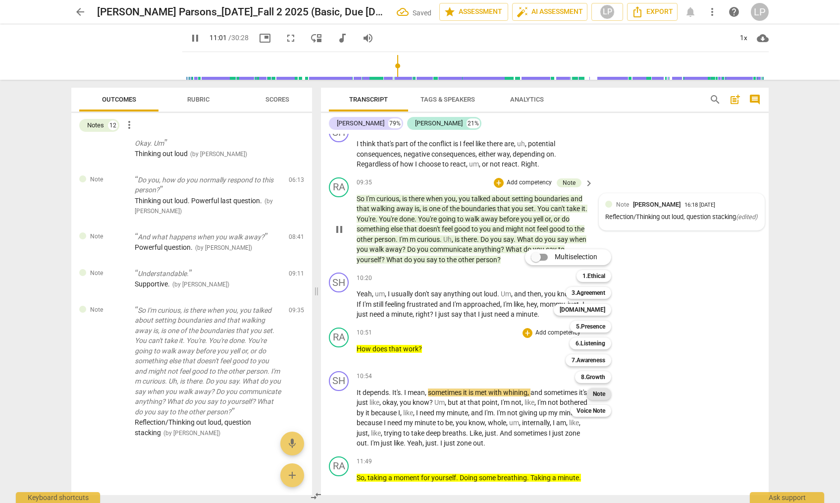
click at [598, 396] on b "Note" at bounding box center [599, 394] width 12 height 12
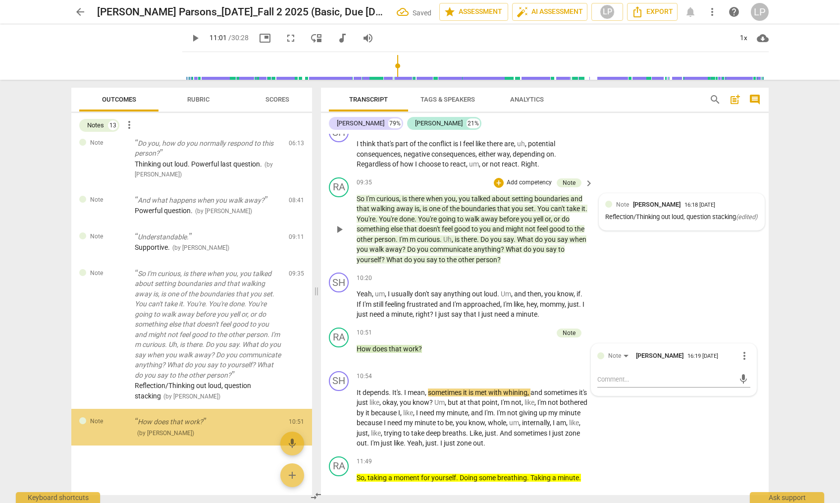
scroll to position [463, 0]
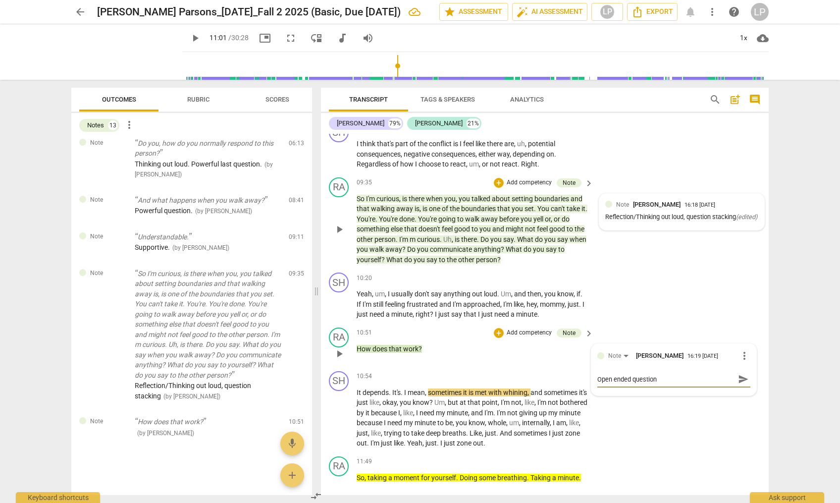
click at [738, 378] on span "send" at bounding box center [743, 379] width 11 height 11
click at [481, 406] on span "that" at bounding box center [475, 402] width 14 height 8
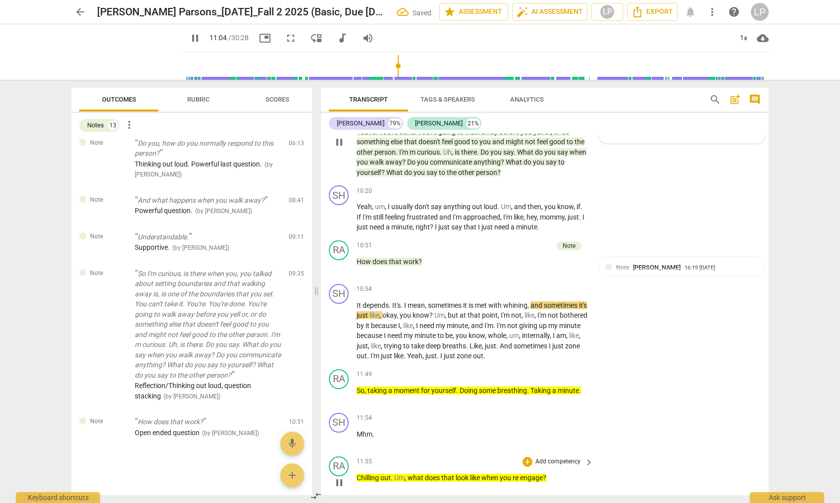
scroll to position [2263, 0]
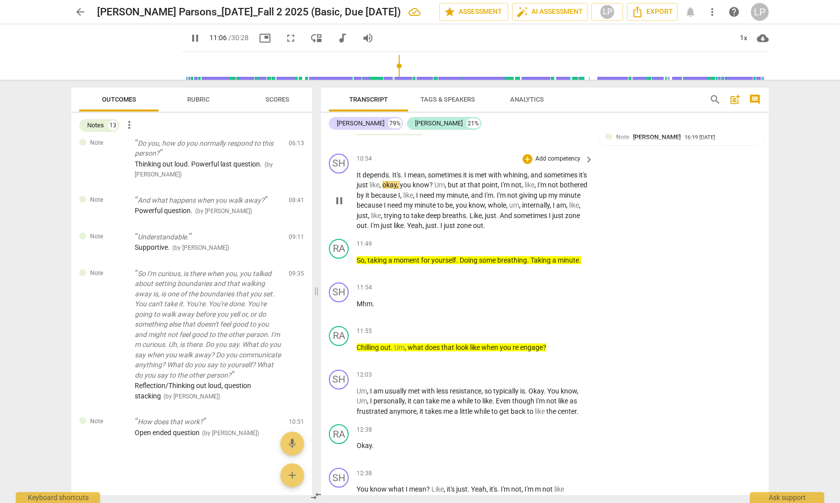
click at [437, 204] on span "minute" at bounding box center [426, 205] width 23 height 8
click at [584, 259] on p "So , taking a moment for yourself . Doing some breathing . Taking a minute ." at bounding box center [473, 260] width 232 height 10
click at [554, 241] on p "Add competency" at bounding box center [558, 244] width 47 height 9
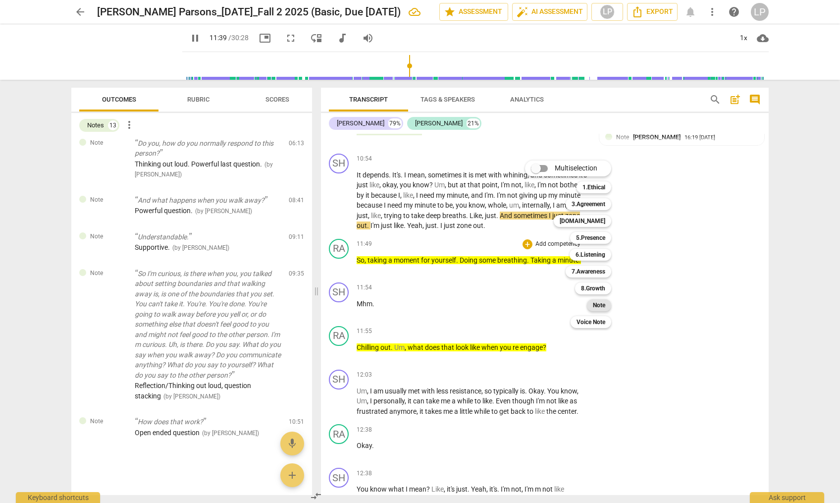
click at [595, 302] on b "Note" at bounding box center [599, 305] width 12 height 12
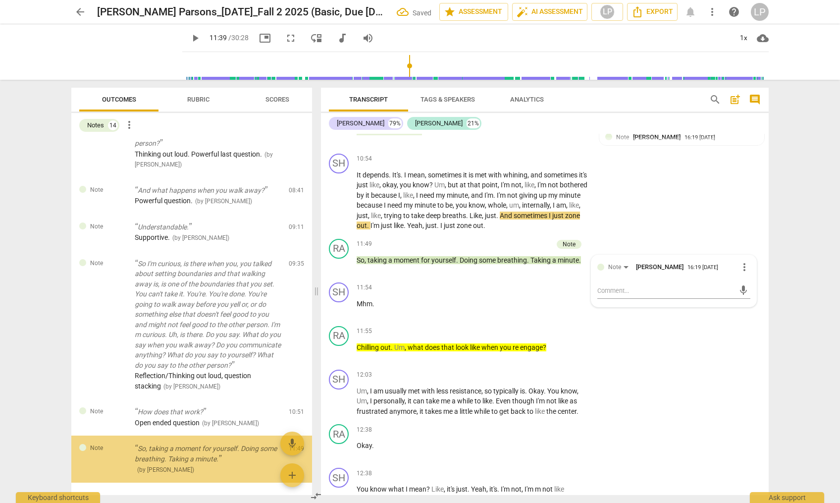
scroll to position [510, 0]
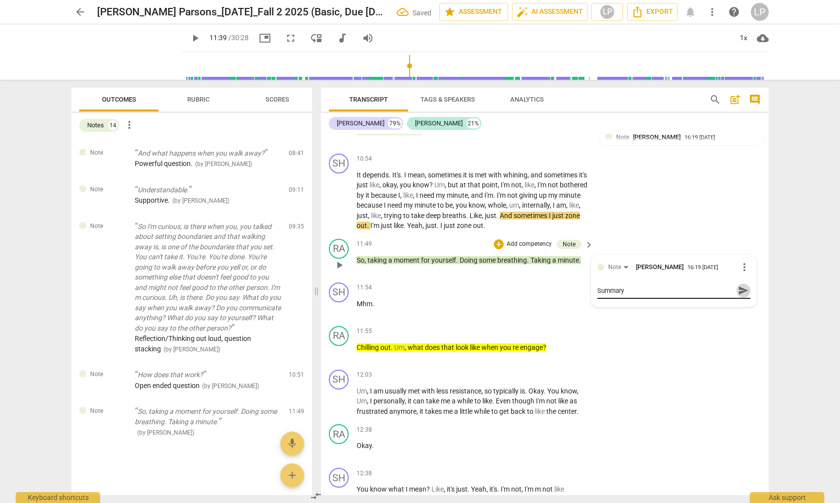
click at [738, 290] on span "send" at bounding box center [743, 290] width 11 height 11
click at [468, 346] on span "look" at bounding box center [463, 347] width 14 height 8
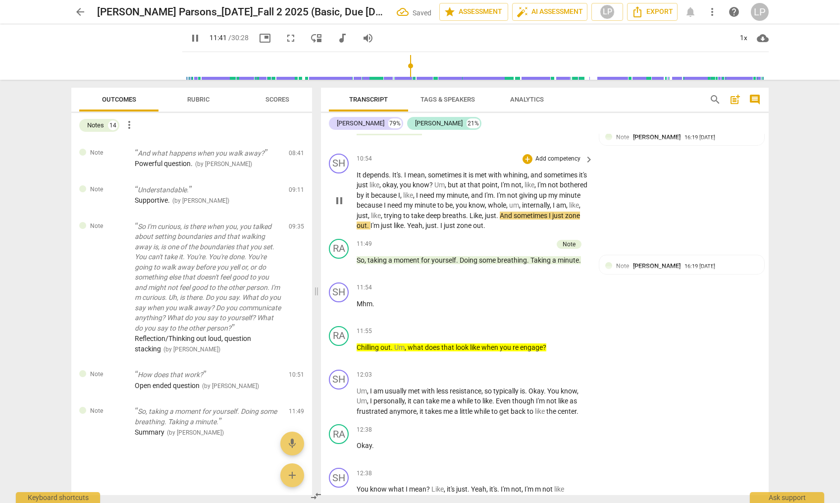
click at [394, 224] on span "just" at bounding box center [387, 225] width 13 height 8
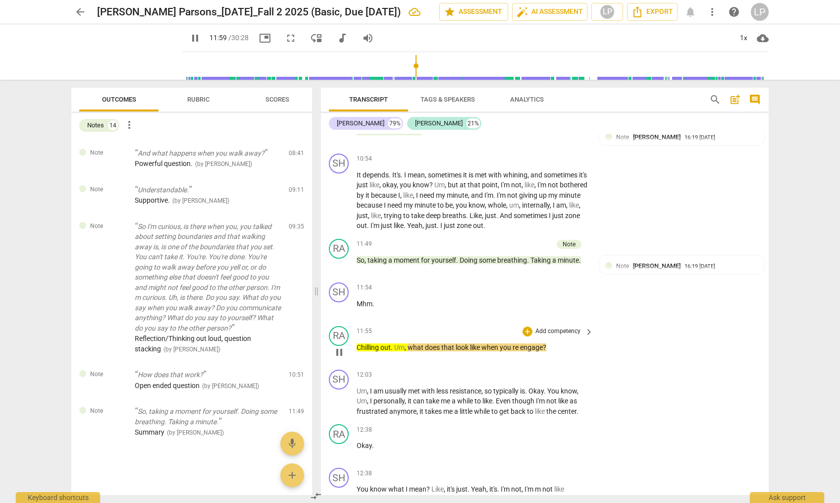
click at [550, 332] on p "Add competency" at bounding box center [558, 331] width 47 height 9
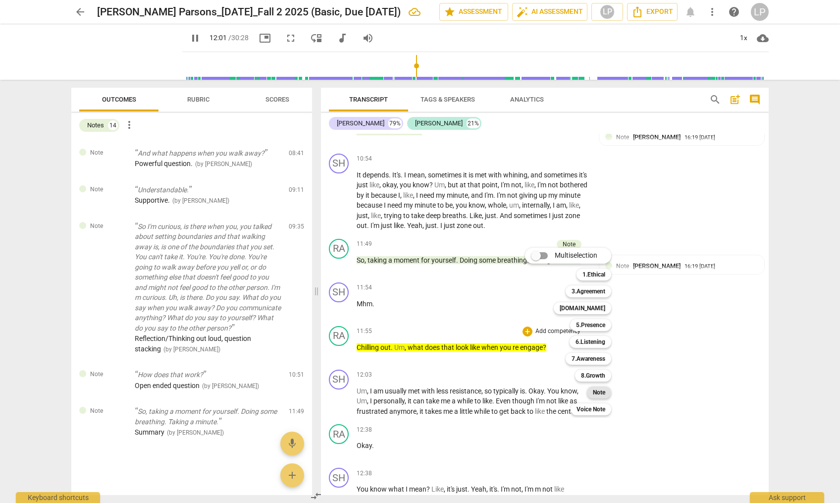
click at [598, 391] on b "Note" at bounding box center [599, 392] width 12 height 12
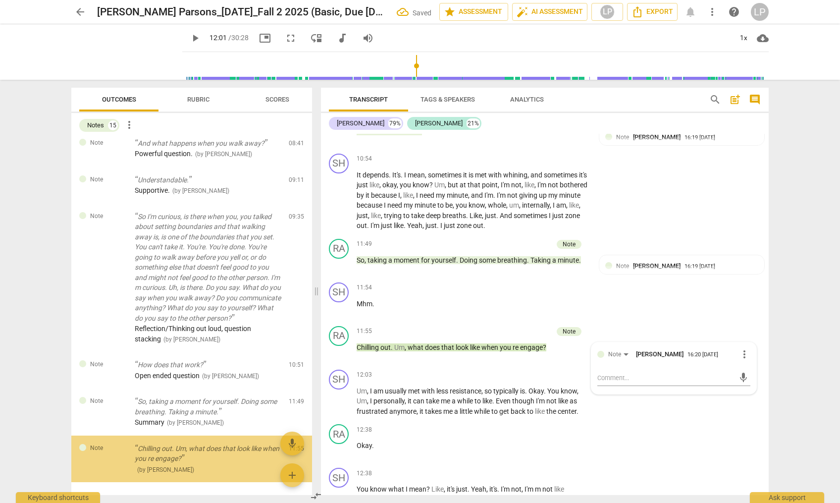
scroll to position [557, 0]
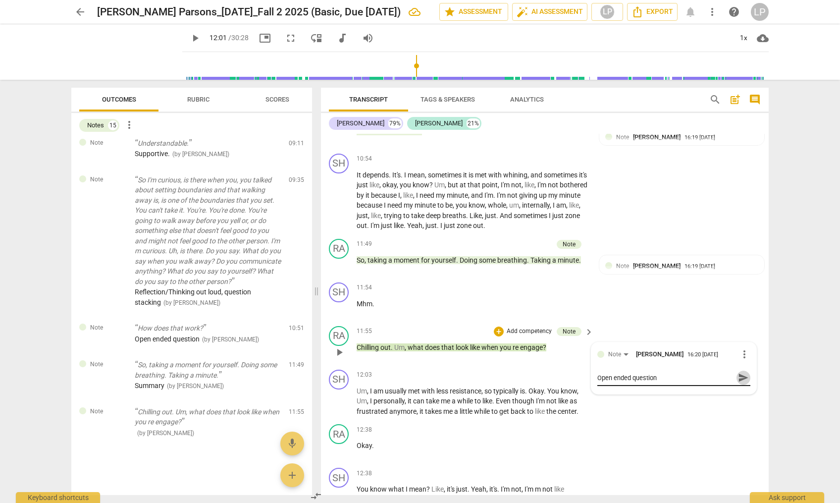
click at [738, 378] on span "send" at bounding box center [743, 377] width 11 height 11
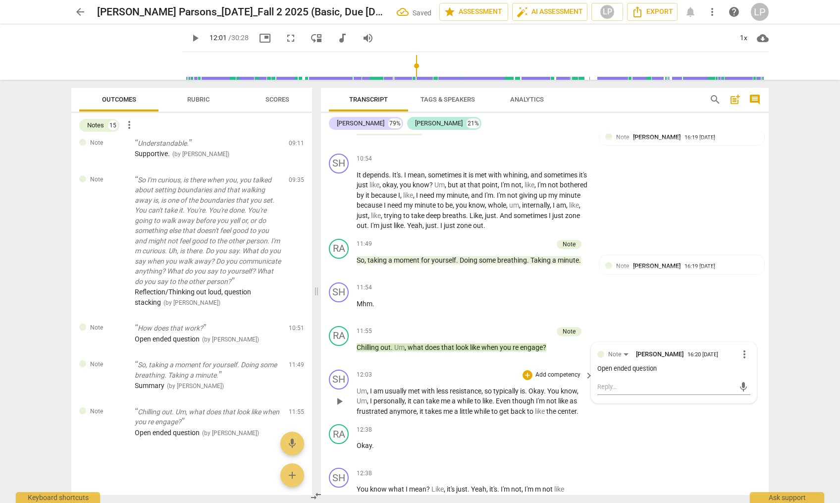
click at [455, 392] on span "resistance" at bounding box center [466, 391] width 32 height 8
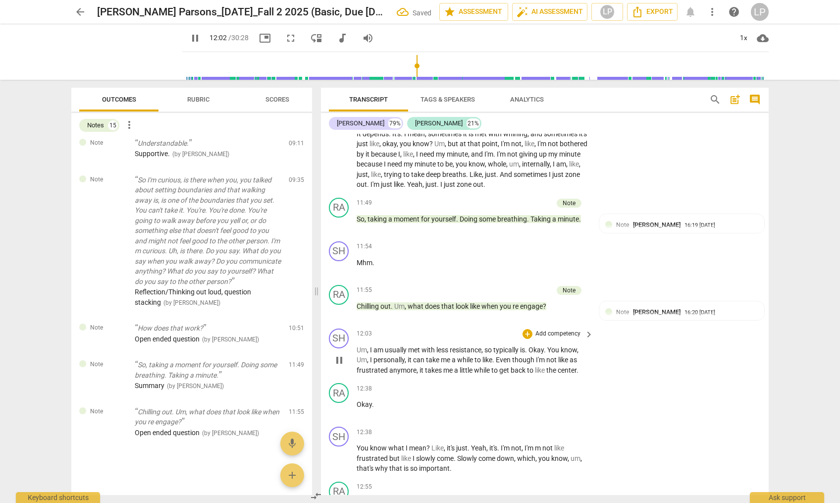
scroll to position [2339, 0]
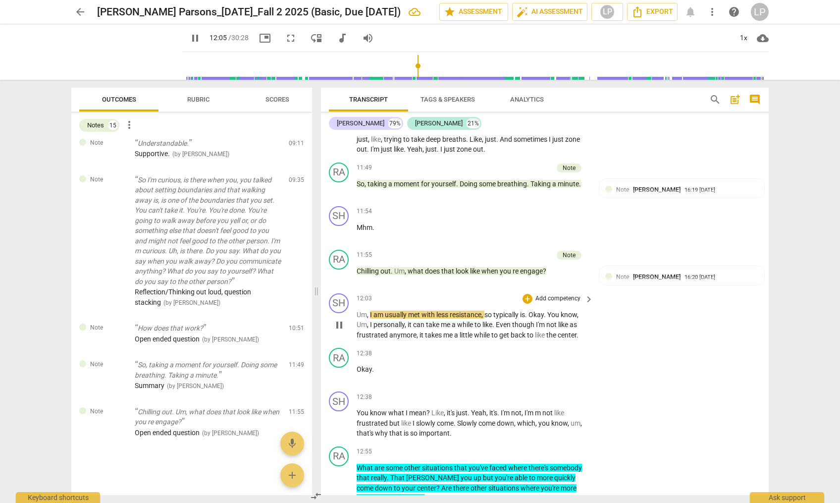
click at [449, 331] on span "me" at bounding box center [448, 335] width 11 height 8
click at [448, 332] on span "me" at bounding box center [448, 335] width 11 height 8
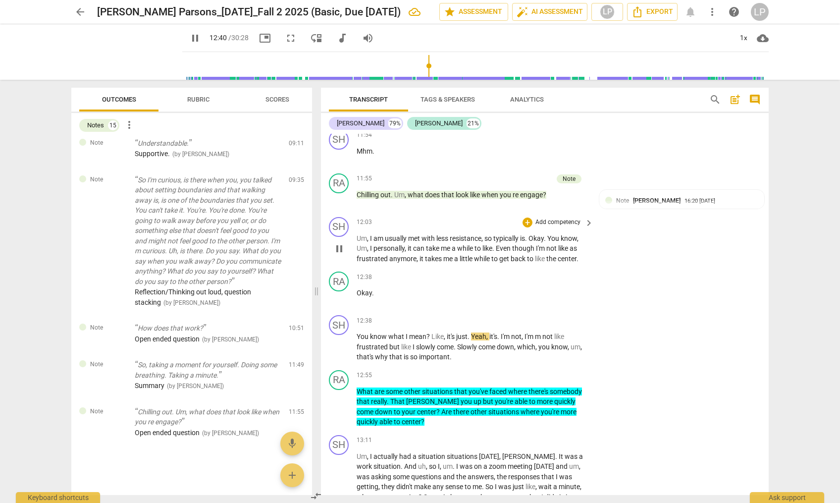
scroll to position [2433, 0]
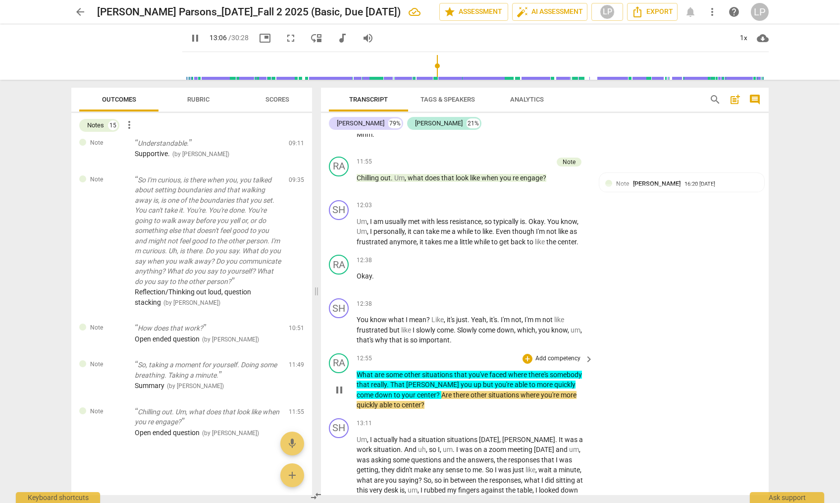
click at [550, 357] on p "Add competency" at bounding box center [558, 358] width 47 height 9
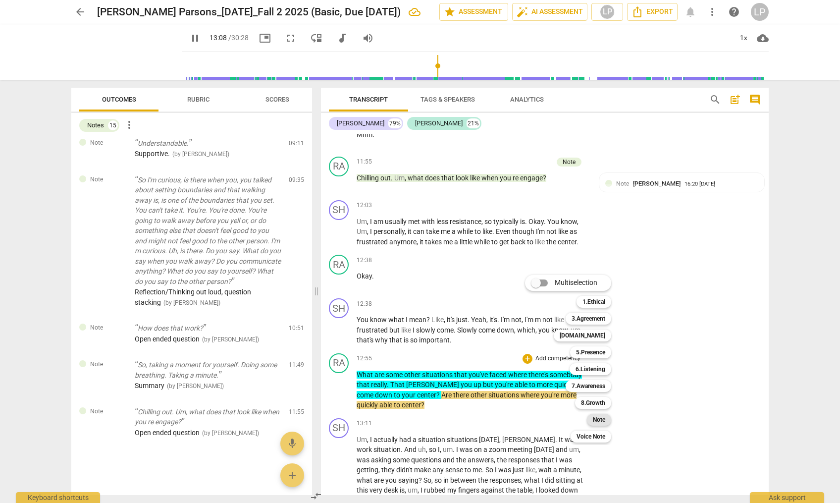
click at [597, 421] on b "Note" at bounding box center [599, 420] width 12 height 12
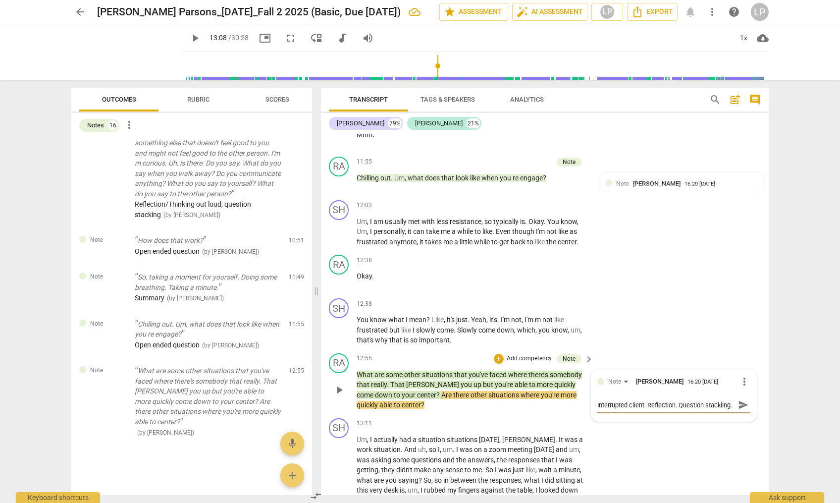
scroll to position [8, 0]
click at [614, 406] on textarea "Interrupted client. Reflection. Question stackiing." at bounding box center [665, 404] width 137 height 9
click at [743, 407] on span "send" at bounding box center [743, 404] width 11 height 11
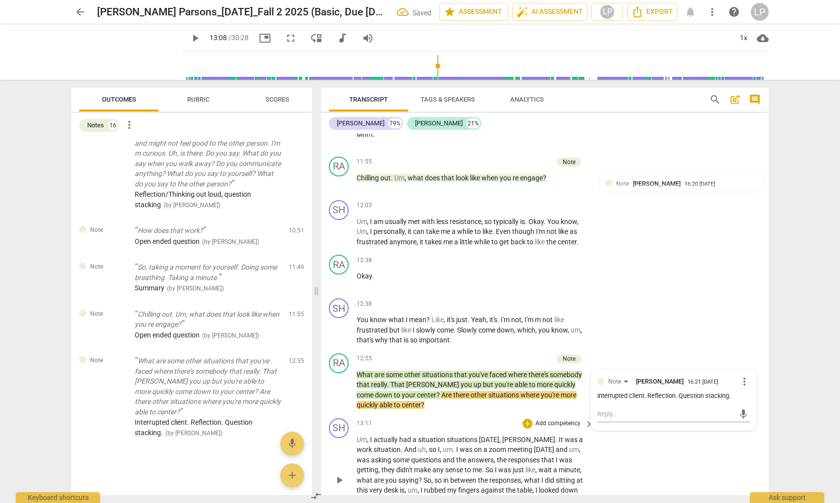
click at [443, 451] on span "um" at bounding box center [448, 449] width 10 height 8
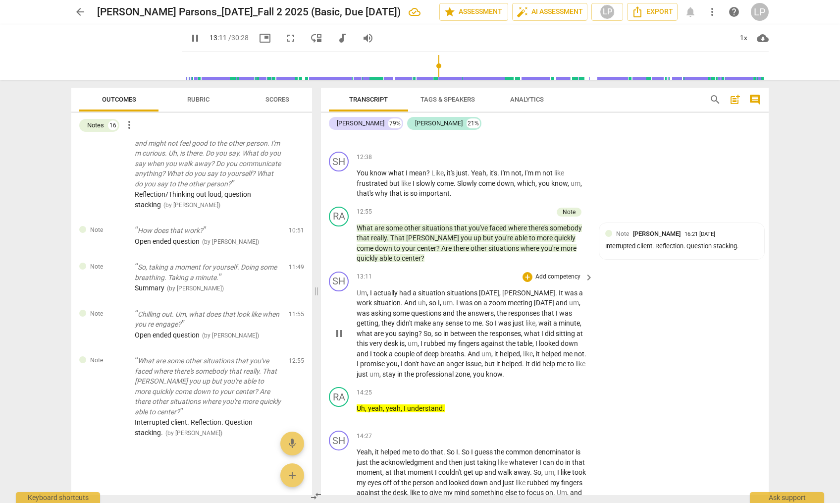
scroll to position [2581, 0]
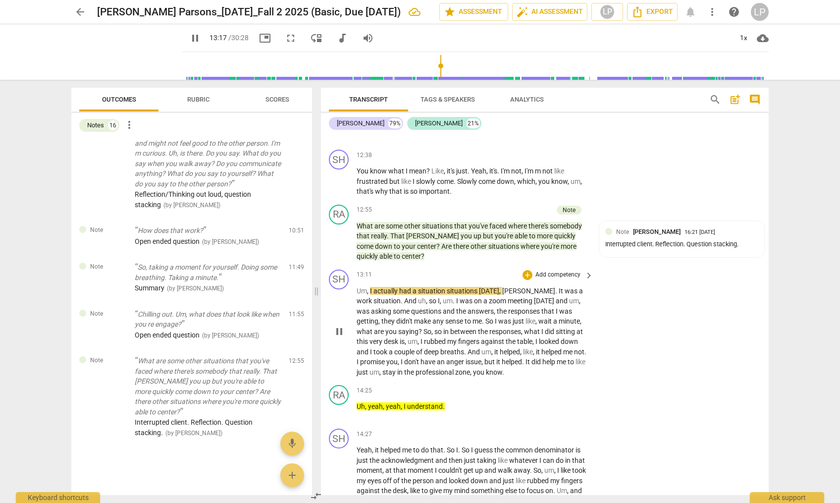
click at [434, 335] on p "Um , I actually had a situation situations [DATE] , [PERSON_NAME] . It was a wo…" at bounding box center [473, 332] width 232 height 92
click at [440, 351] on span "breaths" at bounding box center [452, 352] width 24 height 8
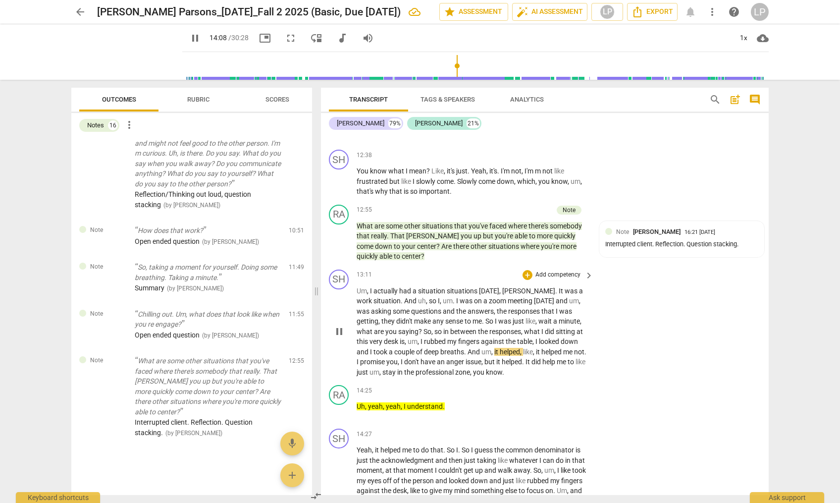
click at [429, 373] on span "professional" at bounding box center [436, 372] width 40 height 8
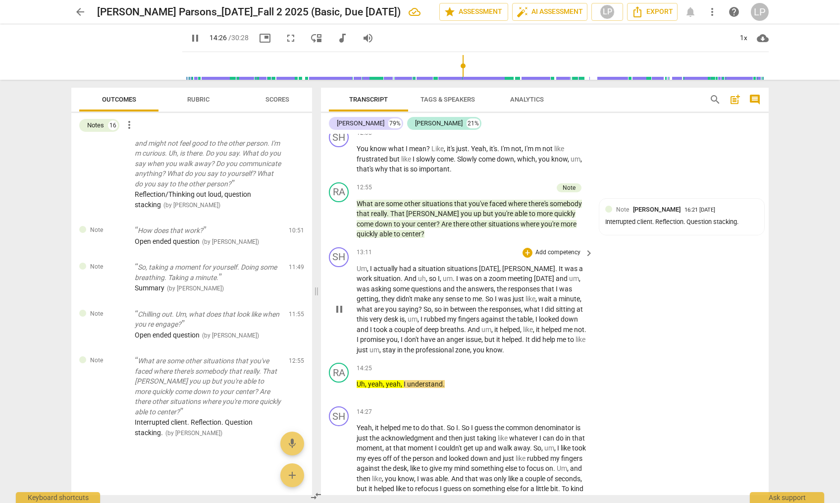
scroll to position [2611, 0]
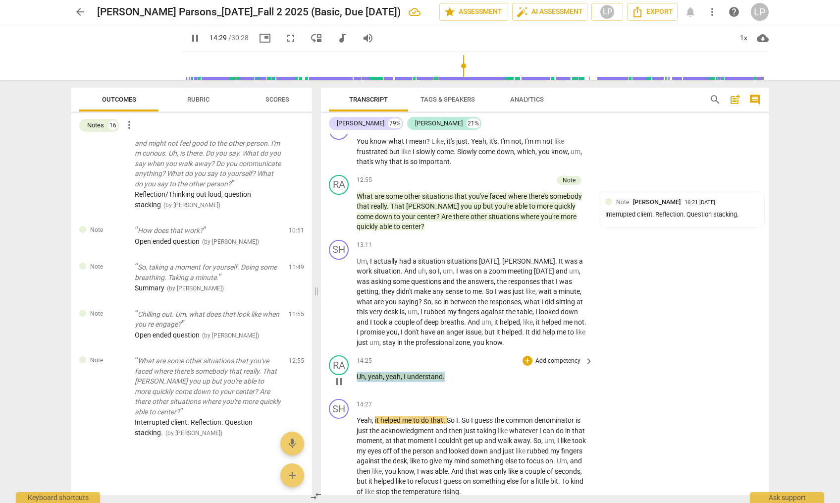
drag, startPoint x: 446, startPoint y: 377, endPoint x: 357, endPoint y: 379, distance: 89.2
click at [357, 379] on p "Uh , yeah , yeah , I understand ." at bounding box center [473, 377] width 232 height 10
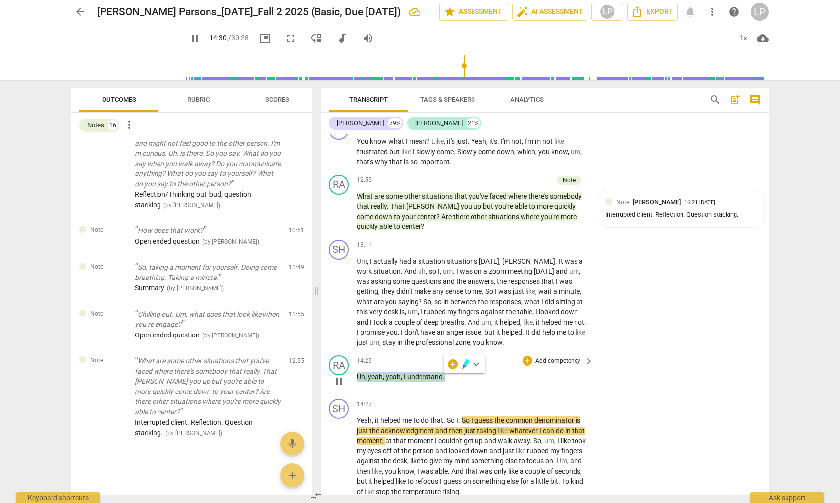
click at [542, 361] on p "Add competency" at bounding box center [558, 361] width 47 height 9
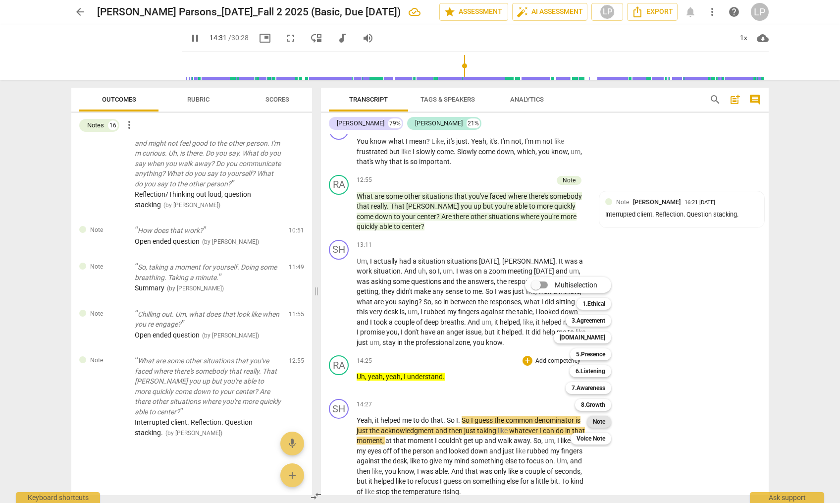
click at [597, 419] on b "Note" at bounding box center [599, 422] width 12 height 12
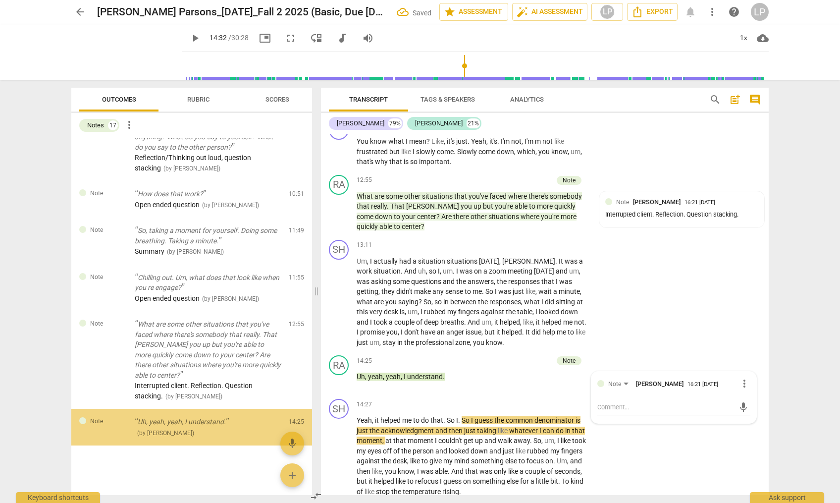
scroll to position [691, 0]
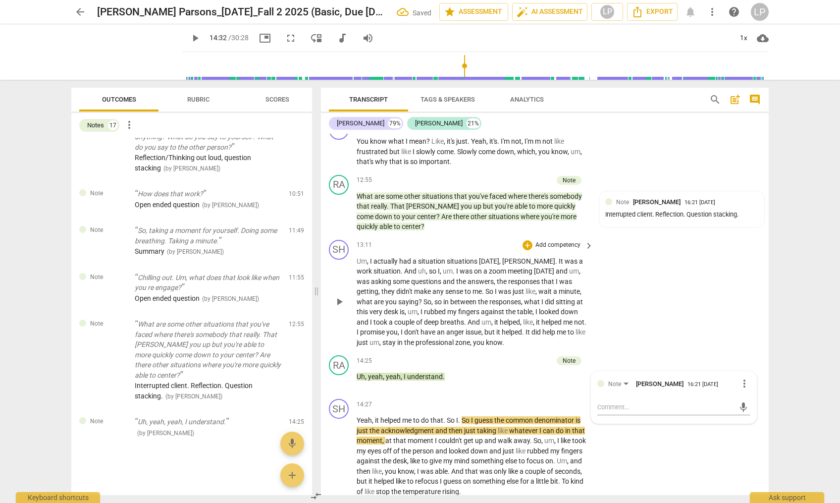
click at [473, 340] on span "," at bounding box center [471, 342] width 3 height 8
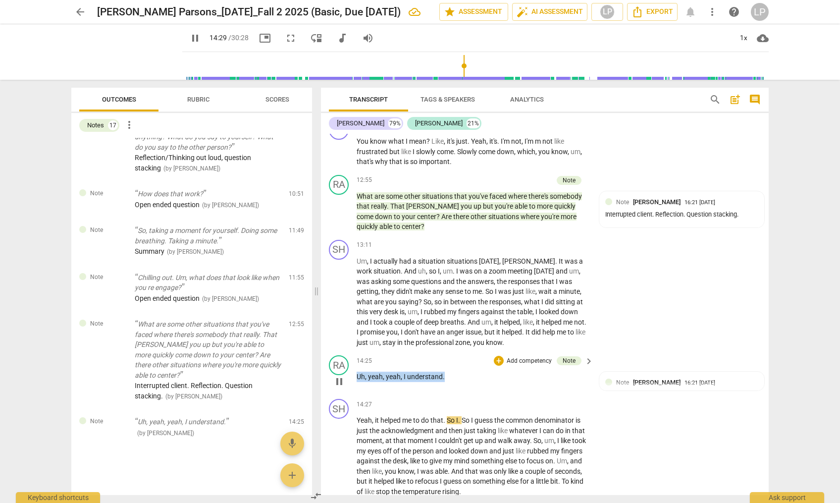
drag, startPoint x: 446, startPoint y: 380, endPoint x: 357, endPoint y: 380, distance: 89.7
click at [357, 380] on p "Uh , yeah , yeah , I understand ." at bounding box center [473, 377] width 232 height 10
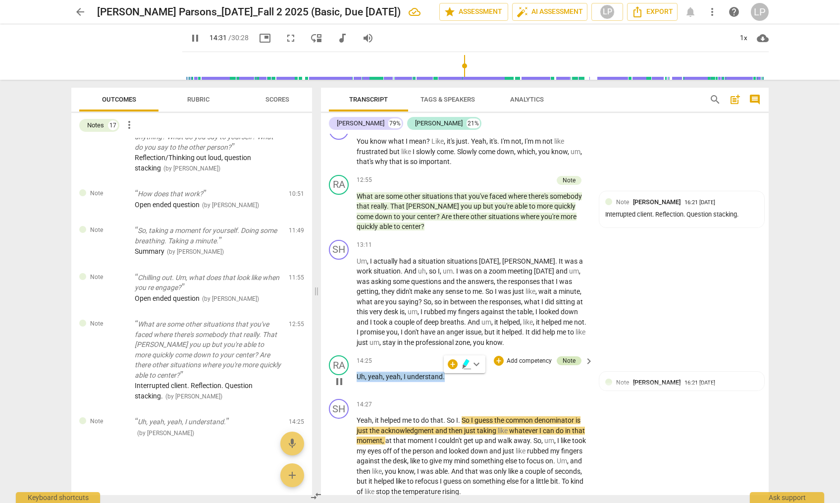
click at [568, 360] on div "Note" at bounding box center [569, 360] width 13 height 9
click at [740, 410] on span "send" at bounding box center [743, 407] width 11 height 11
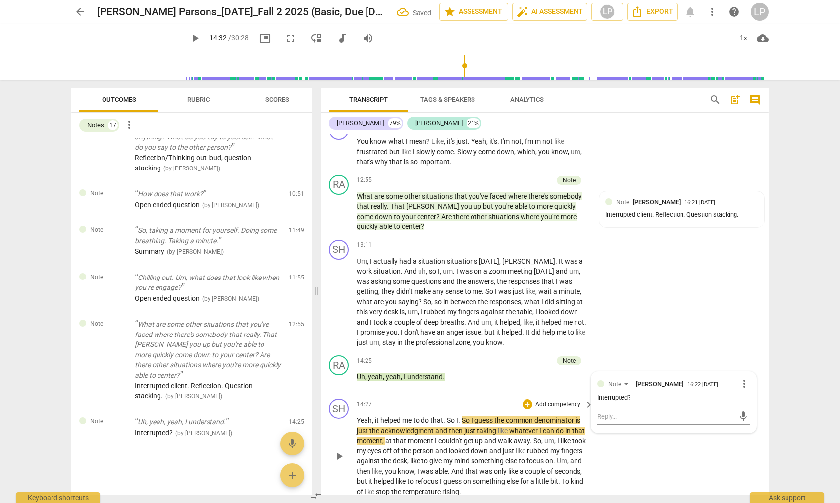
click at [482, 432] on span "taking" at bounding box center [487, 431] width 21 height 8
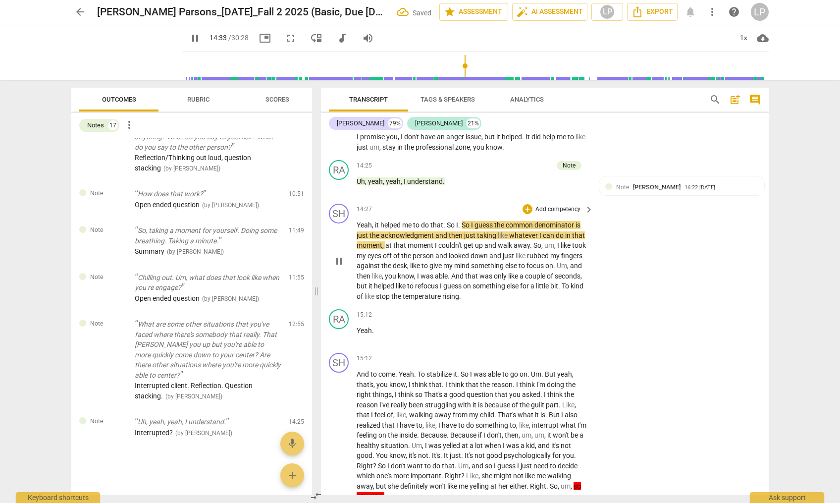
scroll to position [2807, 0]
click at [414, 277] on span "know" at bounding box center [406, 275] width 16 height 8
click at [407, 283] on span "like" at bounding box center [401, 285] width 11 height 8
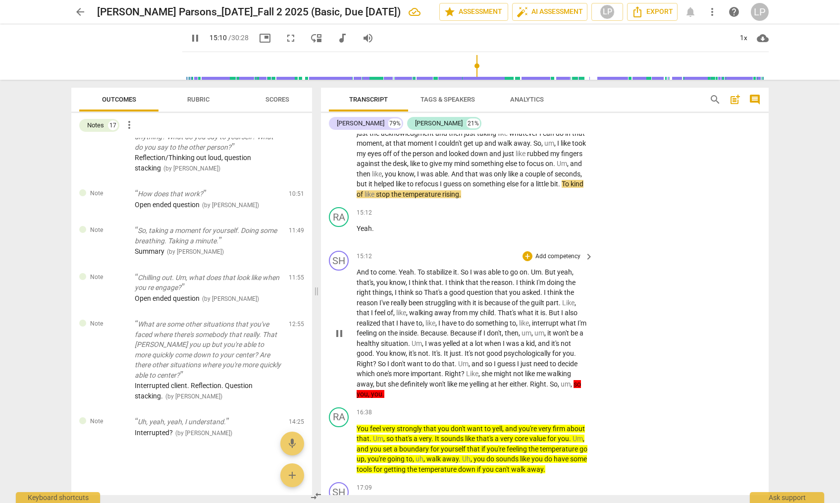
scroll to position [2915, 0]
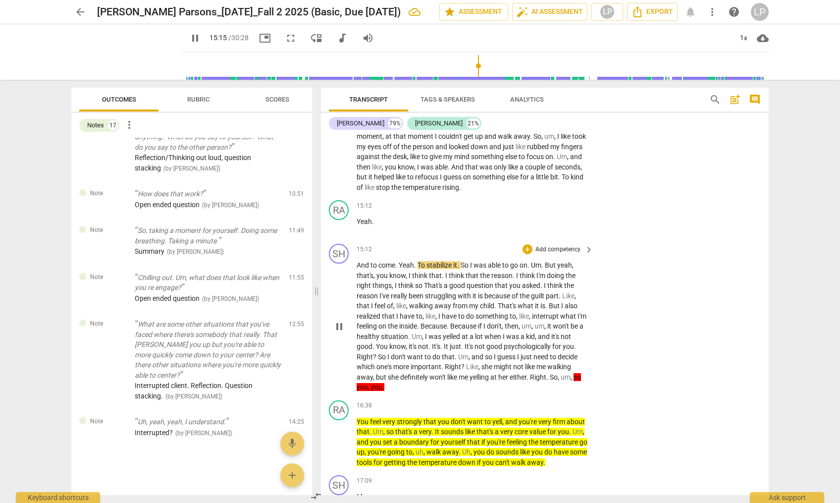
click at [411, 369] on span "more" at bounding box center [401, 367] width 17 height 8
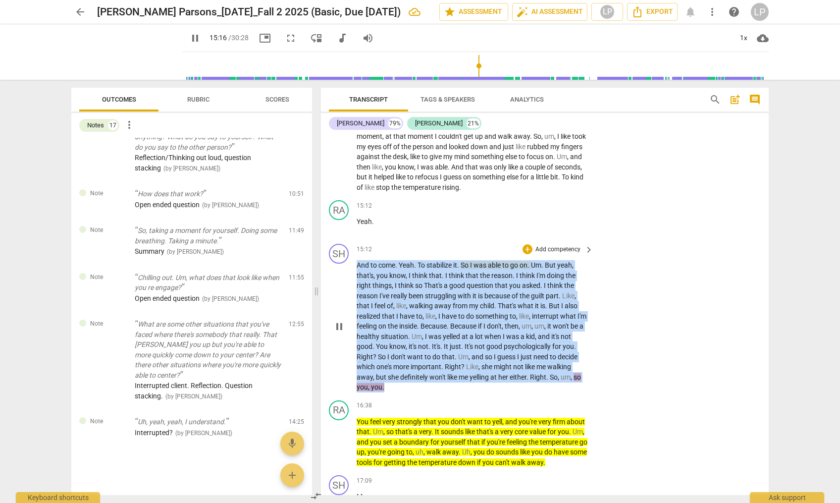
click at [411, 369] on span "more" at bounding box center [401, 367] width 17 height 8
click at [469, 359] on span "Um" at bounding box center [463, 357] width 10 height 8
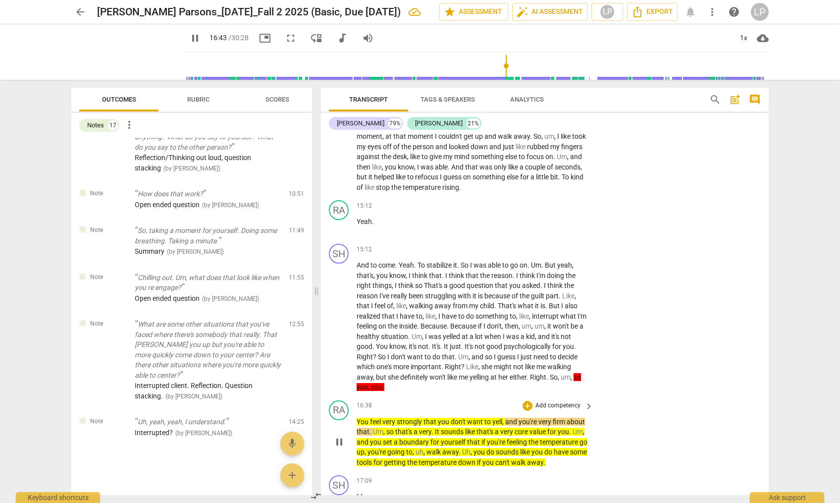
click at [548, 405] on p "Add competency" at bounding box center [558, 405] width 47 height 9
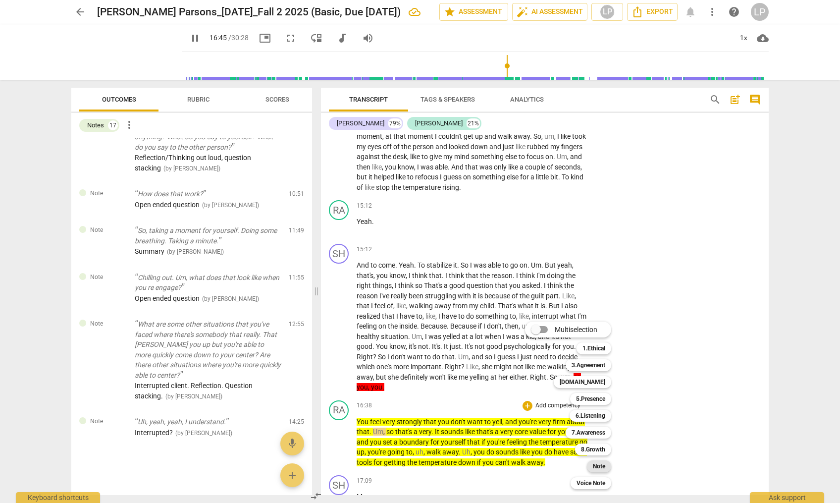
click at [596, 467] on b "Note" at bounding box center [599, 466] width 12 height 12
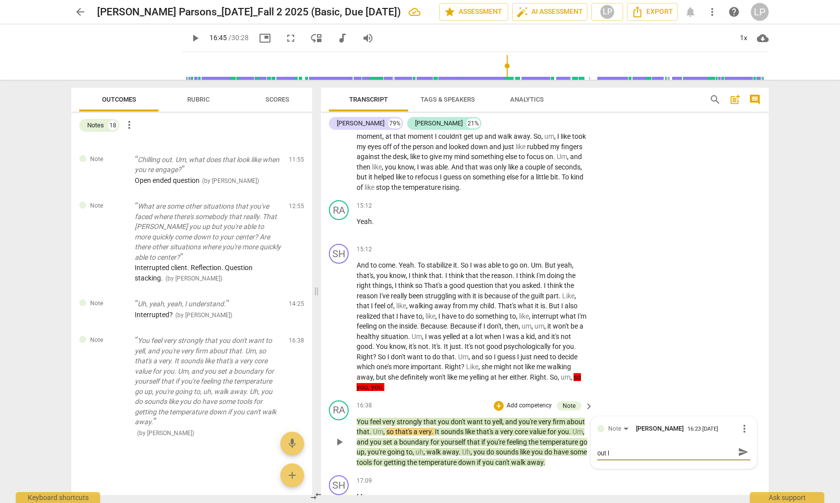
scroll to position [0, 0]
click at [739, 454] on span "send" at bounding box center [743, 456] width 11 height 11
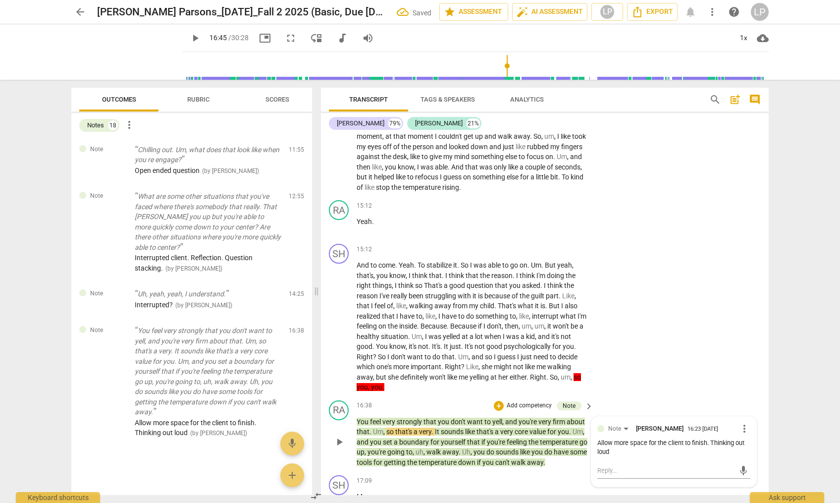
click at [488, 429] on span "that's" at bounding box center [486, 432] width 18 height 8
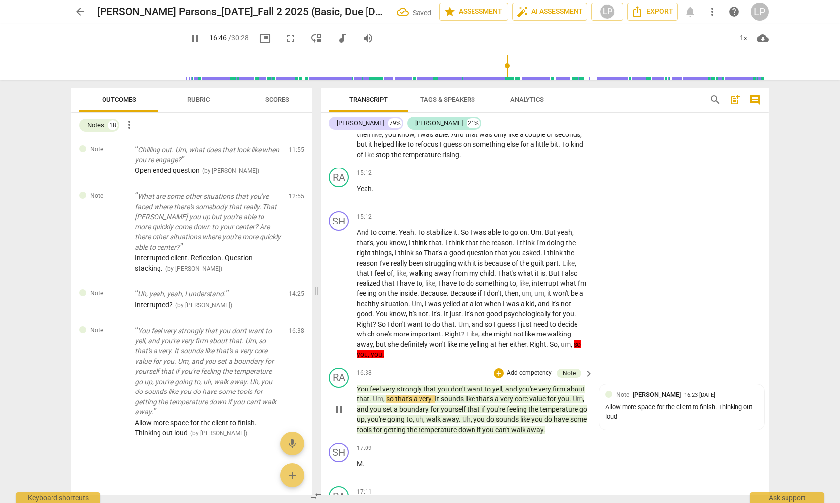
scroll to position [2992, 0]
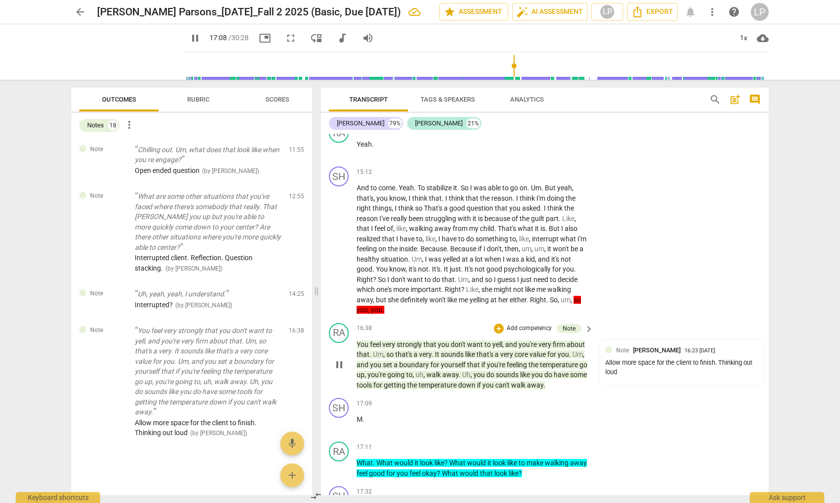
click at [403, 339] on p "You feel very strongly that you don't want to yell , and you're very firm about…" at bounding box center [473, 364] width 232 height 51
click at [403, 341] on span "strongly" at bounding box center [410, 344] width 27 height 8
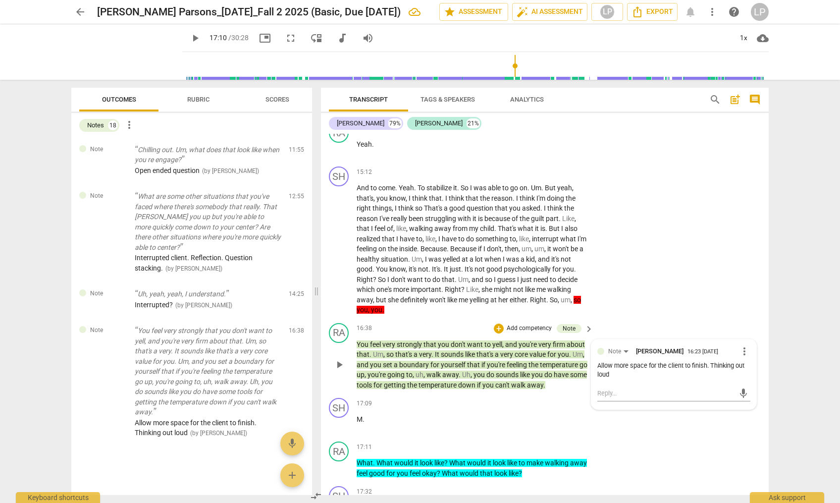
click at [403, 341] on span "strongly" at bounding box center [410, 344] width 27 height 8
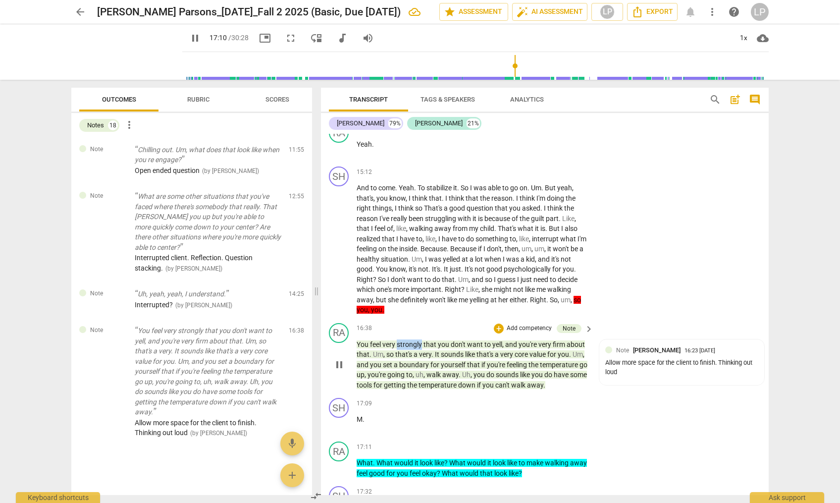
click at [403, 341] on span "strongly" at bounding box center [410, 344] width 27 height 8
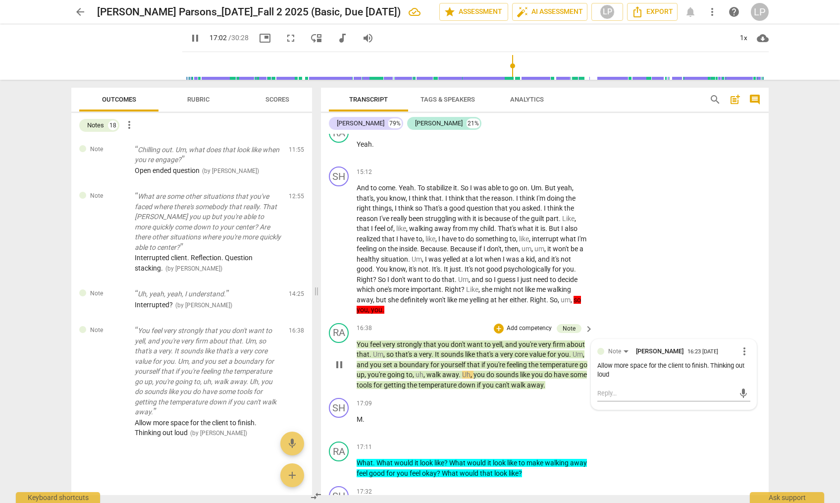
click at [740, 350] on span "more_vert" at bounding box center [745, 351] width 12 height 12
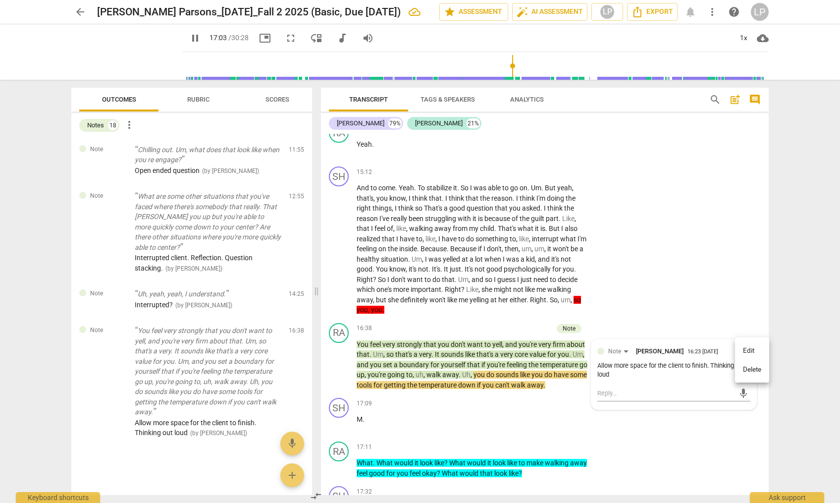
click at [749, 349] on li "Edit" at bounding box center [752, 350] width 34 height 19
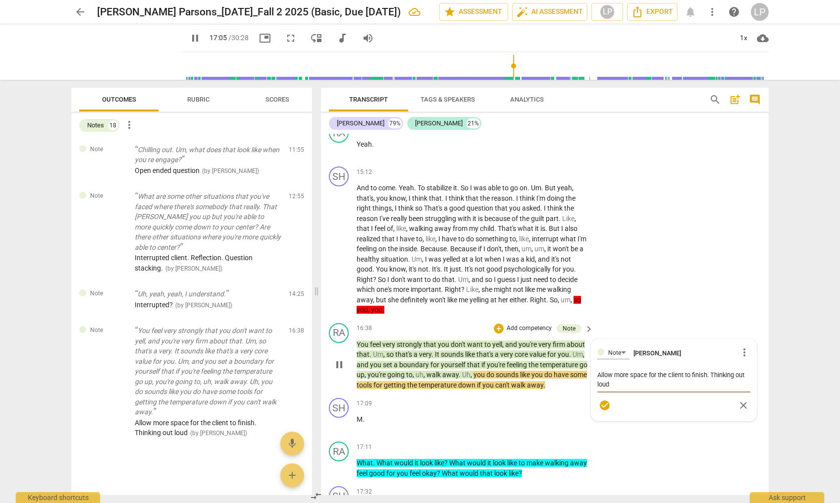
click at [710, 373] on textarea "Allow more space for the client to finish. Thinking out loud" at bounding box center [673, 379] width 153 height 19
click at [658, 383] on textarea "Allow more space for the client to finish. Summary Thinking out loud" at bounding box center [673, 379] width 153 height 19
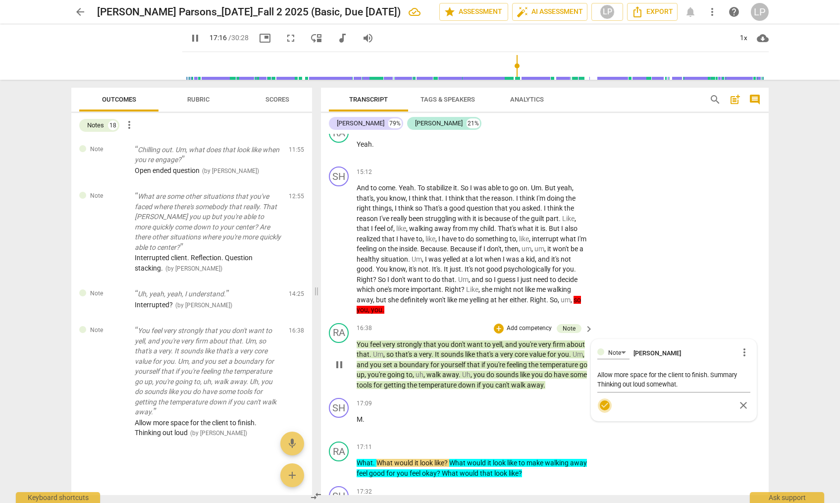
click at [601, 405] on span "check_circle" at bounding box center [605, 405] width 12 height 12
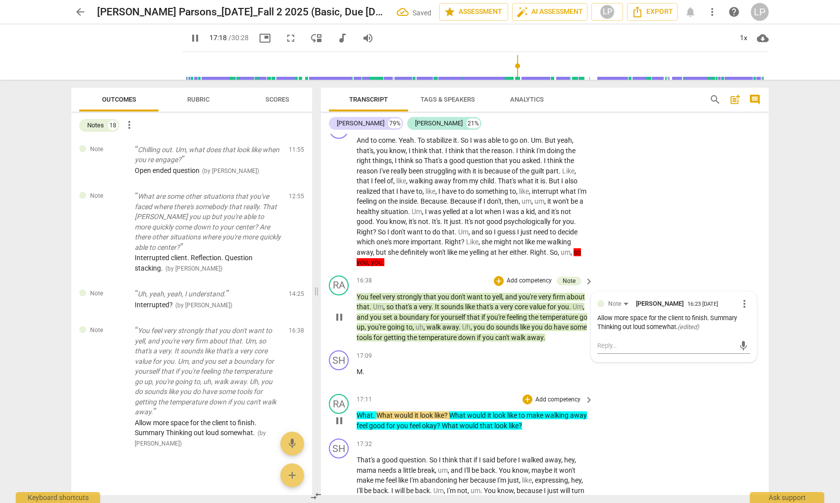
scroll to position [3069, 0]
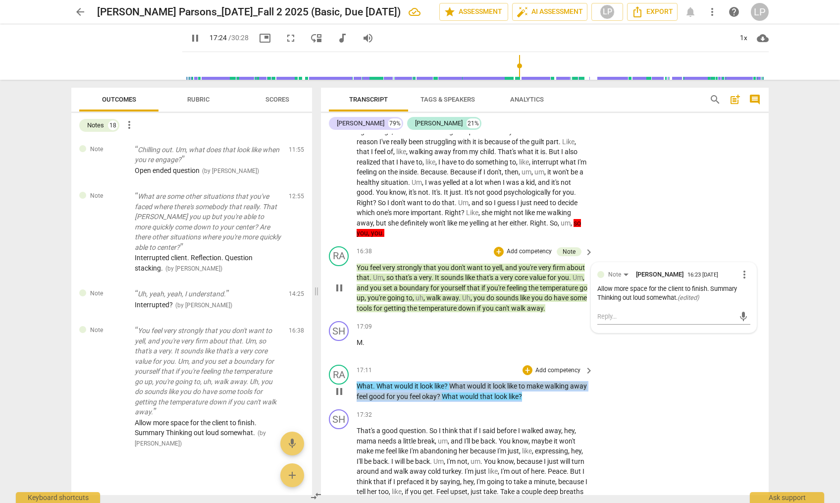
drag, startPoint x: 544, startPoint y: 397, endPoint x: 354, endPoint y: 383, distance: 190.3
click at [354, 383] on div "RA play_arrow pause 17:11 + Add competency keyboard_arrow_right What . What wou…" at bounding box center [545, 383] width 448 height 45
click at [562, 370] on p "Add competency" at bounding box center [558, 370] width 47 height 9
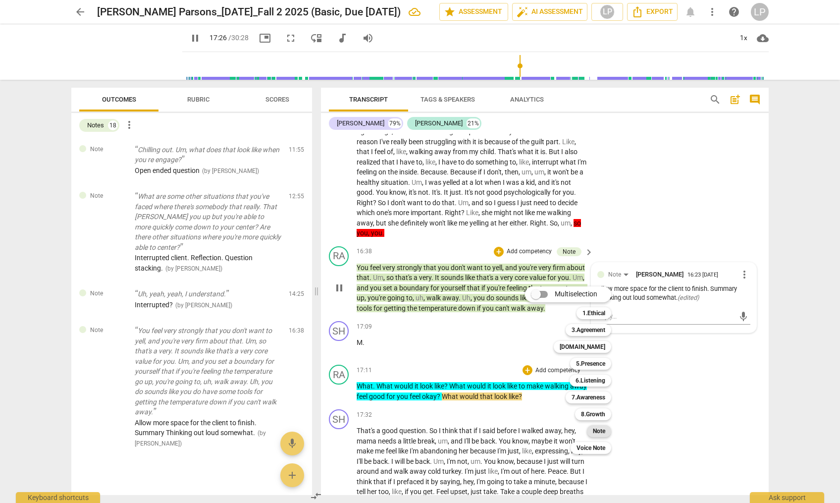
click at [597, 430] on b "Note" at bounding box center [599, 431] width 12 height 12
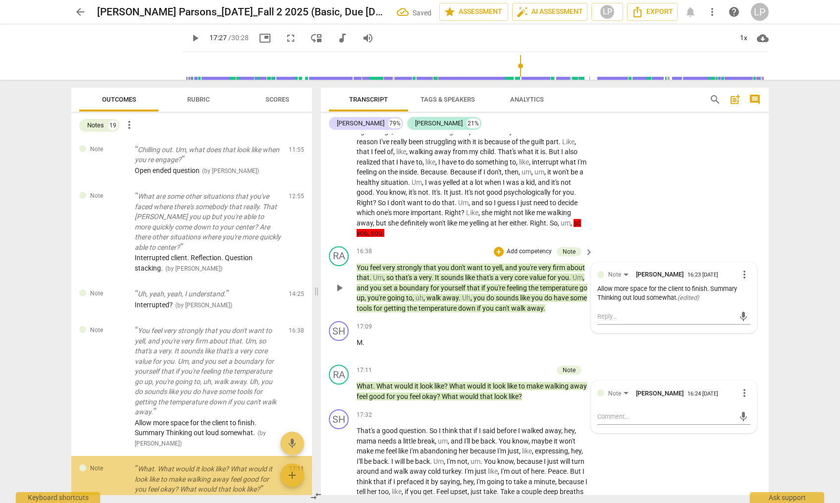
scroll to position [886, 0]
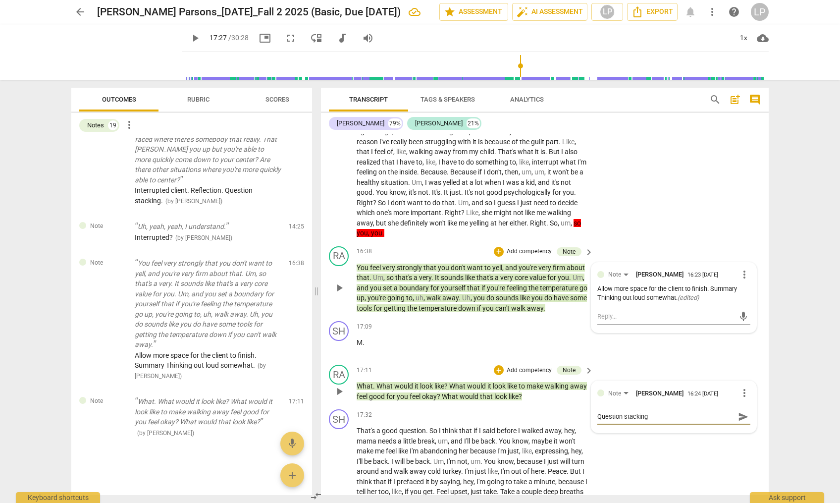
click at [742, 416] on span "send" at bounding box center [743, 416] width 11 height 11
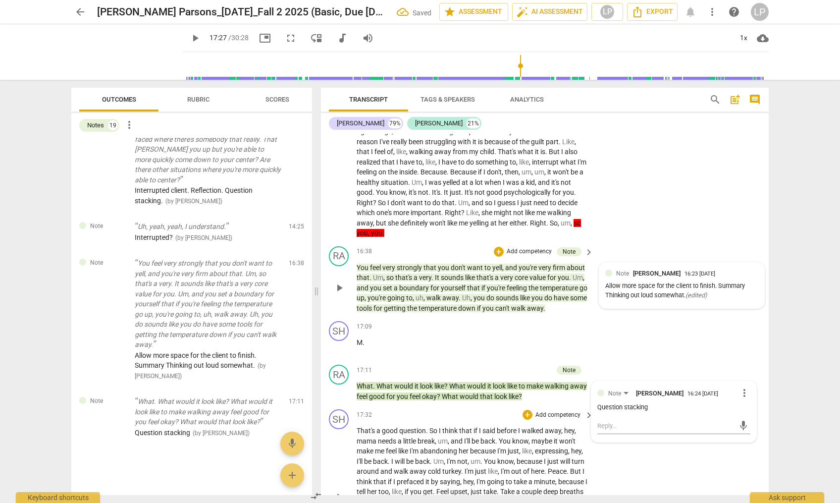
click at [493, 440] on span "back" at bounding box center [488, 441] width 15 height 8
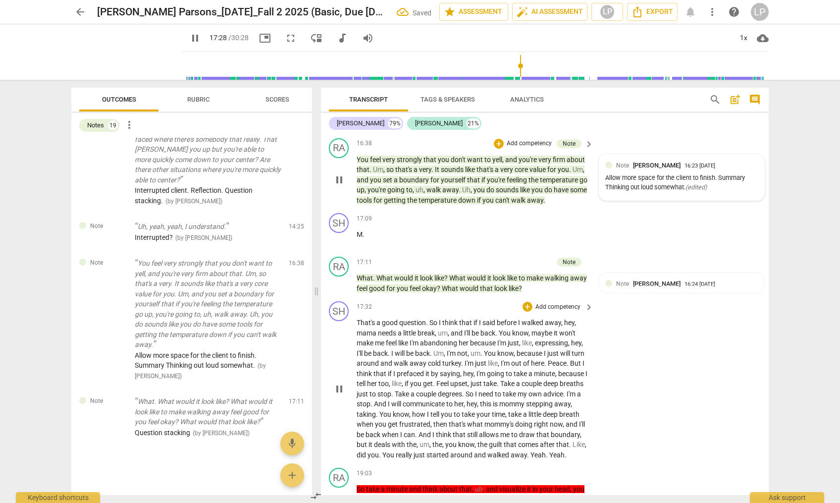
scroll to position [3355, 0]
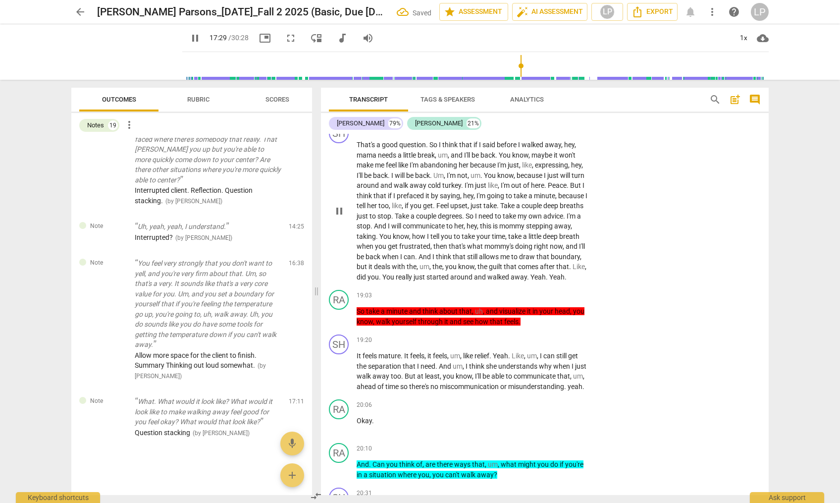
click at [388, 247] on span "you" at bounding box center [381, 246] width 13 height 8
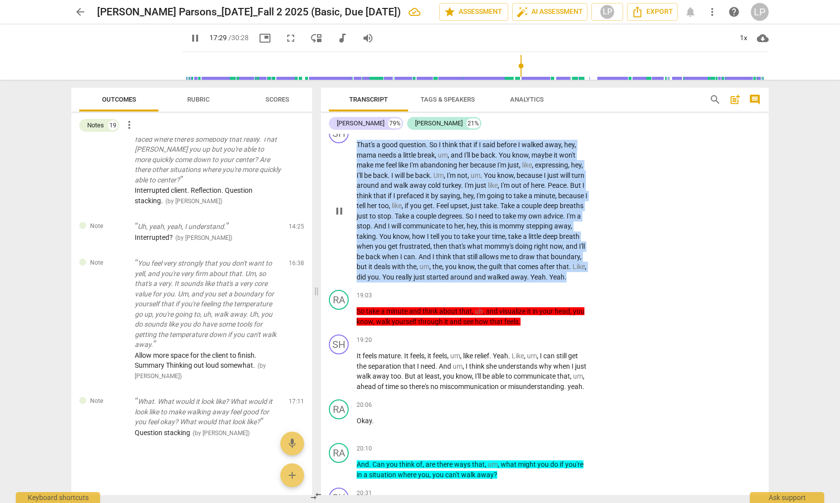
click at [388, 247] on span "you" at bounding box center [381, 246] width 13 height 8
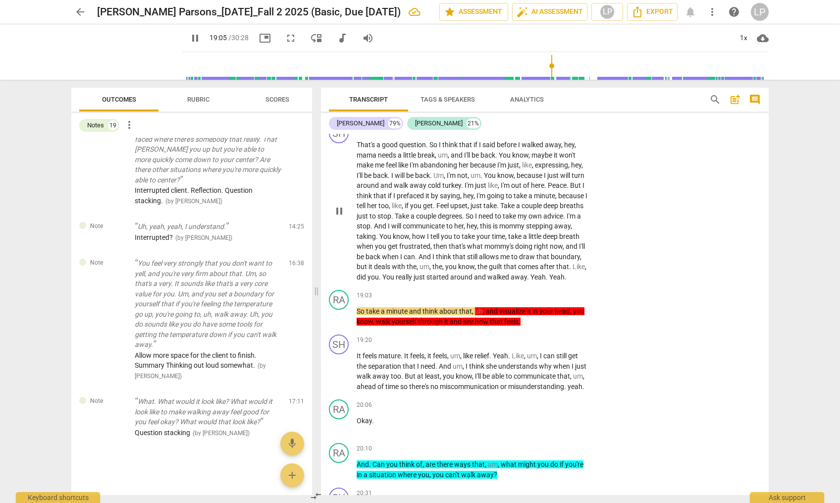
click at [449, 282] on p "That's a good question . So I think that if I said before I walked away , hey ,…" at bounding box center [473, 211] width 232 height 142
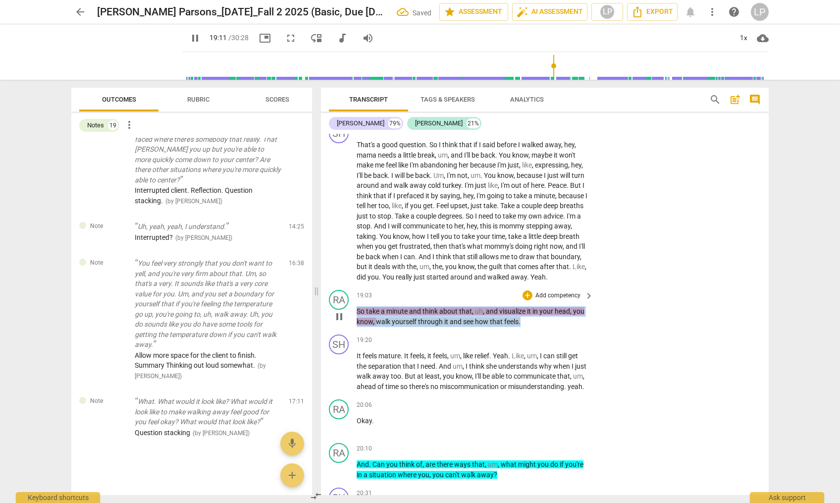
drag, startPoint x: 528, startPoint y: 334, endPoint x: 355, endPoint y: 324, distance: 172.7
click at [355, 324] on div "RA play_arrow pause 19:03 + Add competency keyboard_arrow_right So take a minut…" at bounding box center [545, 308] width 448 height 45
click at [552, 300] on p "Add competency" at bounding box center [558, 295] width 47 height 9
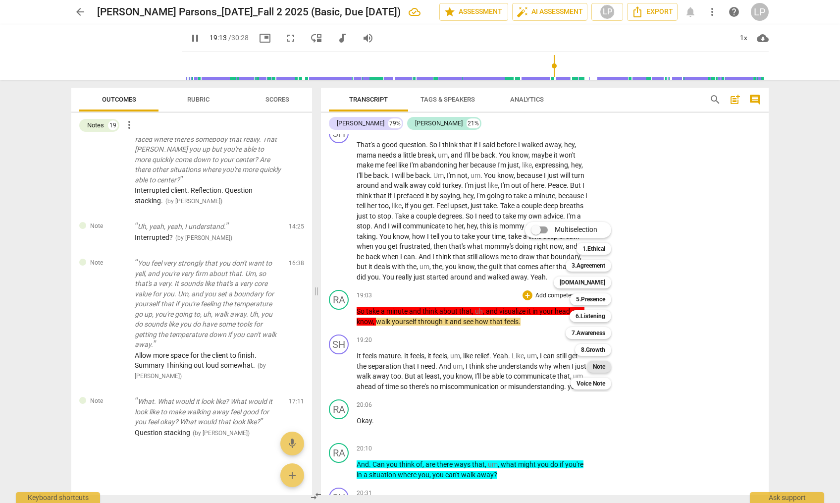
click at [598, 366] on b "Note" at bounding box center [599, 367] width 12 height 12
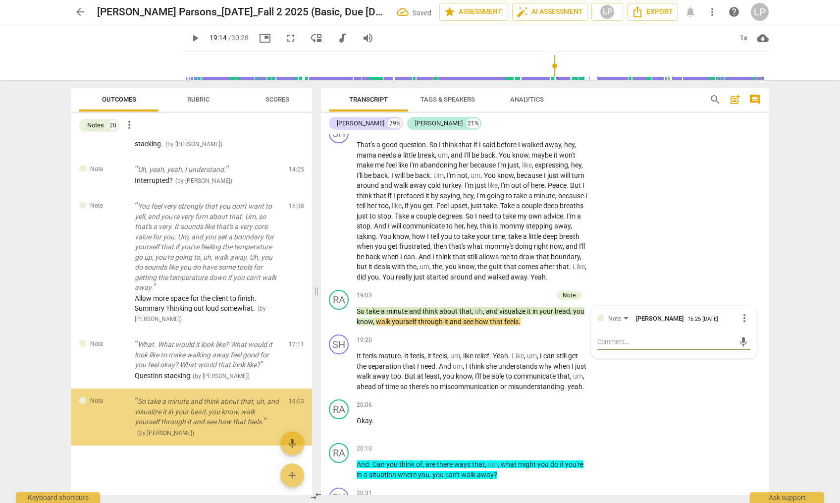
scroll to position [943, 0]
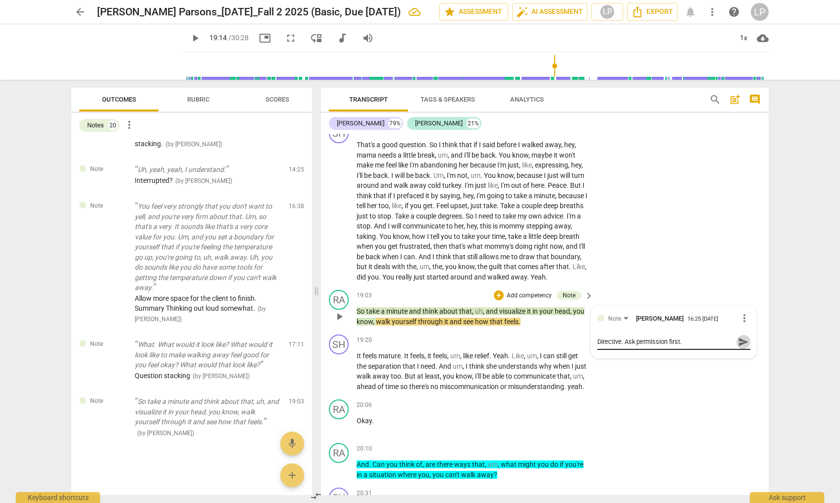
click at [739, 347] on span "send" at bounding box center [743, 341] width 11 height 11
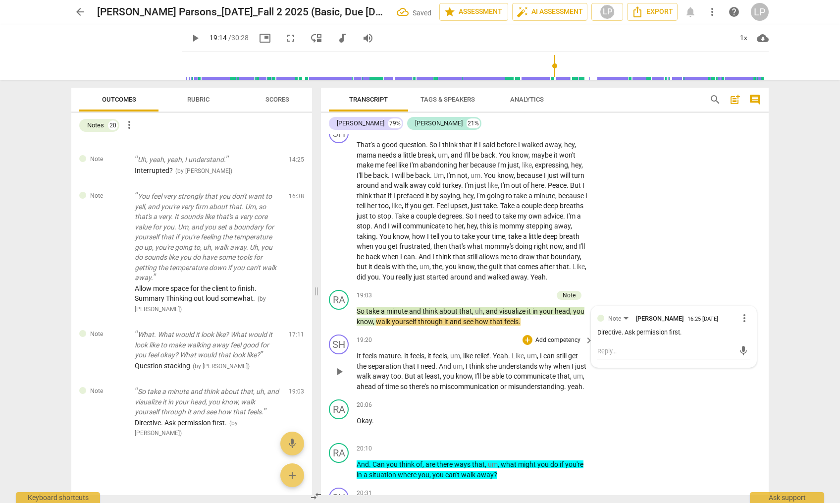
click at [442, 370] on span "And" at bounding box center [446, 366] width 14 height 8
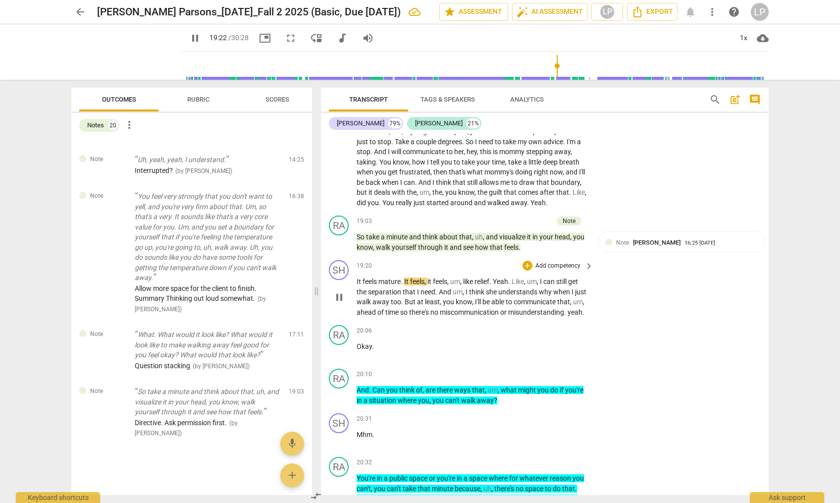
click at [430, 316] on span "there's" at bounding box center [419, 312] width 21 height 8
drag, startPoint x: 382, startPoint y: 367, endPoint x: 352, endPoint y: 367, distance: 30.2
click at [352, 365] on div "RA play_arrow pause 20:06 + Add competency keyboard_arrow_right Okay ." at bounding box center [545, 343] width 448 height 44
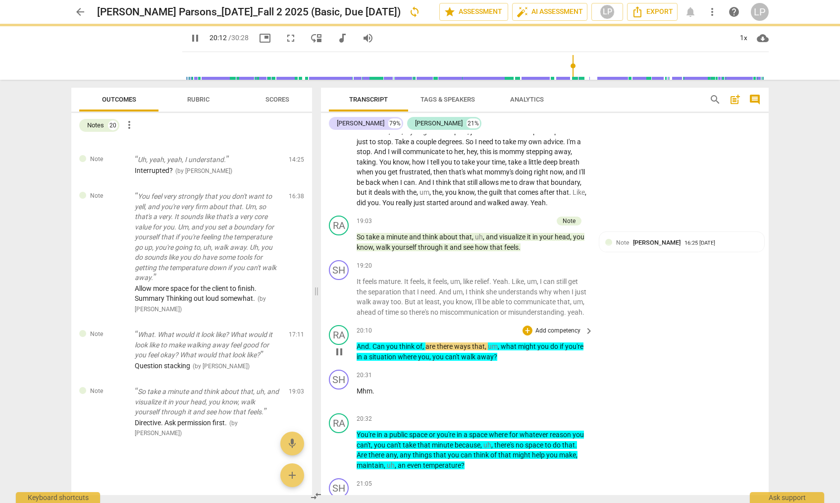
click at [358, 350] on span "And" at bounding box center [363, 346] width 12 height 8
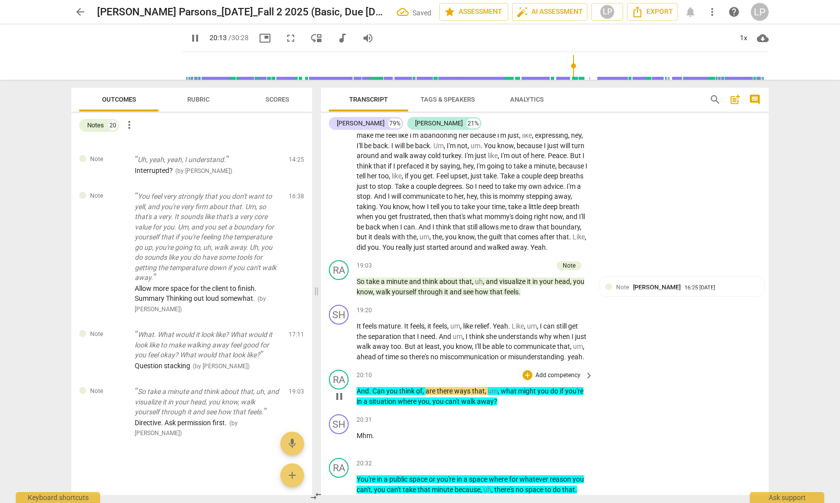
paste p
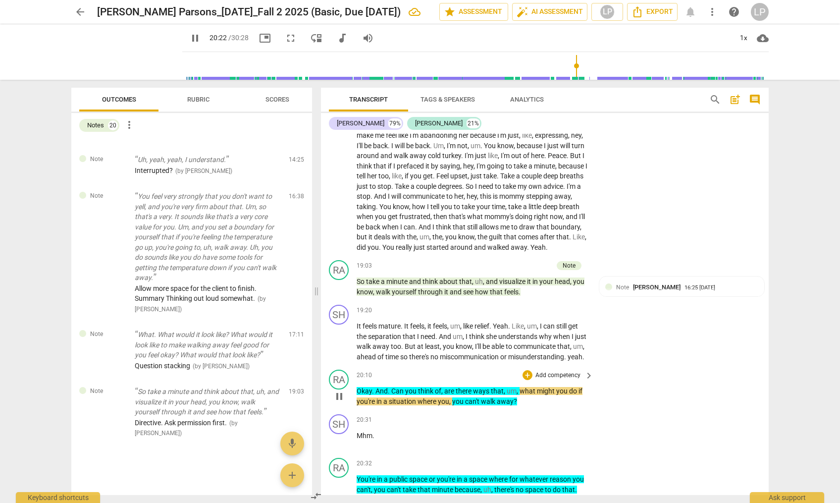
click at [543, 380] on p "Add competency" at bounding box center [558, 375] width 47 height 9
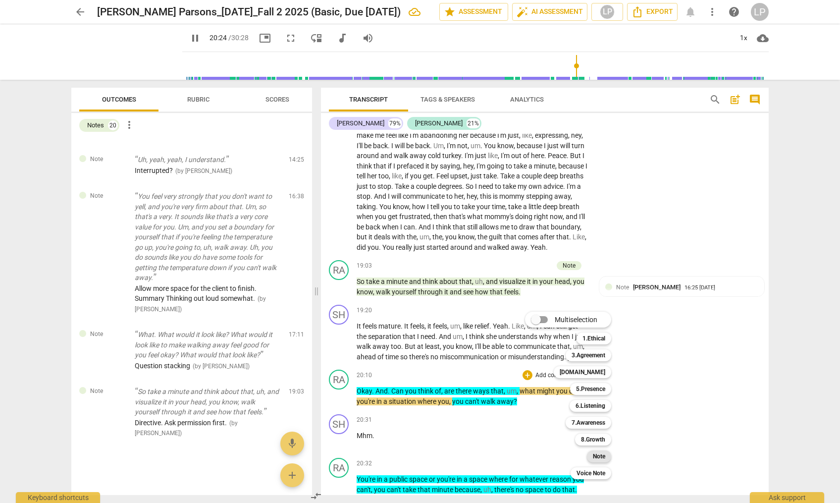
click at [599, 455] on b "Note" at bounding box center [599, 456] width 12 height 12
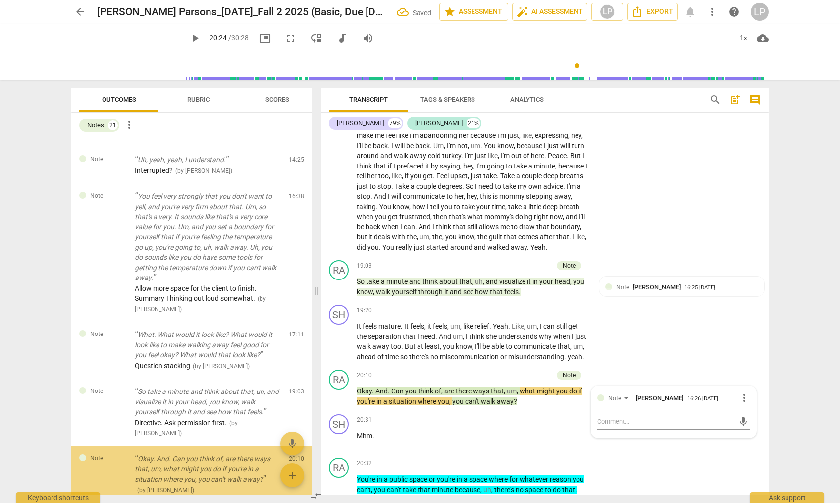
scroll to position [1000, 0]
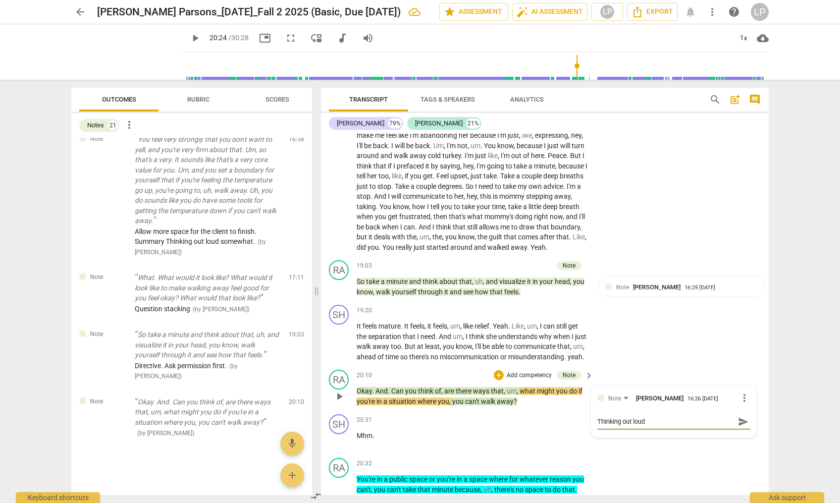
click at [738, 427] on span "send" at bounding box center [743, 421] width 11 height 11
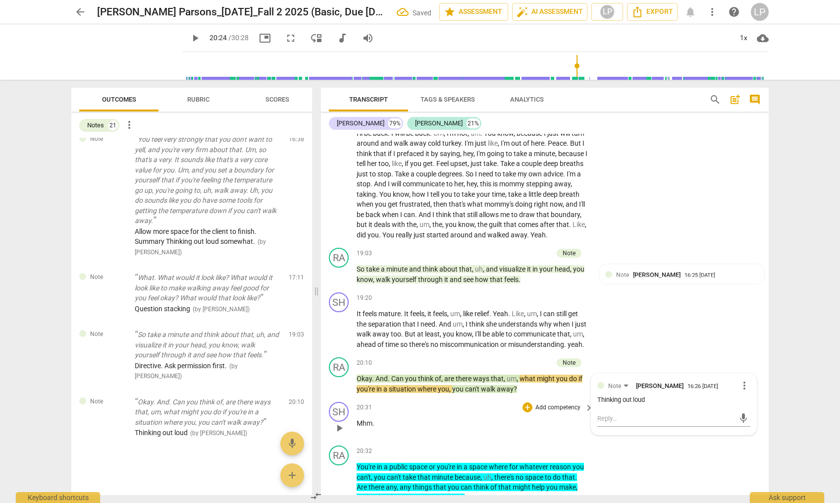
scroll to position [3398, 0]
click at [453, 482] on p "You're in a public space or you're in a space where for whatever reason you can…" at bounding box center [473, 481] width 232 height 41
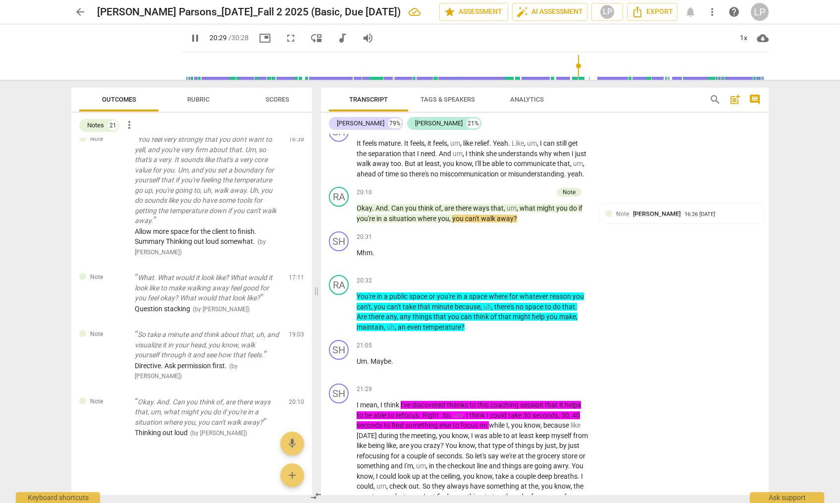
scroll to position [3568, 0]
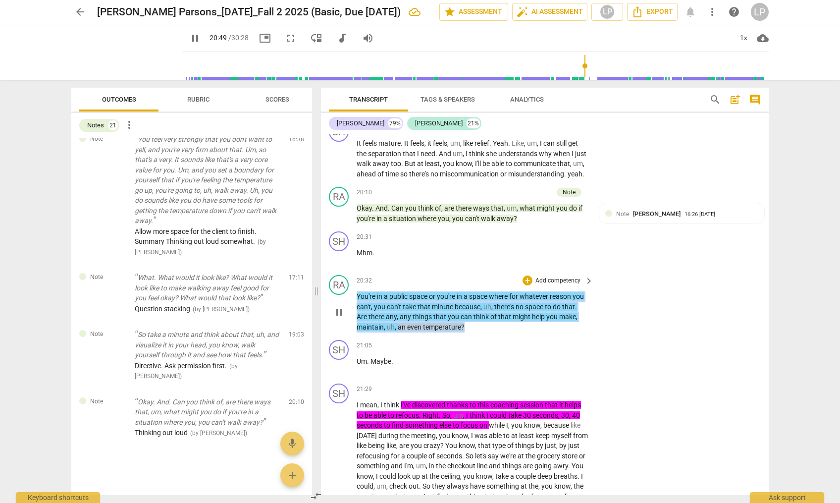
drag, startPoint x: 468, startPoint y: 347, endPoint x: 357, endPoint y: 318, distance: 115.1
click at [357, 318] on p "You're in a public space or you're in a space where for whatever reason you can…" at bounding box center [473, 311] width 232 height 41
click at [543, 285] on p "Add competency" at bounding box center [558, 280] width 47 height 9
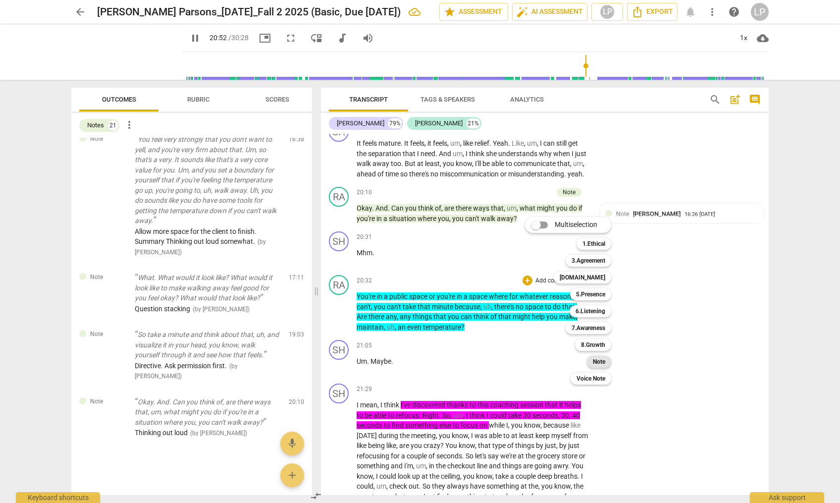
click at [599, 360] on b "Note" at bounding box center [599, 362] width 12 height 12
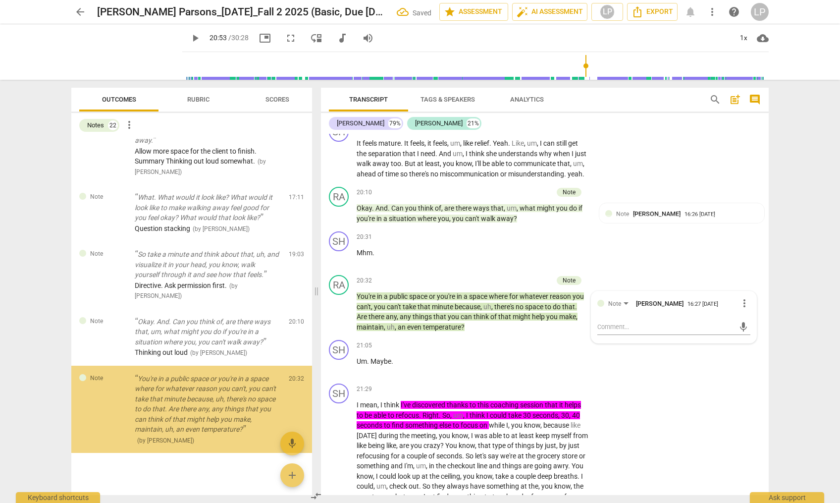
scroll to position [1088, 0]
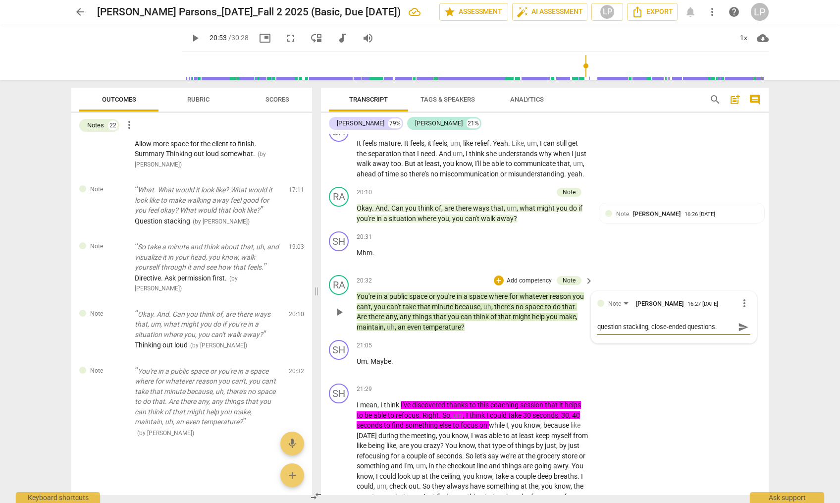
click at [641, 331] on textarea "question stackiing, close-ended questions." at bounding box center [665, 326] width 137 height 9
click at [741, 332] on span "send" at bounding box center [743, 327] width 11 height 11
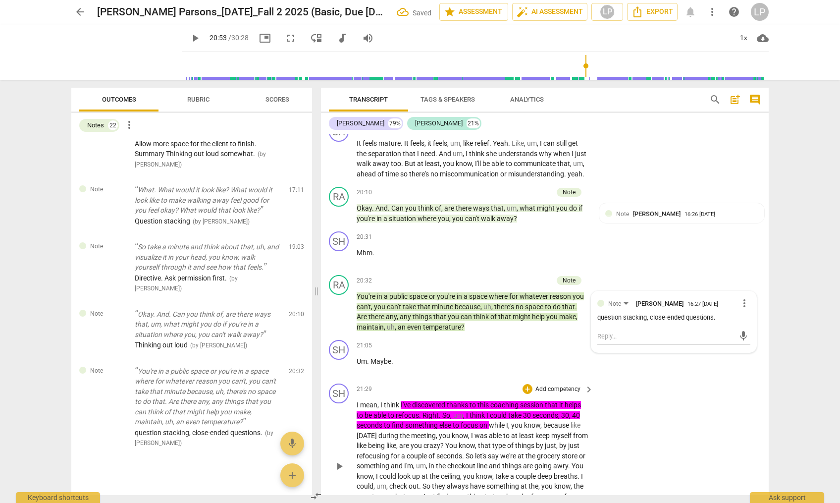
click at [495, 429] on span "while" at bounding box center [497, 425] width 17 height 8
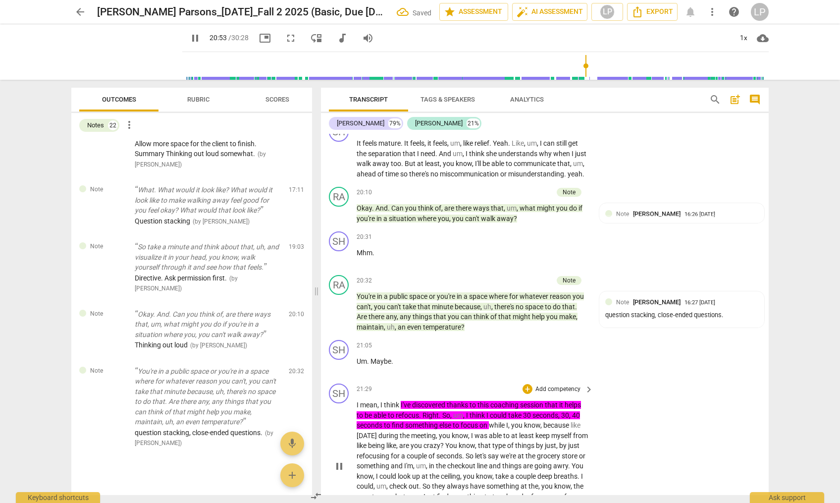
scroll to position [3733, 0]
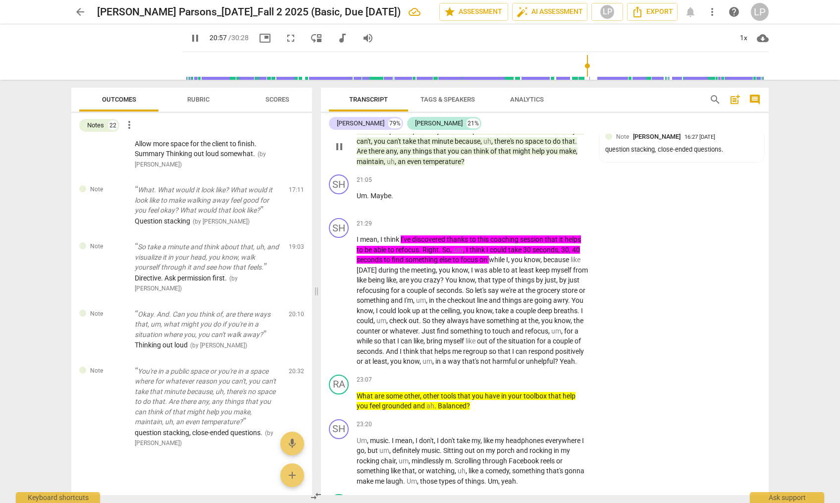
click at [395, 165] on span "," at bounding box center [396, 162] width 3 height 8
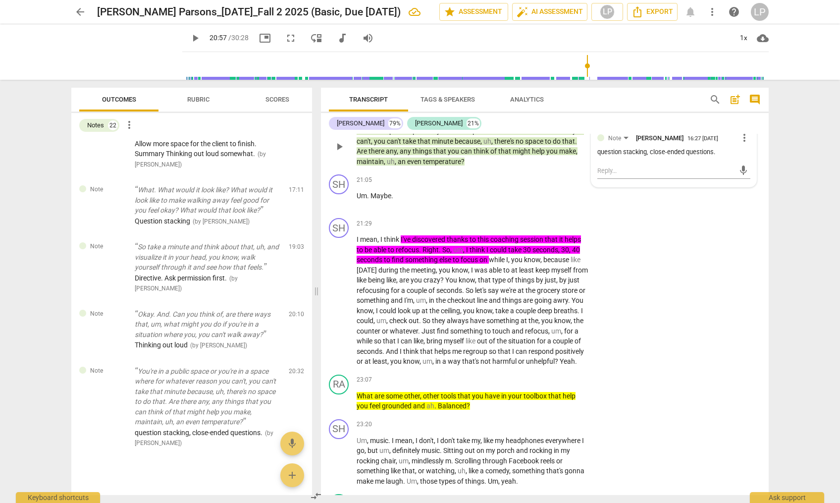
click at [403, 165] on span "an" at bounding box center [402, 162] width 9 height 8
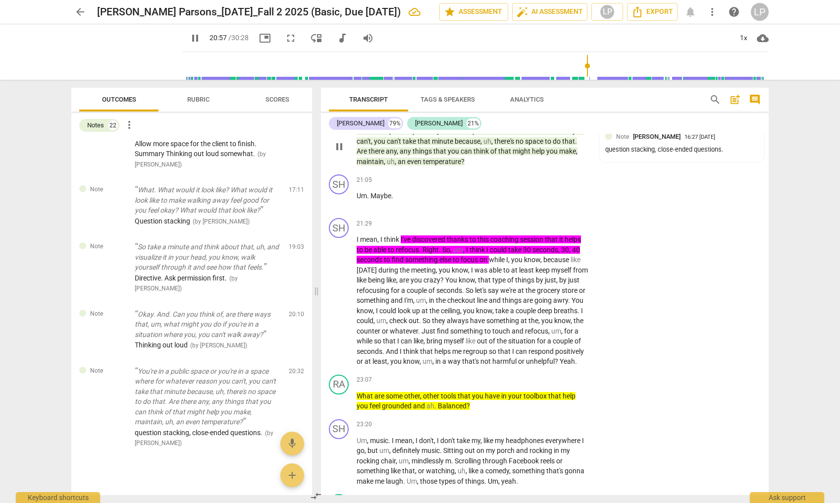
click at [403, 165] on span "an" at bounding box center [402, 162] width 9 height 8
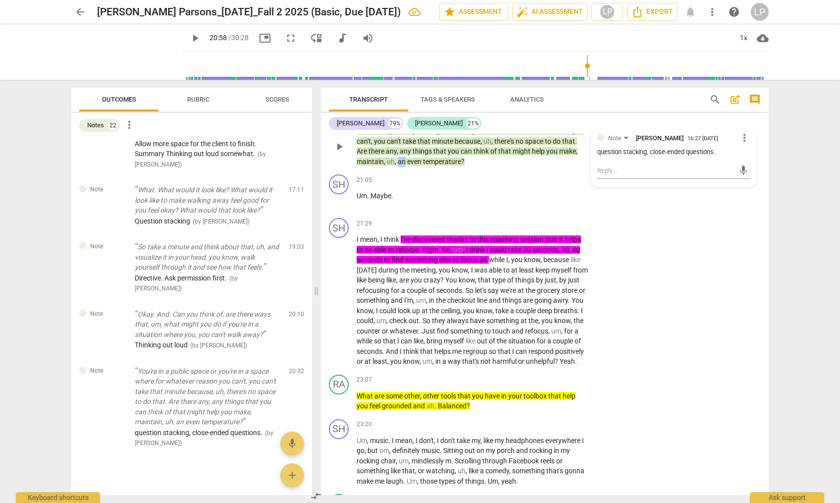
click at [403, 165] on span "an" at bounding box center [402, 162] width 9 height 8
drag, startPoint x: 396, startPoint y: 217, endPoint x: 356, endPoint y: 219, distance: 40.2
click at [356, 214] on div "SH play_arrow pause 21:05 + Add competency keyboard_arrow_right Um . Maybe ." at bounding box center [545, 192] width 448 height 44
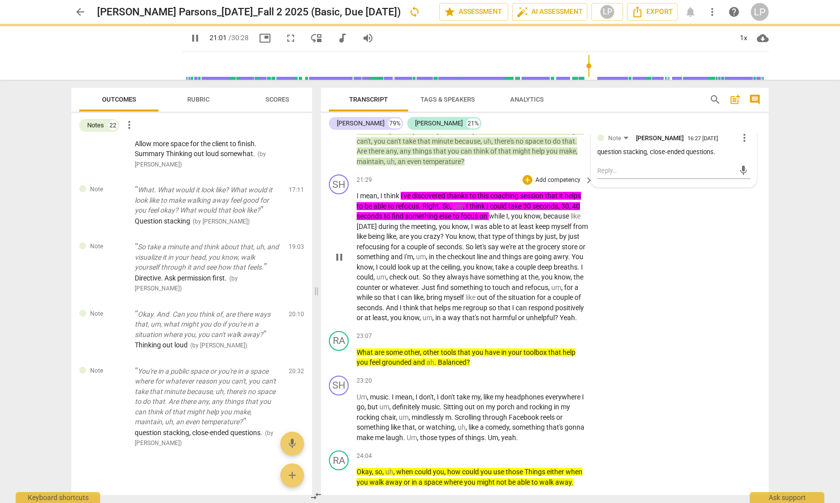
click at [357, 260] on p "I mean , I think I've discovered thanks to this coaching session that it helps …" at bounding box center [473, 257] width 232 height 132
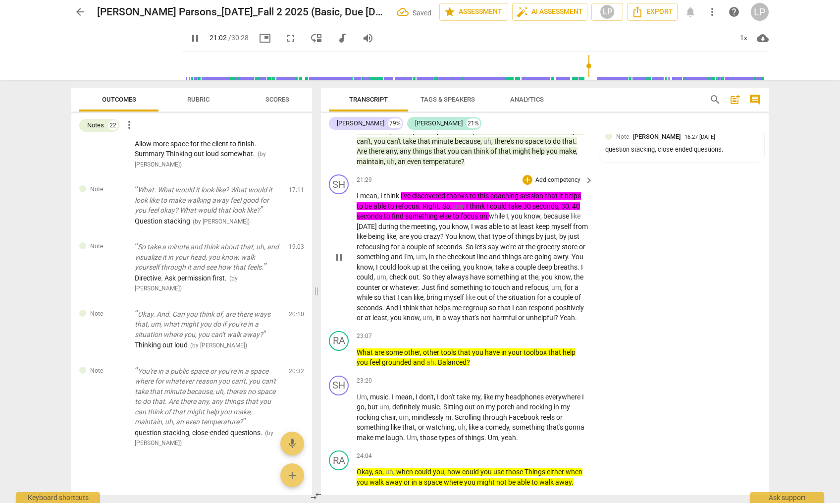
paste p
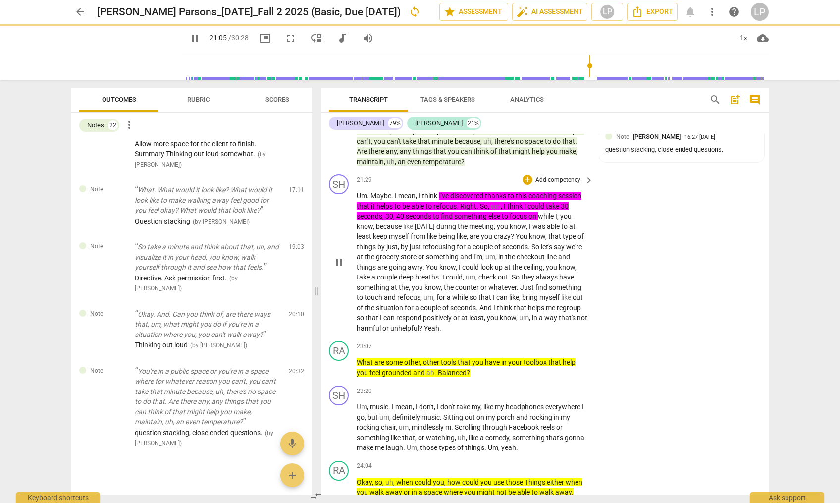
click at [421, 301] on span "refocus" at bounding box center [408, 297] width 23 height 8
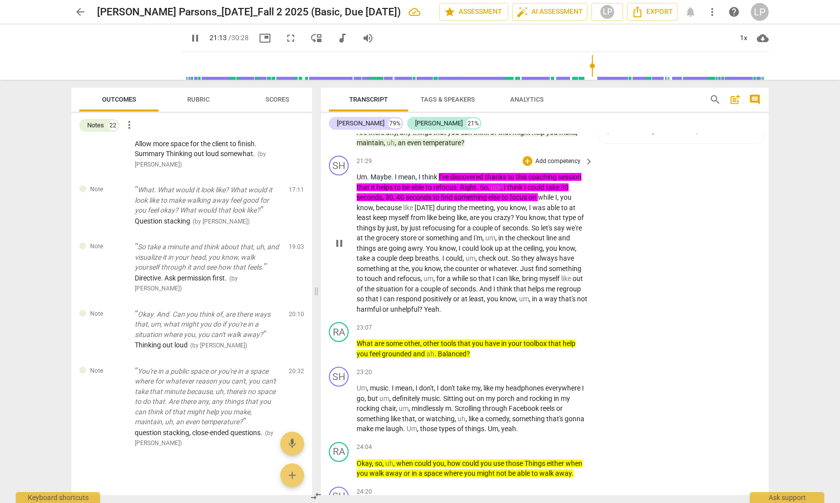
scroll to position [3752, 0]
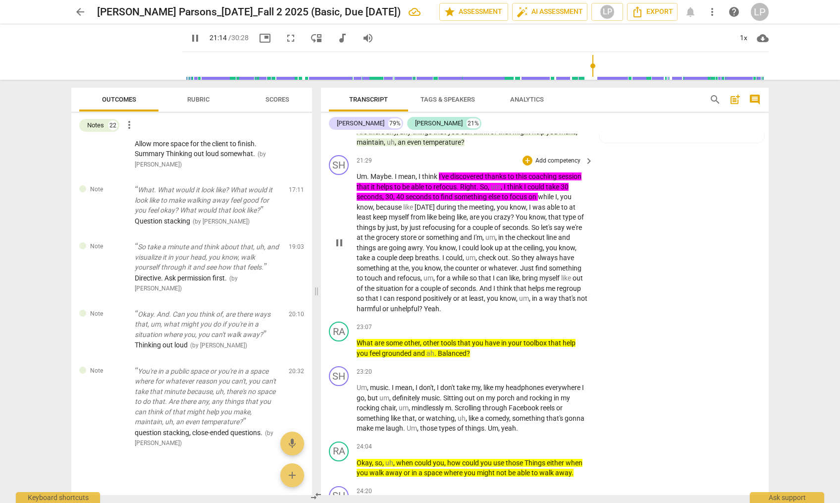
click at [447, 282] on span "for" at bounding box center [441, 278] width 10 height 8
click at [423, 302] on span "respond" at bounding box center [409, 298] width 27 height 8
click at [442, 357] on span "Balanced" at bounding box center [452, 353] width 29 height 8
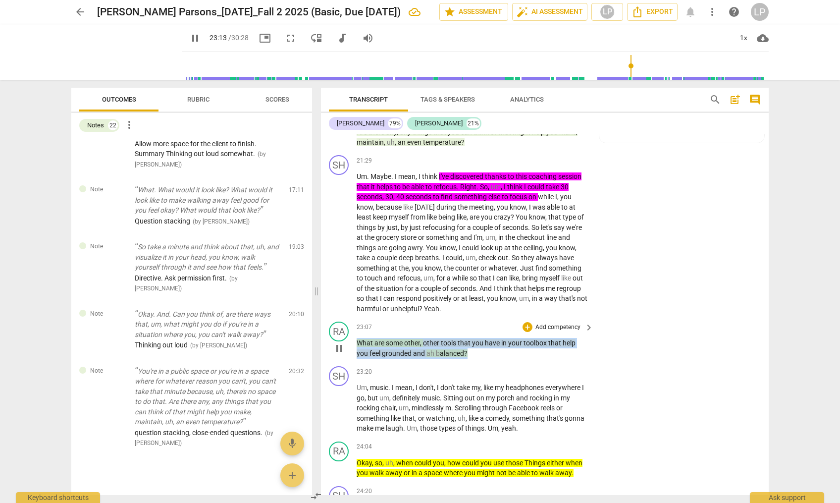
drag, startPoint x: 473, startPoint y: 372, endPoint x: 356, endPoint y: 365, distance: 116.6
click at [356, 362] on div "RA play_arrow pause 23:07 + Add competency keyboard_arrow_right What are some o…" at bounding box center [545, 340] width 448 height 45
click at [544, 332] on p "Add competency" at bounding box center [558, 327] width 47 height 9
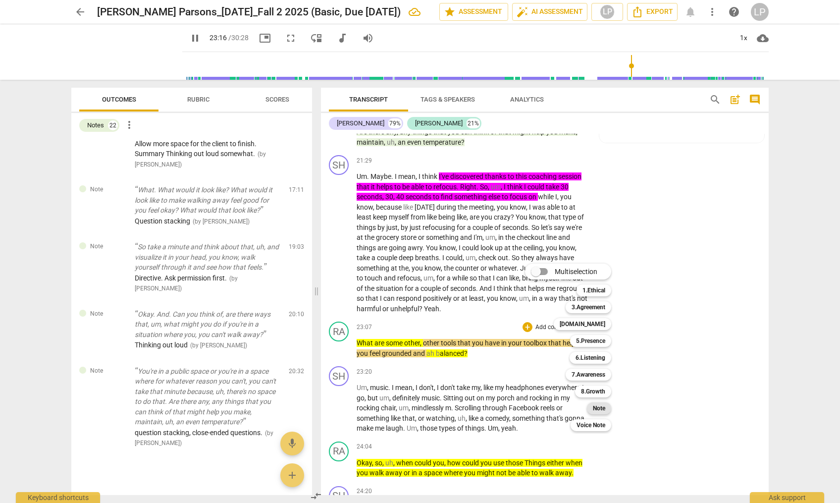
click at [597, 408] on b "Note" at bounding box center [599, 408] width 12 height 12
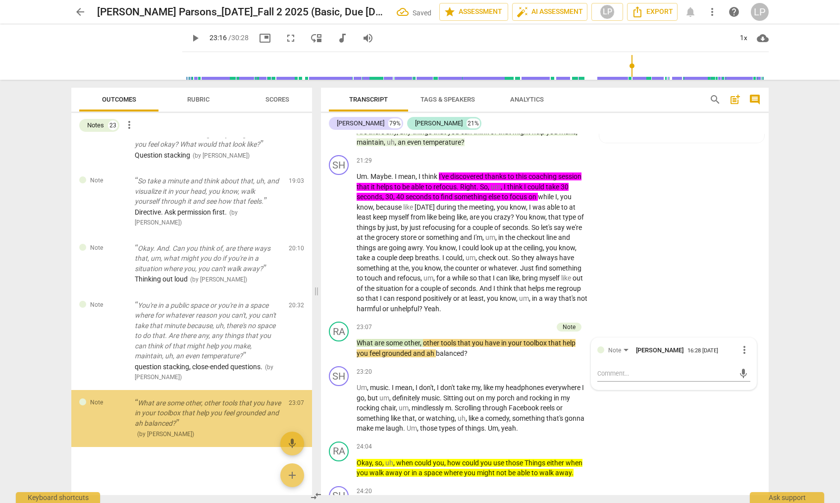
scroll to position [1155, 0]
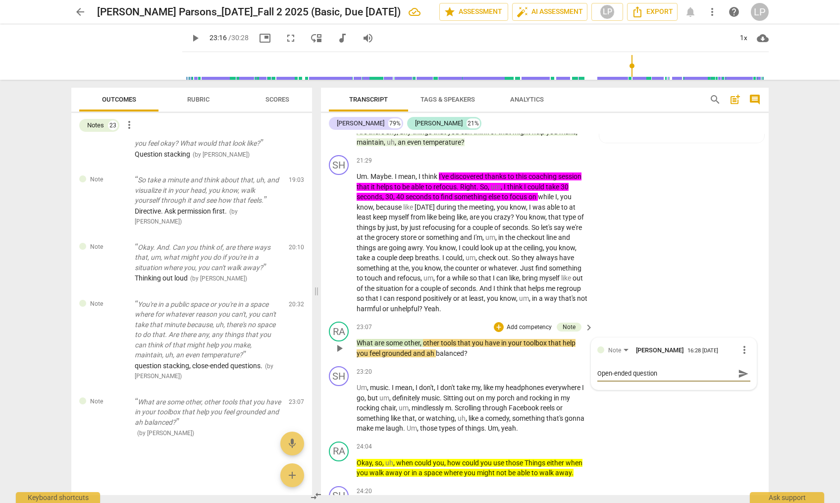
click at [738, 379] on span "send" at bounding box center [743, 373] width 11 height 11
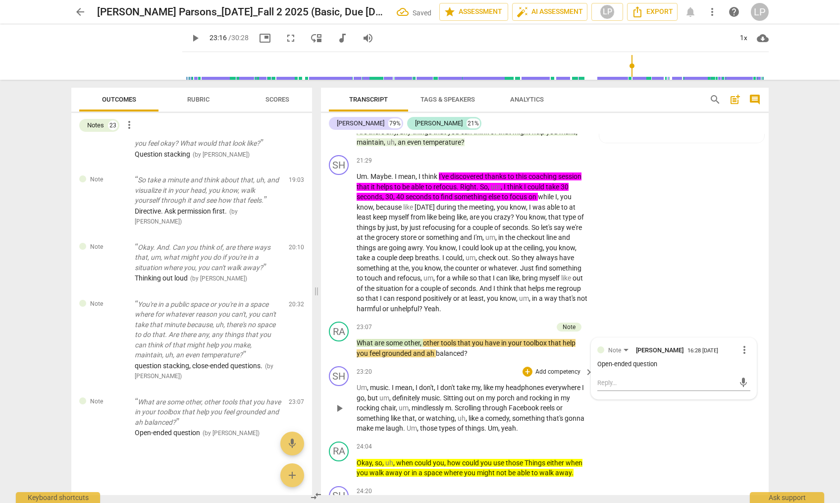
click at [454, 433] on p "Um , music . I mean , I don't , I don't take my , like my headphones everywhere…" at bounding box center [473, 407] width 232 height 51
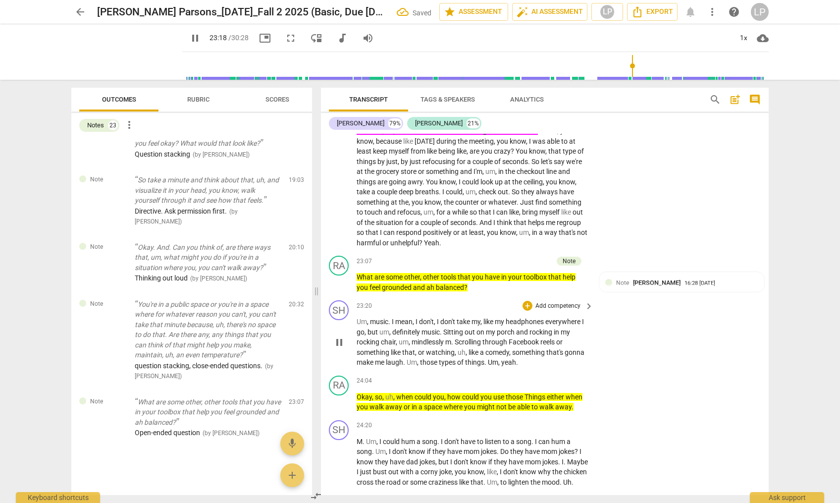
scroll to position [3860, 0]
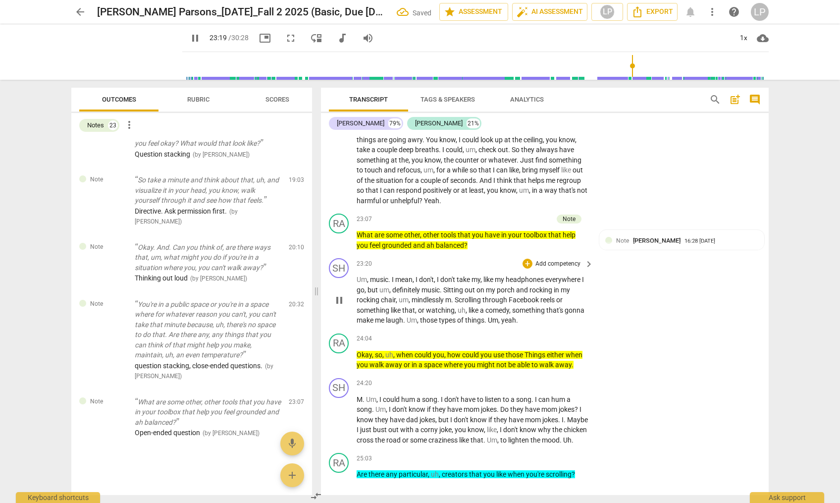
click at [460, 314] on span "uh" at bounding box center [462, 310] width 8 height 8
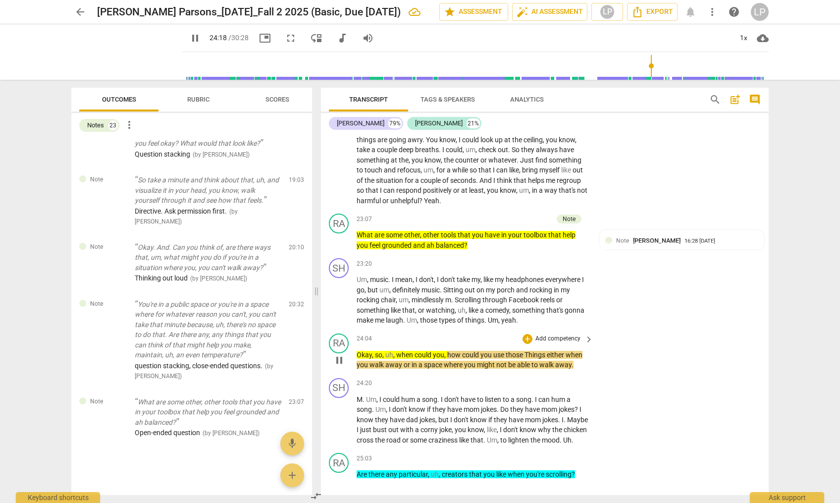
click at [574, 370] on p "Okay , so , uh , when could you , how could you use those Things either when yo…" at bounding box center [473, 360] width 232 height 20
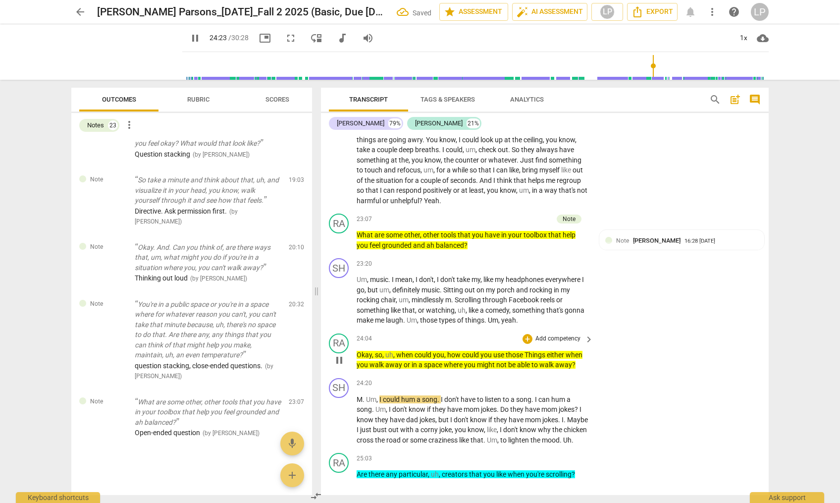
click at [528, 359] on span "Things" at bounding box center [536, 355] width 22 height 8
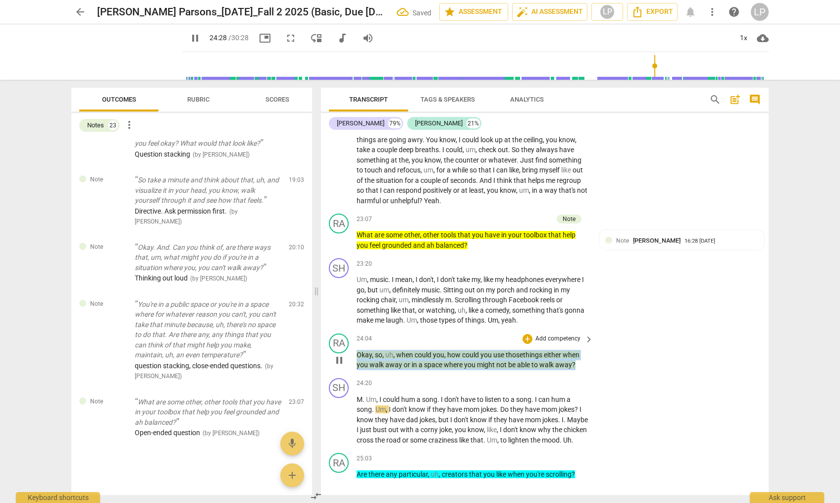
drag, startPoint x: 576, startPoint y: 385, endPoint x: 358, endPoint y: 377, distance: 218.6
click at [358, 370] on p "Okay , so , uh , when could you , how could you use those t hings either when y…" at bounding box center [473, 360] width 232 height 20
click at [546, 343] on p "Add competency" at bounding box center [558, 338] width 47 height 9
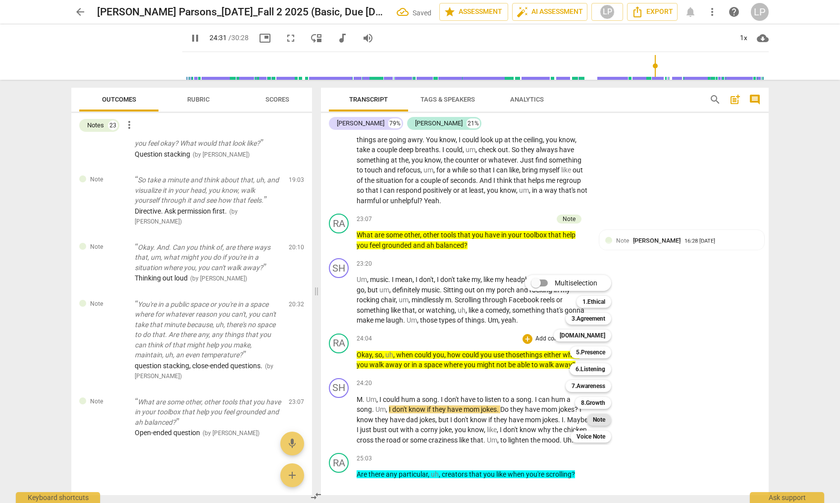
click at [598, 420] on b "Note" at bounding box center [599, 420] width 12 height 12
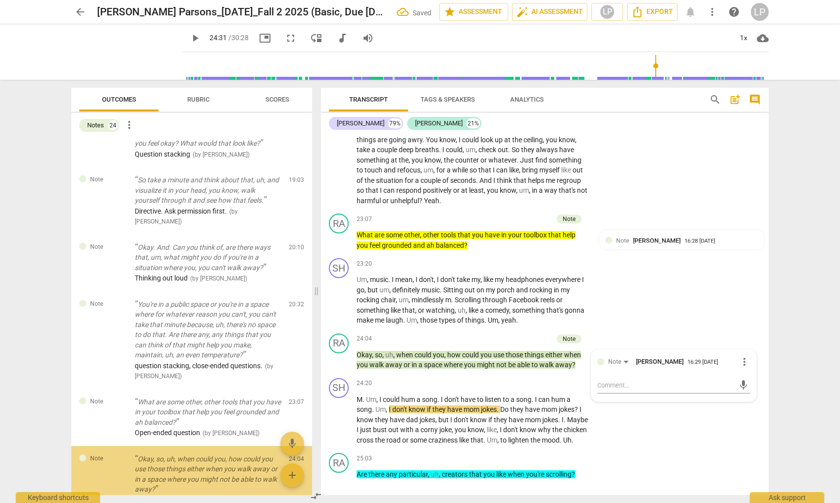
scroll to position [1222, 0]
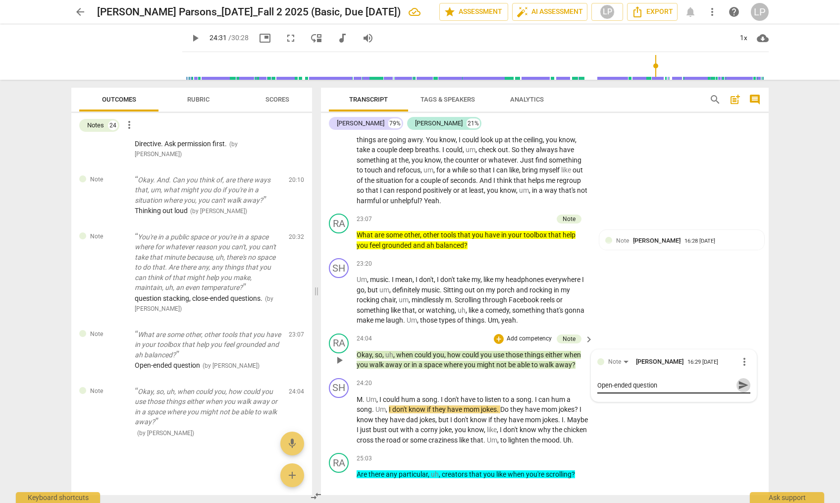
click at [741, 390] on span "send" at bounding box center [743, 385] width 11 height 11
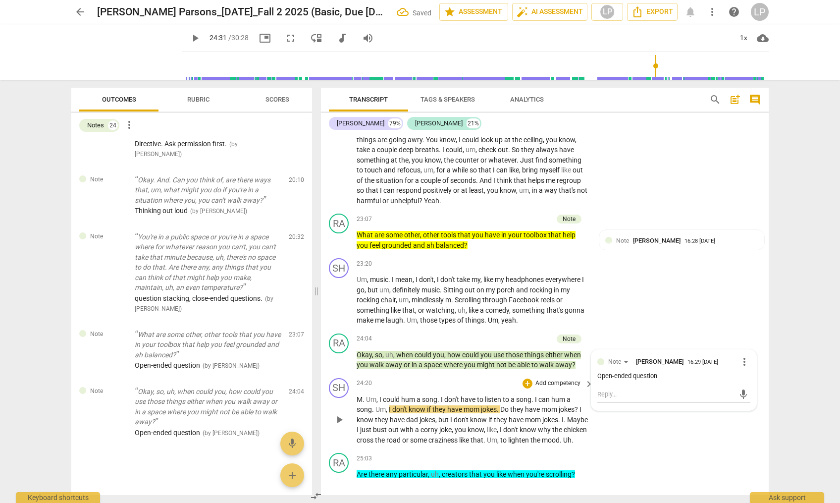
click at [415, 434] on span "with" at bounding box center [407, 430] width 15 height 8
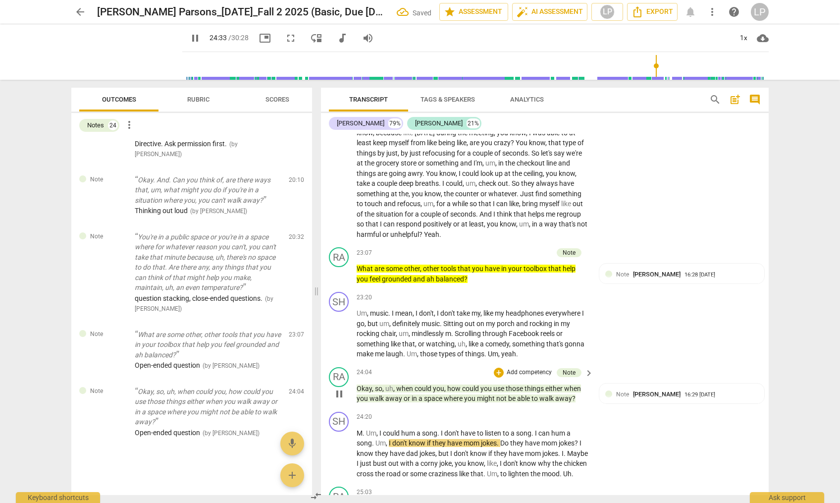
scroll to position [3969, 0]
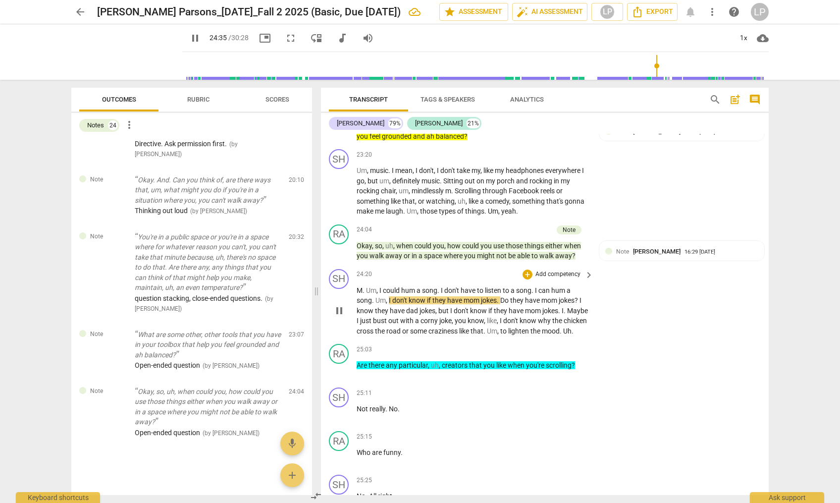
click at [455, 315] on span "don't" at bounding box center [462, 311] width 16 height 8
click at [439, 325] on span "corny" at bounding box center [430, 321] width 19 height 8
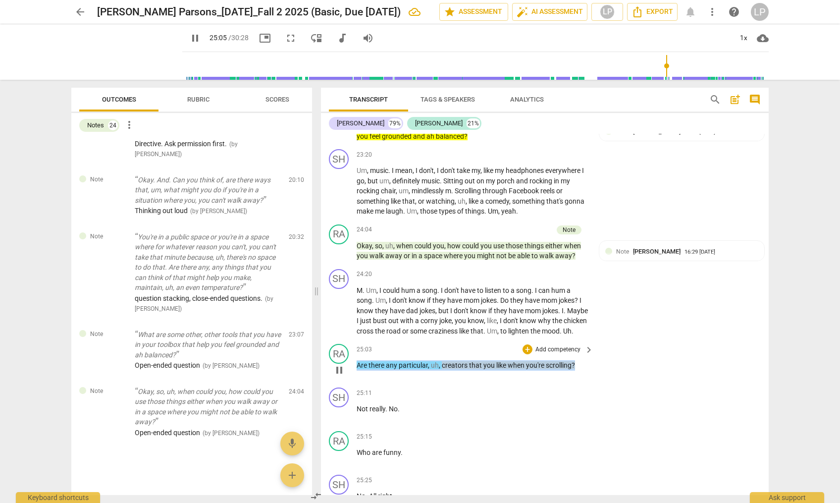
drag, startPoint x: 578, startPoint y: 395, endPoint x: 356, endPoint y: 398, distance: 222.5
click at [356, 383] on div "RA play_arrow pause 25:03 + Add competency keyboard_arrow_right Are there any p…" at bounding box center [545, 362] width 448 height 44
click at [553, 354] on p "Add competency" at bounding box center [558, 349] width 47 height 9
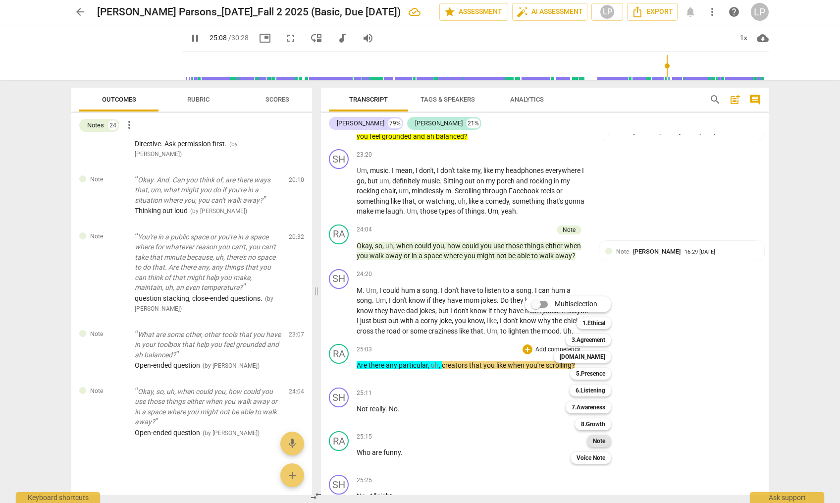
click at [597, 441] on b "Note" at bounding box center [599, 441] width 12 height 12
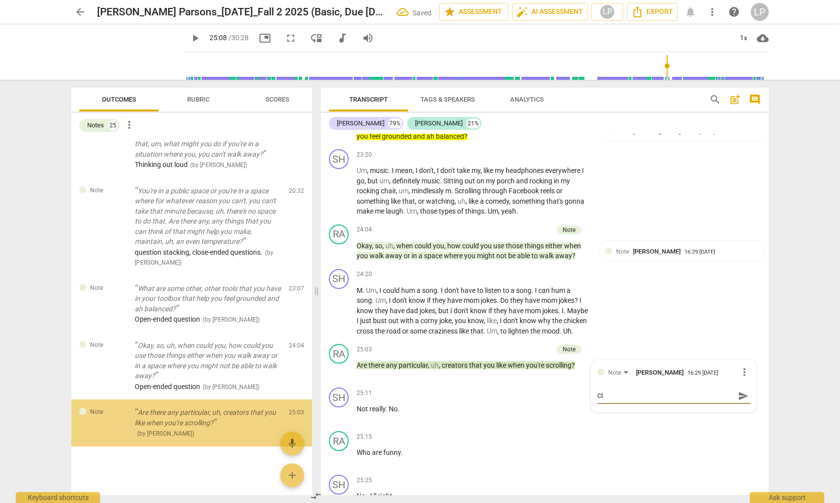
scroll to position [1269, 0]
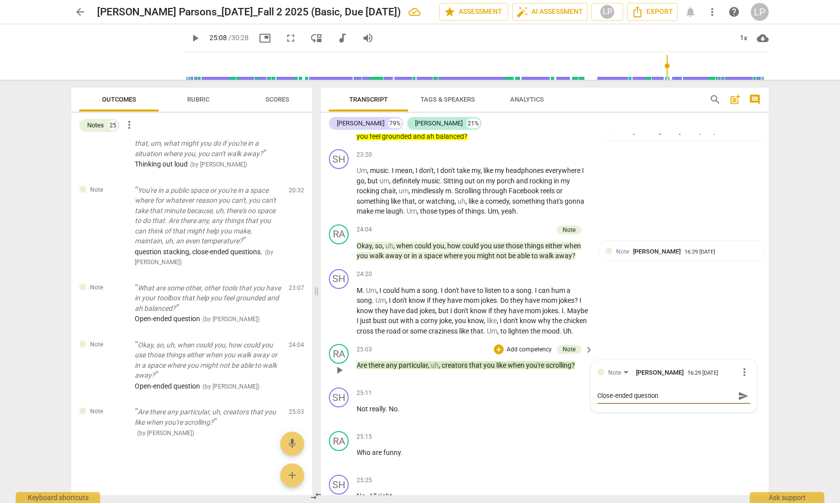
click at [738, 401] on span "send" at bounding box center [743, 395] width 11 height 11
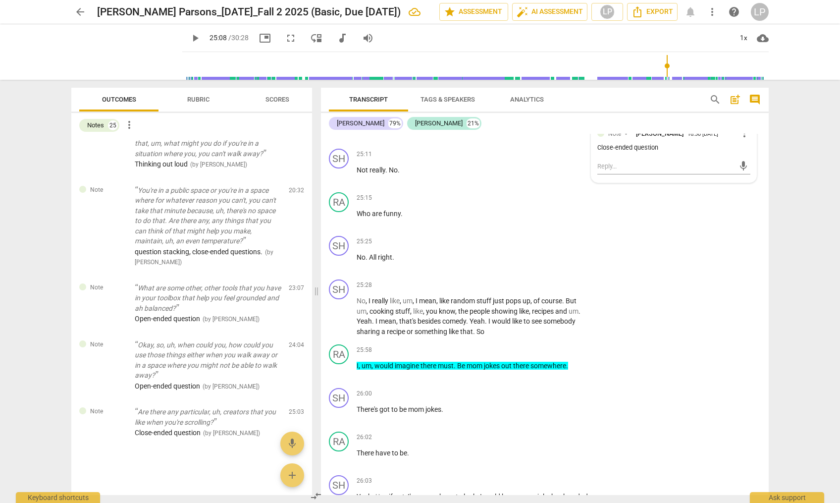
scroll to position [4216, 0]
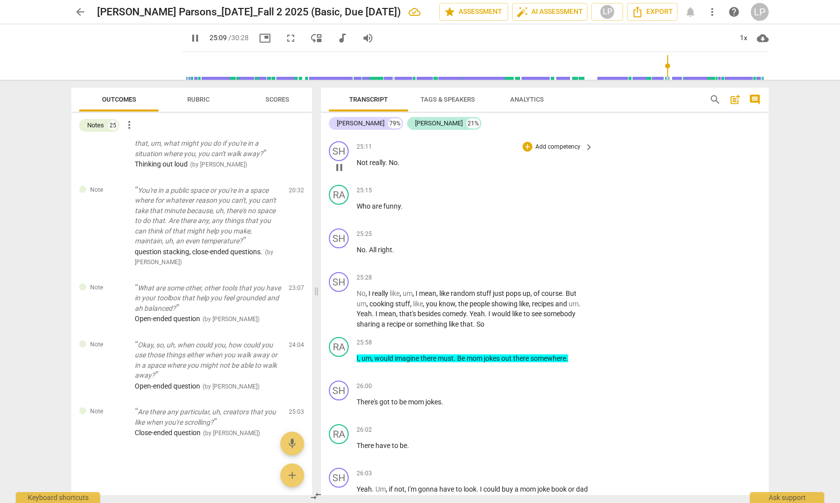
click at [375, 166] on span "really" at bounding box center [378, 163] width 16 height 8
drag, startPoint x: 396, startPoint y: 281, endPoint x: 371, endPoint y: 281, distance: 25.8
click at [371, 255] on p "No . All right ." at bounding box center [473, 250] width 232 height 10
click at [430, 318] on span "besides" at bounding box center [430, 314] width 25 height 8
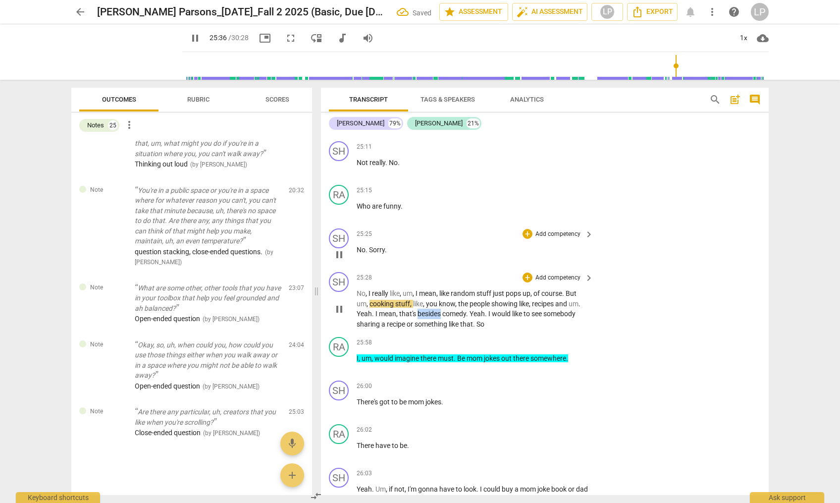
click at [430, 318] on span "besides" at bounding box center [430, 314] width 25 height 8
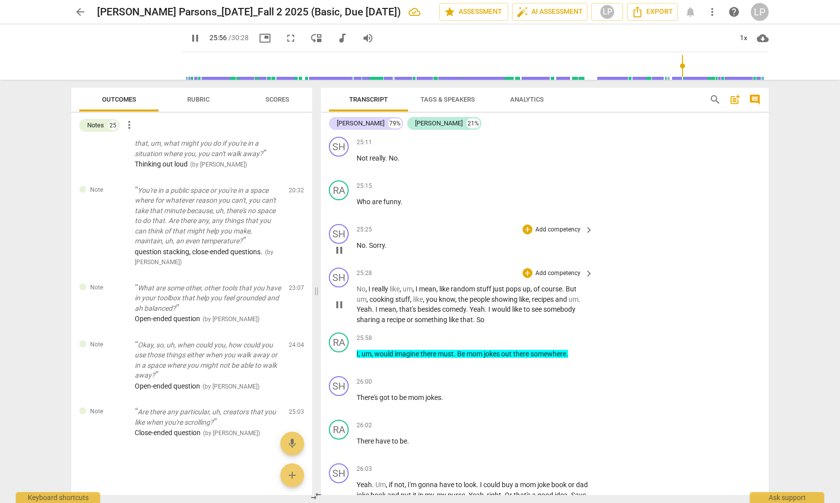
scroll to position [4223, 0]
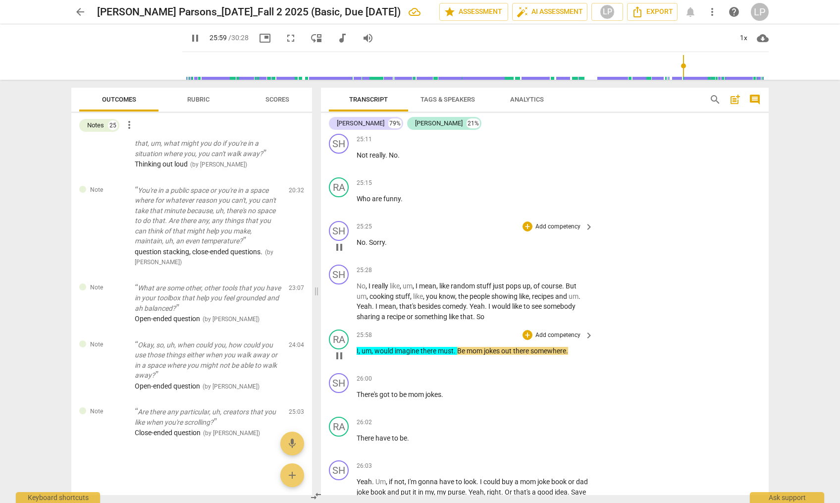
click at [375, 355] on span "would" at bounding box center [385, 351] width 20 height 8
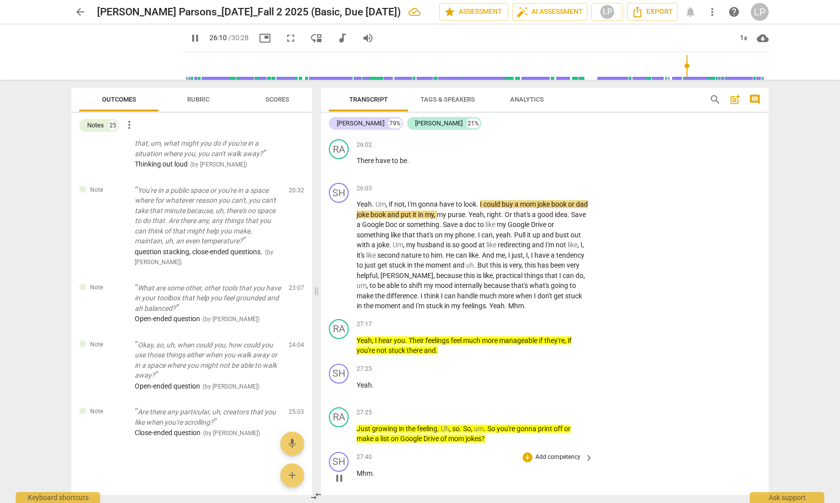
scroll to position [4427, 0]
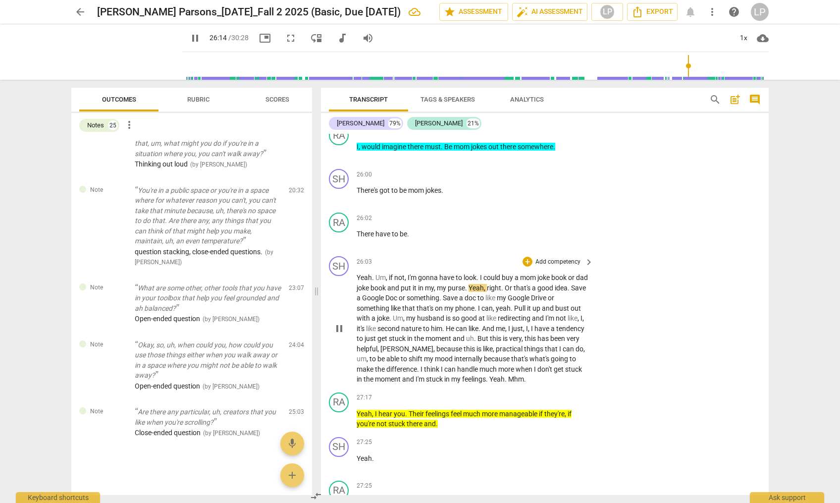
click at [525, 363] on span "that's" at bounding box center [520, 359] width 18 height 8
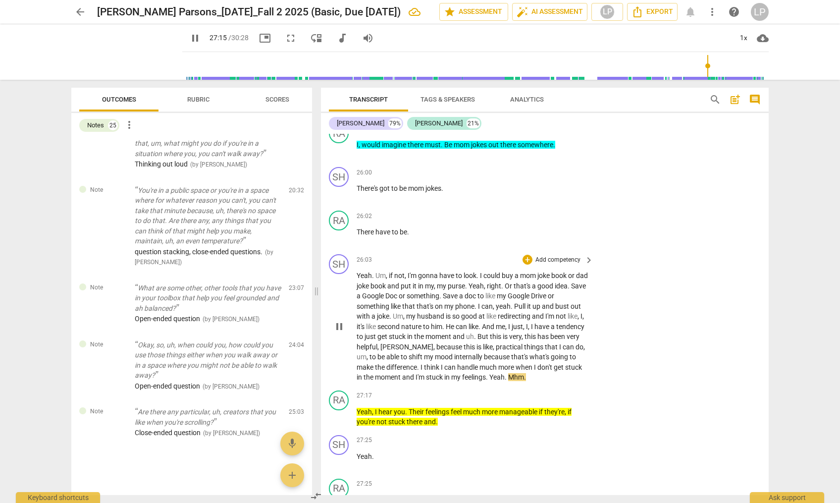
scroll to position [4442, 0]
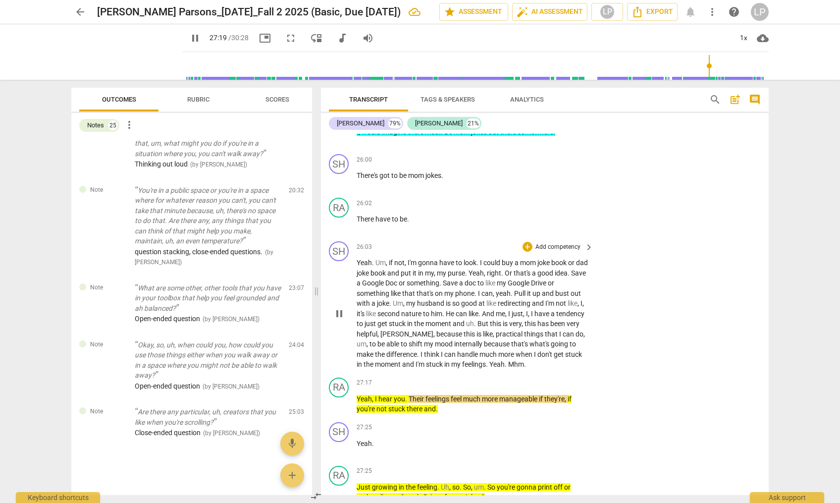
drag, startPoint x: 421, startPoint y: 386, endPoint x: 472, endPoint y: 391, distance: 51.3
click at [472, 370] on p "Yeah . Um , if not , I'm gonna have to look . I could buy a mom joke book or da…" at bounding box center [473, 314] width 232 height 112
click at [421, 358] on span "." at bounding box center [418, 354] width 3 height 8
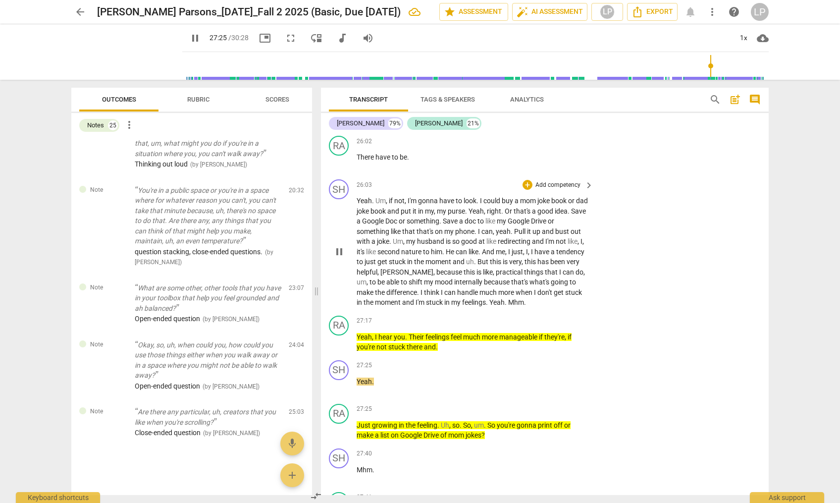
scroll to position [4597, 0]
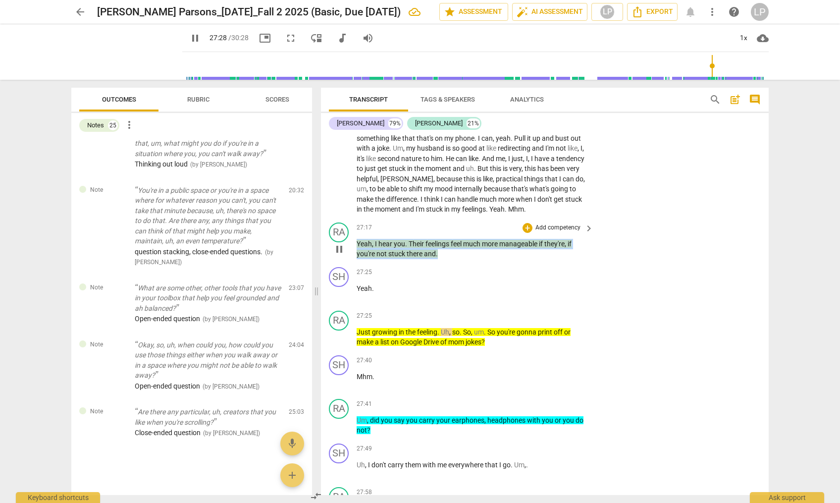
drag, startPoint x: 445, startPoint y: 285, endPoint x: 357, endPoint y: 276, distance: 88.1
click at [357, 259] on p "Yeah , I hear you . Their feelings feel much more manageable if they're , if yo…" at bounding box center [473, 249] width 232 height 20
click at [545, 232] on p "Add competency" at bounding box center [558, 227] width 47 height 9
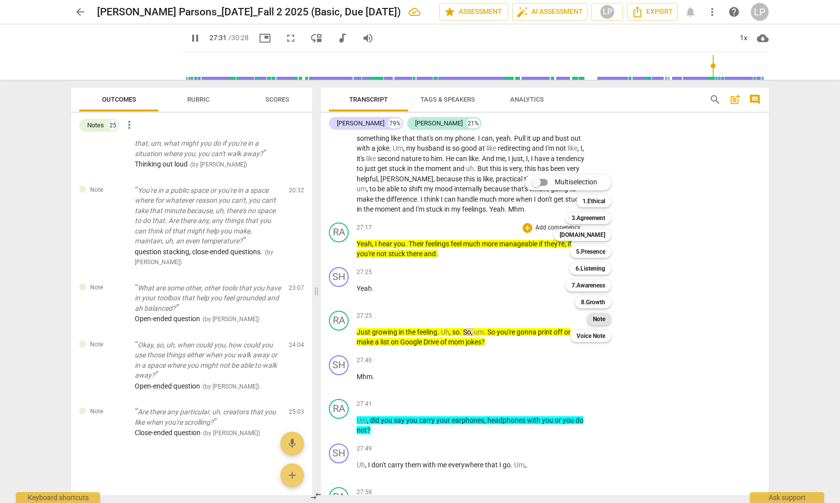
click at [597, 319] on b "Note" at bounding box center [599, 319] width 12 height 12
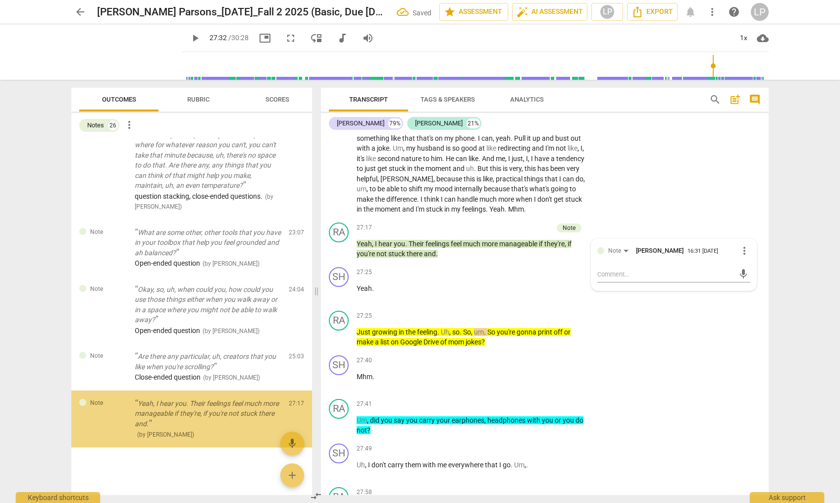
scroll to position [1326, 0]
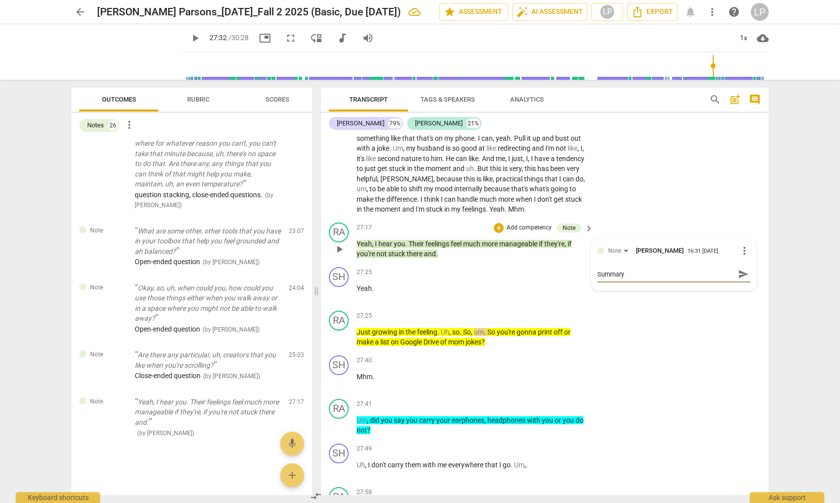
click at [738, 279] on span "send" at bounding box center [743, 274] width 11 height 11
click at [481, 382] on div "SH play_arrow pause 27:40 + Add competency keyboard_arrow_right Mhm ." at bounding box center [545, 373] width 448 height 44
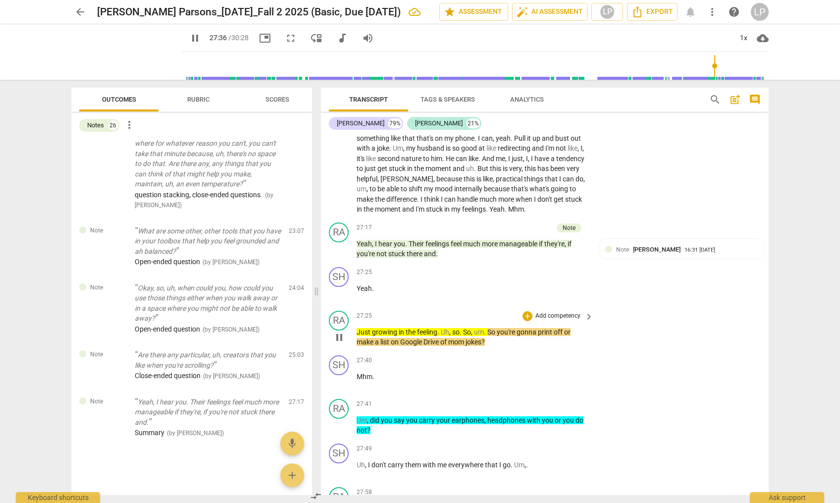
click at [488, 347] on p "Just growing in the feeling . Uh , so . So , um . So you're gonna print off or …" at bounding box center [473, 337] width 232 height 20
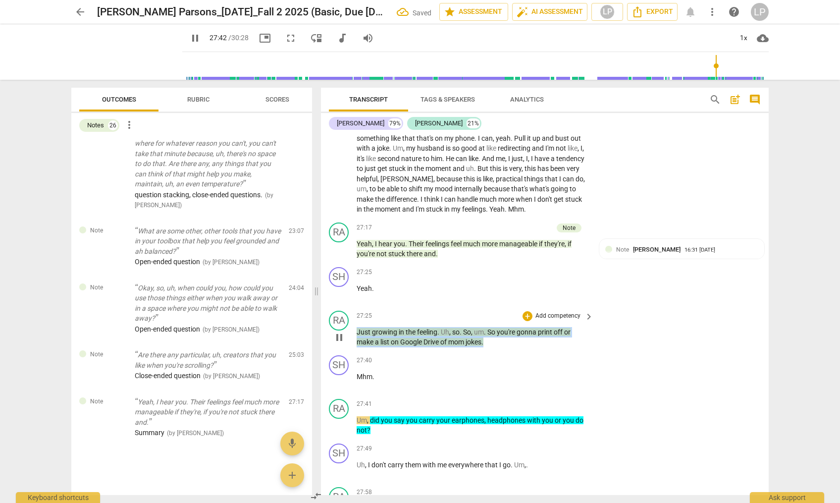
drag, startPoint x: 488, startPoint y: 372, endPoint x: 357, endPoint y: 366, distance: 131.9
click at [357, 347] on p "Just growing in the feeling . Uh , so . So , um . So you're gonna print off or …" at bounding box center [473, 337] width 232 height 20
click at [538, 321] on p "Add competency" at bounding box center [558, 316] width 47 height 9
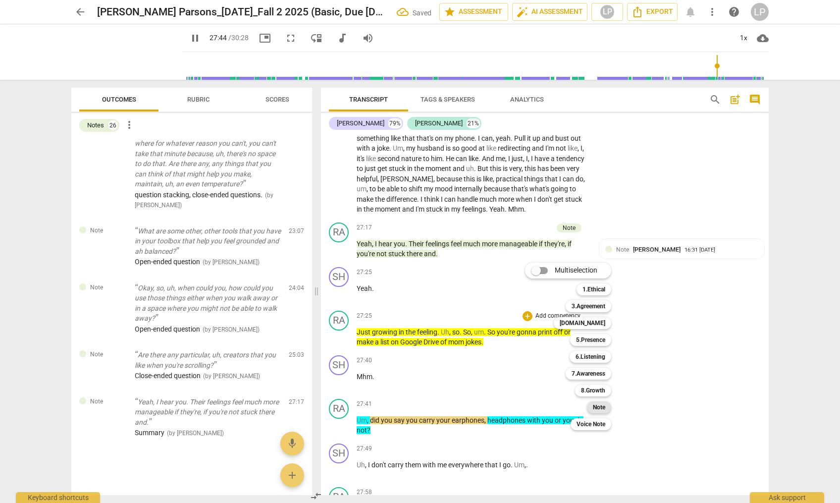
click at [594, 407] on b "Note" at bounding box center [599, 407] width 12 height 12
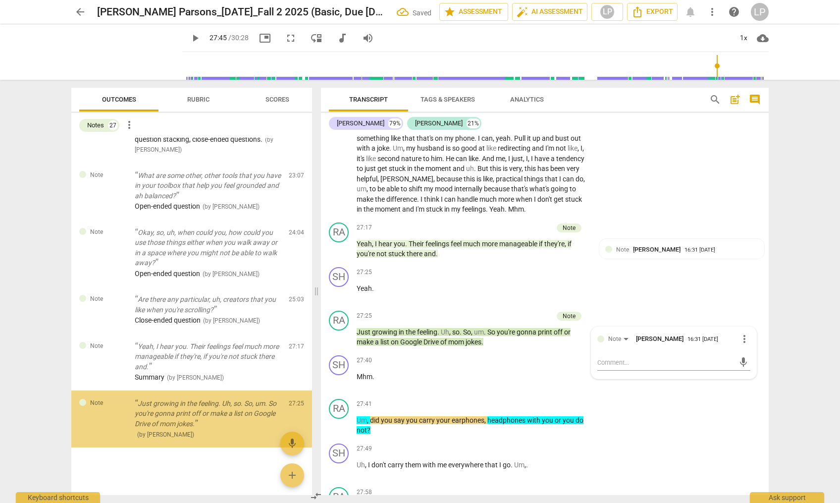
scroll to position [1383, 0]
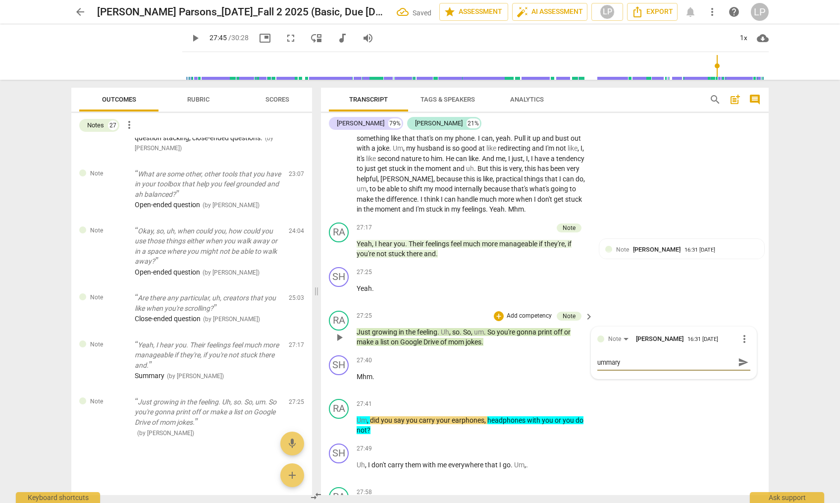
click at [597, 367] on textarea "ummary" at bounding box center [665, 362] width 137 height 9
click at [738, 368] on span "send" at bounding box center [743, 362] width 11 height 11
click at [500, 435] on p "Um , did you say you carry your earphones , headphones with you or you do not ?" at bounding box center [473, 425] width 232 height 20
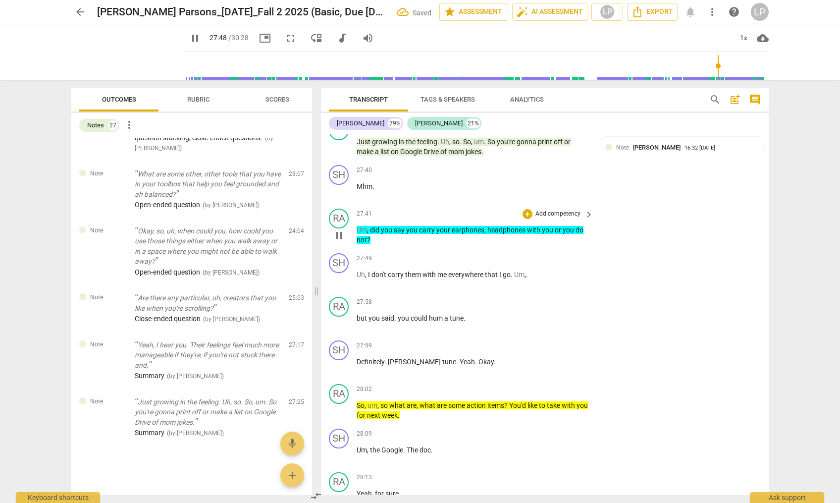
scroll to position [4788, 0]
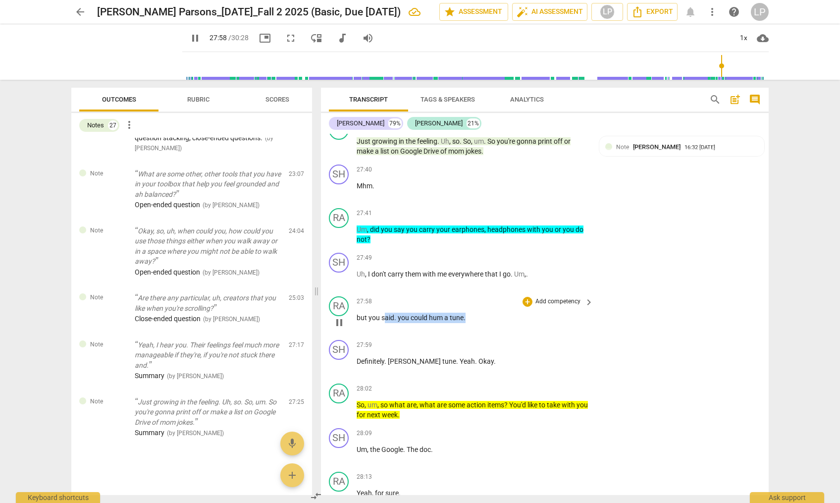
drag, startPoint x: 468, startPoint y: 349, endPoint x: 386, endPoint y: 347, distance: 81.8
click at [386, 323] on p "but you said . you could hum a tune ." at bounding box center [473, 318] width 232 height 10
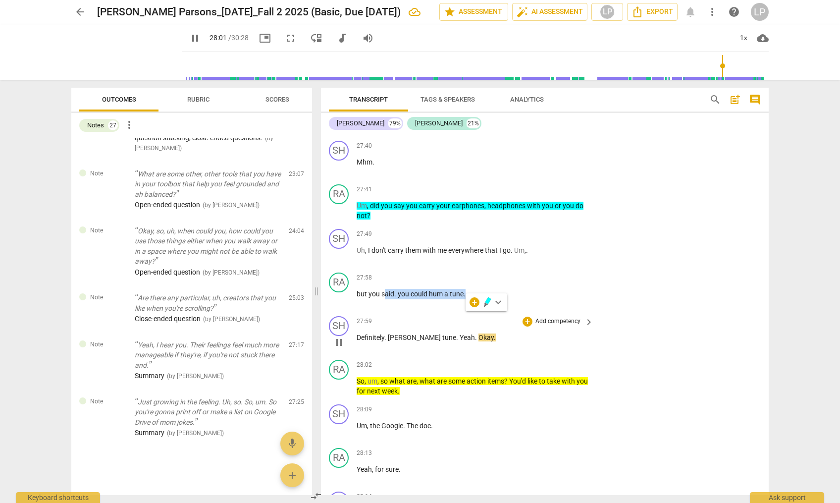
scroll to position [4821, 0]
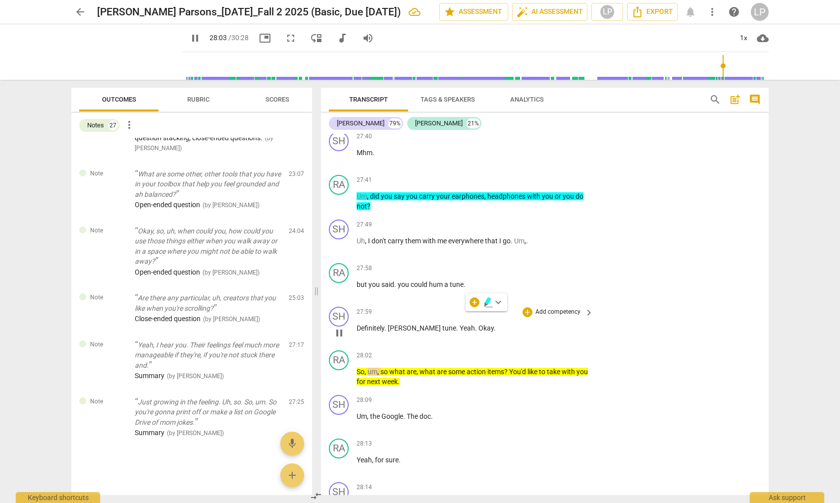
click at [410, 332] on span "[PERSON_NAME]" at bounding box center [415, 328] width 54 height 8
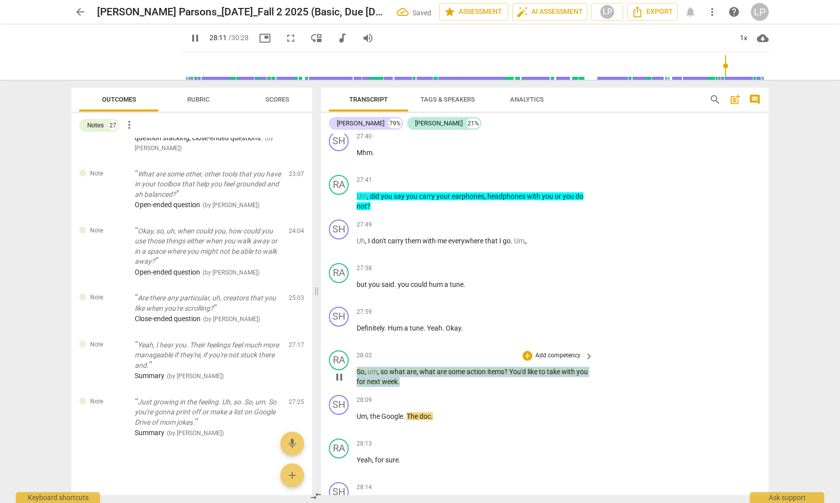
drag, startPoint x: 413, startPoint y: 411, endPoint x: 356, endPoint y: 405, distance: 57.3
click at [357, 387] on p "So , um , so what are , what are some action items ? You'd like to take with yo…" at bounding box center [473, 377] width 232 height 20
click at [543, 360] on p "Add competency" at bounding box center [558, 355] width 47 height 9
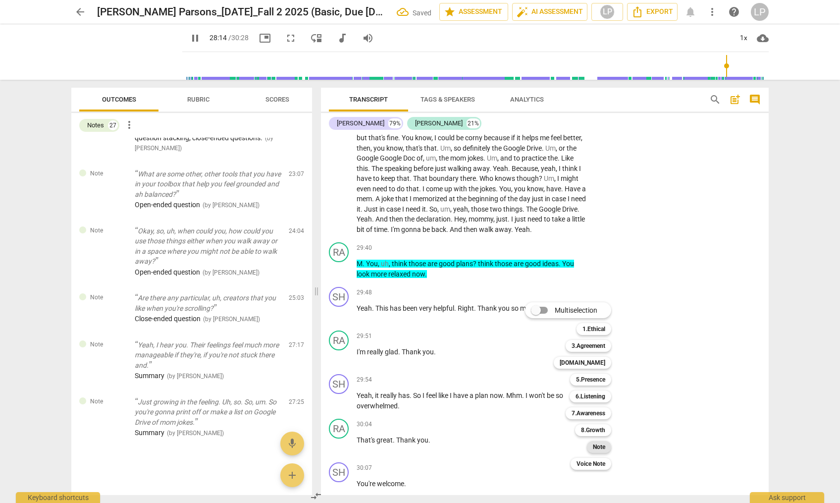
click at [601, 449] on b "Note" at bounding box center [599, 447] width 12 height 12
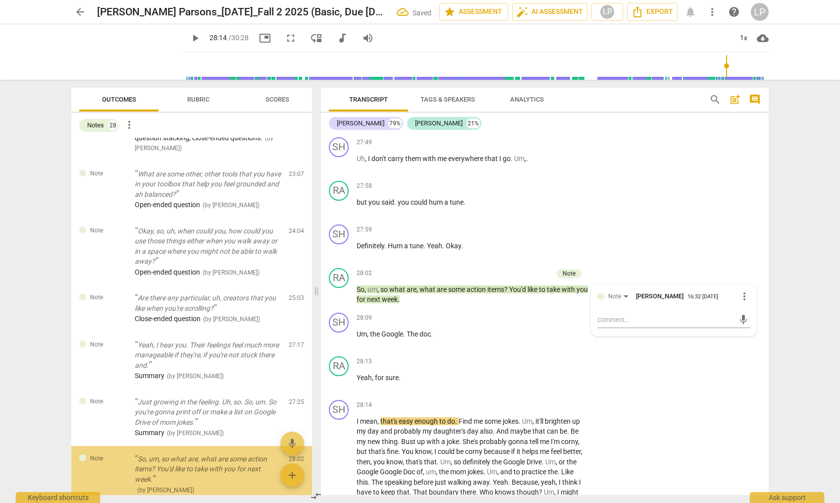
scroll to position [1440, 0]
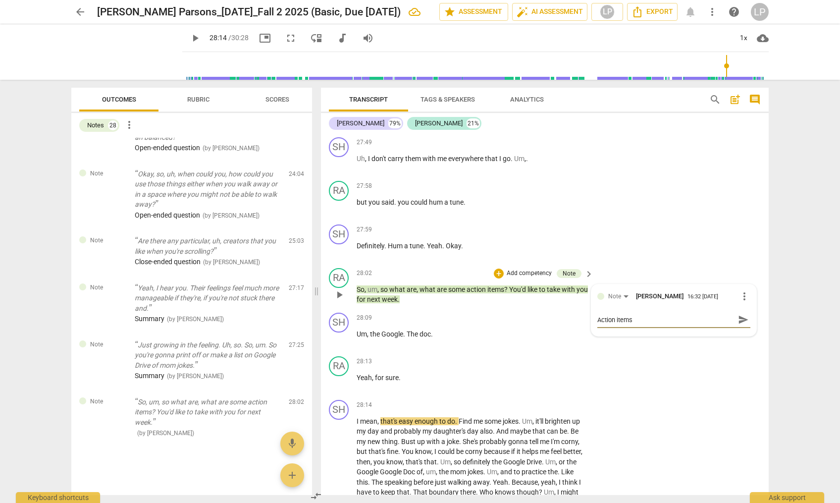
click at [738, 325] on span "send" at bounding box center [743, 319] width 11 height 11
click at [418, 383] on p "Yeah , for sure ." at bounding box center [473, 378] width 232 height 10
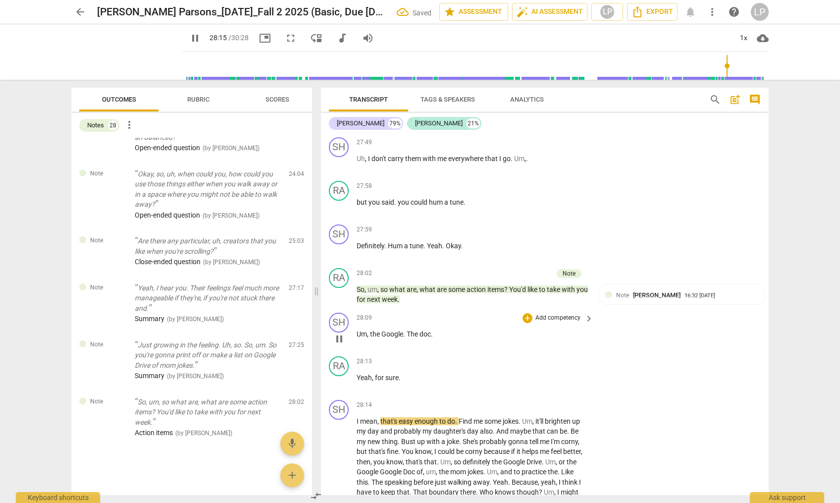
click at [389, 338] on span "Google" at bounding box center [392, 334] width 22 height 8
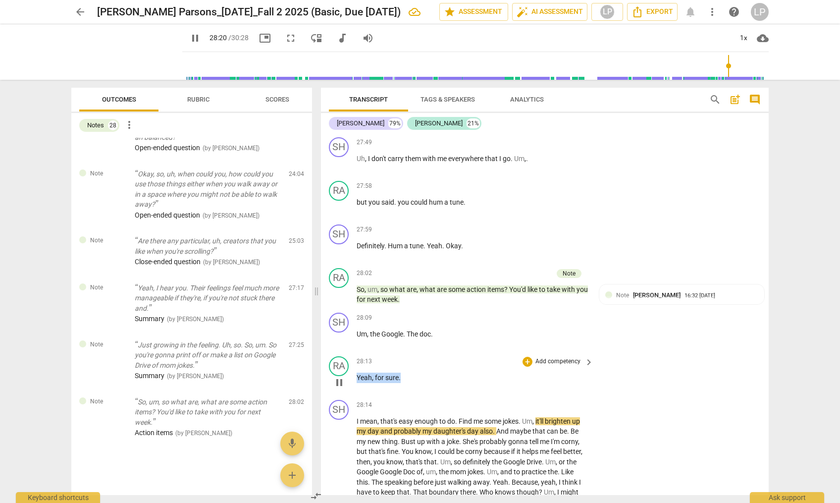
drag, startPoint x: 402, startPoint y: 409, endPoint x: 357, endPoint y: 410, distance: 45.1
click at [357, 383] on p "Yeah , for sure ." at bounding box center [473, 378] width 232 height 10
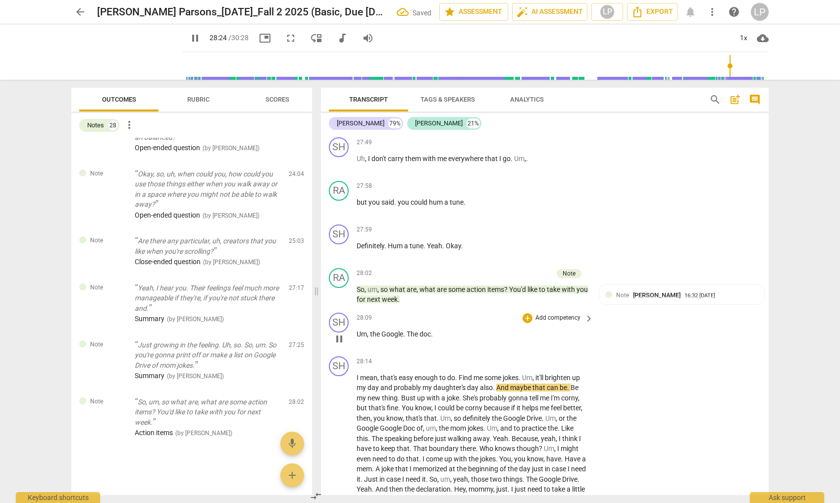
click at [456, 339] on p "Um , the Google . The doc ." at bounding box center [473, 334] width 232 height 10
paste p
click at [442, 412] on p "I mean , that's easy enough to do . Find me some jokes . Um , it'll brighten up…" at bounding box center [473, 439] width 232 height 132
click at [453, 338] on span "," at bounding box center [451, 334] width 3 height 8
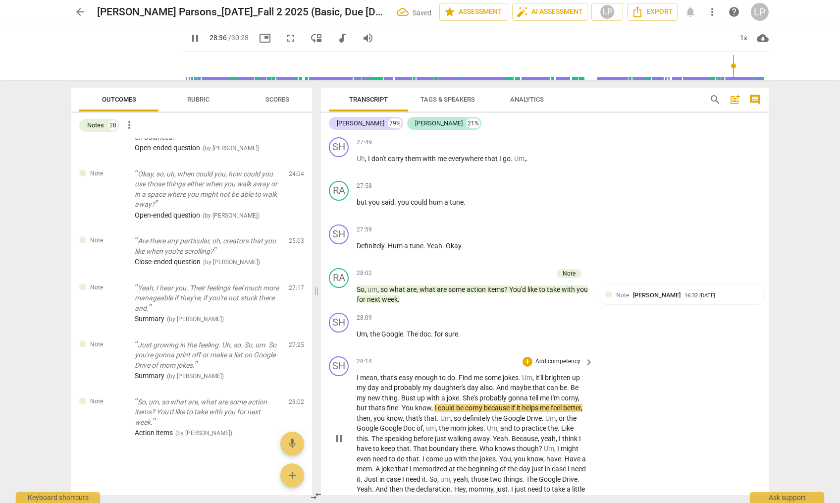
click at [418, 412] on span "know" at bounding box center [423, 408] width 16 height 8
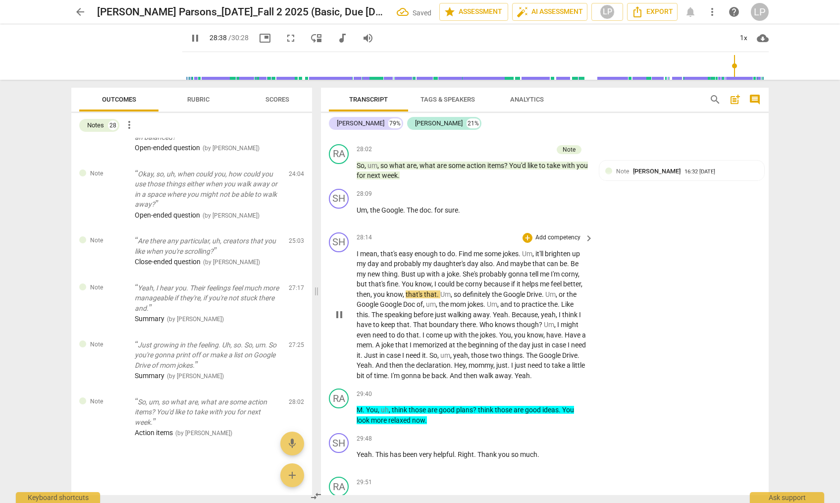
click at [492, 381] on p "I mean , that's easy enough to do . Find me some jokes . Um , it'll brighten up…" at bounding box center [473, 315] width 232 height 132
click at [476, 380] on p "I mean , that's easy enough to do . Find me some jokes . Um , it'll brighten up…" at bounding box center [473, 315] width 232 height 132
click at [437, 359] on span "So" at bounding box center [434, 355] width 8 height 8
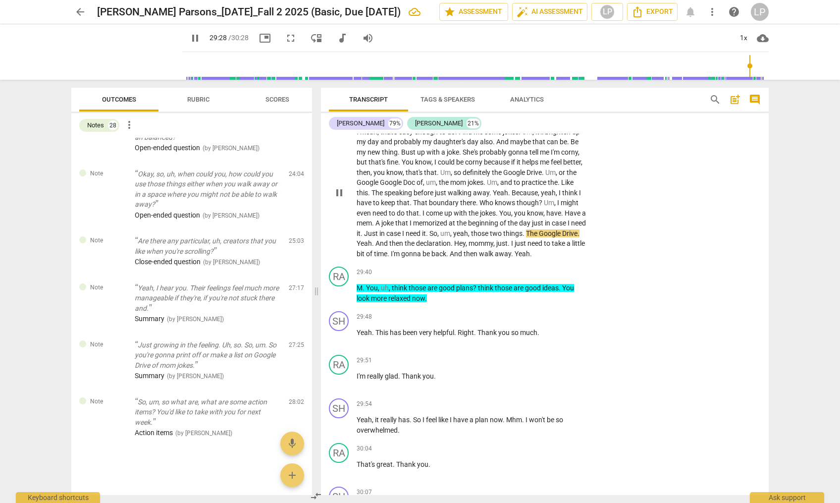
scroll to position [5198, 0]
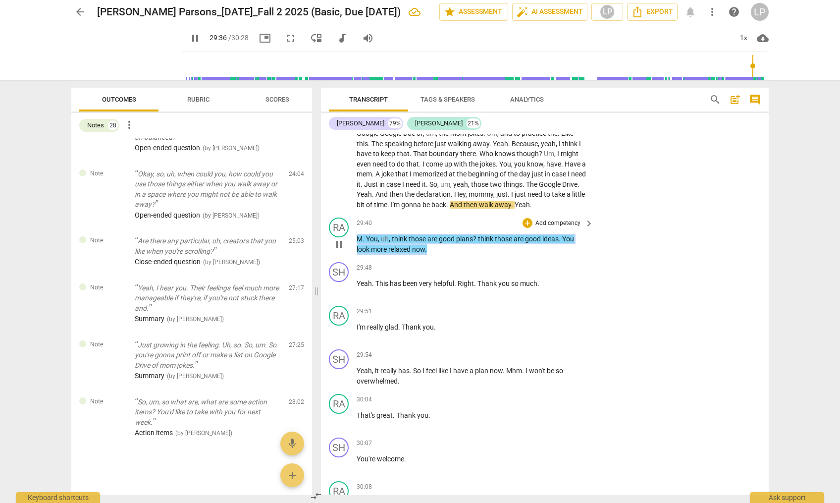
drag, startPoint x: 430, startPoint y: 280, endPoint x: 355, endPoint y: 268, distance: 75.9
click at [355, 258] on div "RA play_arrow pause 29:40 + Add competency keyboard_arrow_right M . You , uh , …" at bounding box center [545, 236] width 448 height 45
click at [552, 228] on p "Add competency" at bounding box center [558, 223] width 47 height 9
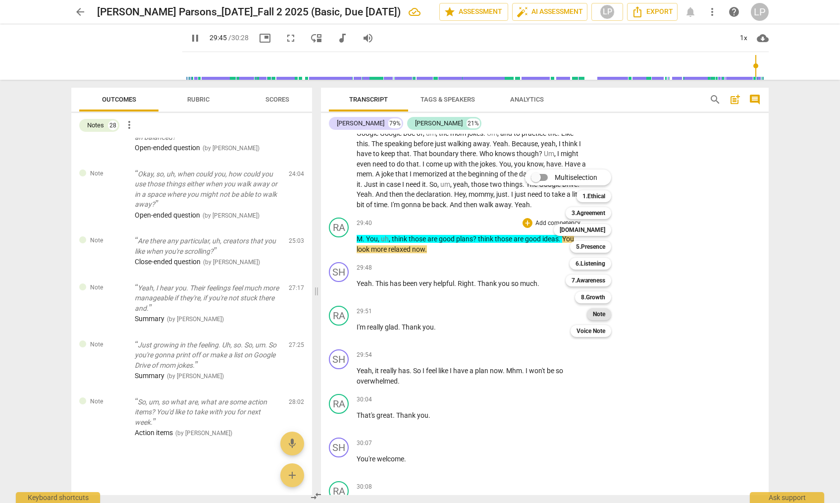
click at [599, 313] on b "Note" at bounding box center [599, 314] width 12 height 12
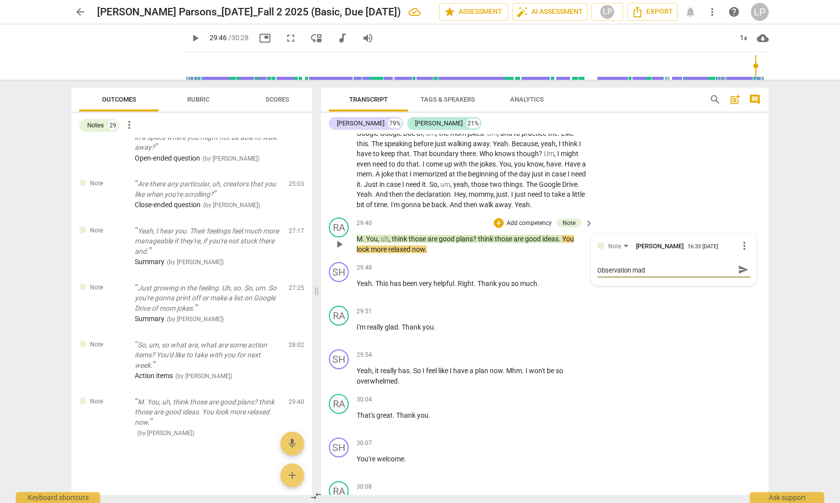
scroll to position [0, 0]
click at [742, 279] on span "send" at bounding box center [743, 274] width 11 height 11
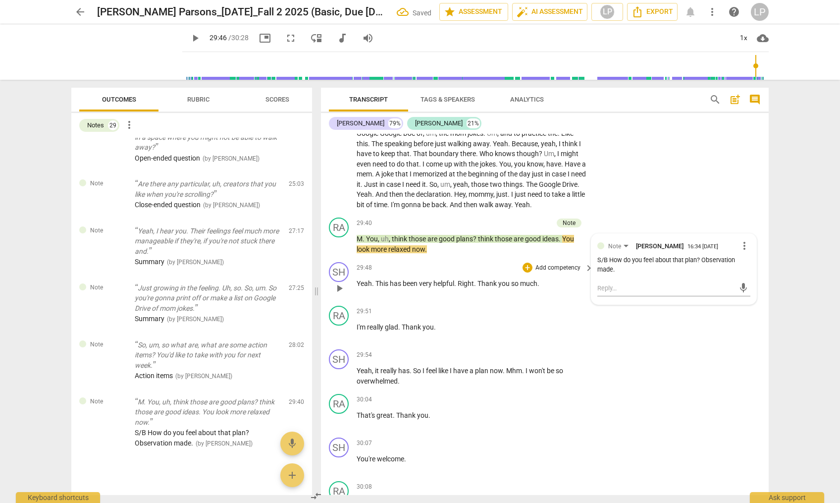
click at [437, 298] on div "29:48 + Add competency keyboard_arrow_right Yeah . This has been very helpful .…" at bounding box center [476, 280] width 238 height 36
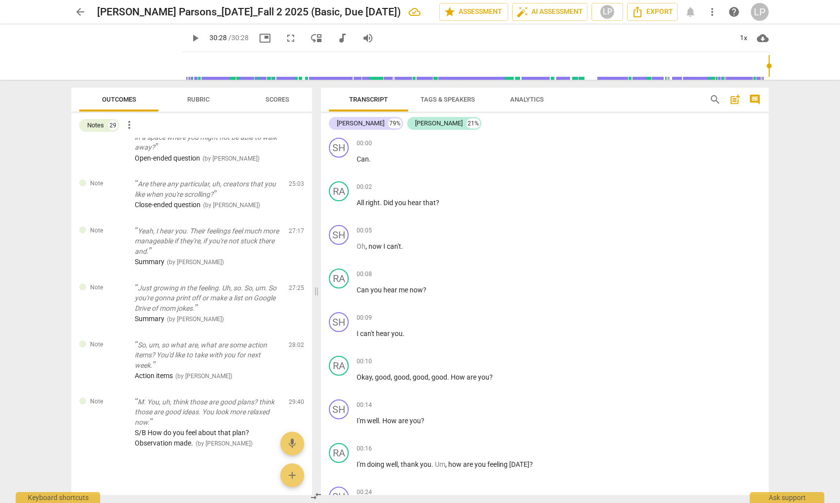
click at [81, 13] on span "arrow_back" at bounding box center [80, 12] width 12 height 12
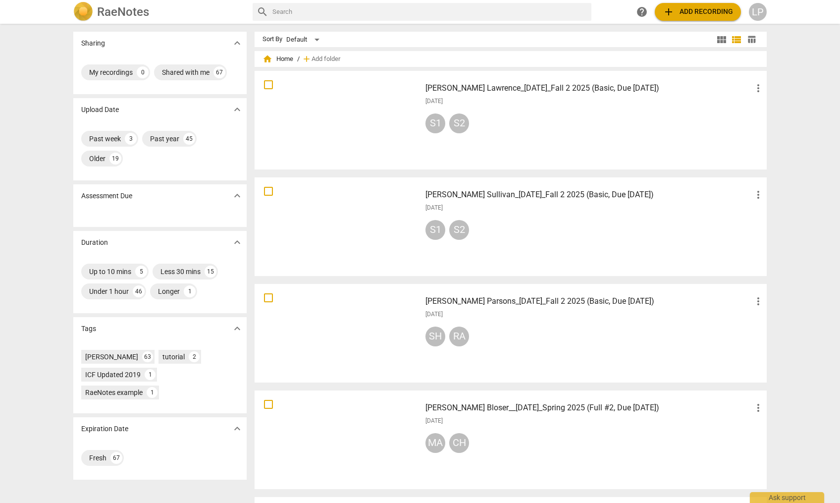
click at [442, 302] on h3 "[PERSON_NAME] Parsons_[DATE]_Fall 2 2025 (Basic, Due [DATE])" at bounding box center [589, 301] width 327 height 12
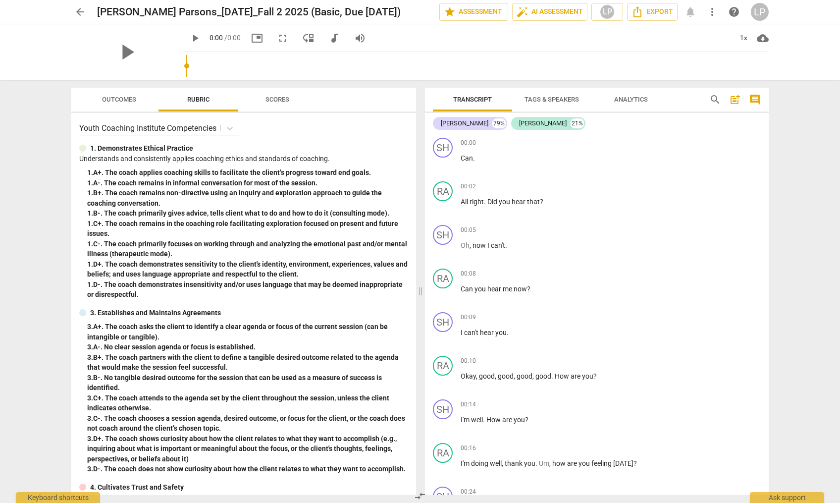
click at [113, 102] on span "Outcomes" at bounding box center [119, 99] width 34 height 7
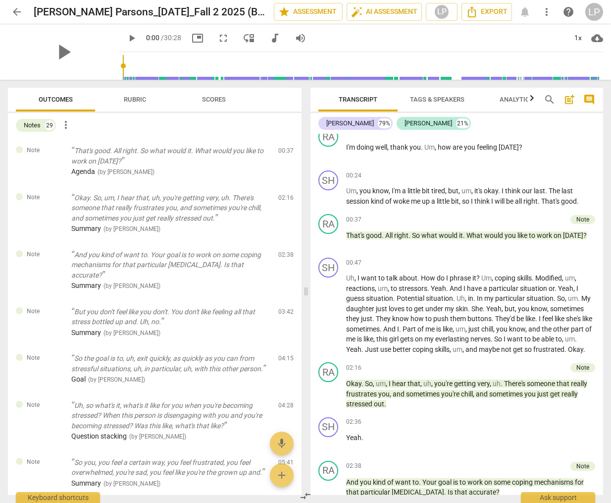
scroll to position [331, 0]
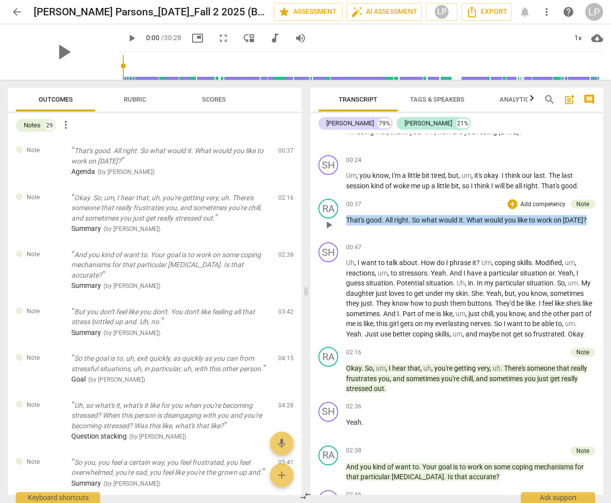
drag, startPoint x: 588, startPoint y: 220, endPoint x: 348, endPoint y: 220, distance: 239.8
click at [348, 220] on p "That's good . All right . So what would it . What would you like to work on [DA…" at bounding box center [470, 220] width 249 height 10
copy p "That's good . All right . So what would it . What would you like to work on [DA…"
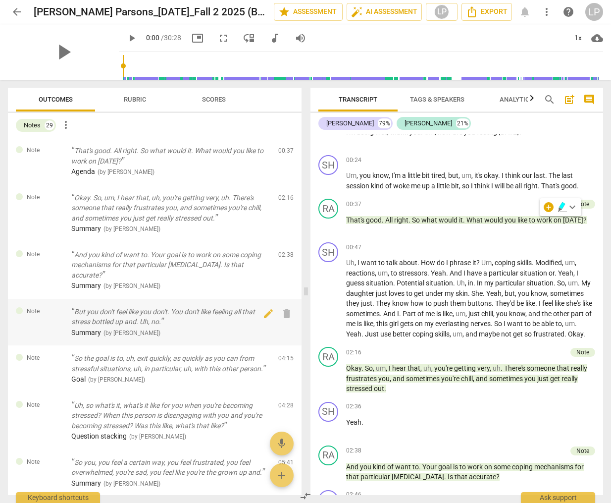
click at [144, 307] on p "But you don't feel like you don't. You don't like feeling all that stress bottl…" at bounding box center [170, 317] width 199 height 20
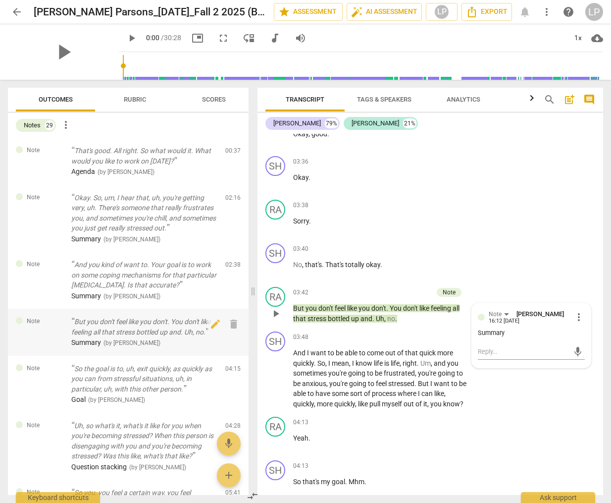
scroll to position [998, 0]
click at [160, 223] on p "Okay. So, um, I hear that, uh, you're getting very, uh. There's someone that re…" at bounding box center [144, 213] width 146 height 41
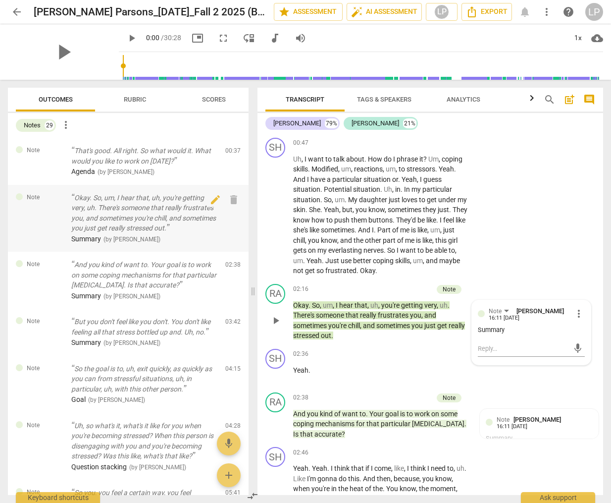
scroll to position [447, 0]
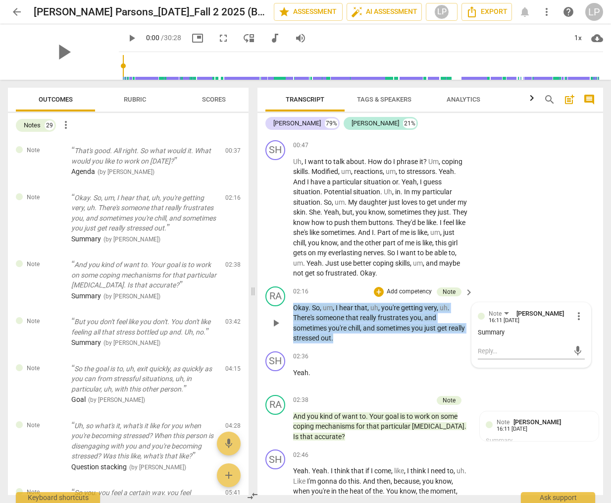
drag, startPoint x: 359, startPoint y: 340, endPoint x: 285, endPoint y: 310, distance: 80.0
click at [285, 310] on div "RA play_arrow pause 02:16 + Add competency Note keyboard_arrow_right Okay . So …" at bounding box center [431, 314] width 346 height 65
copy p "Okay . So , um , I hear that , uh , you're getting very , uh . There's someone …"
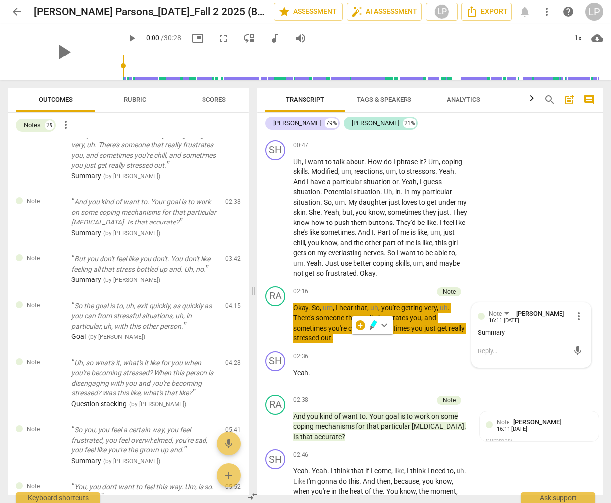
scroll to position [246, 0]
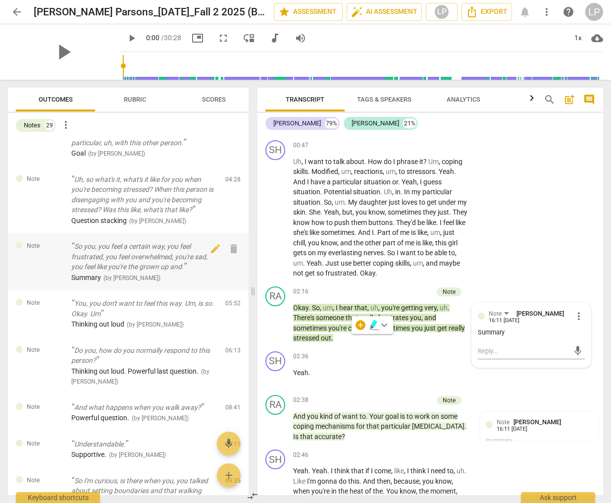
click at [117, 257] on p "So you, you feel a certain way, you feel frustrated, you feel overwhelmed, you'…" at bounding box center [144, 256] width 146 height 31
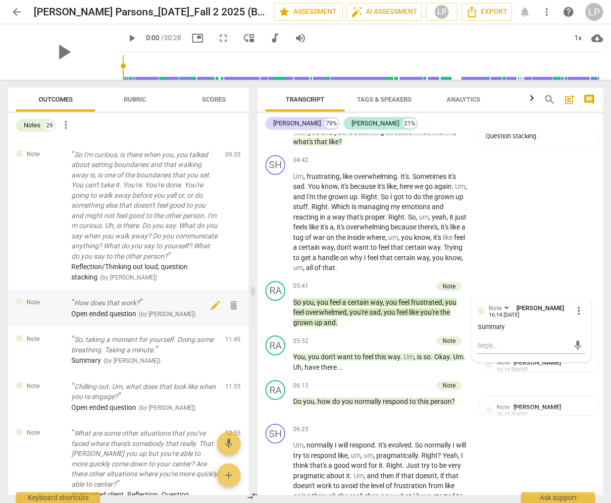
scroll to position [596, 0]
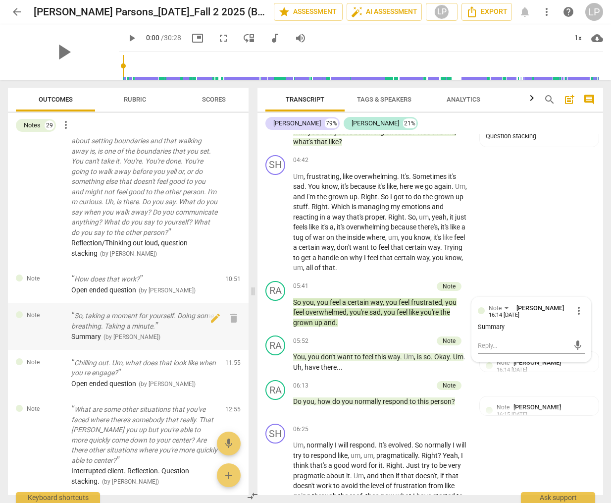
click at [148, 328] on p "So, taking a moment for yourself. Doing some breathing. Taking a minute." at bounding box center [144, 321] width 146 height 20
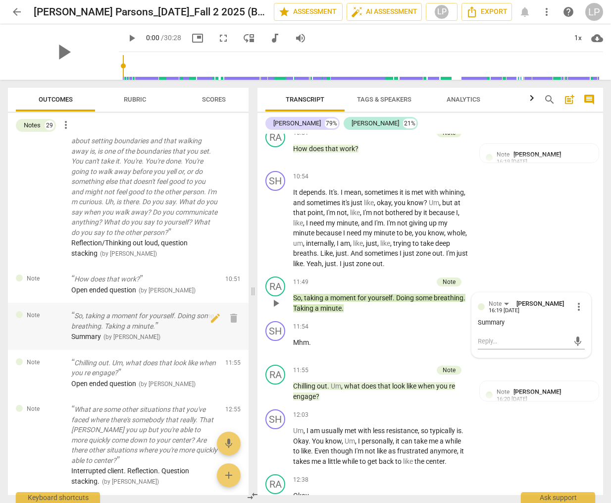
scroll to position [2502, 0]
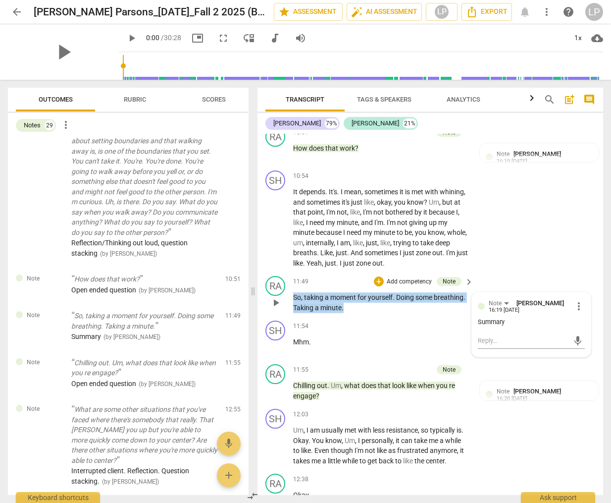
drag, startPoint x: 349, startPoint y: 327, endPoint x: 293, endPoint y: 318, distance: 56.8
click at [293, 317] on div "RA play_arrow pause 11:49 + Add competency Note keyboard_arrow_right So , takin…" at bounding box center [431, 294] width 346 height 45
copy p "So , taking a moment for yourself . Doing some breathing . Taking a minute ."
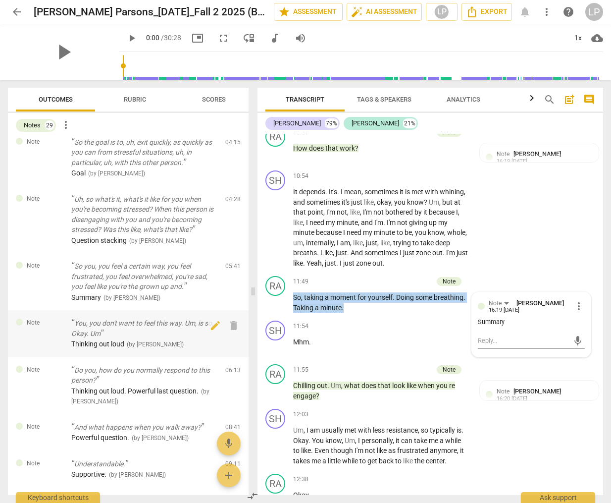
scroll to position [226, 0]
click at [124, 425] on p "And what happens when you walk away?" at bounding box center [144, 427] width 146 height 10
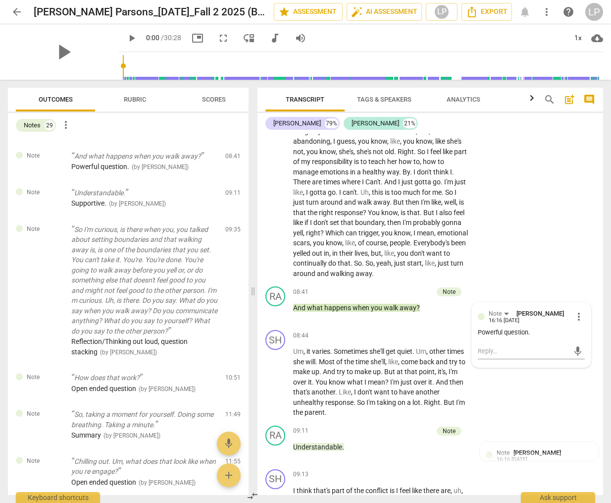
scroll to position [504, 0]
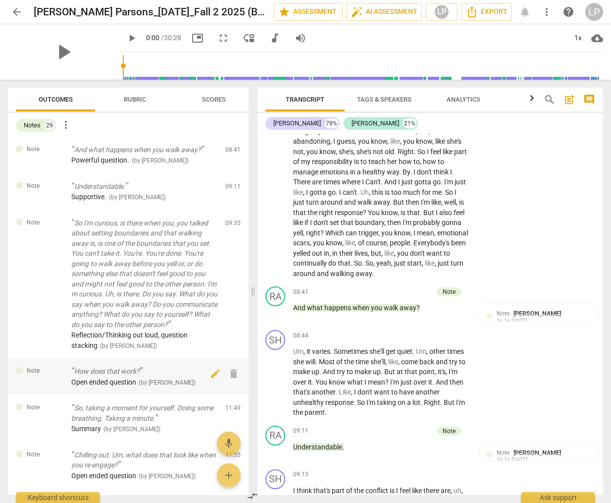
click at [119, 387] on div "Open ended question ( by Lillian Powell )" at bounding box center [144, 382] width 146 height 10
click at [115, 377] on p "How does that work?" at bounding box center [144, 371] width 146 height 10
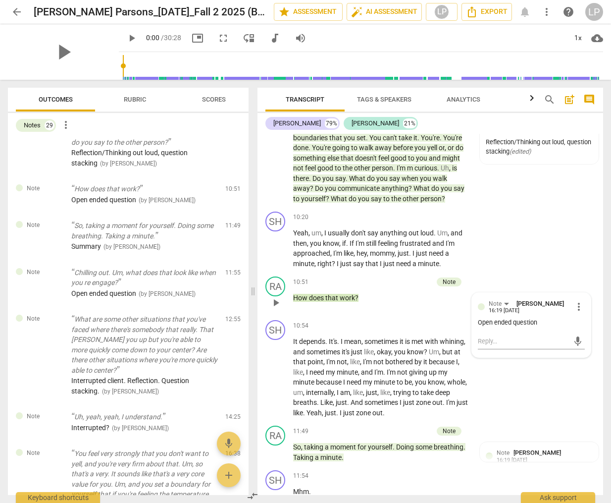
scroll to position [695, 0]
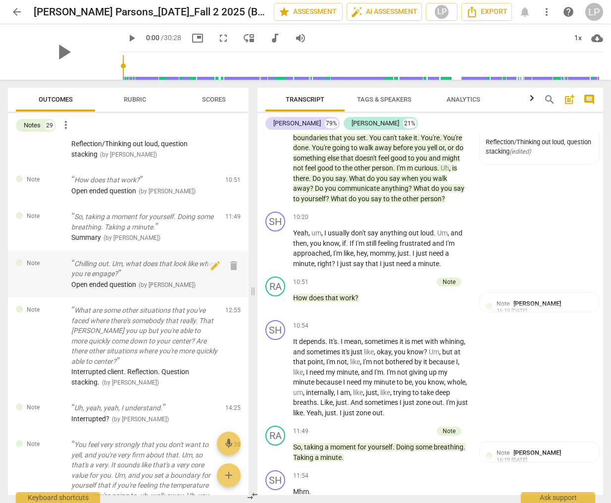
click at [152, 277] on p "Chilling out. Um, what does that look like when you re engage?" at bounding box center [144, 269] width 146 height 20
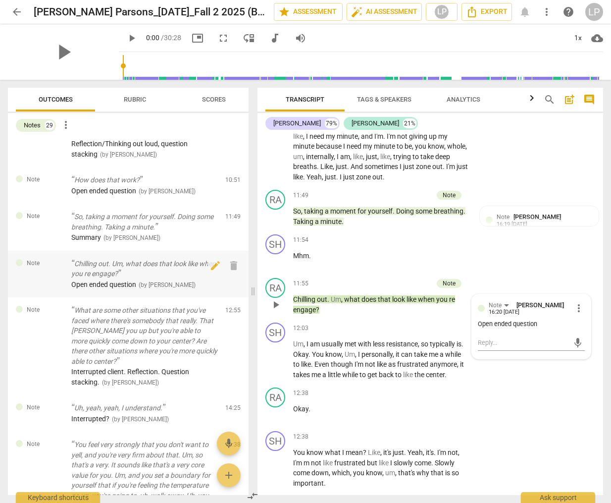
scroll to position [2590, 0]
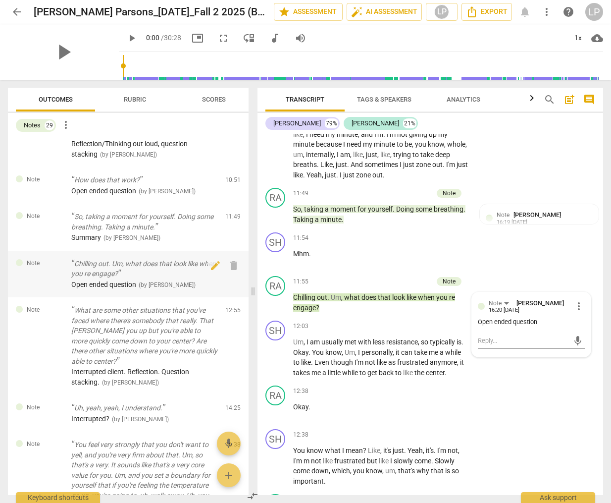
click at [152, 277] on p "Chilling out. Um, what does that look like when you re engage?" at bounding box center [144, 269] width 146 height 20
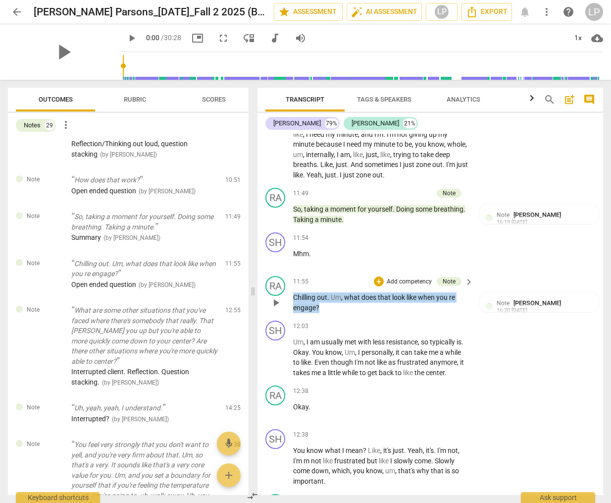
drag, startPoint x: 324, startPoint y: 328, endPoint x: 293, endPoint y: 319, distance: 32.0
click at [293, 317] on div "RA play_arrow pause 11:55 + Add competency Note keyboard_arrow_right Chilling o…" at bounding box center [431, 294] width 346 height 45
copy p "Chilling out . Um , what does that look like when you re engage ?"
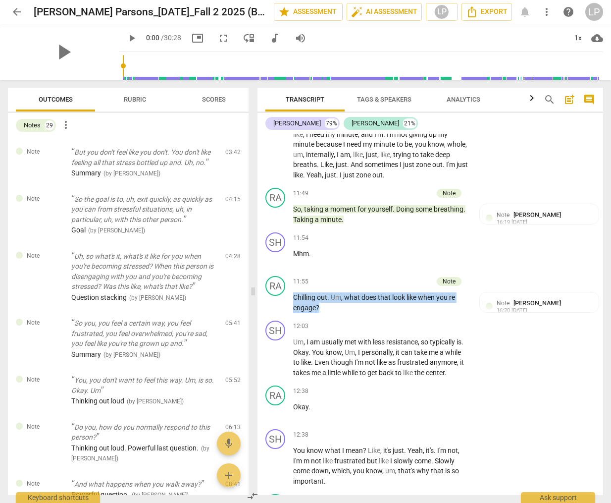
scroll to position [174, 0]
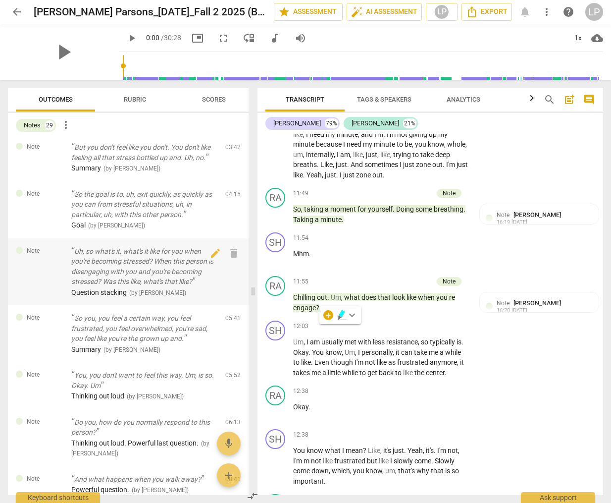
click at [105, 269] on p "Uh, so what's it, what's it like for you when you're becoming stressed? When th…" at bounding box center [144, 266] width 146 height 41
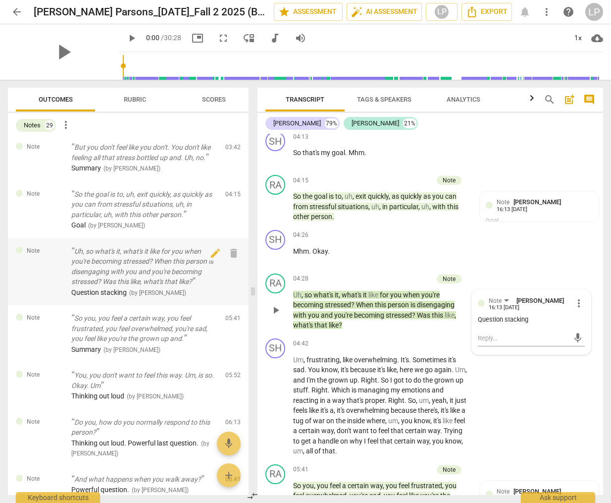
scroll to position [1323, 0]
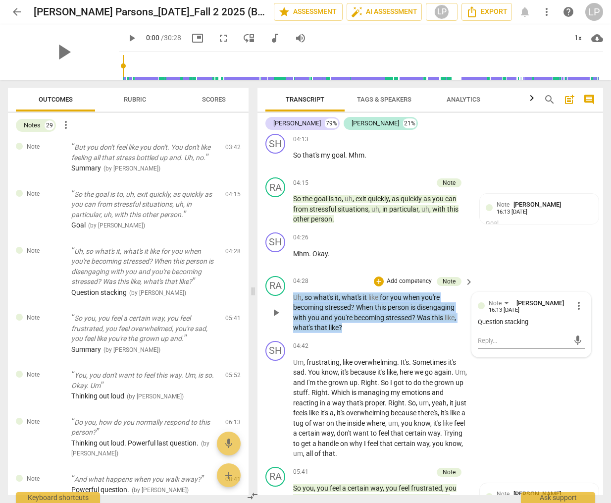
drag, startPoint x: 349, startPoint y: 338, endPoint x: 291, endPoint y: 308, distance: 65.1
click at [291, 308] on div "RA play_arrow pause 04:28 + Add competency Note keyboard_arrow_right Uh , so wh…" at bounding box center [431, 304] width 346 height 65
copy p "Uh , so what's it , what's it like for you when you're becoming stressed ? When…"
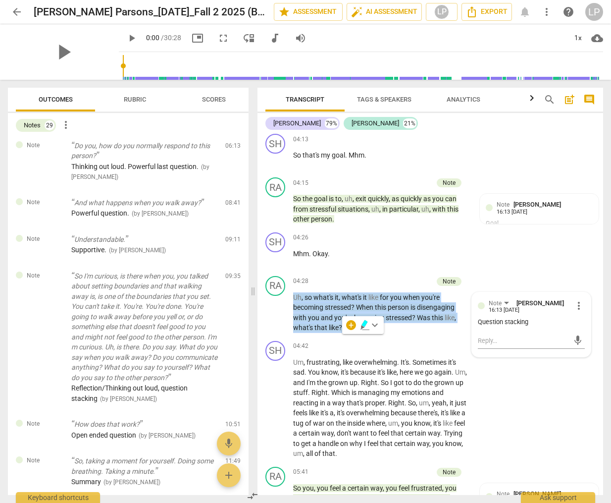
scroll to position [463, 0]
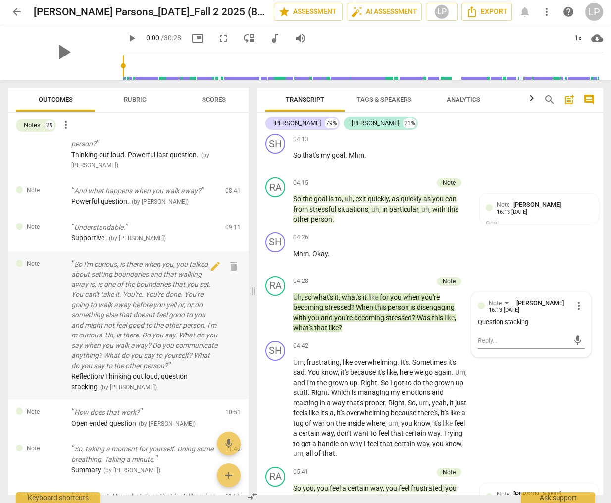
click at [143, 312] on p "So I'm curious, is there when you, you talked about setting boundaries and that…" at bounding box center [144, 315] width 146 height 112
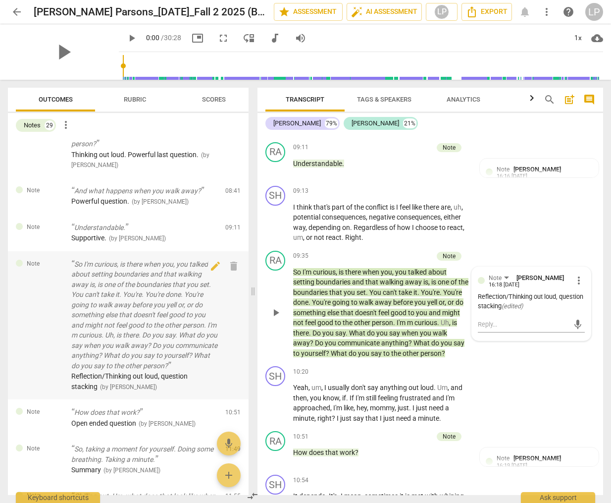
scroll to position [2203, 0]
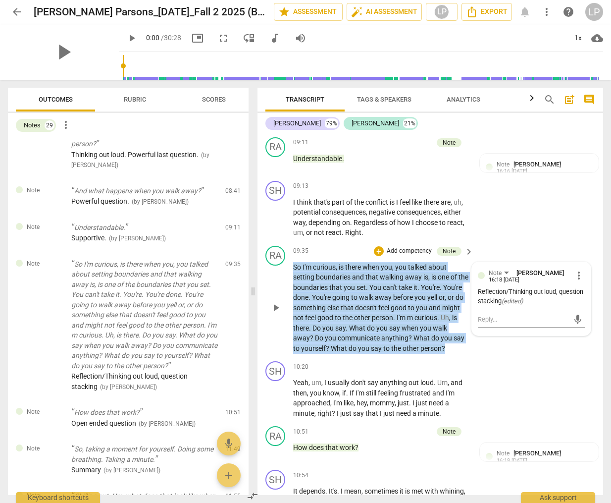
drag, startPoint x: 322, startPoint y: 367, endPoint x: 295, endPoint y: 279, distance: 92.0
click at [295, 279] on p "So I'm curious , is there when you , you talked about setting boundaries and th…" at bounding box center [380, 308] width 175 height 92
copy p "So I'm curious , is there when you , you talked about setting boundaries and th…"
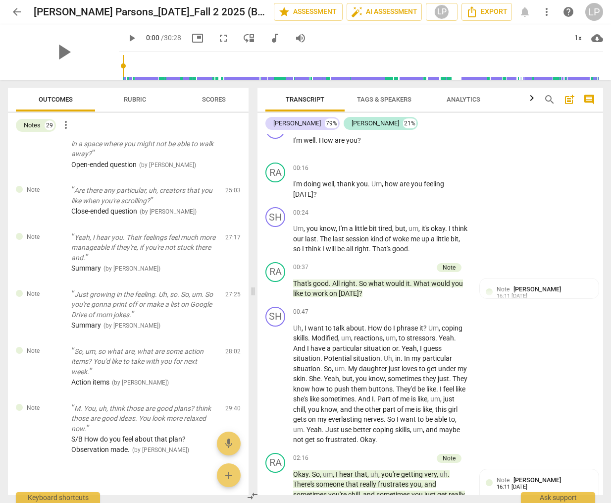
scroll to position [1507, 0]
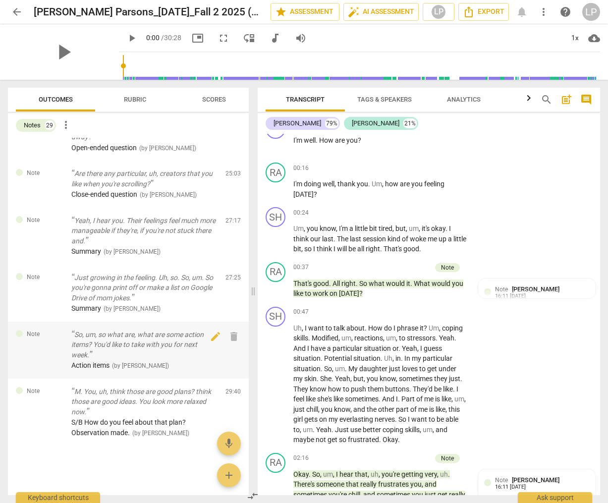
click at [139, 346] on p "So, um, so what are, what are some action items? You'd like to take with you fo…" at bounding box center [144, 344] width 146 height 31
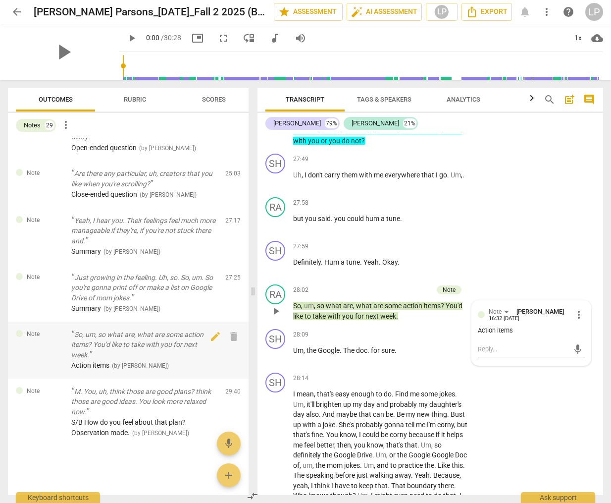
scroll to position [5602, 0]
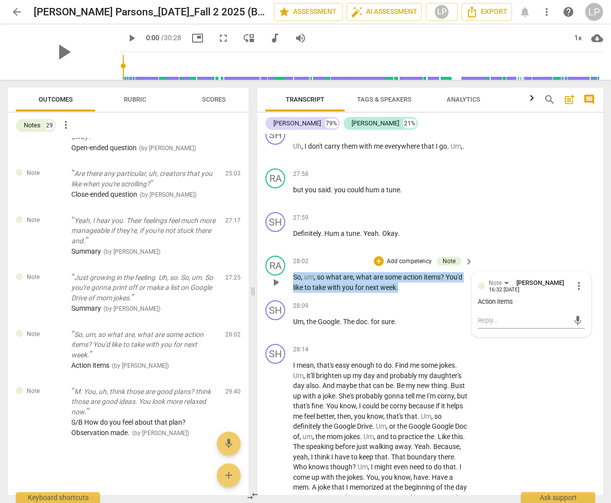
drag, startPoint x: 409, startPoint y: 329, endPoint x: 291, endPoint y: 318, distance: 118.5
click at [291, 296] on div "RA play_arrow pause 28:02 + Add competency Note keyboard_arrow_right So , um , …" at bounding box center [431, 274] width 346 height 45
copy p "So , um , so what are , what are some action items ? You'd like to take with yo…"
